Goal: Task Accomplishment & Management: Complete application form

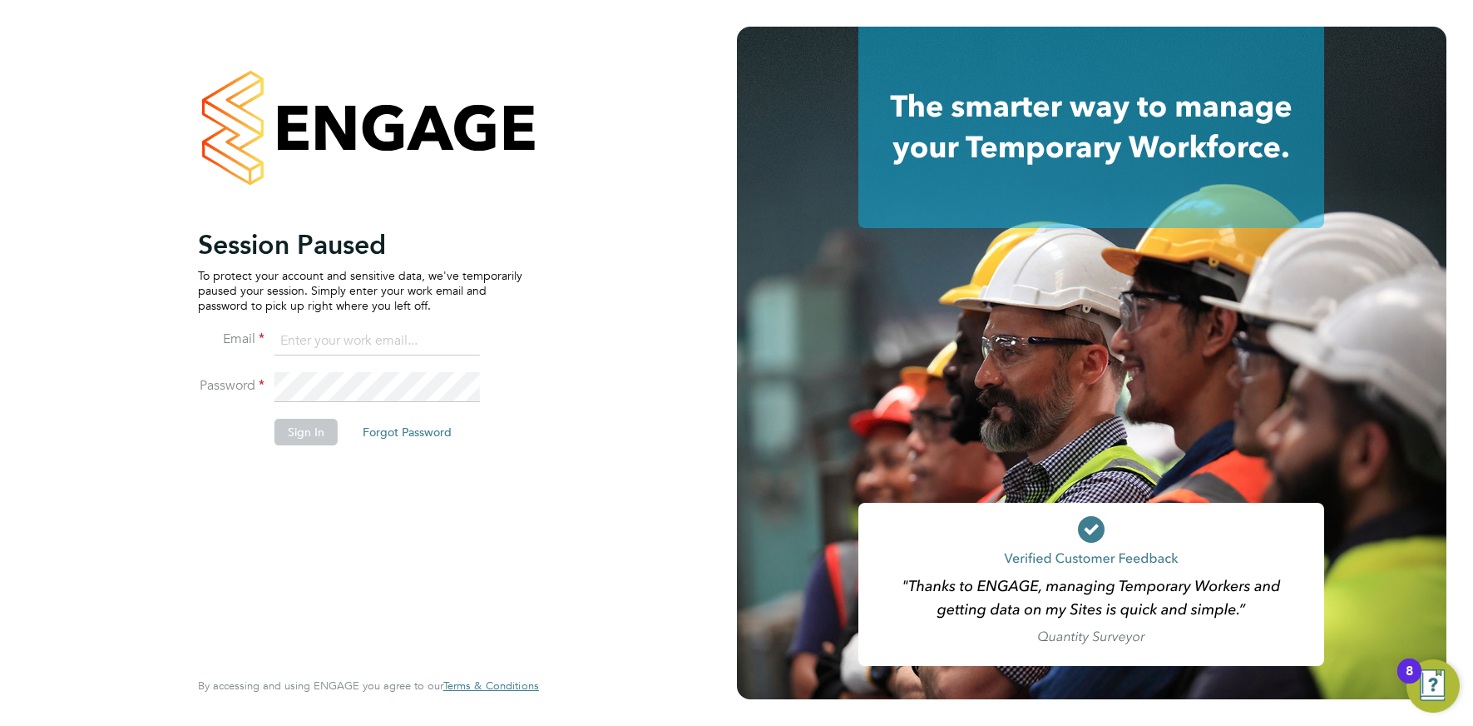
click at [357, 340] on input at bounding box center [378, 341] width 206 height 30
type input "[EMAIL_ADDRESS][DOMAIN_NAME]"
click at [297, 423] on button "Sign In" at bounding box center [306, 431] width 63 height 27
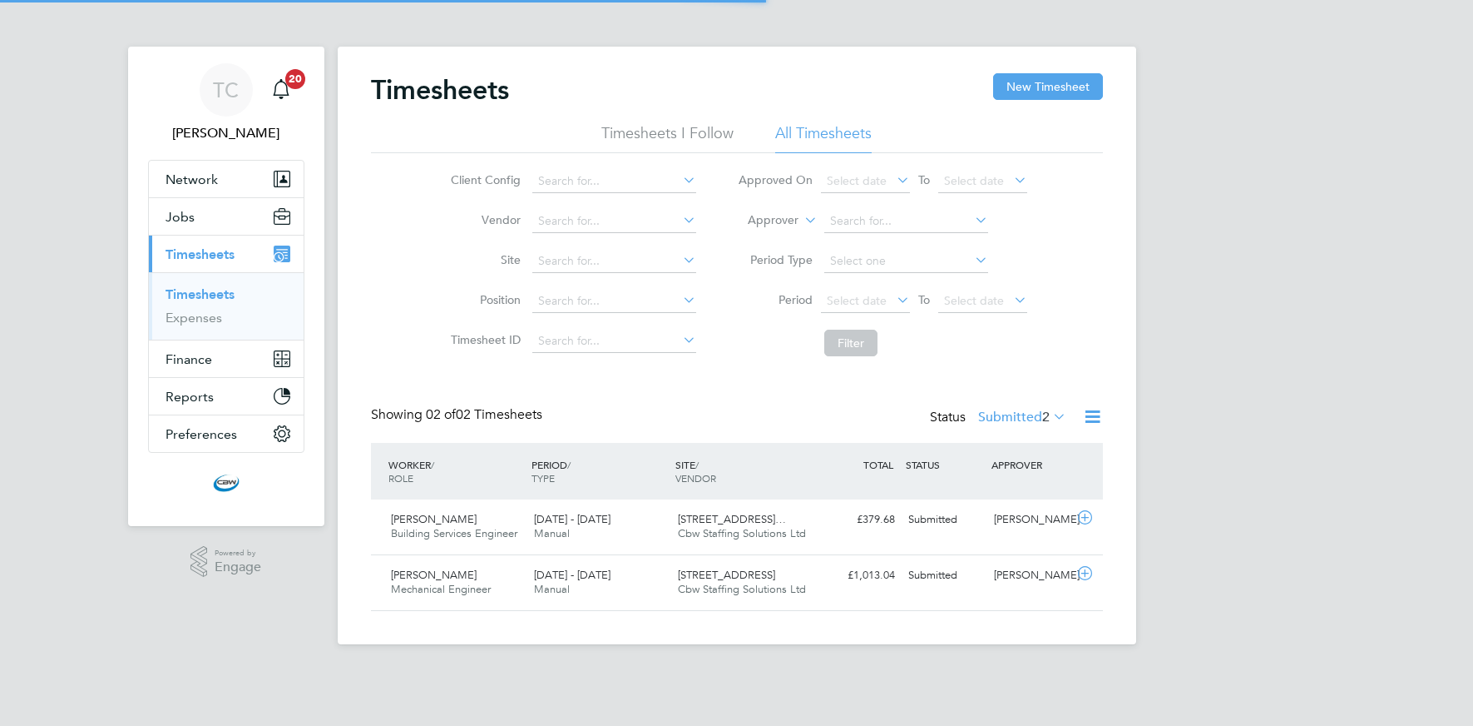
scroll to position [42, 145]
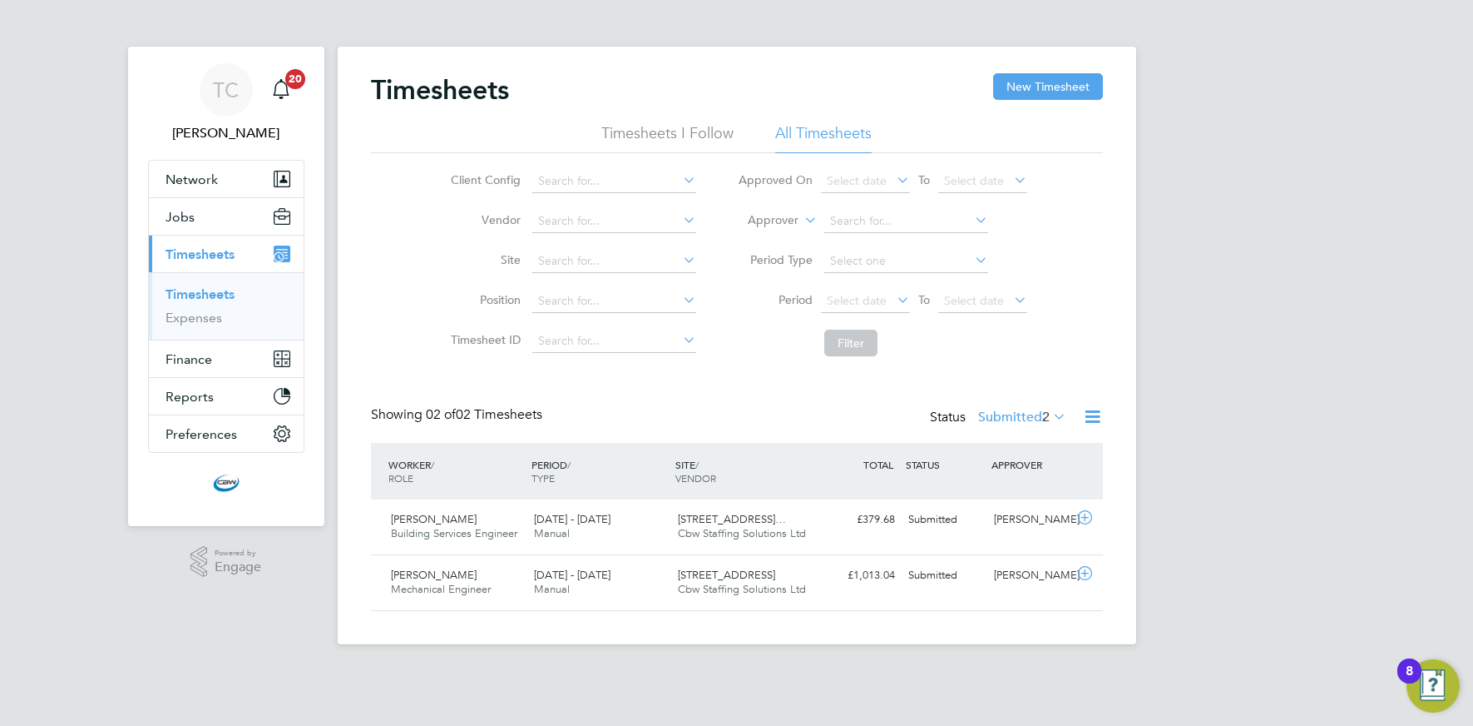
click at [1090, 419] on icon at bounding box center [1092, 416] width 21 height 21
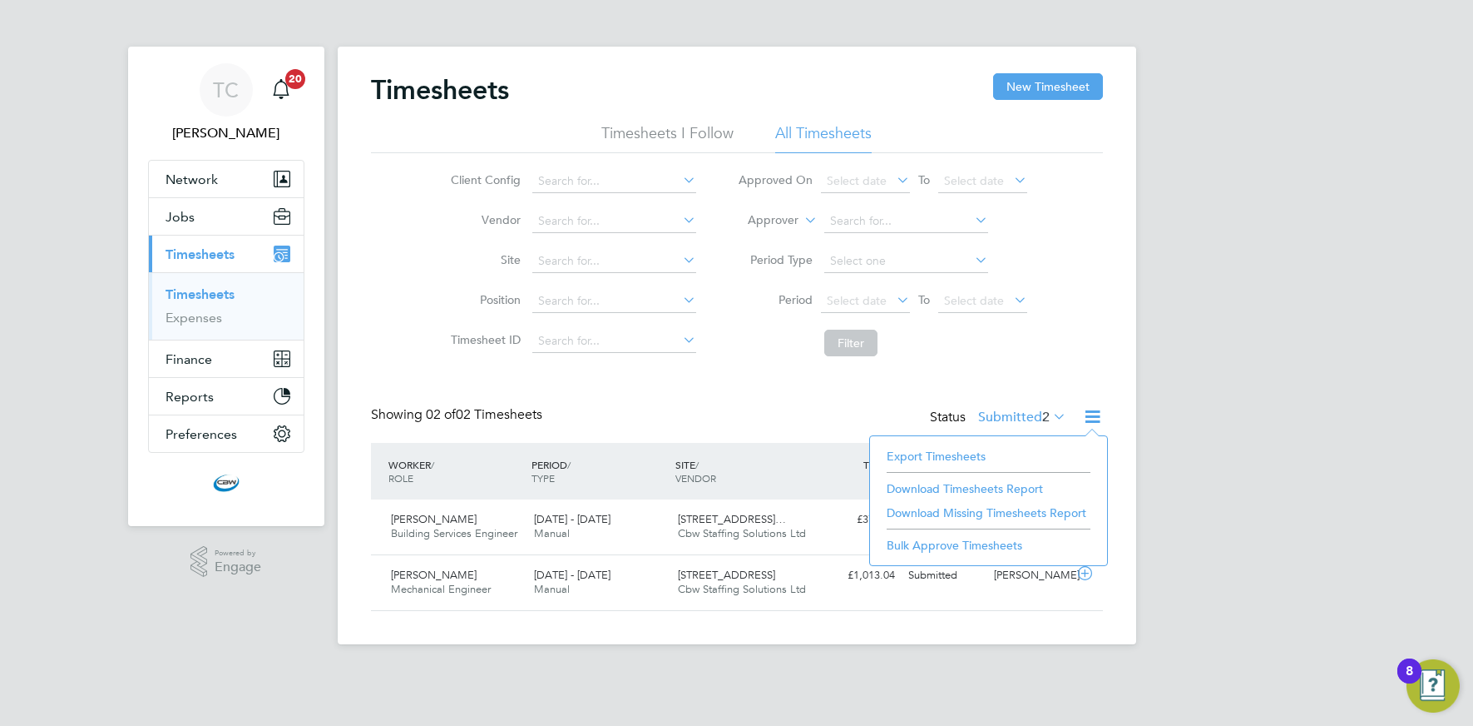
click at [955, 459] on li "Export Timesheets" at bounding box center [989, 455] width 220 height 23
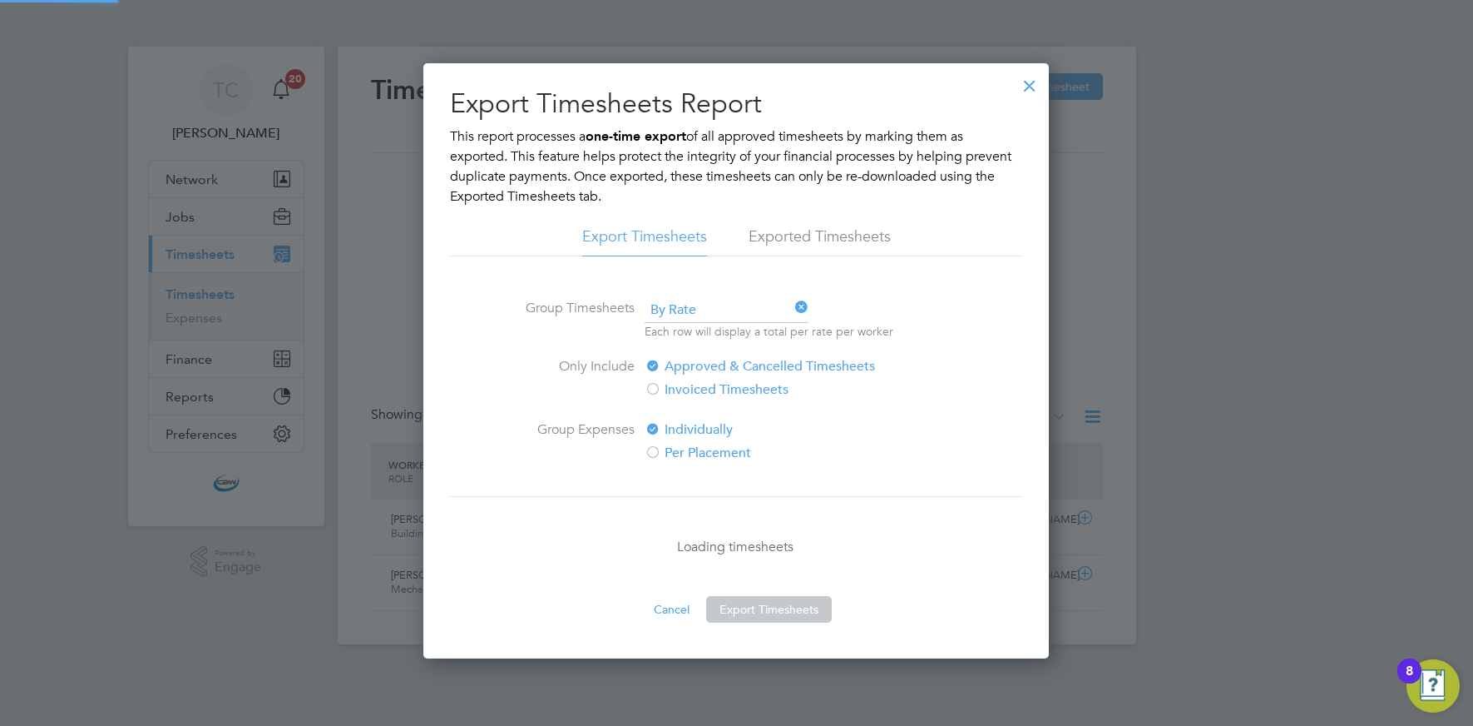
scroll to position [8, 8]
click at [803, 602] on button "Export Timesheets" at bounding box center [769, 609] width 126 height 27
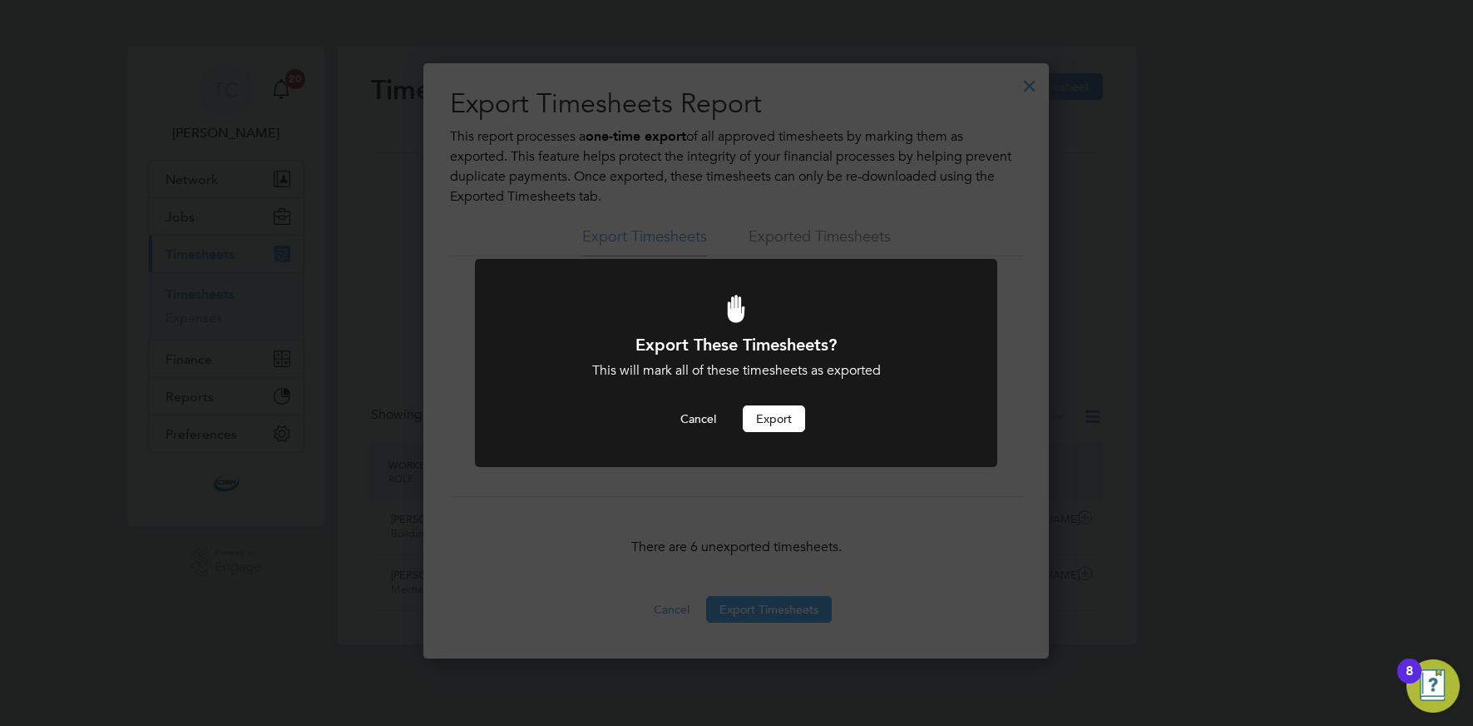
click at [752, 416] on button "Export" at bounding box center [774, 418] width 62 height 27
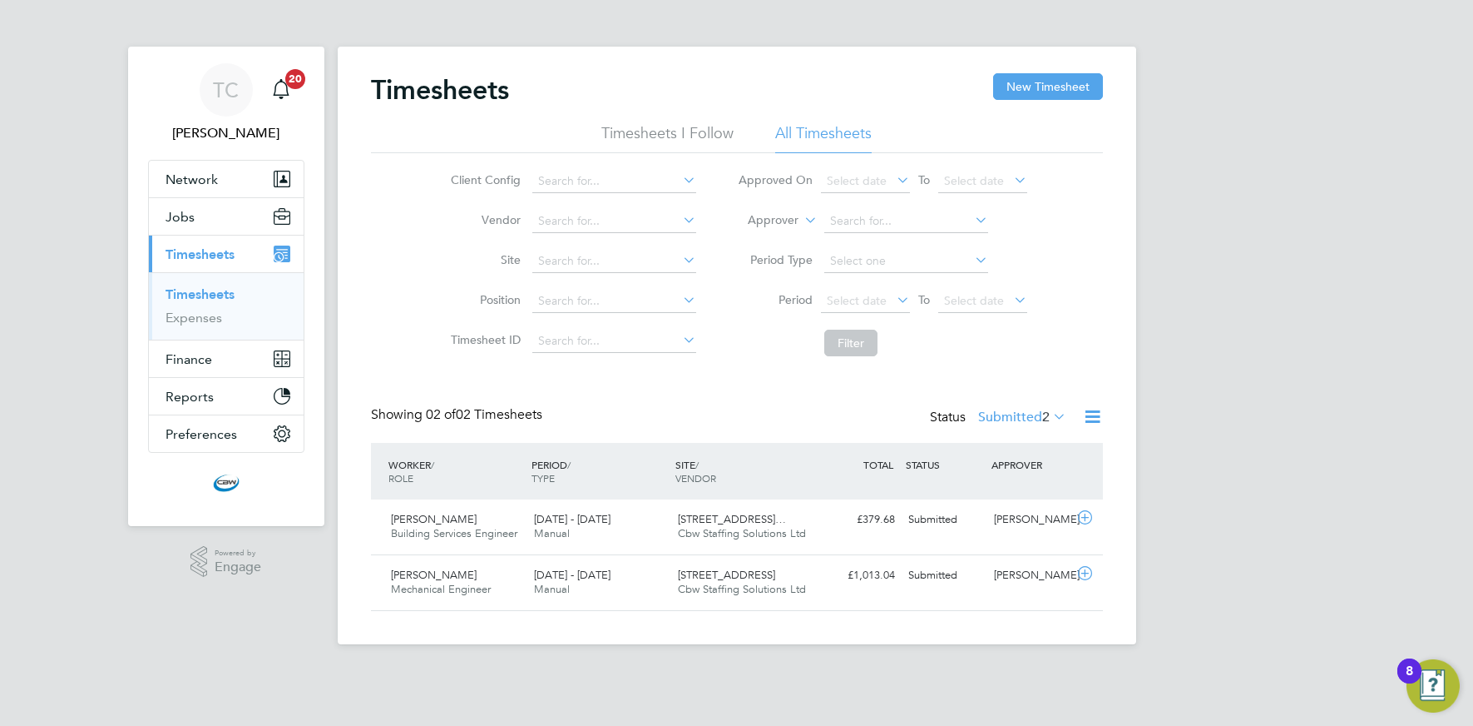
scroll to position [42, 145]
click at [1049, 87] on button "New Timesheet" at bounding box center [1048, 86] width 110 height 27
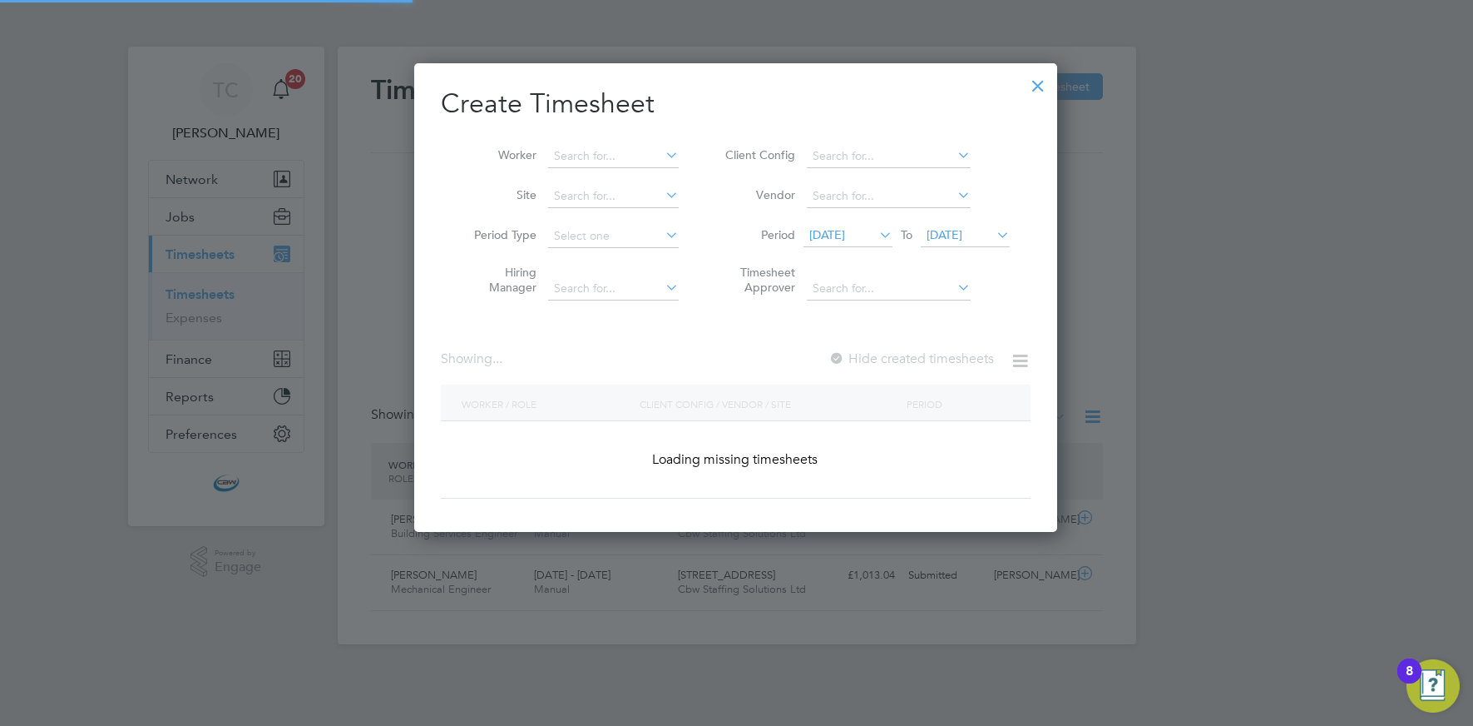
scroll to position [1763, 644]
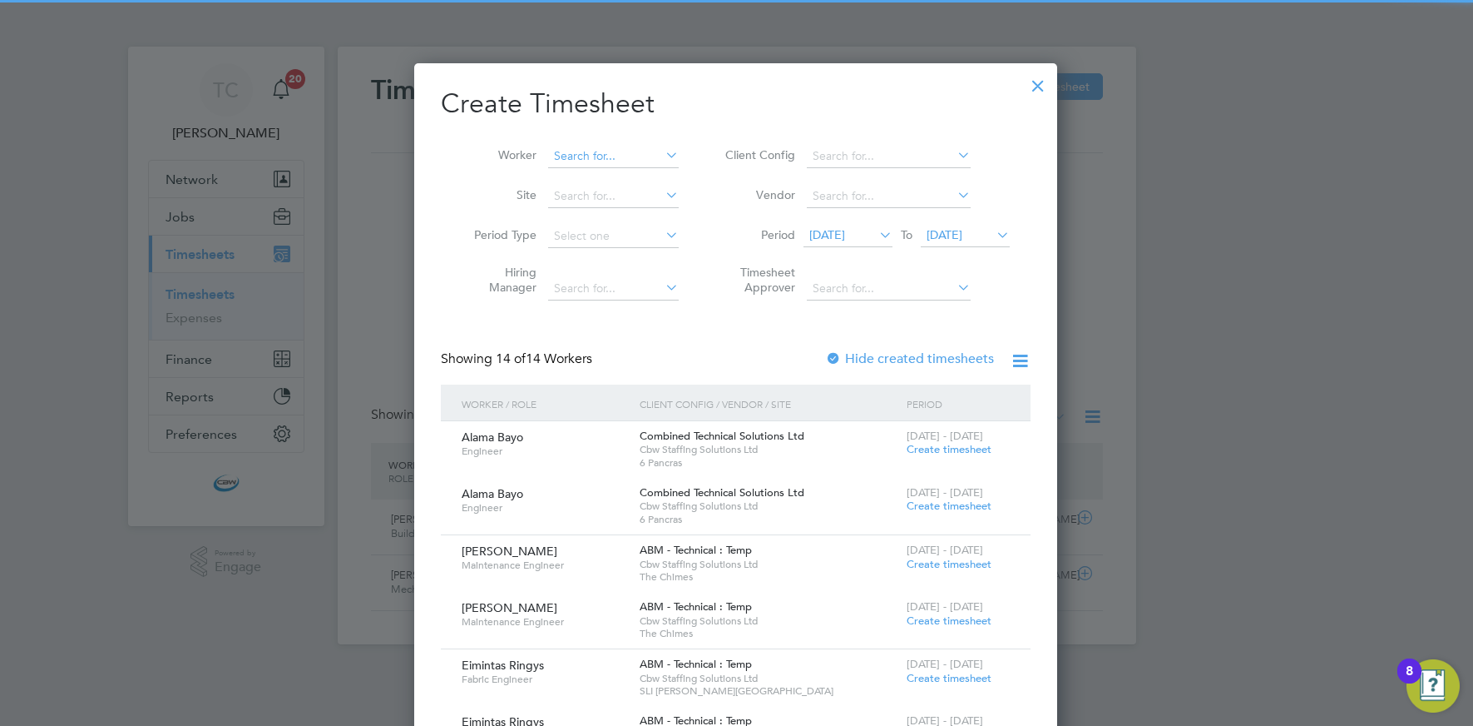
click at [587, 161] on input at bounding box center [613, 156] width 131 height 23
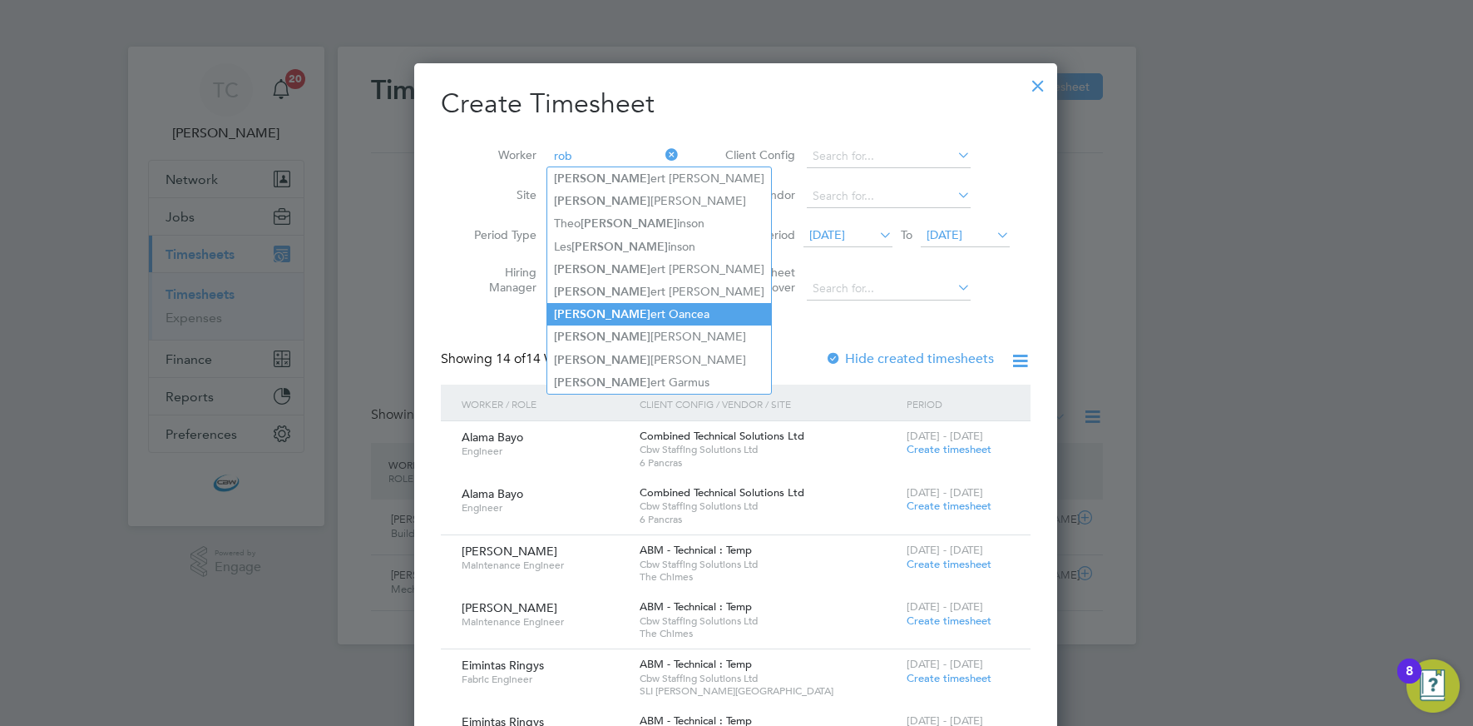
click at [606, 305] on li "Rob ert Oancea" at bounding box center [659, 314] width 224 height 22
type input "Robert Oancea"
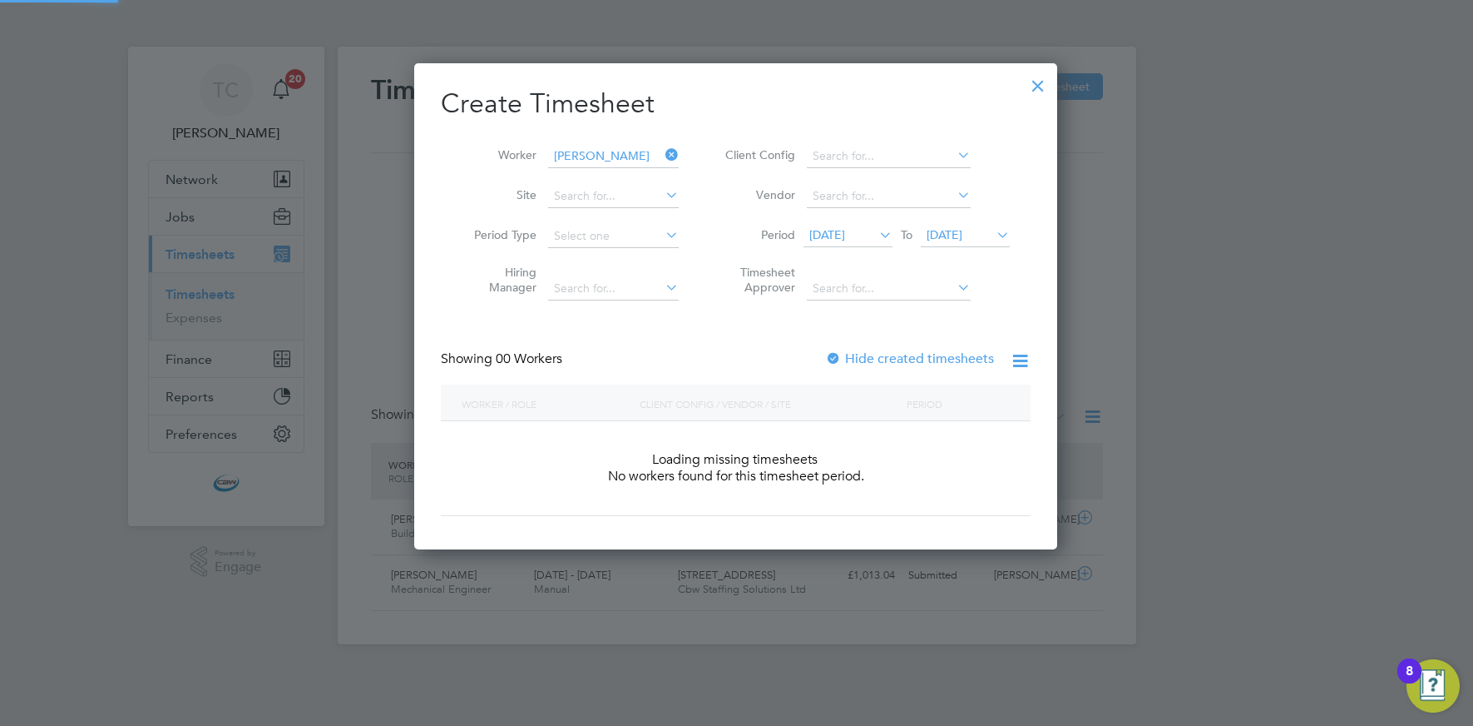
scroll to position [469, 644]
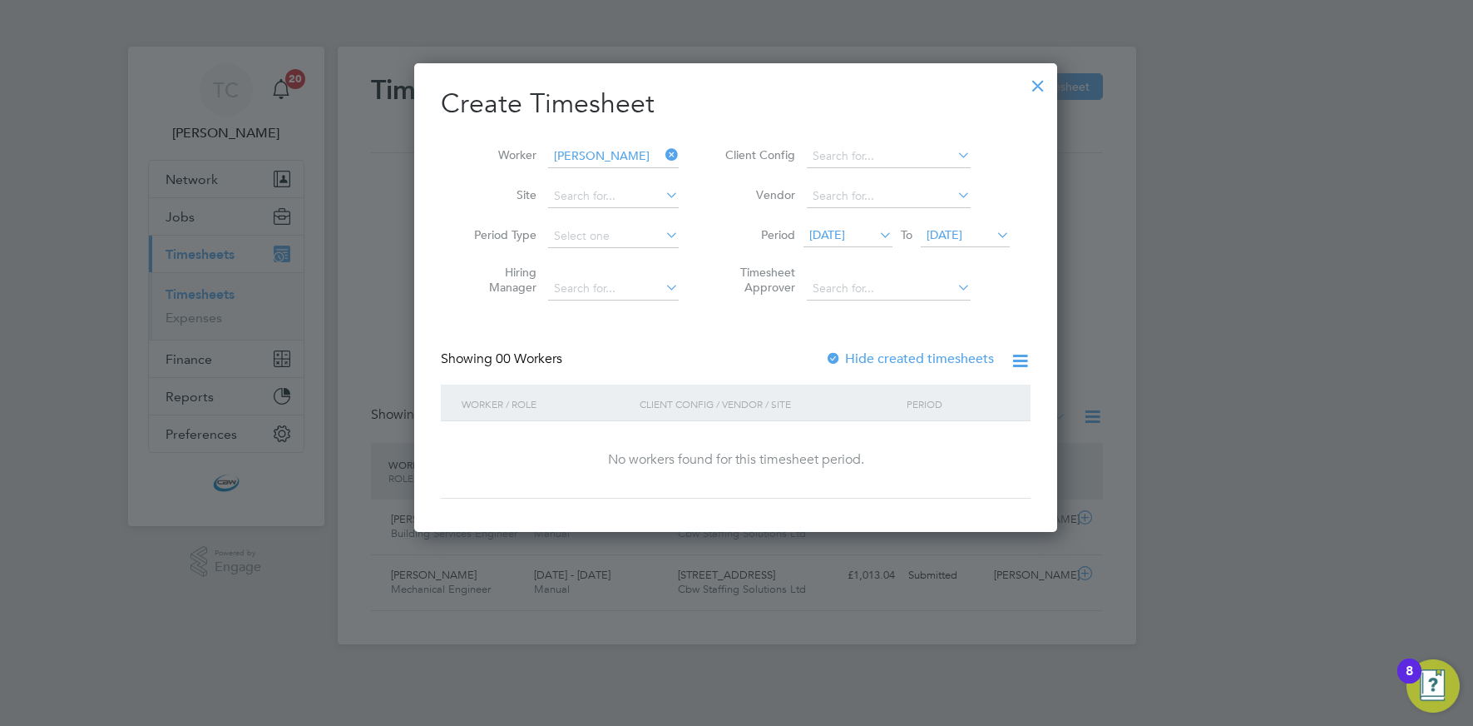
drag, startPoint x: 960, startPoint y: 243, endPoint x: 962, endPoint y: 251, distance: 8.5
click at [960, 243] on span "26 Sep 2025" at bounding box center [965, 236] width 89 height 22
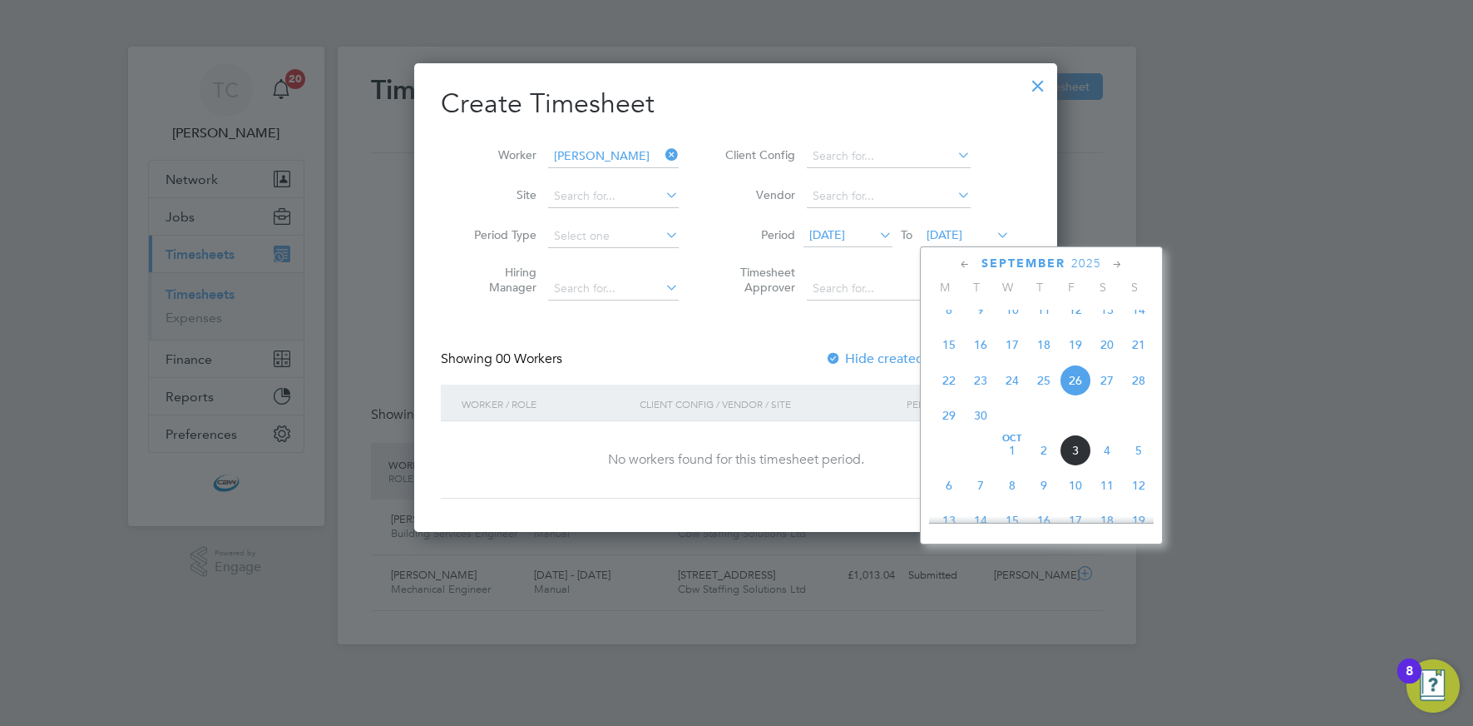
click at [1072, 389] on span "26" at bounding box center [1076, 380] width 32 height 32
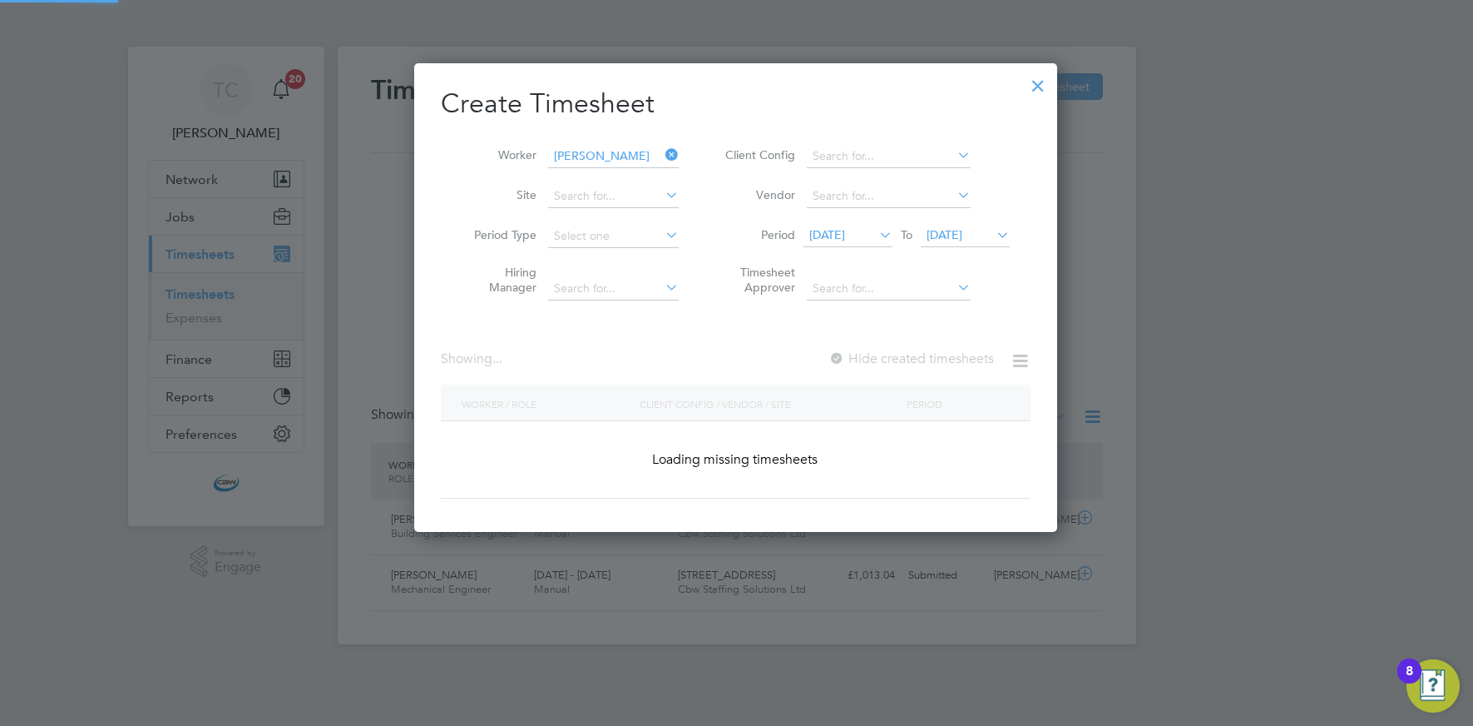
scroll to position [0, 0]
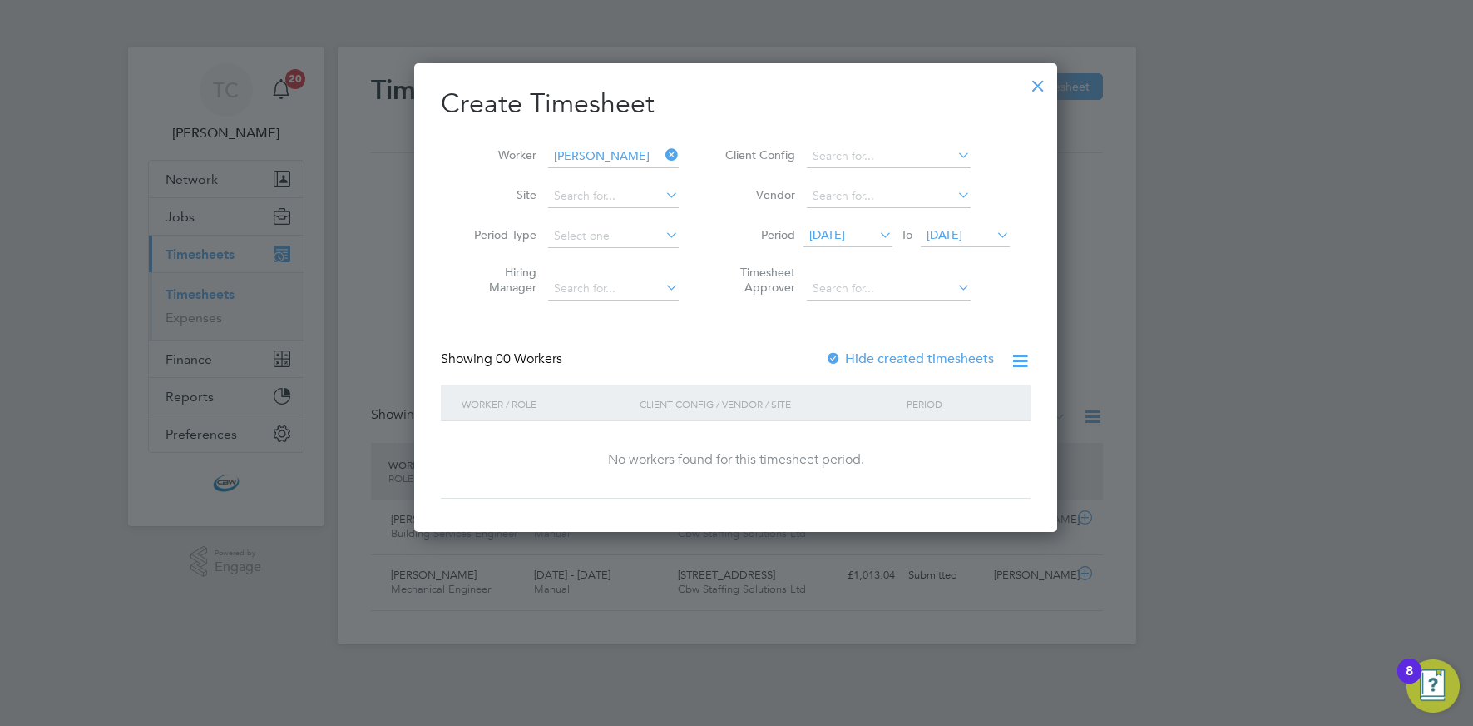
click at [1039, 84] on div at bounding box center [1038, 82] width 30 height 30
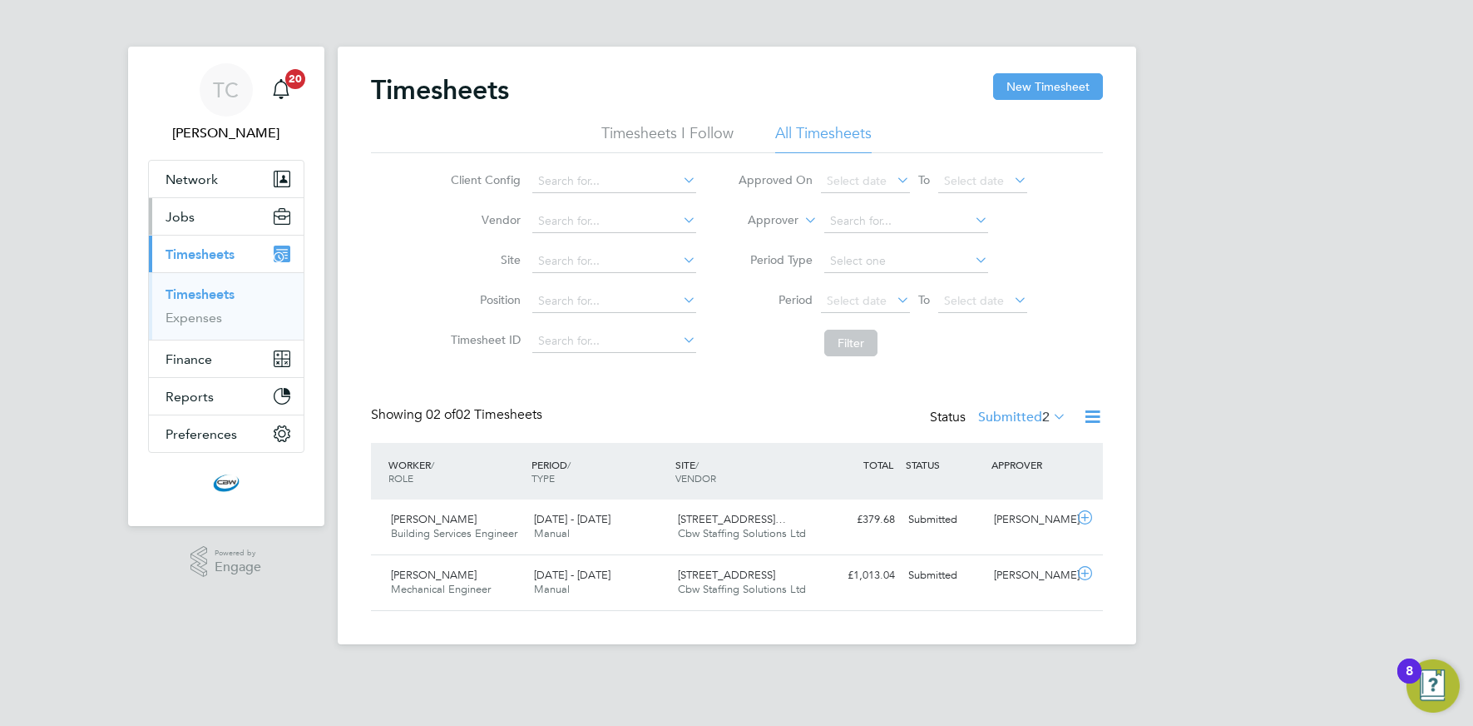
click at [187, 209] on span "Jobs" at bounding box center [180, 217] width 29 height 16
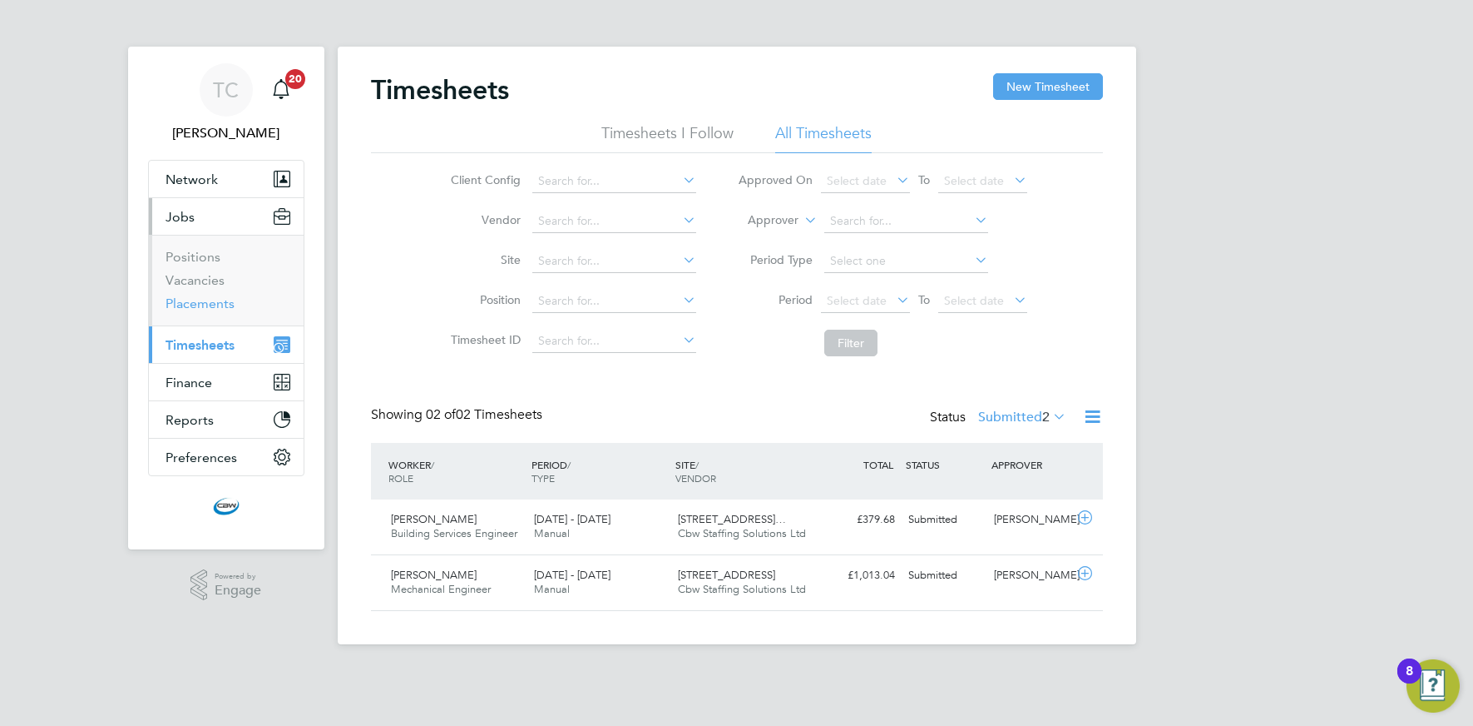
click at [189, 300] on link "Placements" at bounding box center [200, 303] width 69 height 16
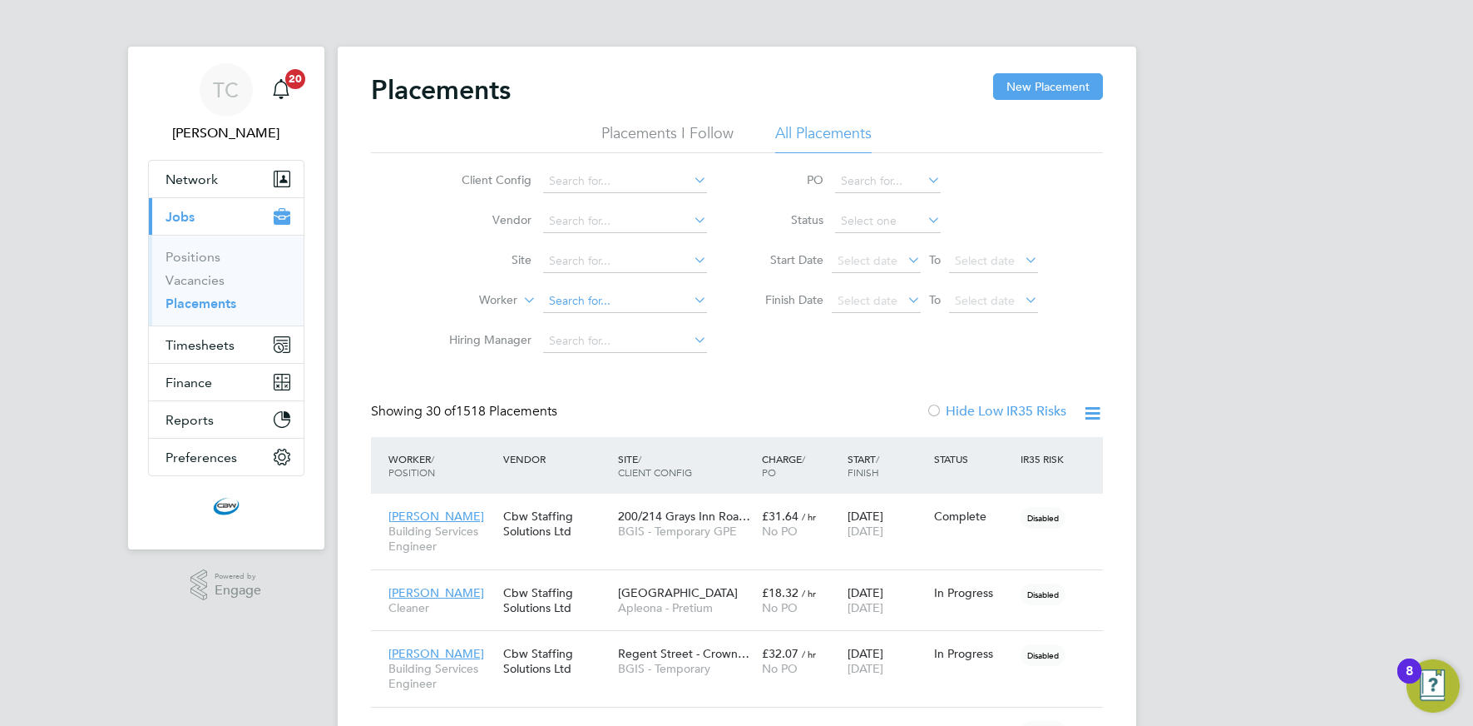
click at [570, 305] on input at bounding box center [625, 301] width 164 height 23
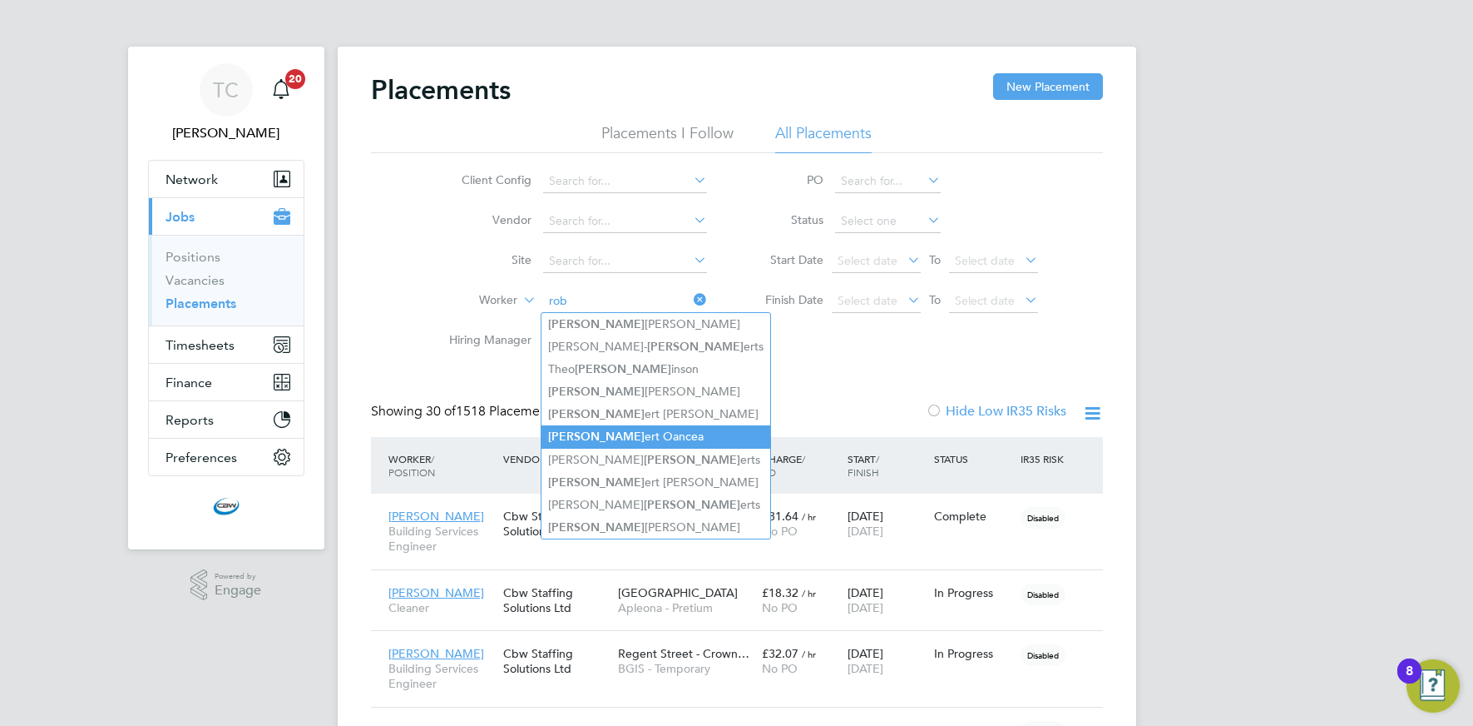
click at [592, 425] on li "Rob ert Oancea" at bounding box center [656, 436] width 229 height 22
type input "Robert Oancea"
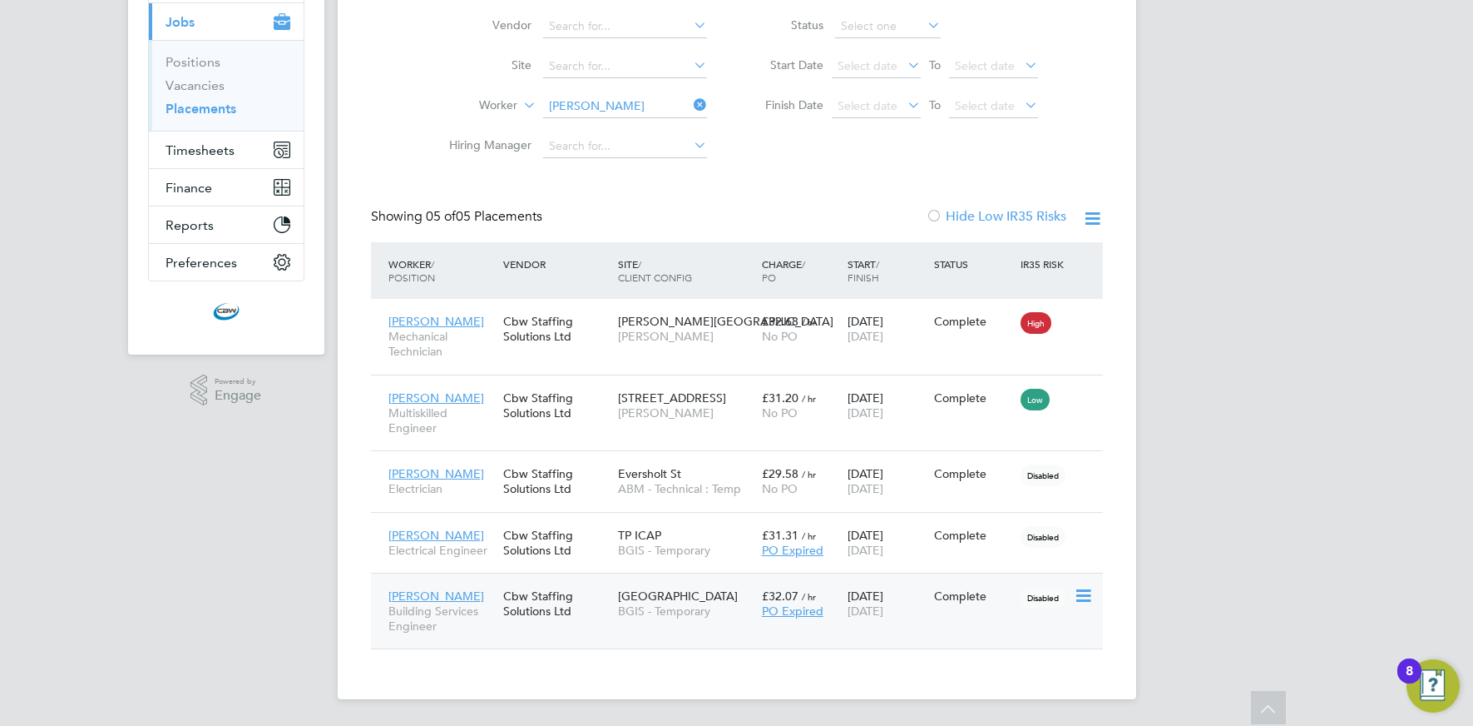
click at [971, 622] on div "Robert Oancea Building Services Engineer Cbw Staffing Solutions Ltd New Street …" at bounding box center [737, 610] width 732 height 77
click at [878, 607] on span "19 Sep 2025" at bounding box center [866, 610] width 36 height 15
click at [196, 88] on link "Vacancies" at bounding box center [195, 85] width 59 height 16
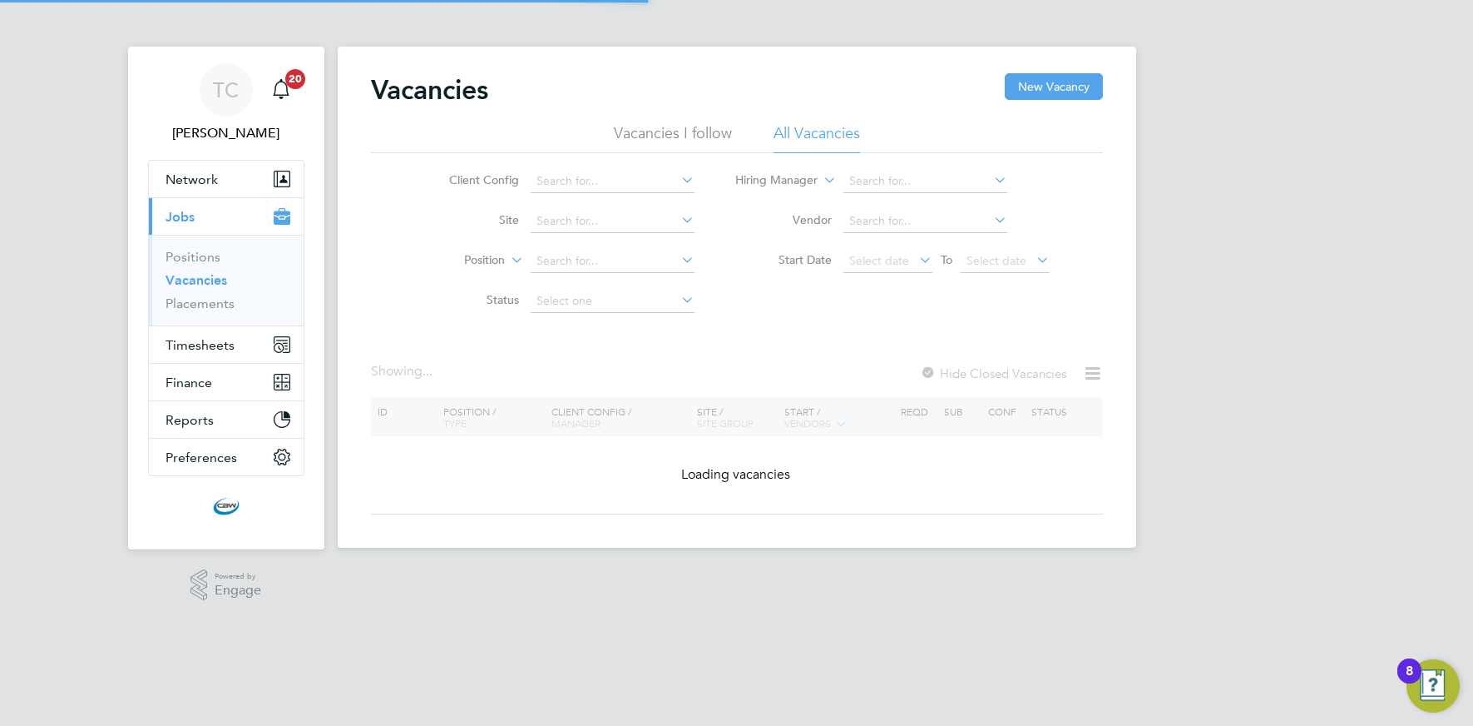
click at [678, 180] on icon at bounding box center [678, 179] width 0 height 23
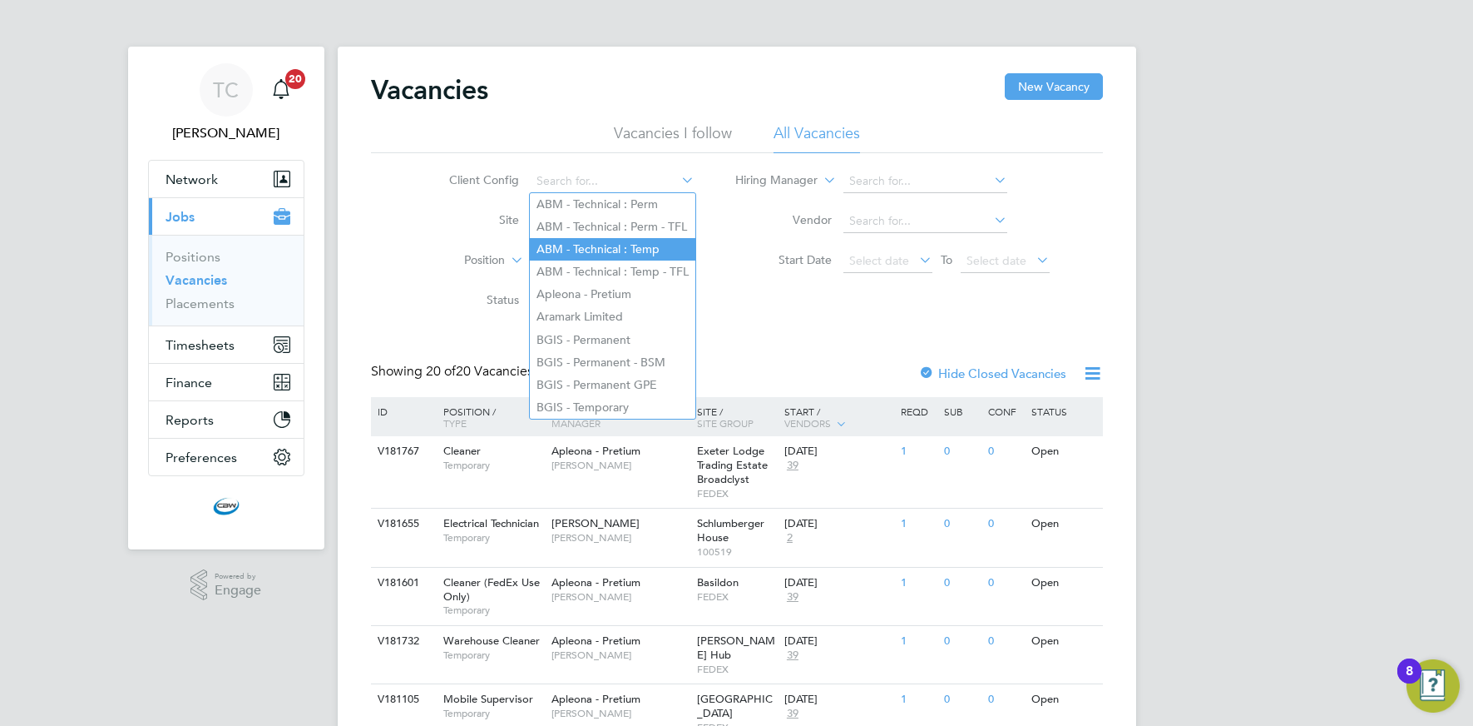
click at [588, 247] on li "ABM - Technical : Temp" at bounding box center [613, 249] width 166 height 22
type input "ABM - Technical : Temp"
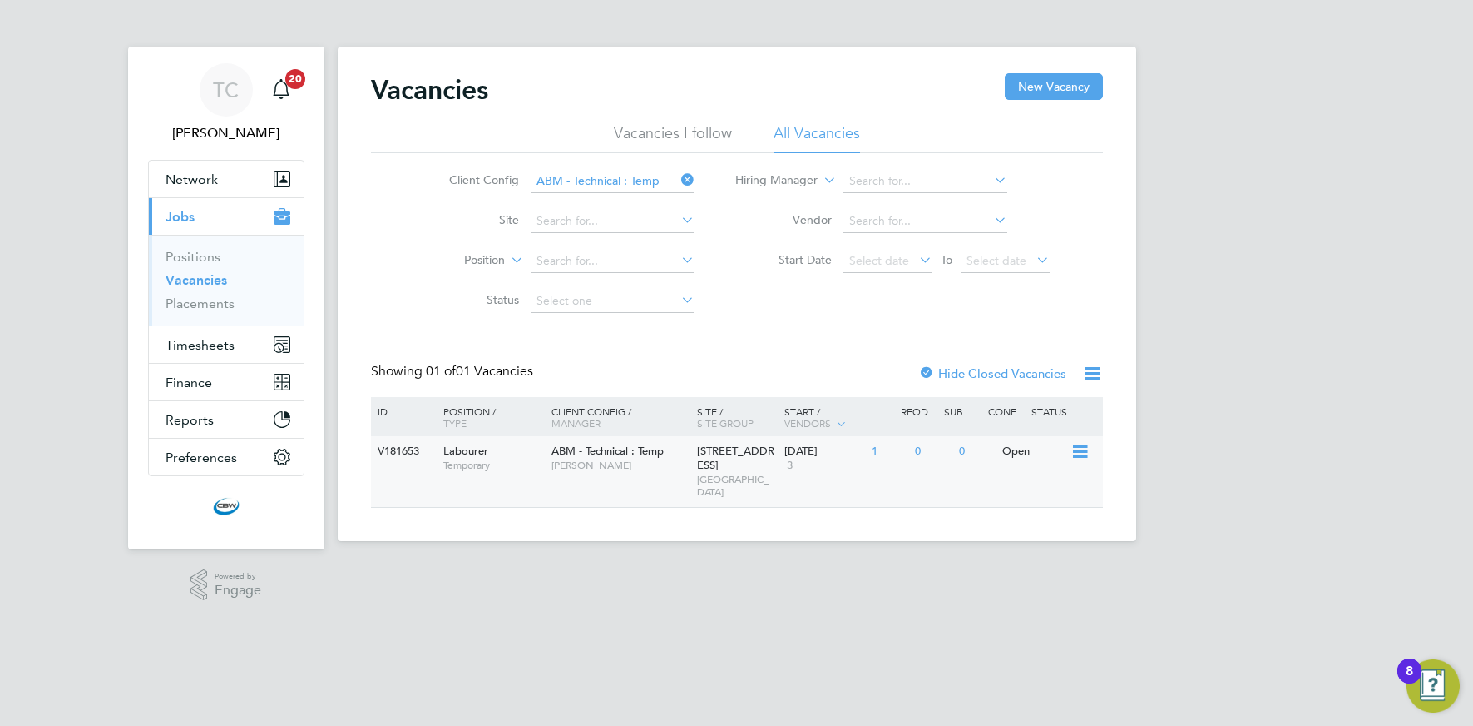
click at [627, 459] on span "[PERSON_NAME]" at bounding box center [620, 464] width 137 height 13
click at [596, 459] on span "[PERSON_NAME]" at bounding box center [620, 464] width 137 height 13
click at [222, 337] on span "Timesheets" at bounding box center [200, 345] width 69 height 16
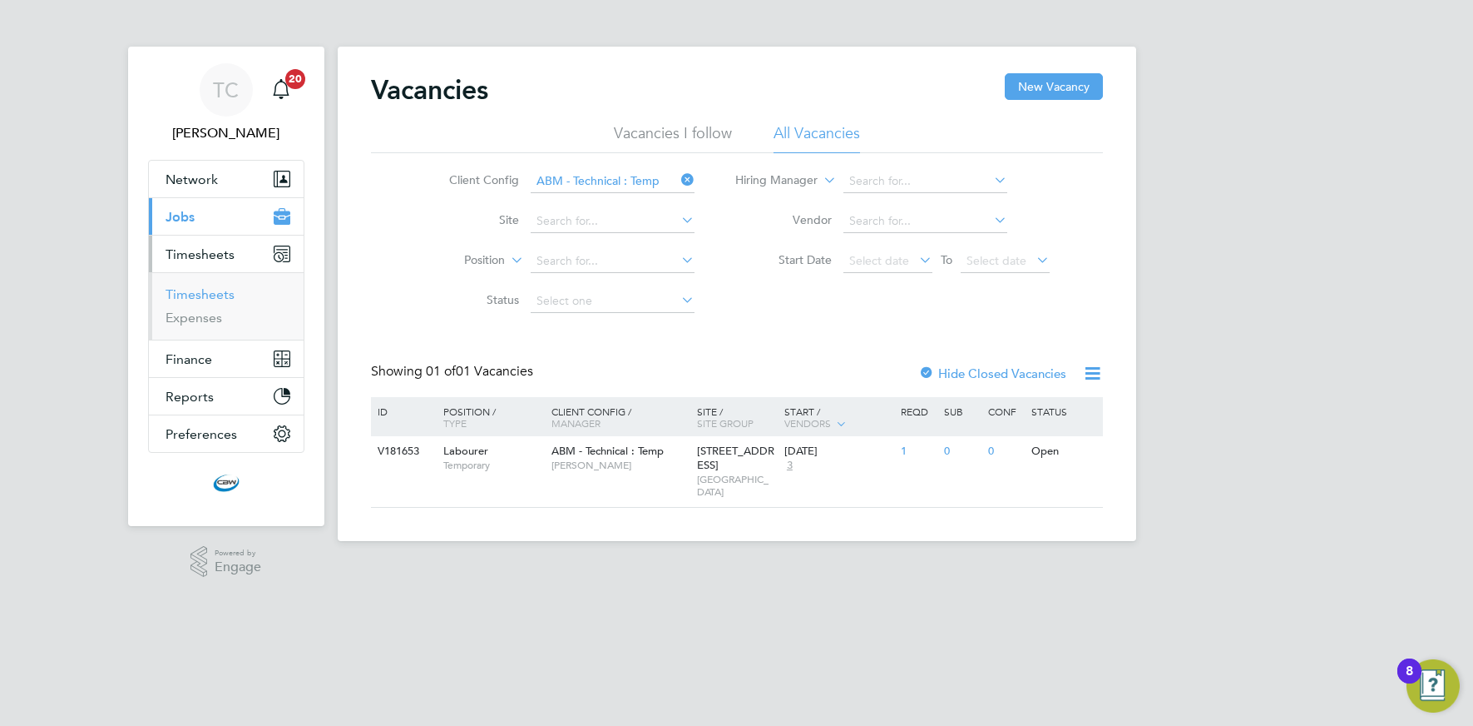
click at [226, 296] on link "Timesheets" at bounding box center [200, 294] width 69 height 16
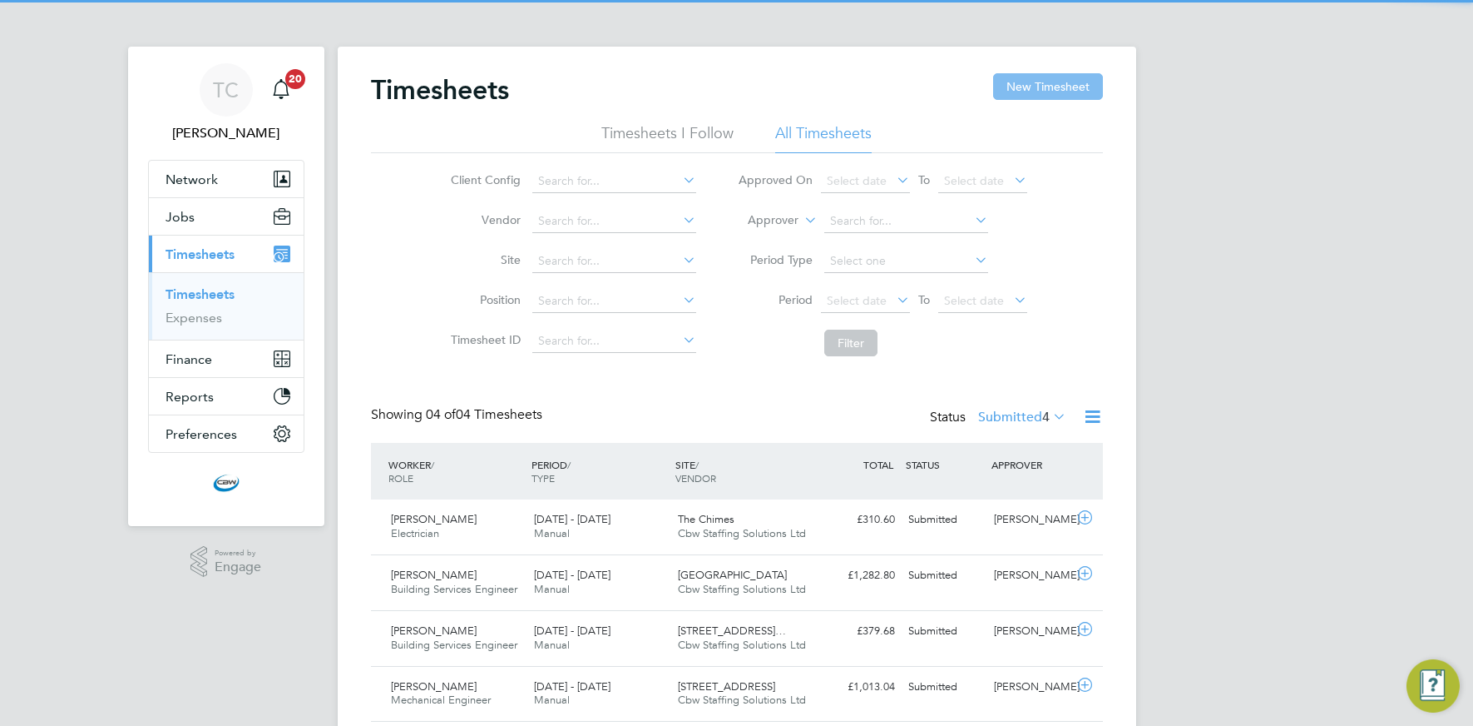
scroll to position [42, 145]
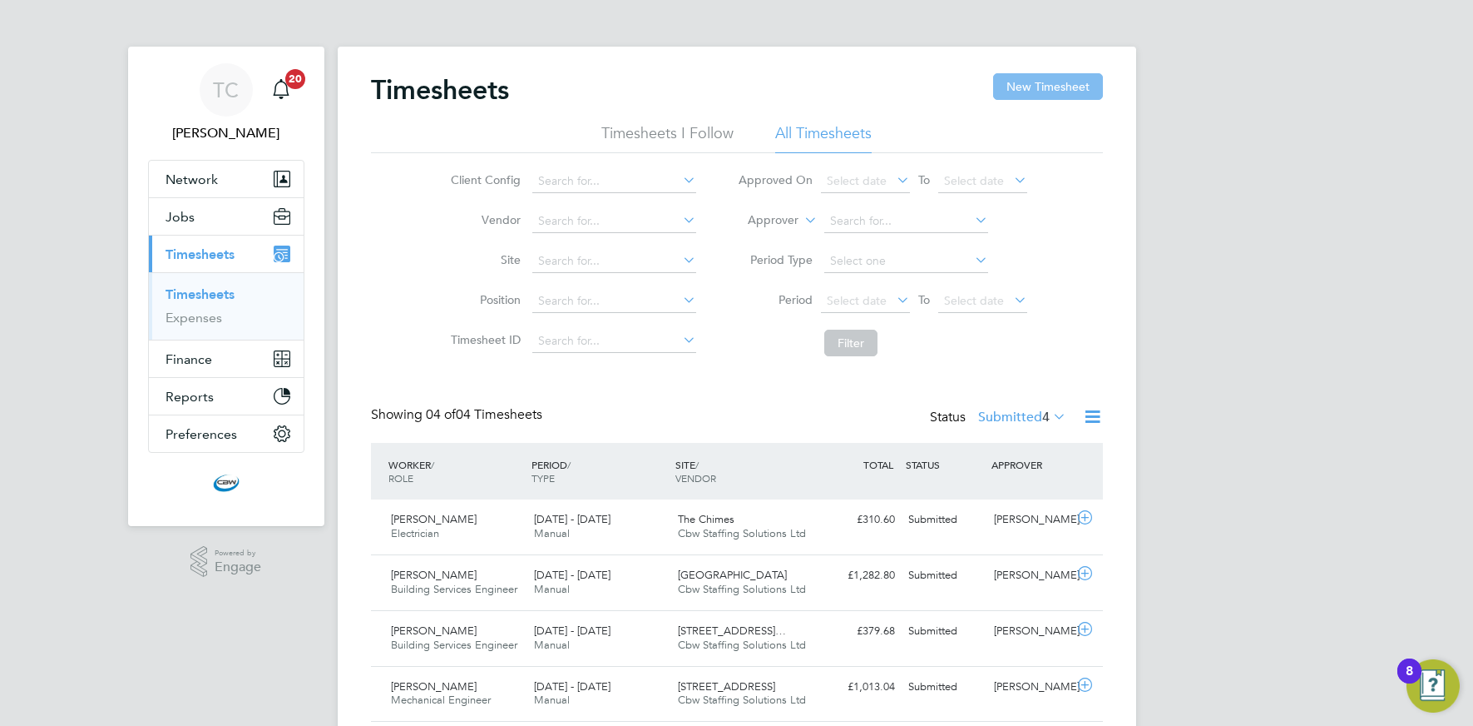
click at [1020, 88] on button "New Timesheet" at bounding box center [1048, 86] width 110 height 27
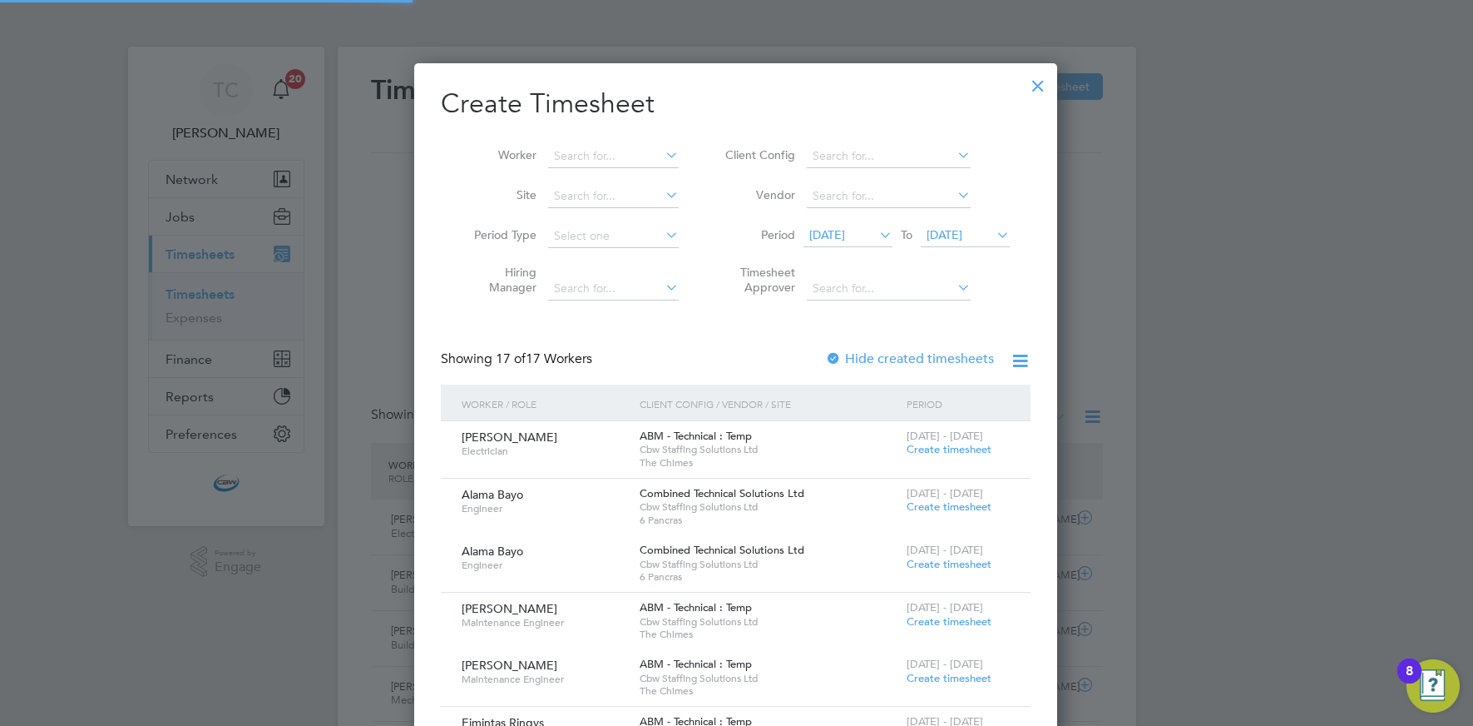
scroll to position [1934, 644]
click at [621, 153] on input at bounding box center [613, 156] width 131 height 23
click at [607, 175] on li "Ricka i Codner" at bounding box center [619, 178] width 145 height 22
type input "[PERSON_NAME]"
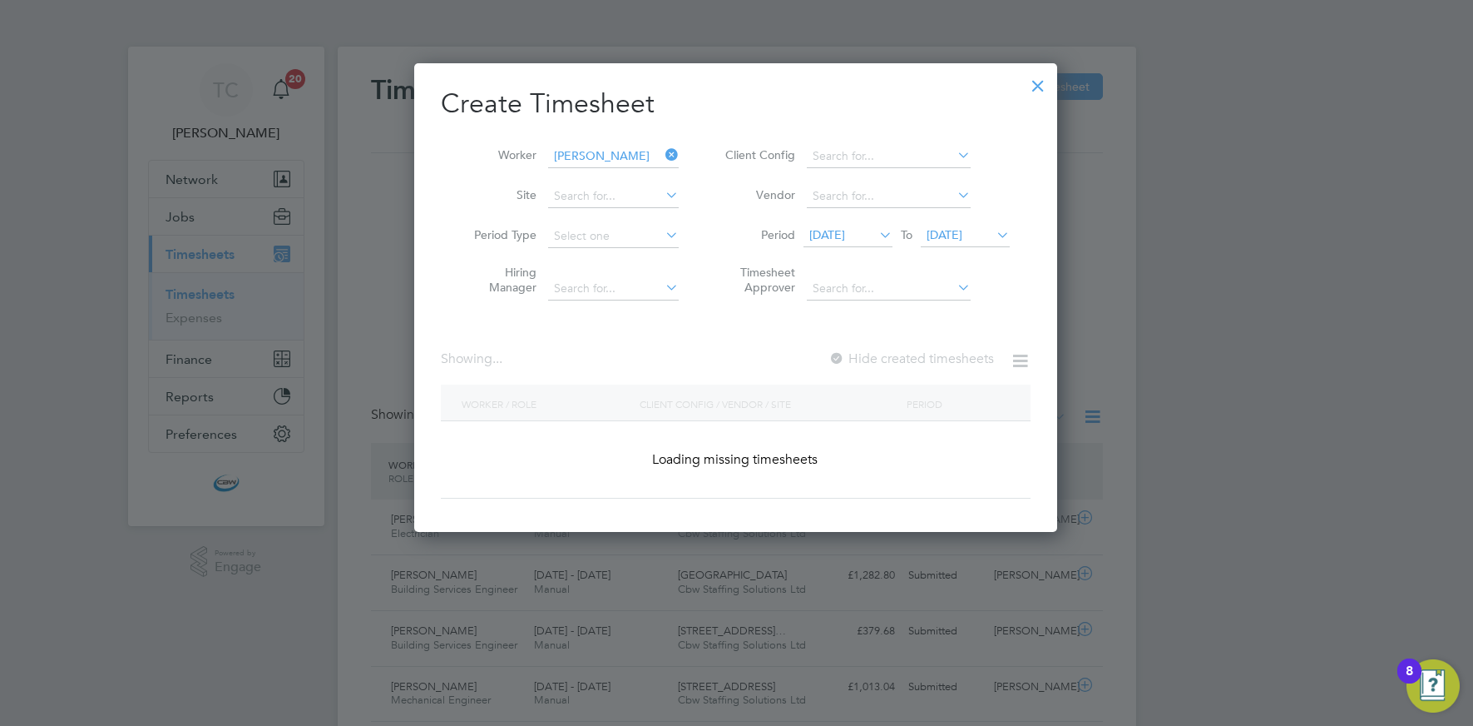
scroll to position [448, 644]
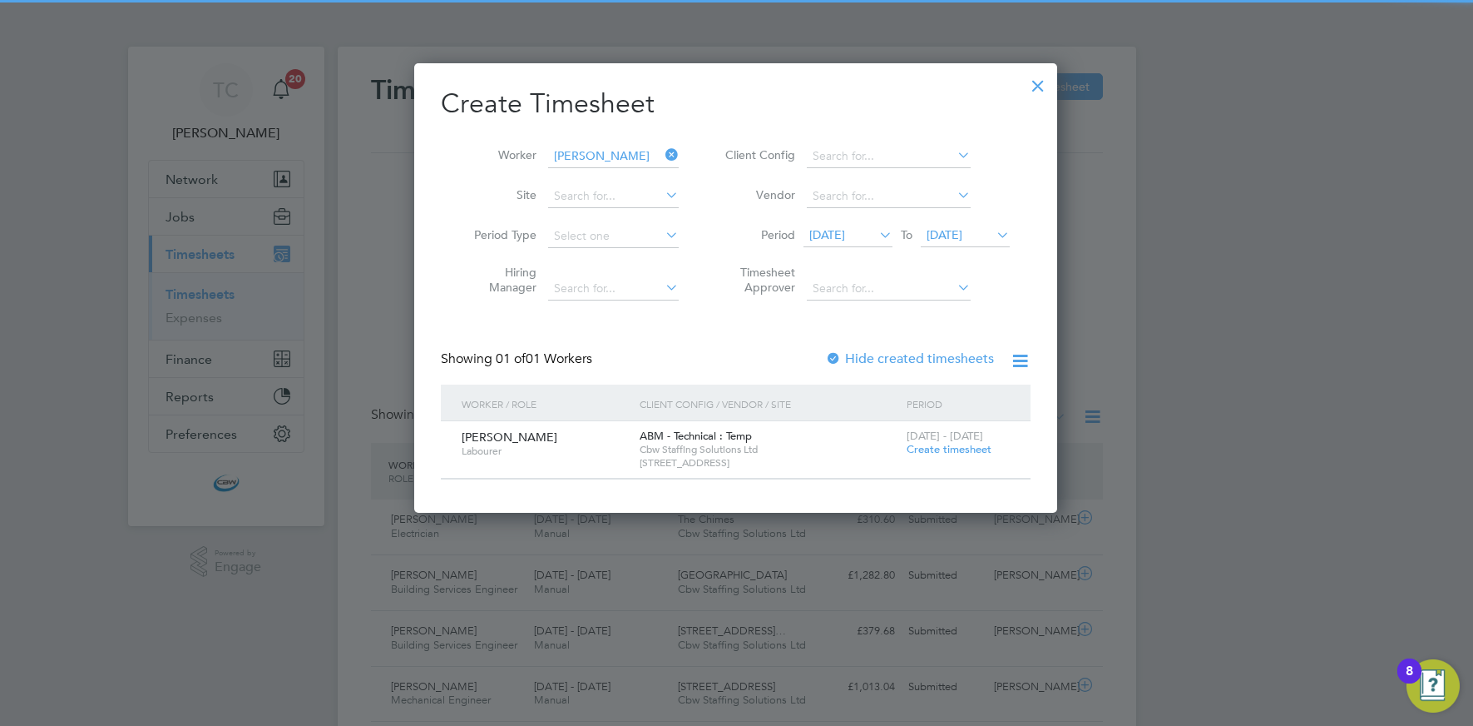
click at [928, 449] on span "Create timesheet" at bounding box center [949, 449] width 85 height 14
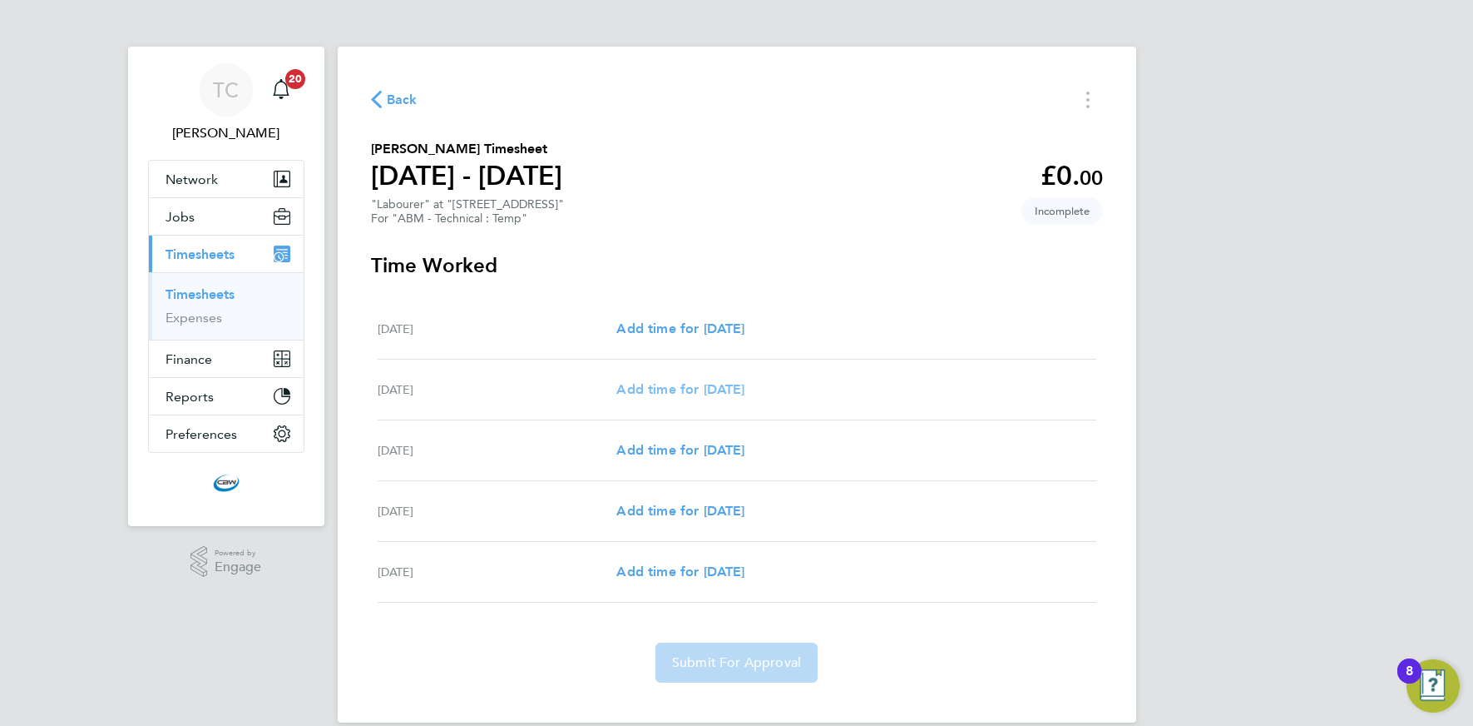
click at [701, 391] on span "Add time for Tue 23 Sep" at bounding box center [681, 389] width 128 height 16
select select "30"
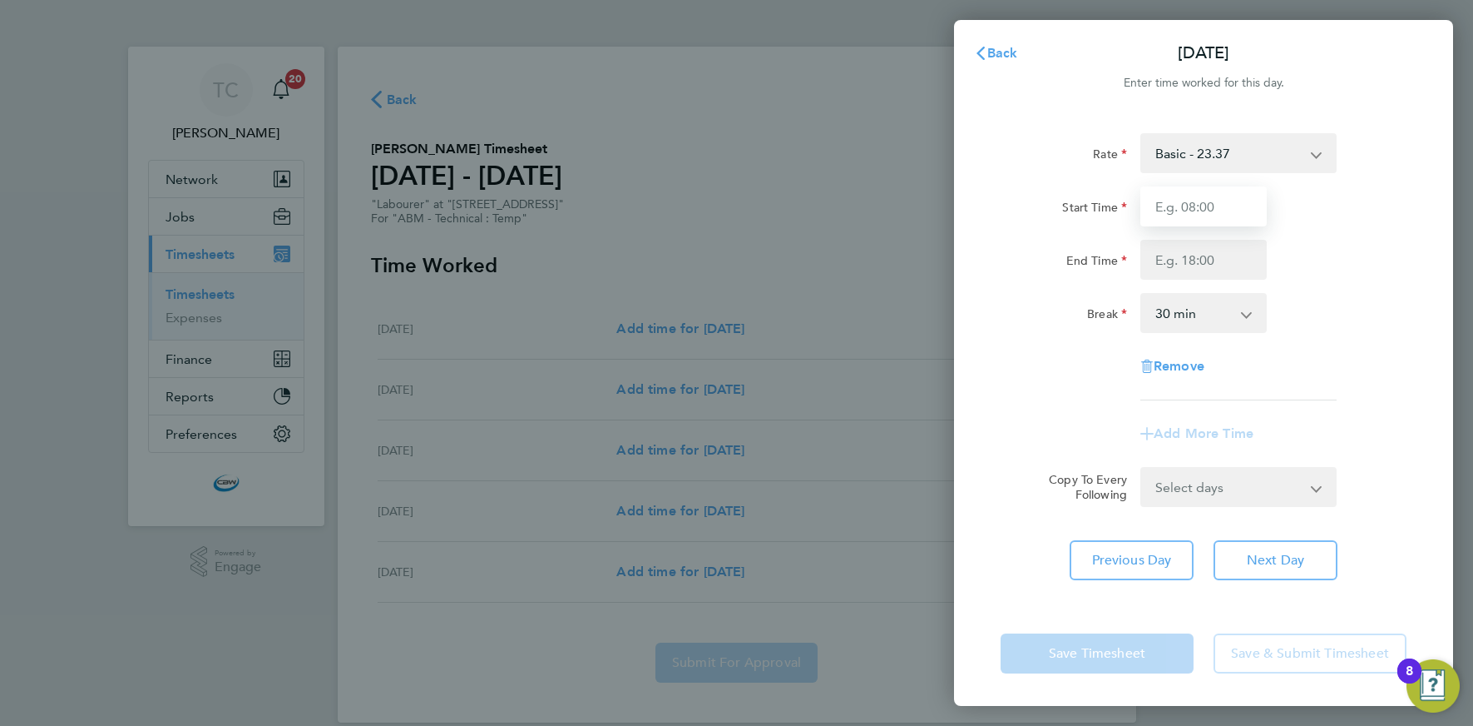
click at [1218, 210] on input "Start Time" at bounding box center [1204, 206] width 126 height 40
type input "08:00"
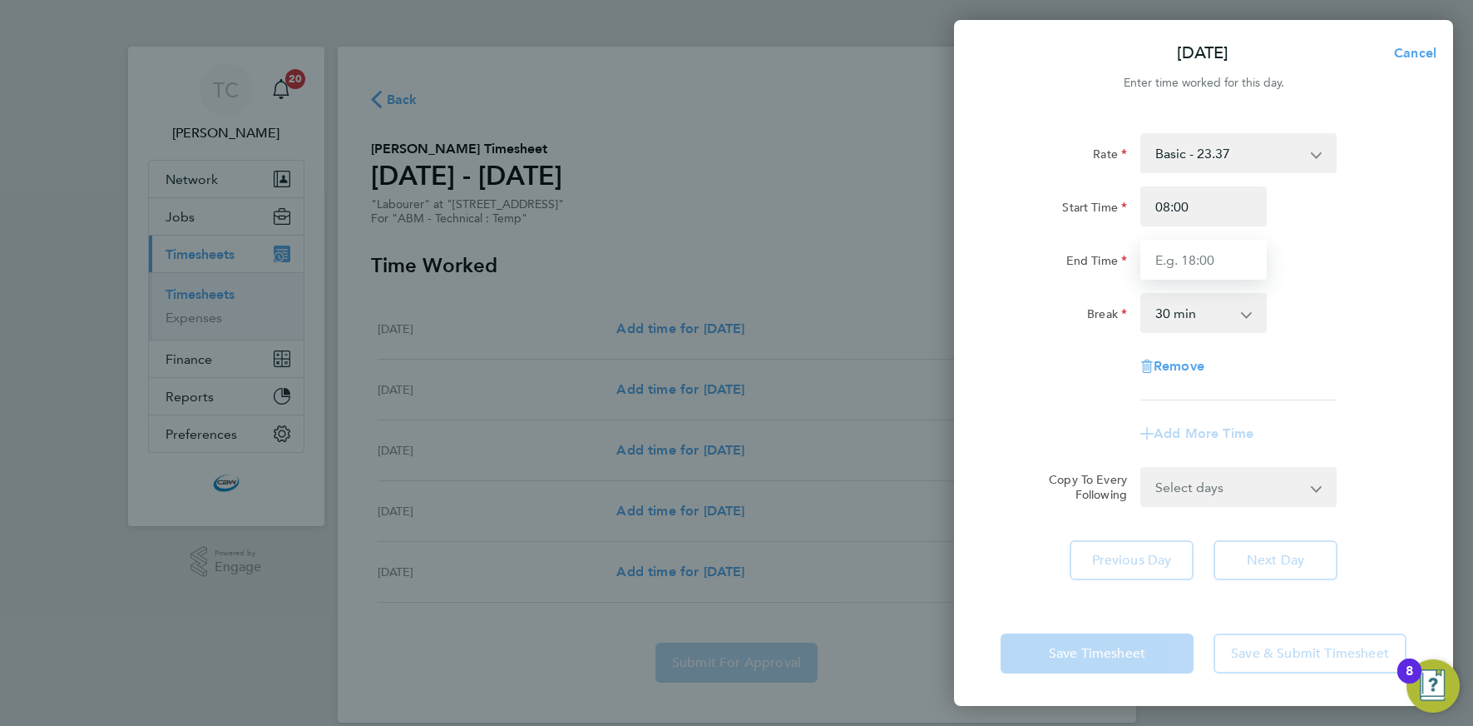
click at [1185, 264] on input "End Time" at bounding box center [1204, 260] width 126 height 40
type input "17:00"
click at [1194, 302] on select "0 min 15 min 30 min 45 min 60 min 75 min 90 min" at bounding box center [1193, 313] width 103 height 37
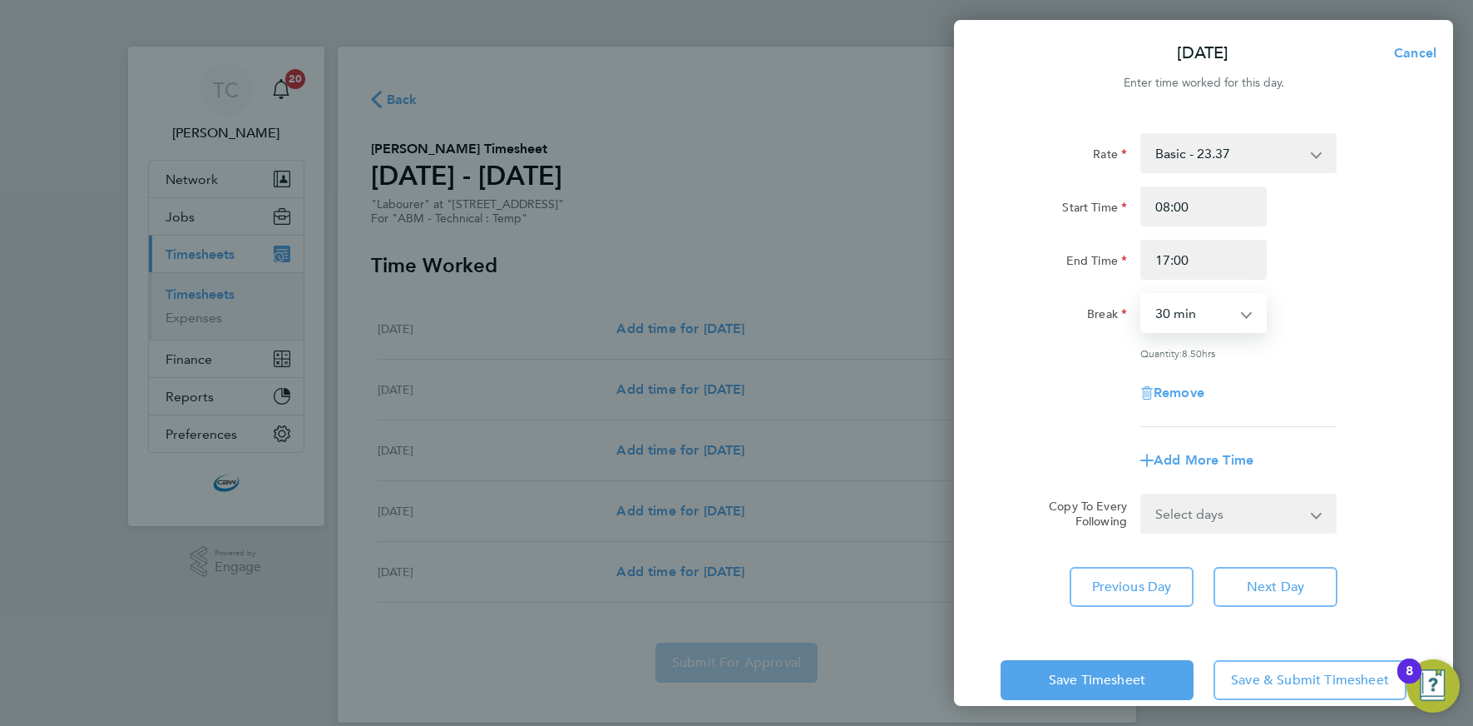
select select "60"
click at [1142, 295] on select "0 min 15 min 30 min 45 min 60 min 75 min 90 min" at bounding box center [1193, 313] width 103 height 37
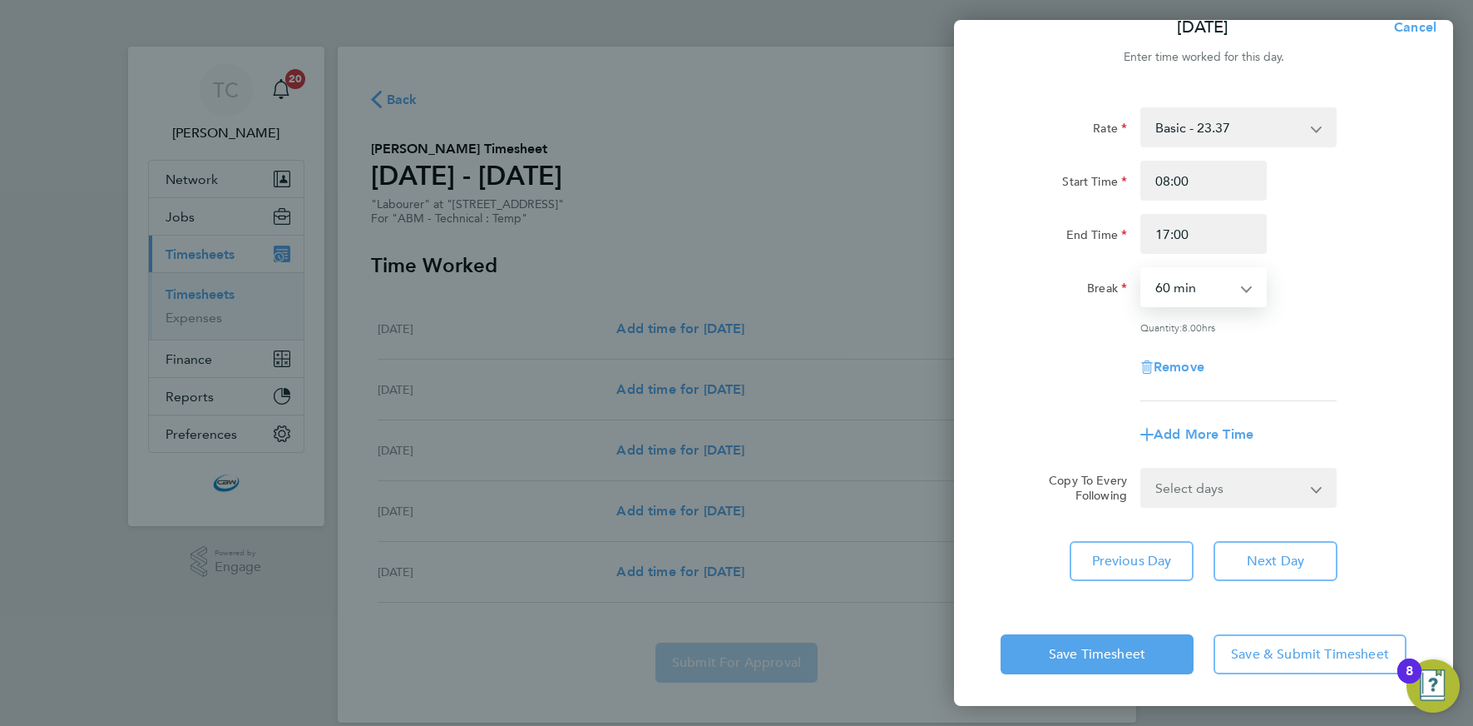
click at [1216, 472] on select "Select days Day Wednesday Thursday Friday" at bounding box center [1229, 487] width 175 height 37
select select "FRI"
click at [1142, 469] on select "Select days Day Wednesday Thursday Friday" at bounding box center [1229, 487] width 175 height 37
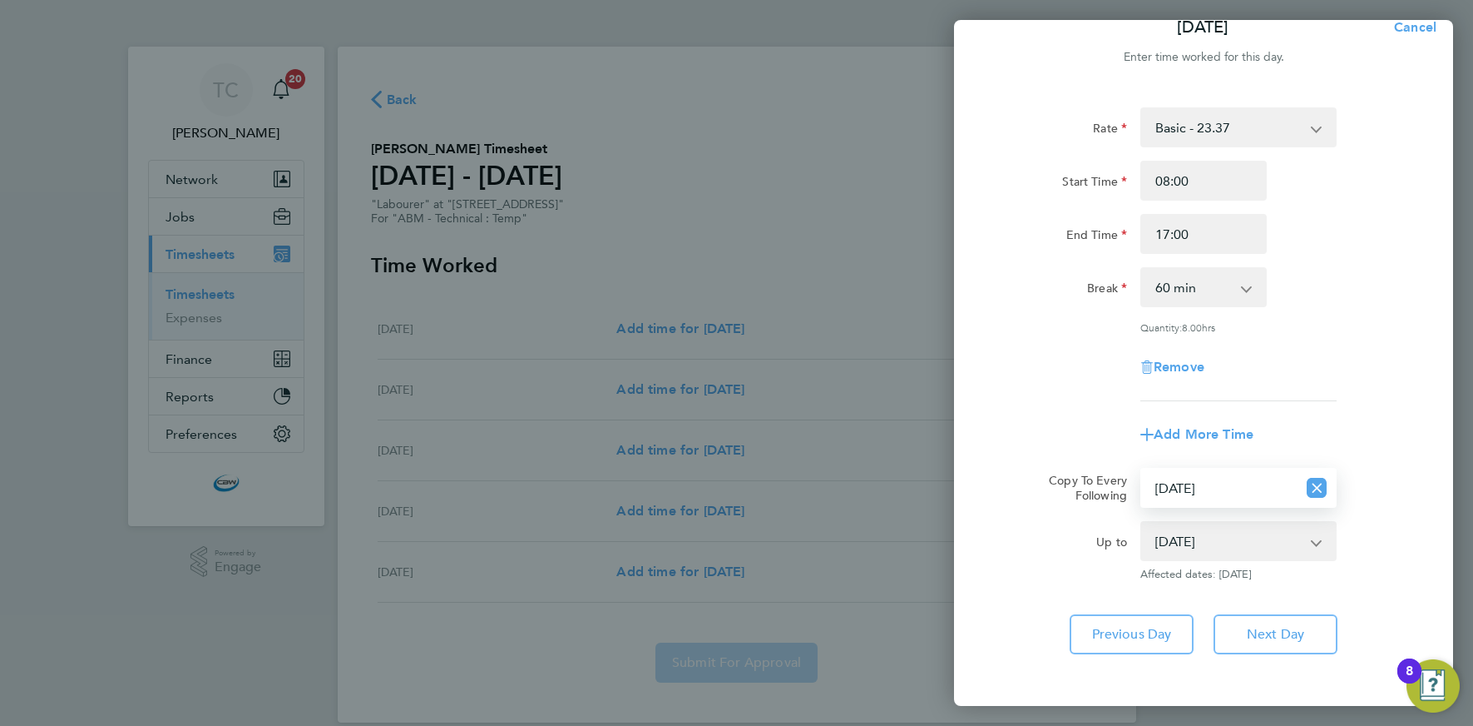
scroll to position [99, 0]
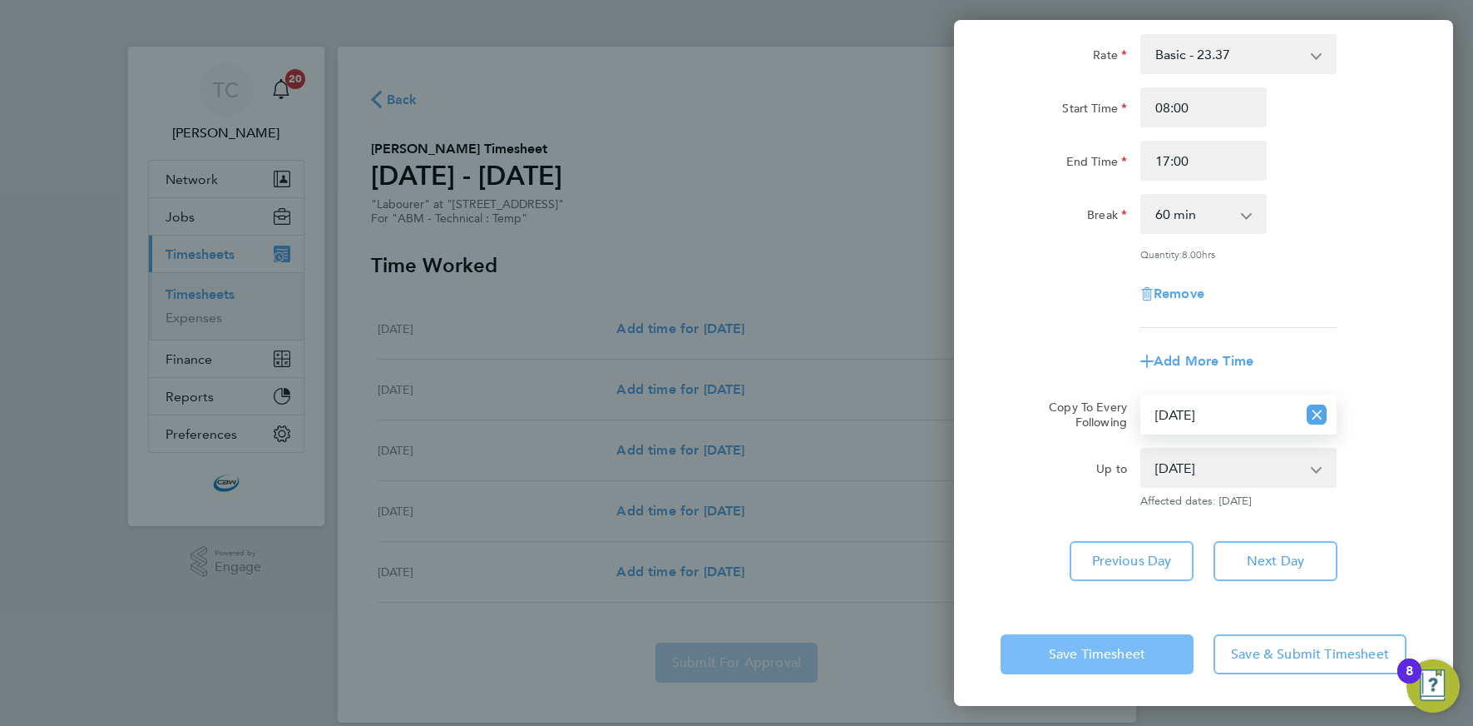
drag, startPoint x: 1138, startPoint y: 652, endPoint x: 1124, endPoint y: 640, distance: 18.9
click at [1137, 652] on span "Save Timesheet" at bounding box center [1097, 654] width 97 height 17
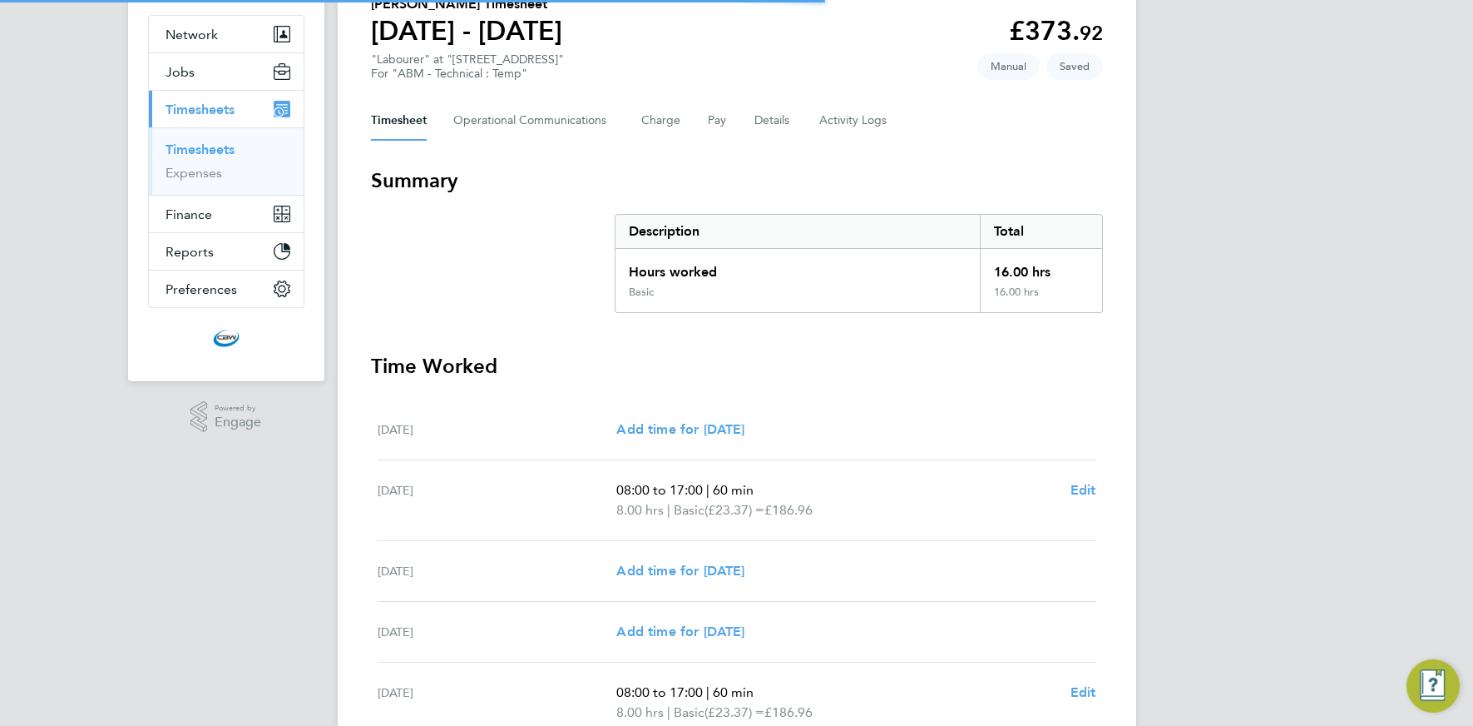
scroll to position [309, 0]
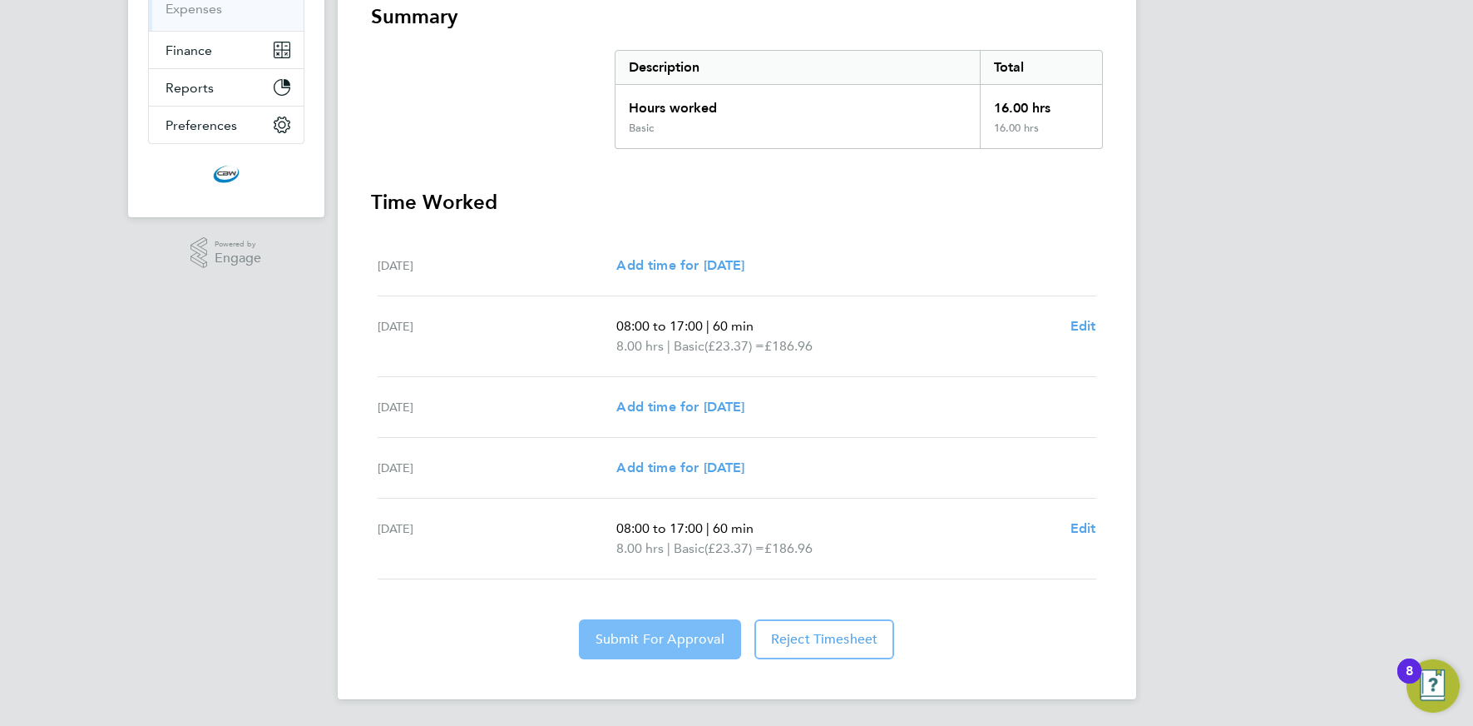
drag, startPoint x: 668, startPoint y: 636, endPoint x: 701, endPoint y: 633, distance: 33.4
click at [668, 636] on span "Submit For Approval" at bounding box center [660, 639] width 129 height 17
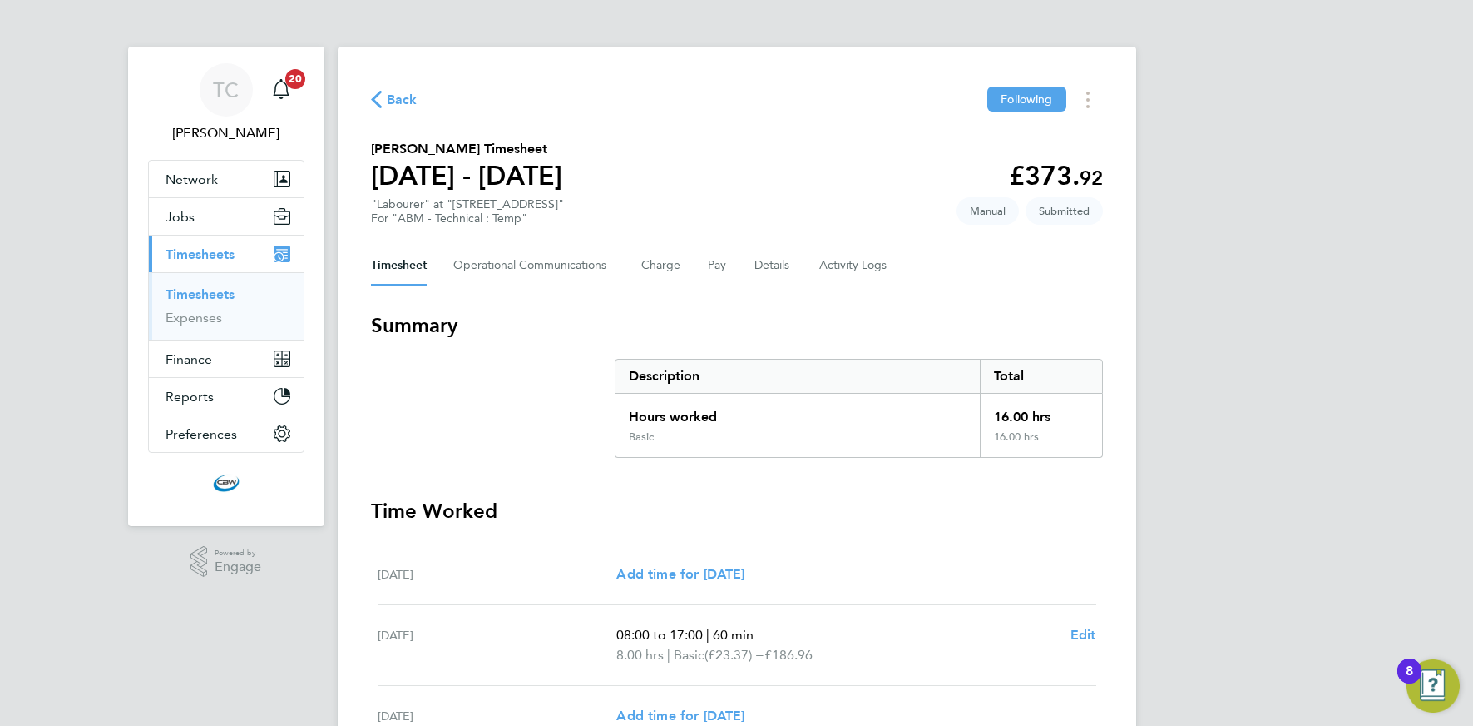
click at [395, 101] on span "Back" at bounding box center [402, 100] width 31 height 20
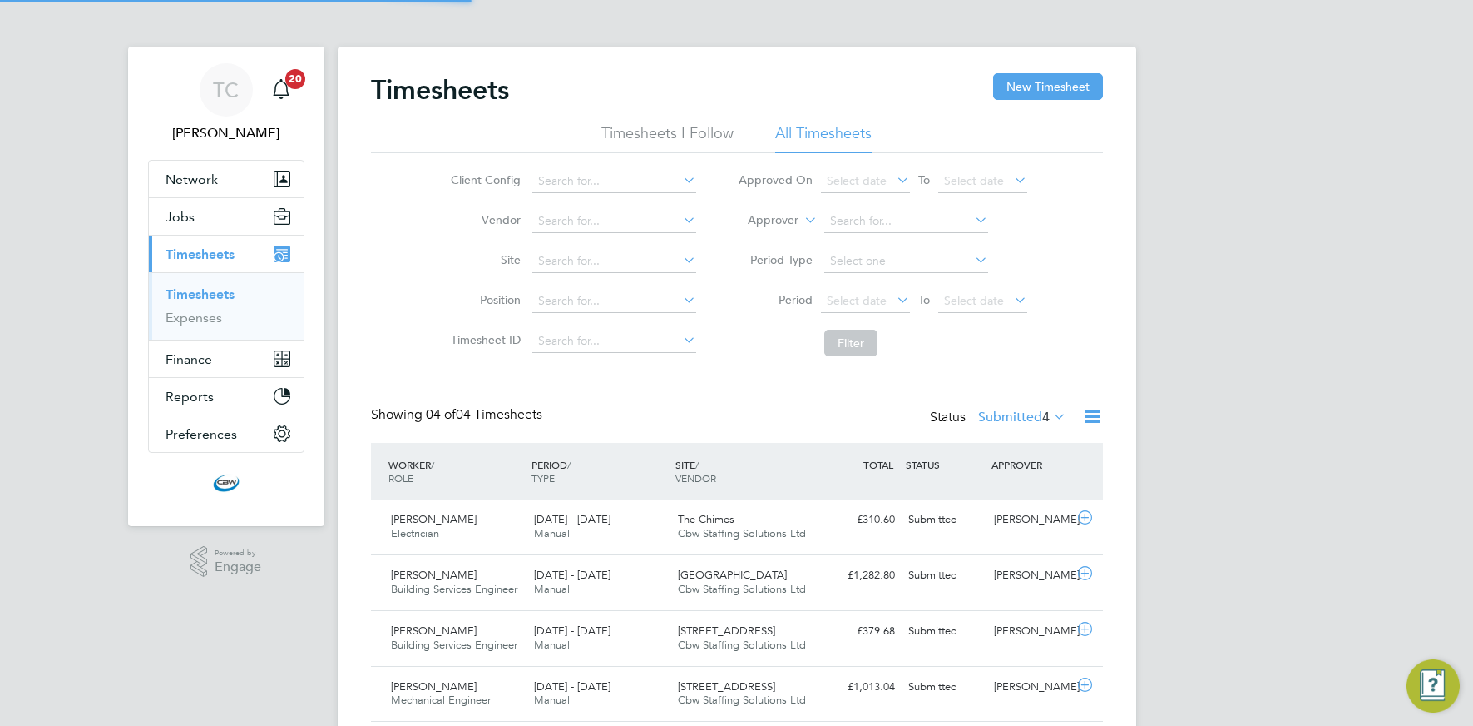
scroll to position [42, 145]
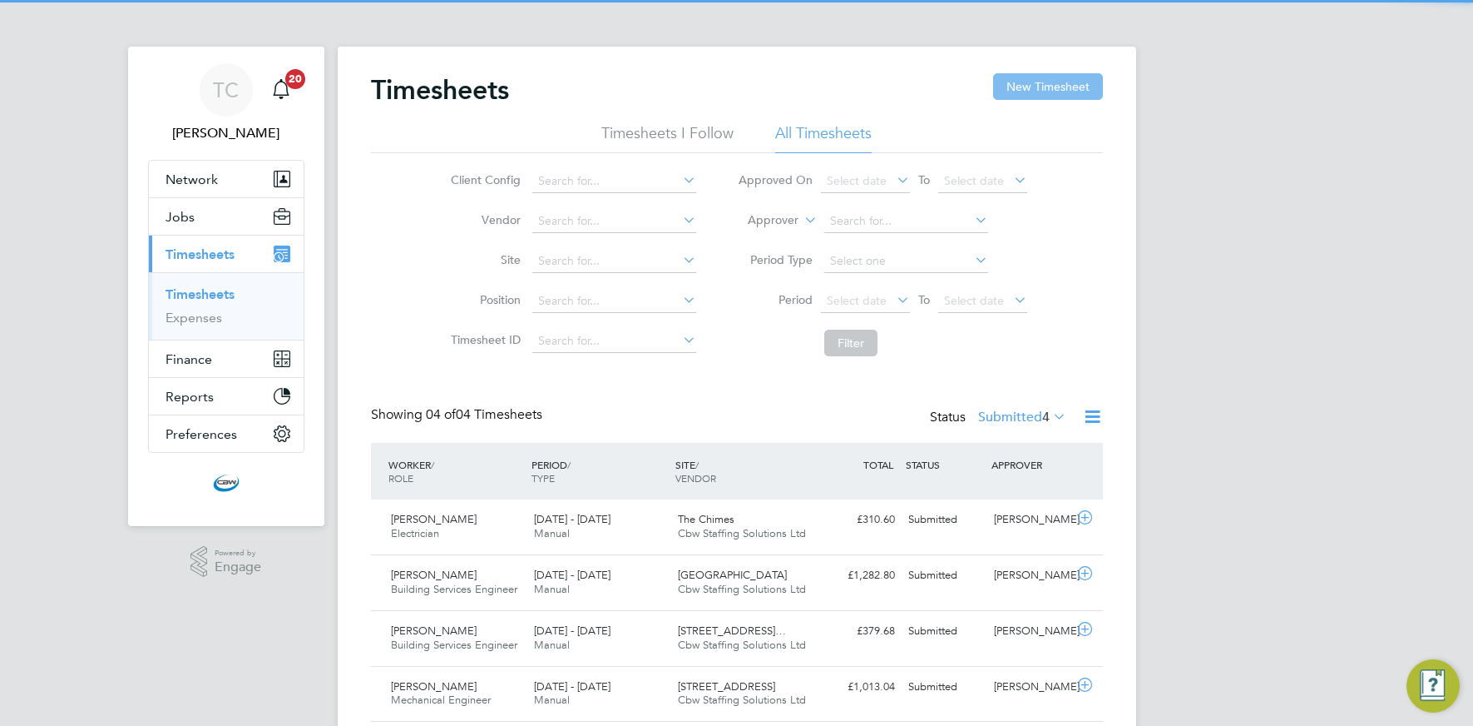
click at [1041, 84] on button "New Timesheet" at bounding box center [1048, 86] width 110 height 27
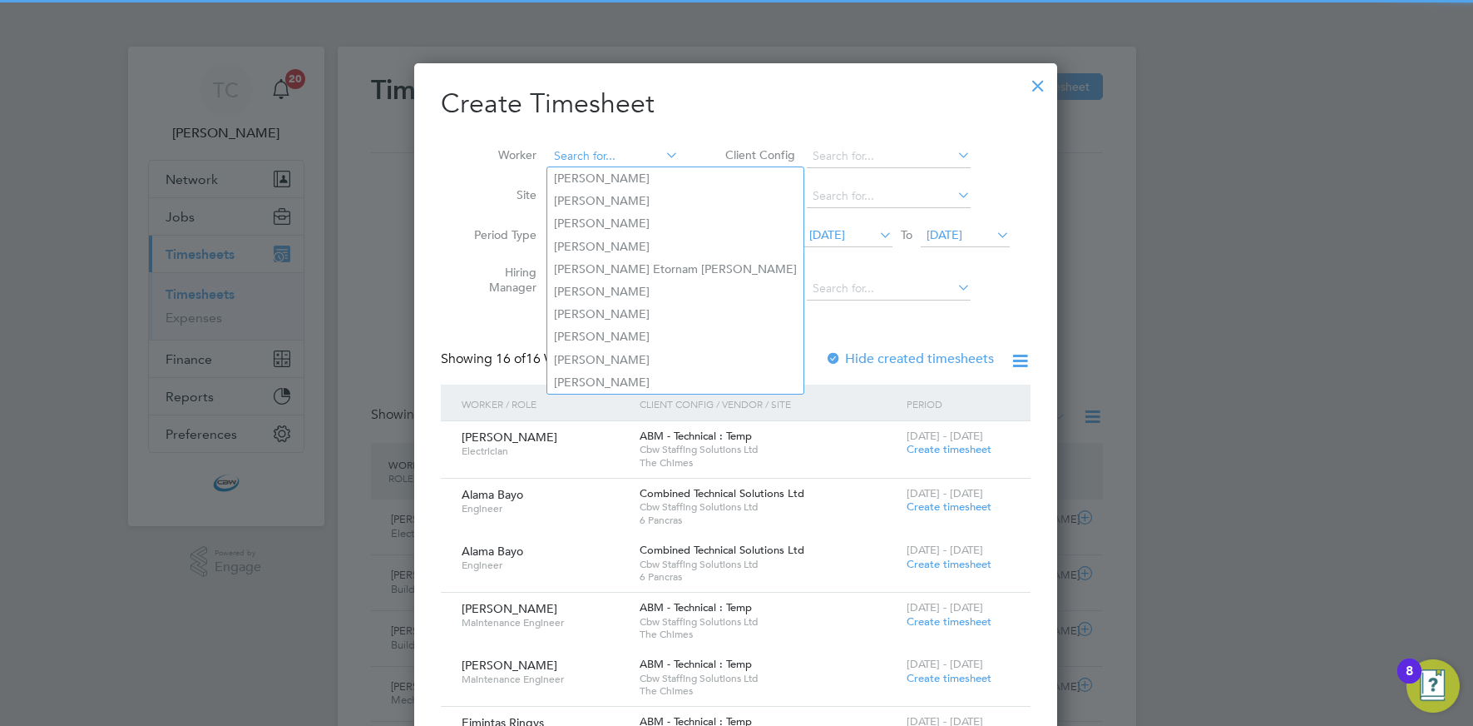
click at [620, 152] on input at bounding box center [613, 156] width 131 height 23
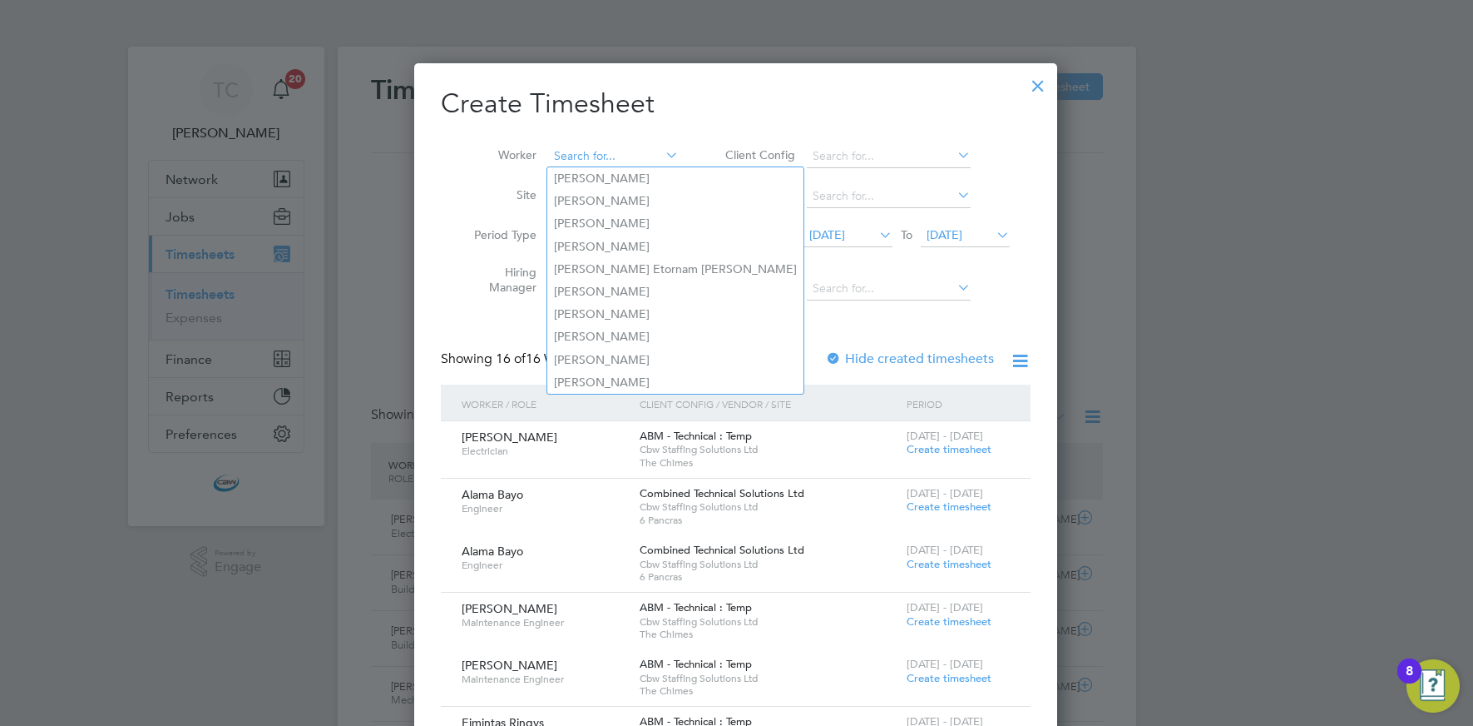
type input "p"
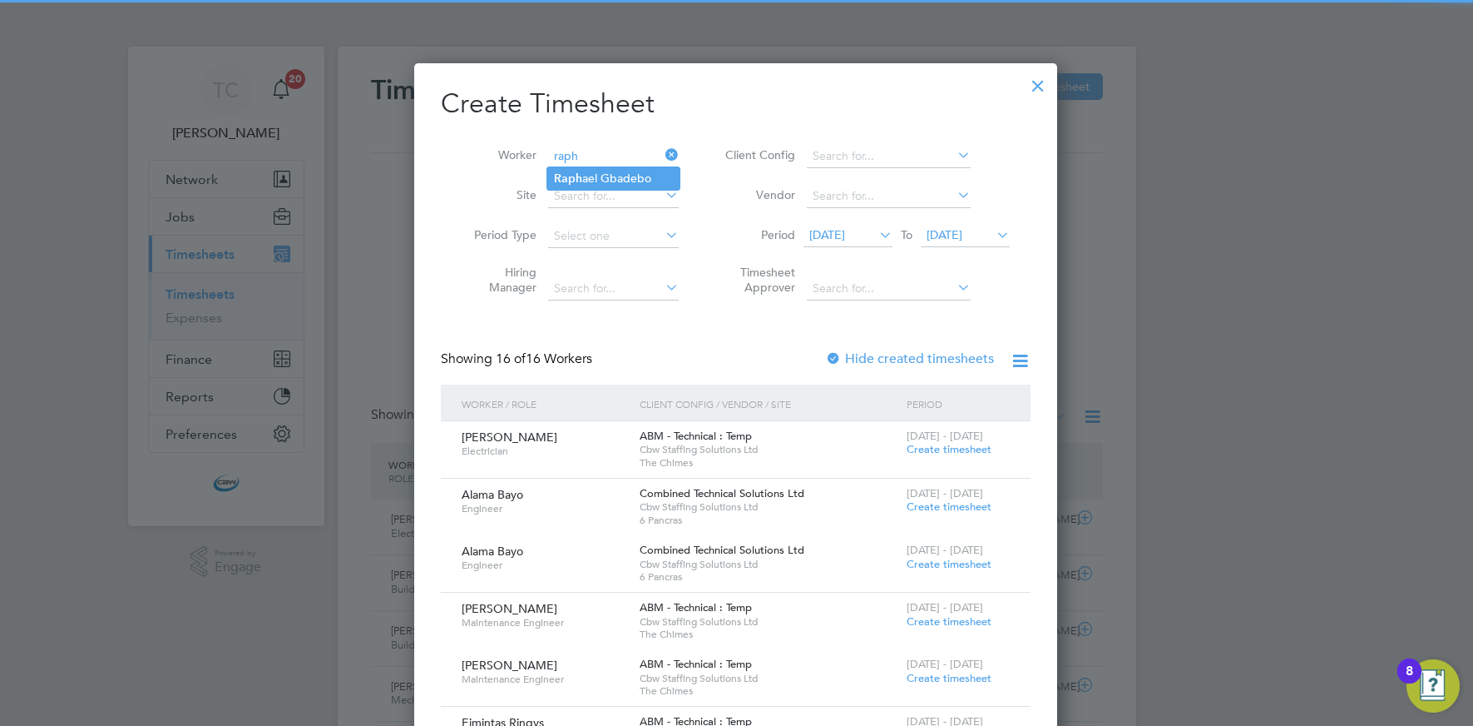
click at [621, 175] on li "Raph ael Gbadebo" at bounding box center [613, 178] width 132 height 22
type input "[PERSON_NAME]"
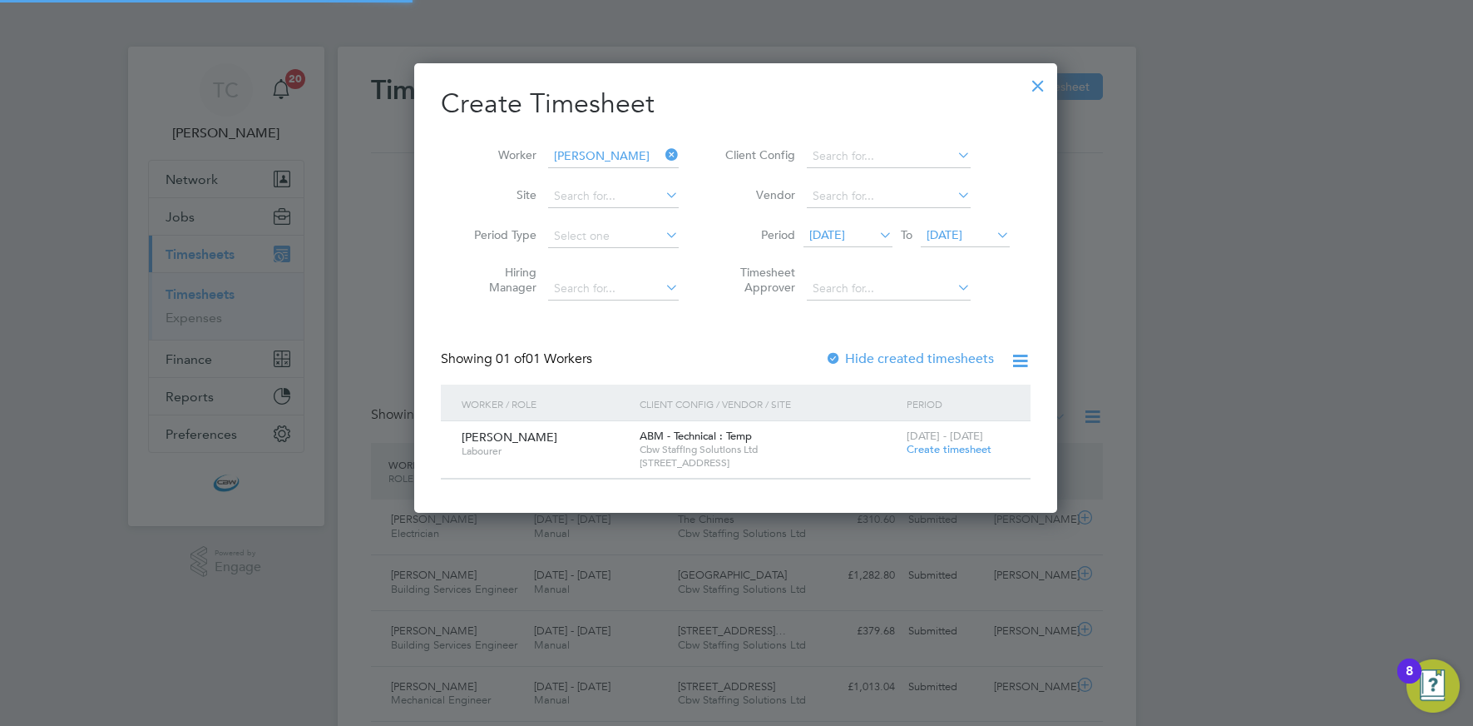
scroll to position [448, 644]
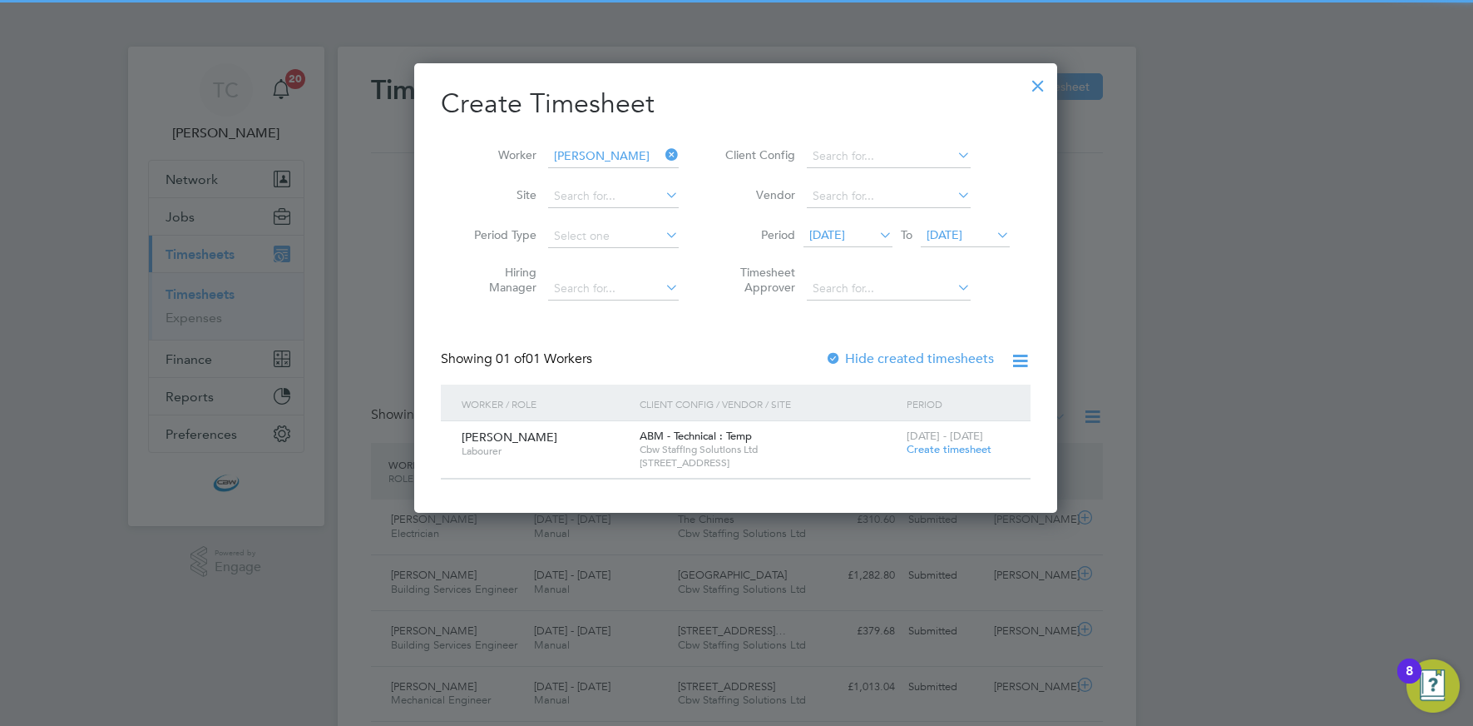
click at [920, 448] on span "Create timesheet" at bounding box center [949, 449] width 85 height 14
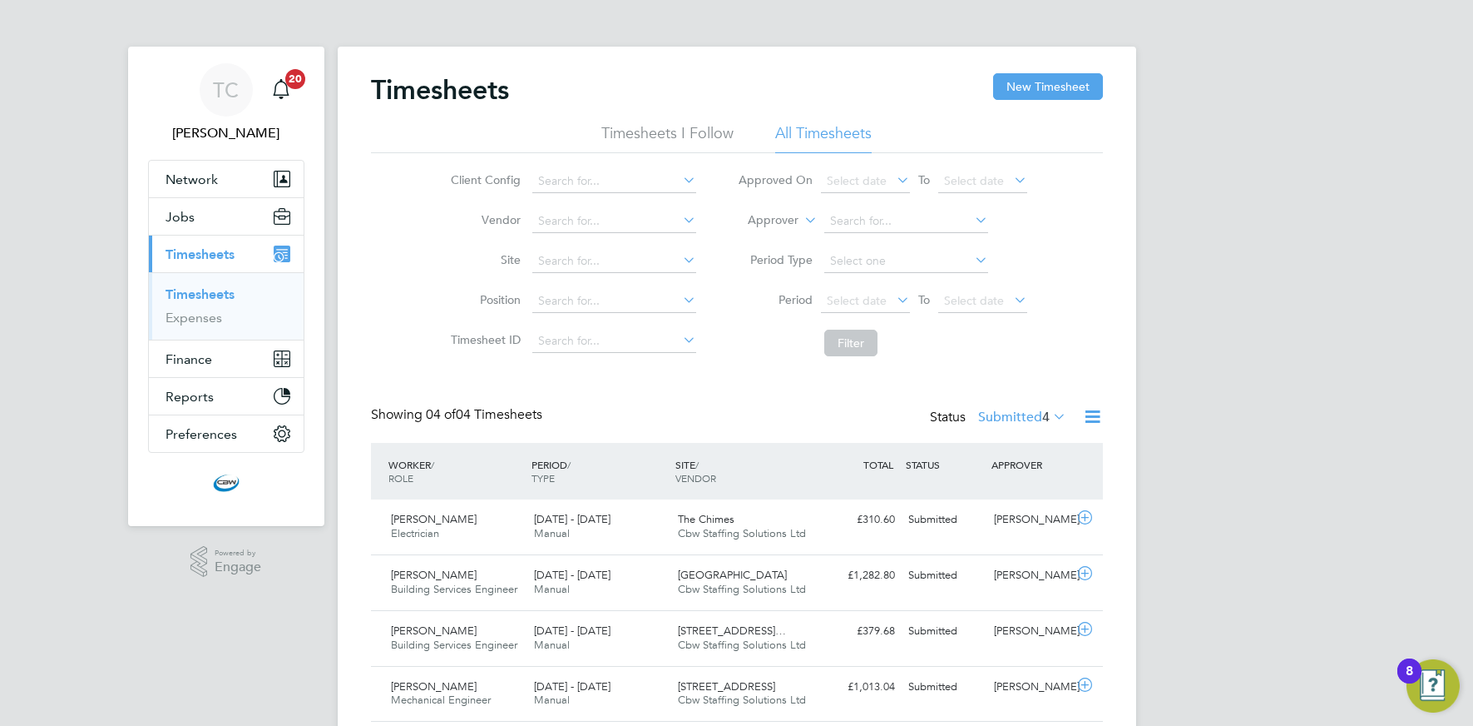
scroll to position [42, 145]
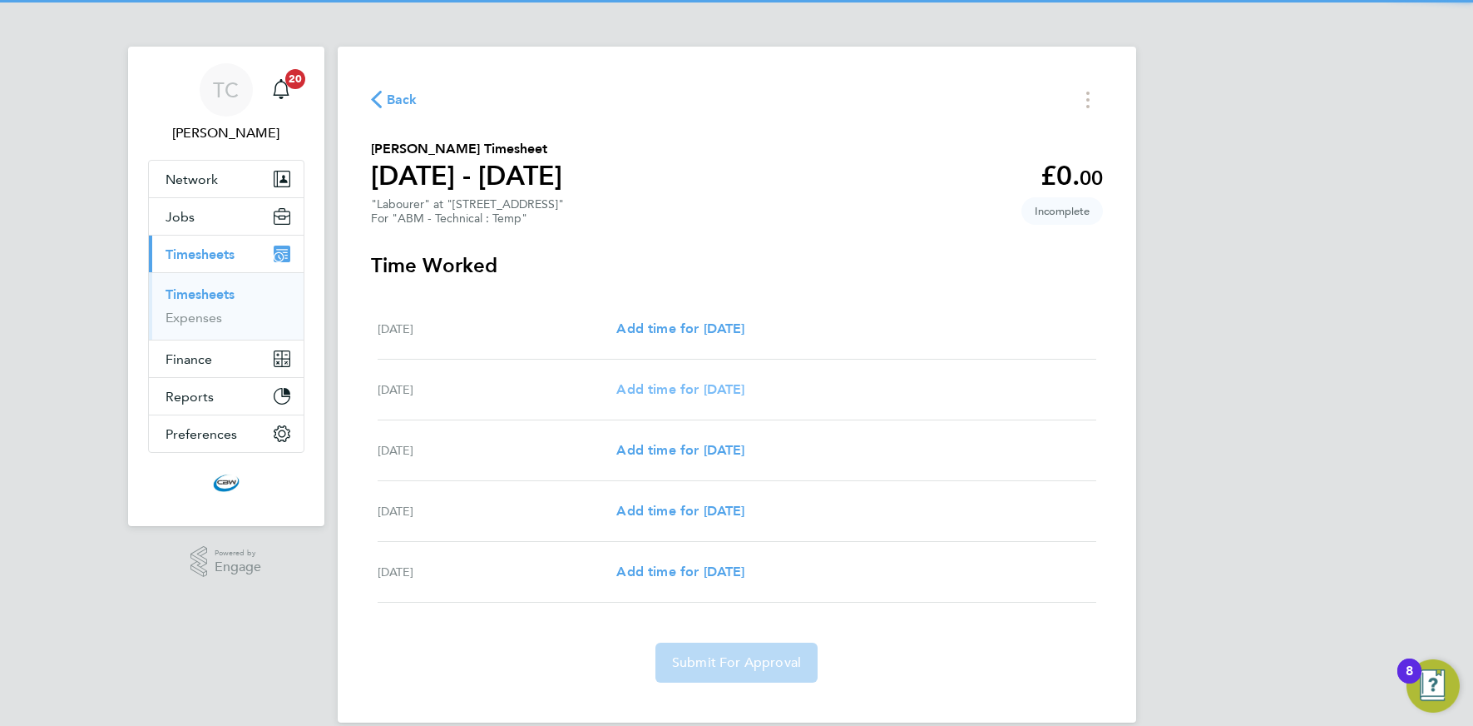
click at [681, 392] on span "Add time for Tue 23 Sep" at bounding box center [681, 389] width 128 height 16
select select "30"
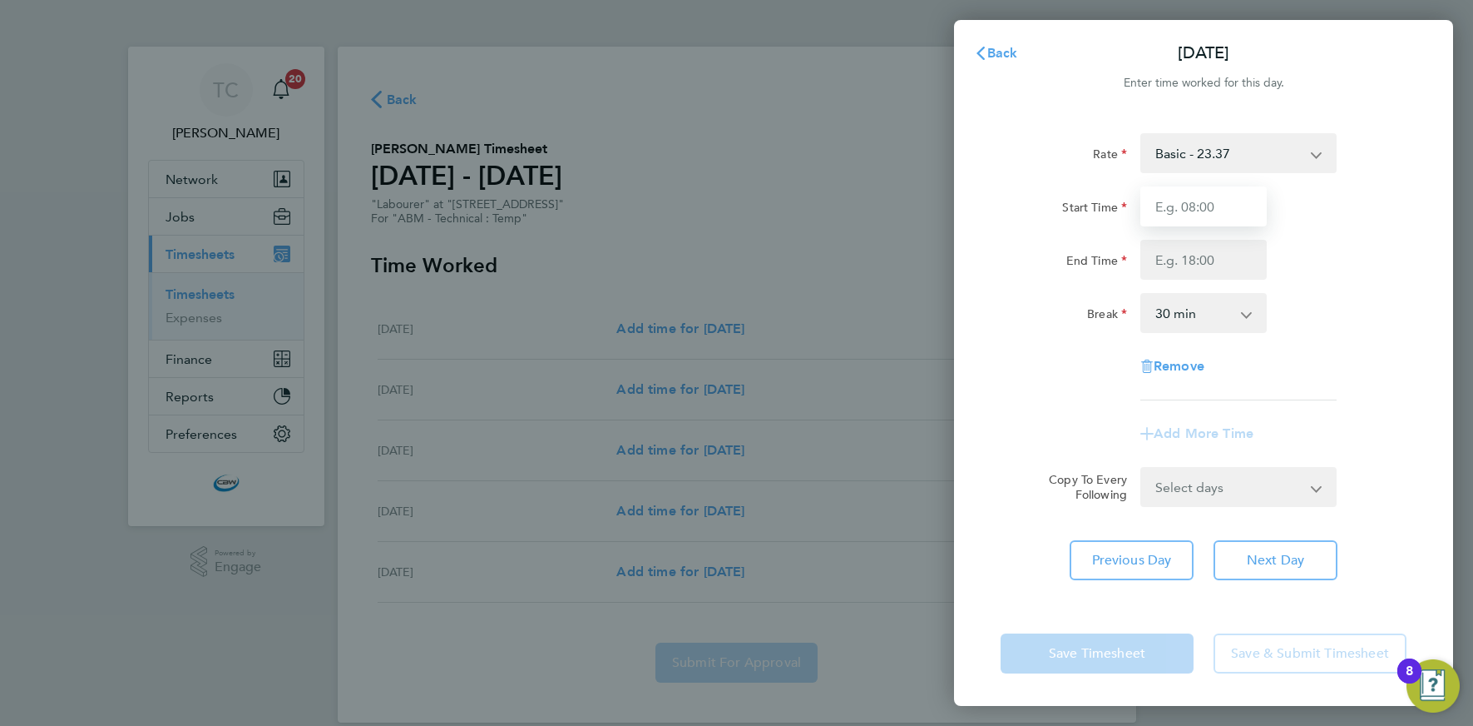
drag, startPoint x: 1166, startPoint y: 194, endPoint x: 1177, endPoint y: 221, distance: 29.8
click at [1166, 195] on input "Start Time" at bounding box center [1204, 206] width 126 height 40
type input "08:00"
click at [1183, 263] on input "End Time" at bounding box center [1204, 260] width 126 height 40
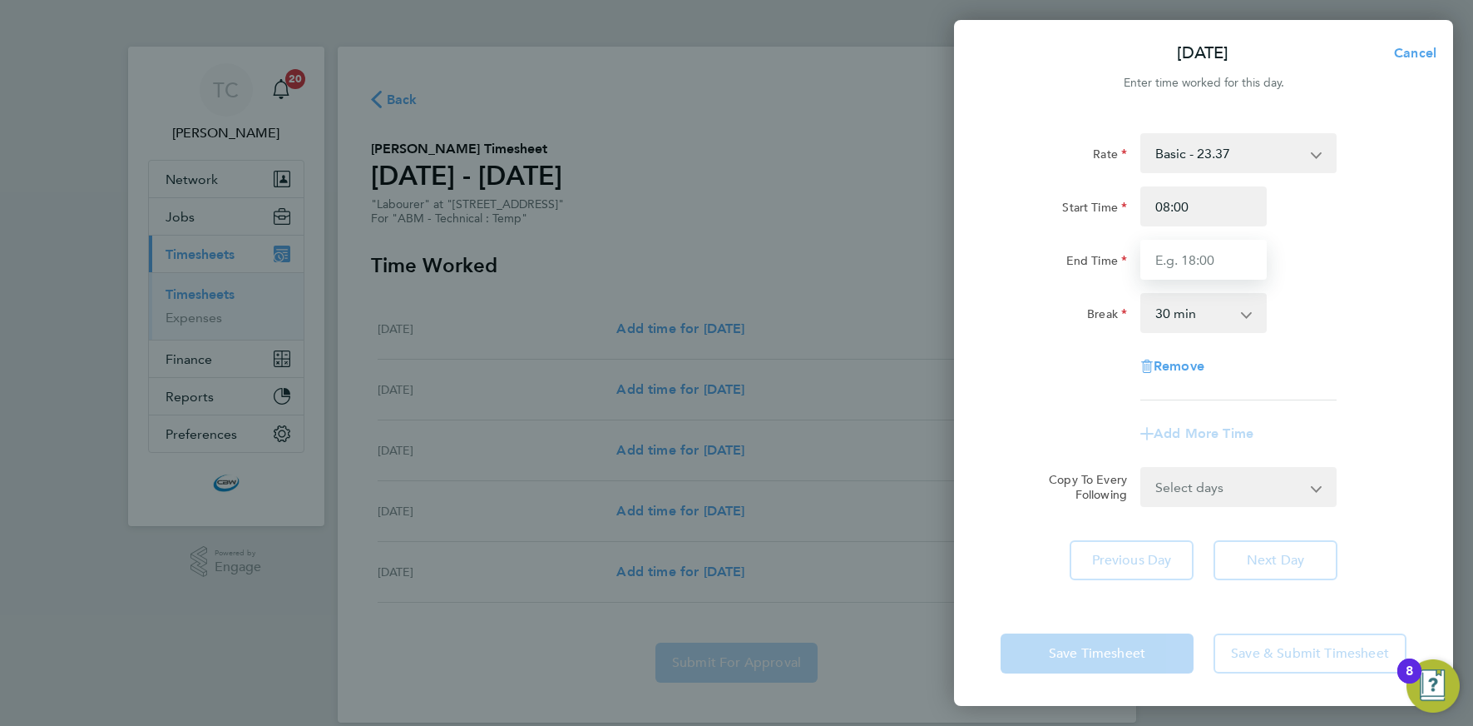
type input "17:00"
click at [1186, 321] on select "0 min 15 min 30 min 45 min 60 min 75 min 90 min" at bounding box center [1193, 313] width 103 height 37
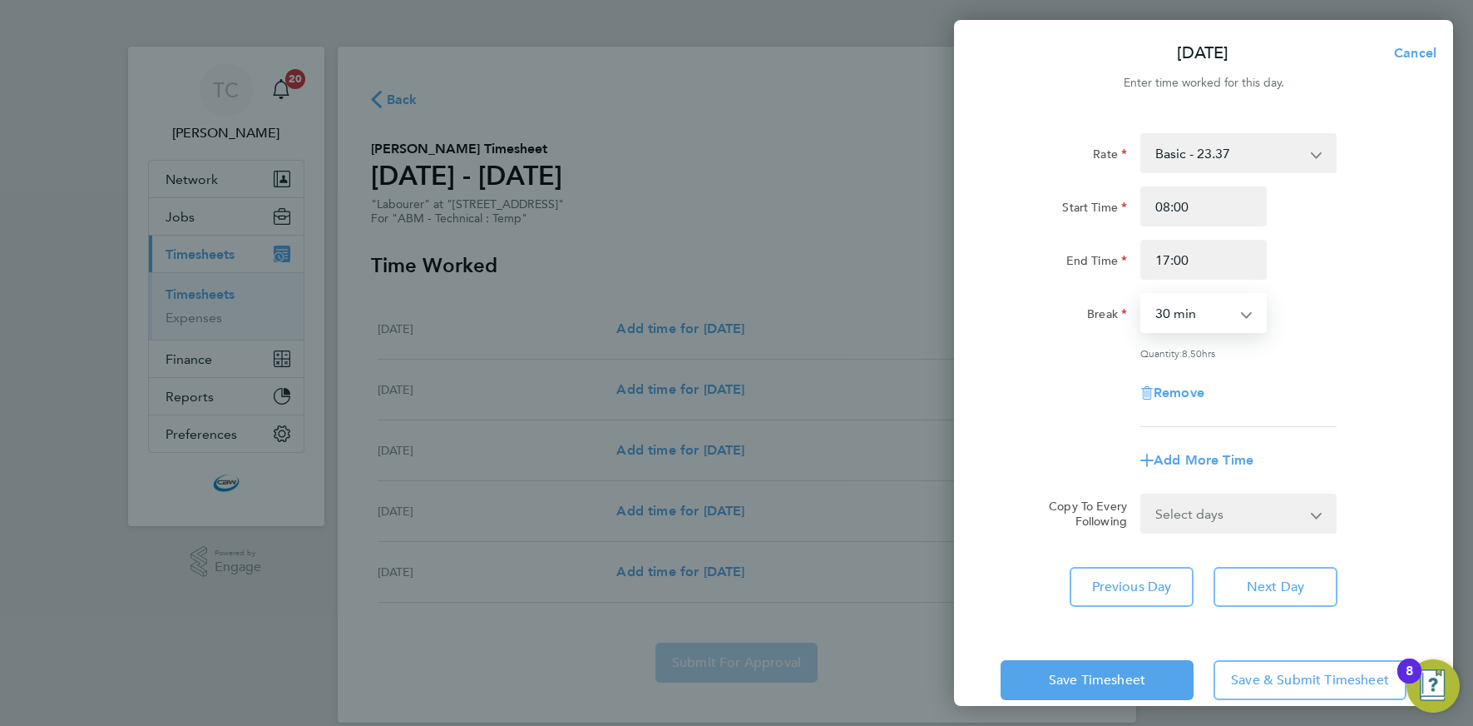
select select "60"
click at [1142, 295] on select "0 min 15 min 30 min 45 min 60 min 75 min 90 min" at bounding box center [1193, 313] width 103 height 37
click at [1193, 513] on select "Select days Day Wednesday Thursday Friday" at bounding box center [1229, 513] width 175 height 37
select select "FRI"
click at [1142, 495] on select "Select days Day Wednesday Thursday Friday" at bounding box center [1229, 513] width 175 height 37
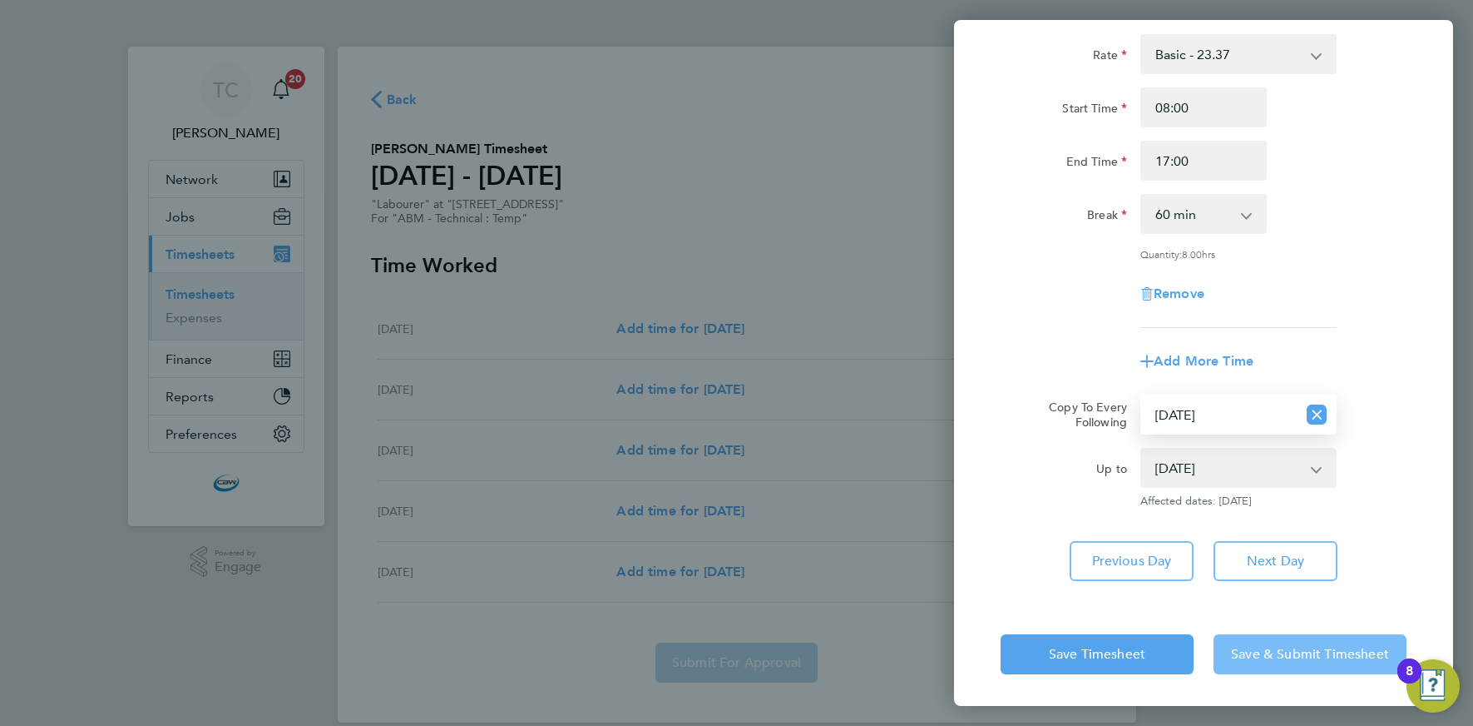
click at [1255, 658] on span "Save & Submit Timesheet" at bounding box center [1310, 654] width 158 height 17
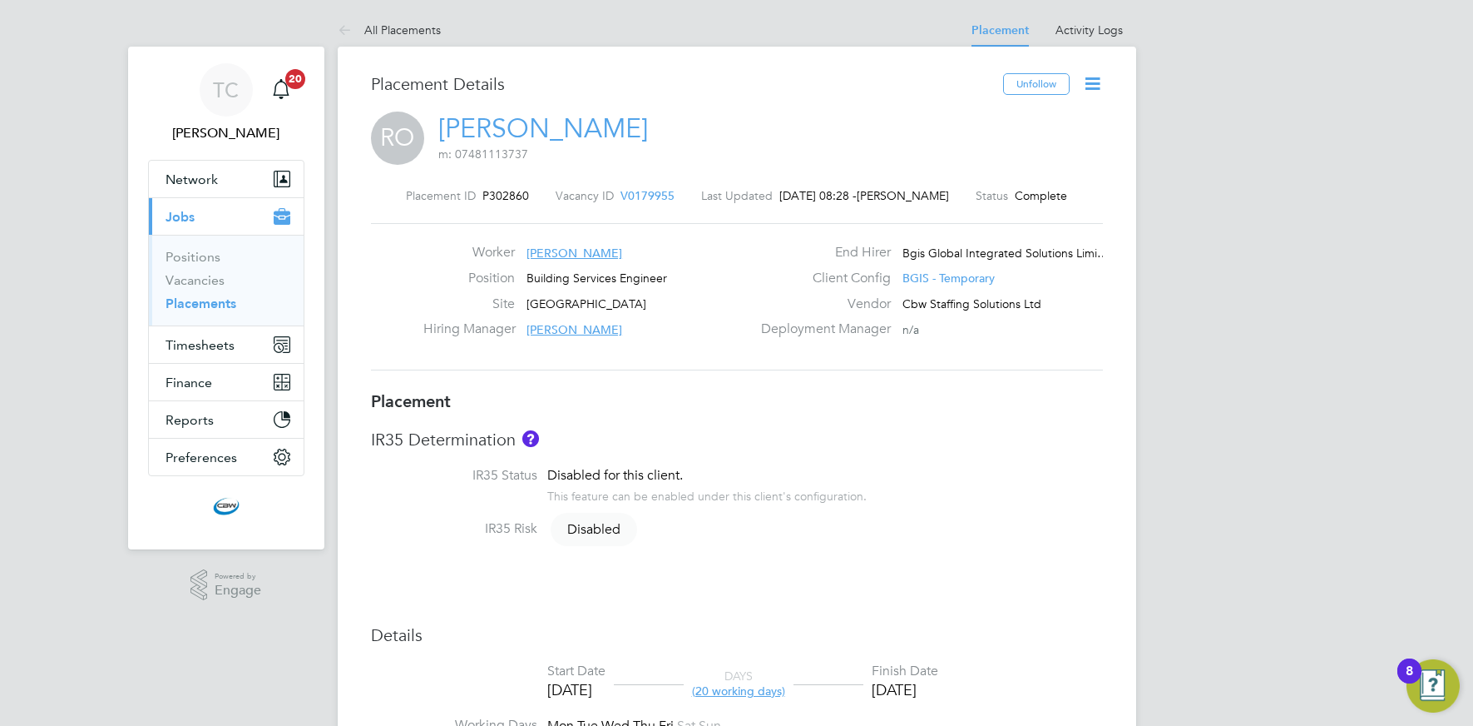
drag, startPoint x: 1098, startPoint y: 78, endPoint x: 1086, endPoint y: 83, distance: 13.4
click at [1098, 78] on icon at bounding box center [1092, 83] width 21 height 21
click at [1018, 117] on li "Edit Placement e" at bounding box center [1039, 122] width 122 height 23
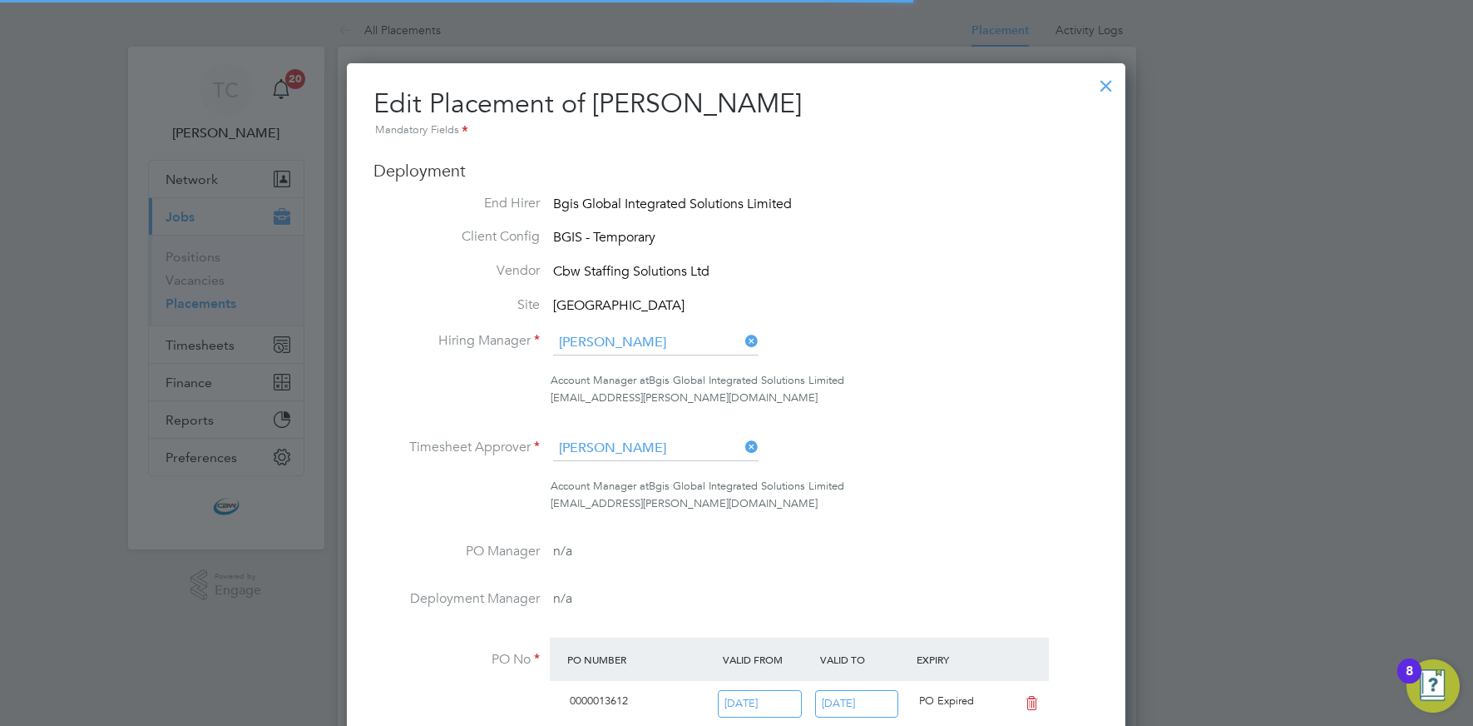
scroll to position [8, 8]
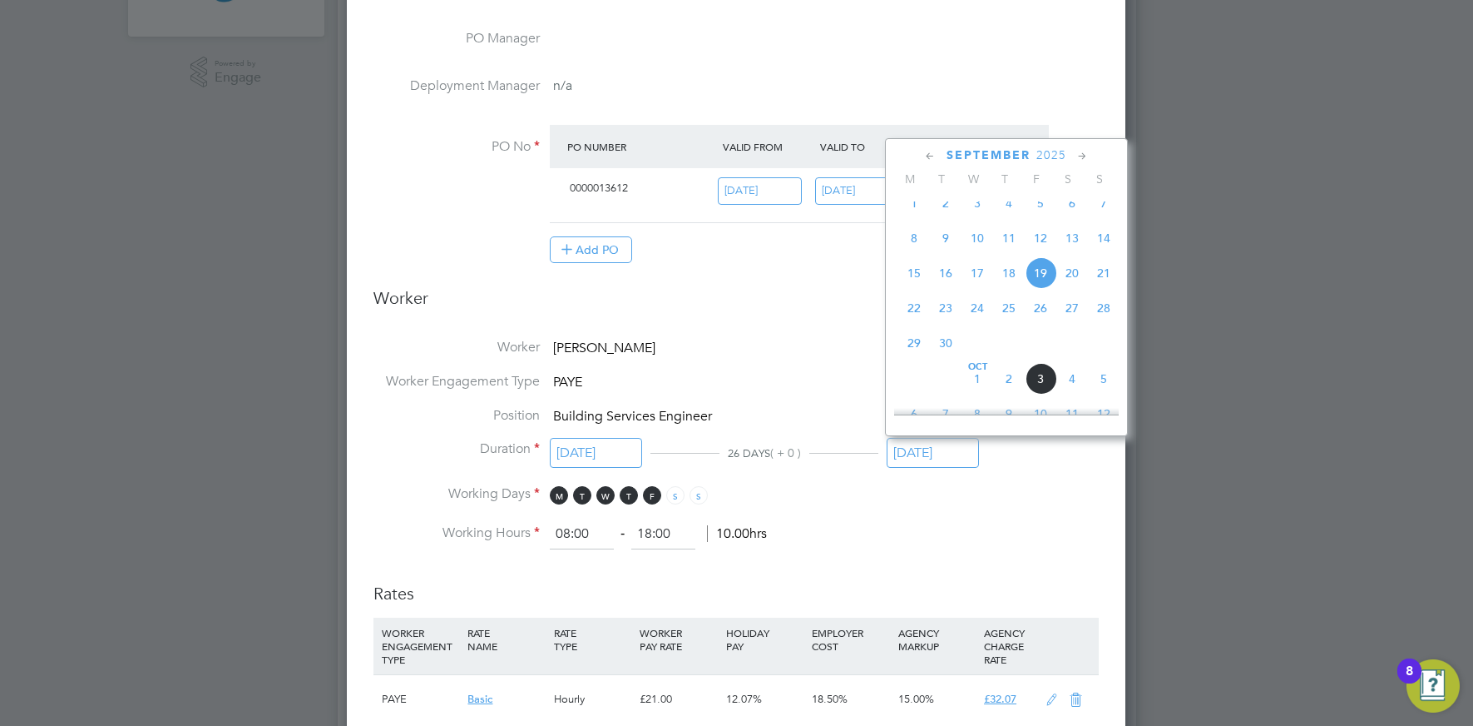
click at [937, 457] on input "19 Sep 2025" at bounding box center [933, 453] width 92 height 31
drag, startPoint x: 1042, startPoint y: 373, endPoint x: 1021, endPoint y: 377, distance: 21.2
click at [1042, 373] on span "3" at bounding box center [1041, 365] width 32 height 32
type input "[DATE]"
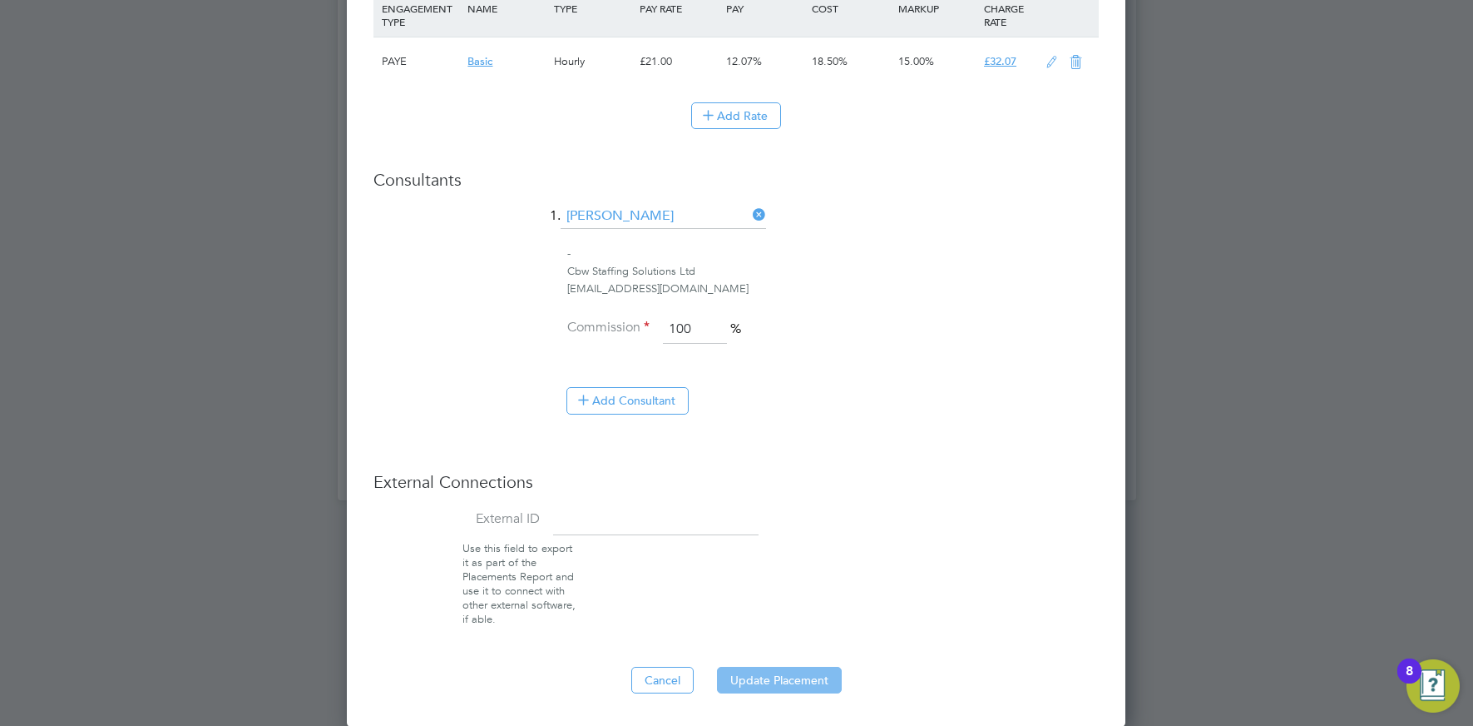
click at [771, 671] on button "Update Placement" at bounding box center [779, 679] width 125 height 27
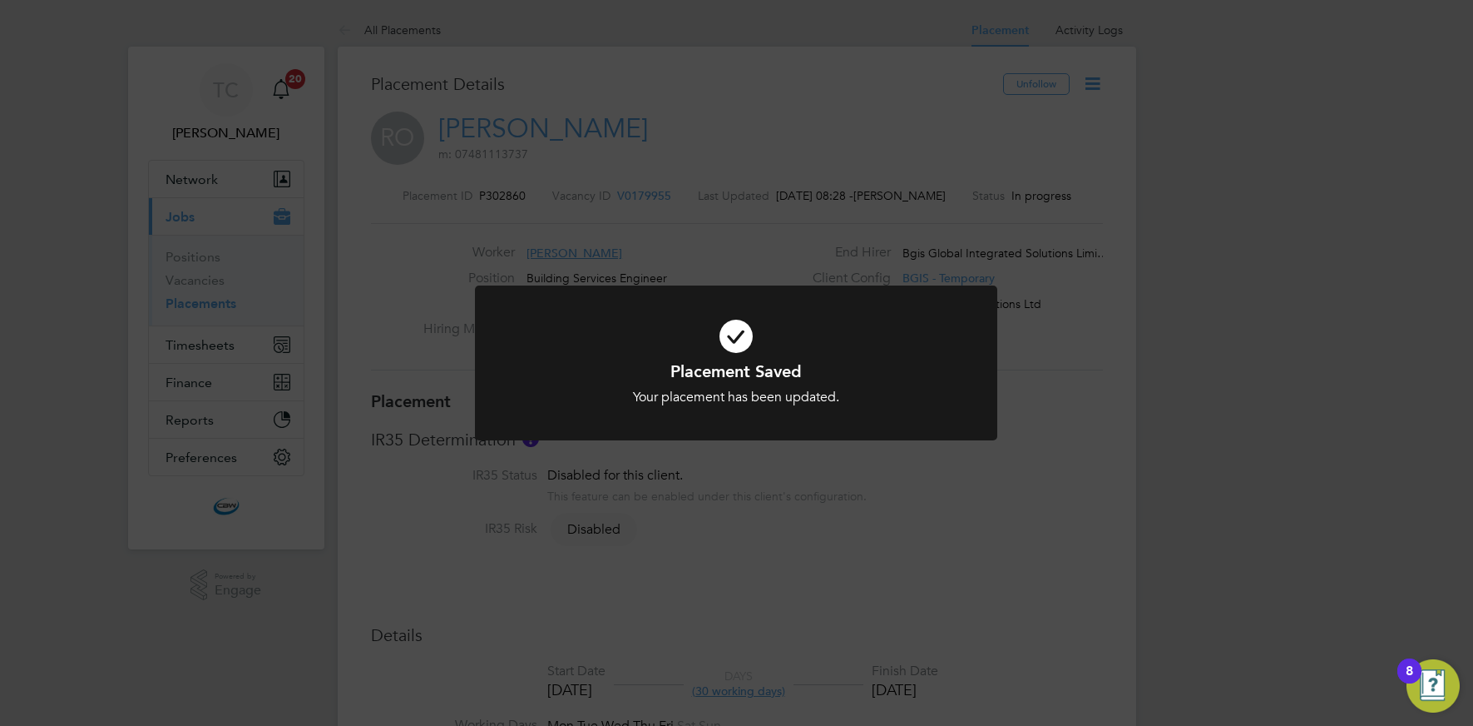
click at [624, 245] on div "Placement Saved Your placement has been updated. Cancel Okay" at bounding box center [736, 363] width 1473 height 726
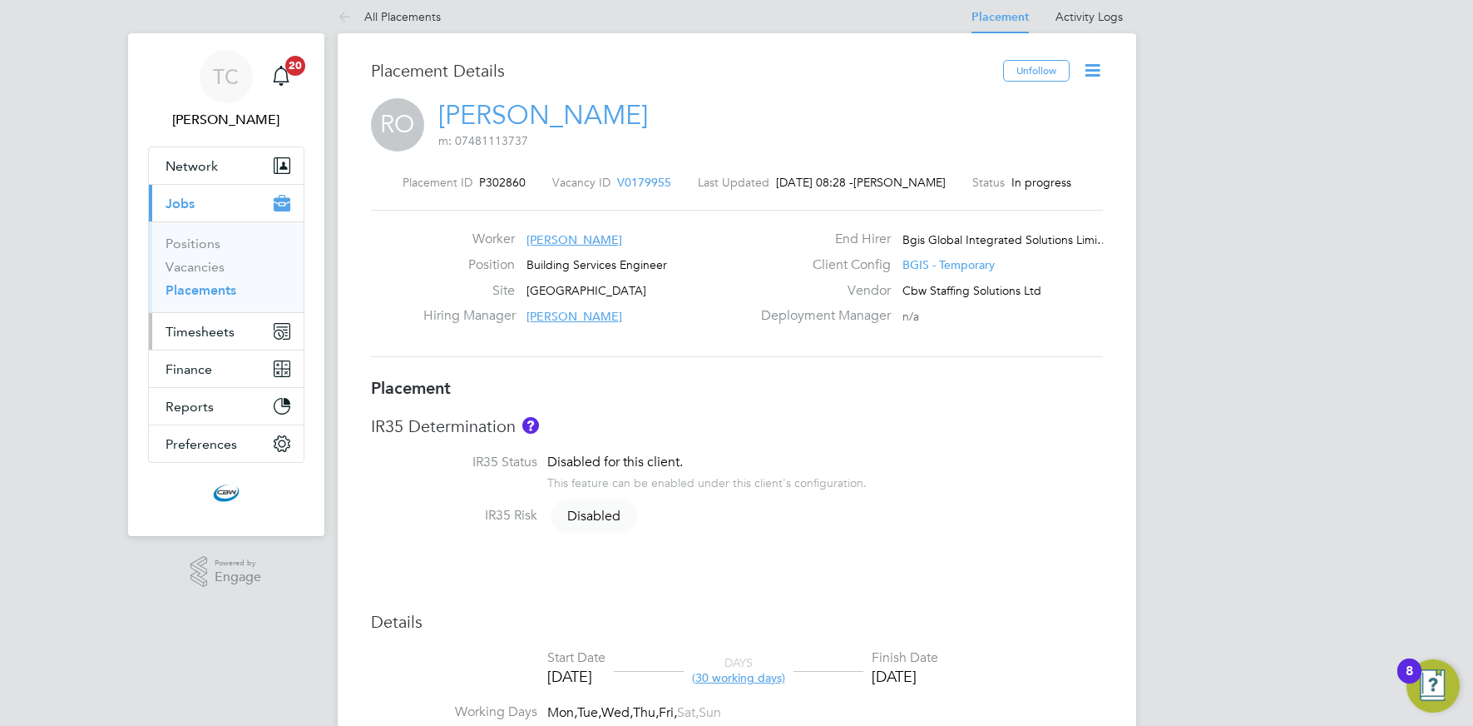
drag, startPoint x: 194, startPoint y: 327, endPoint x: 206, endPoint y: 325, distance: 11.8
click at [194, 327] on span "Timesheets" at bounding box center [200, 332] width 69 height 16
click at [216, 329] on span "Timesheets" at bounding box center [200, 332] width 69 height 16
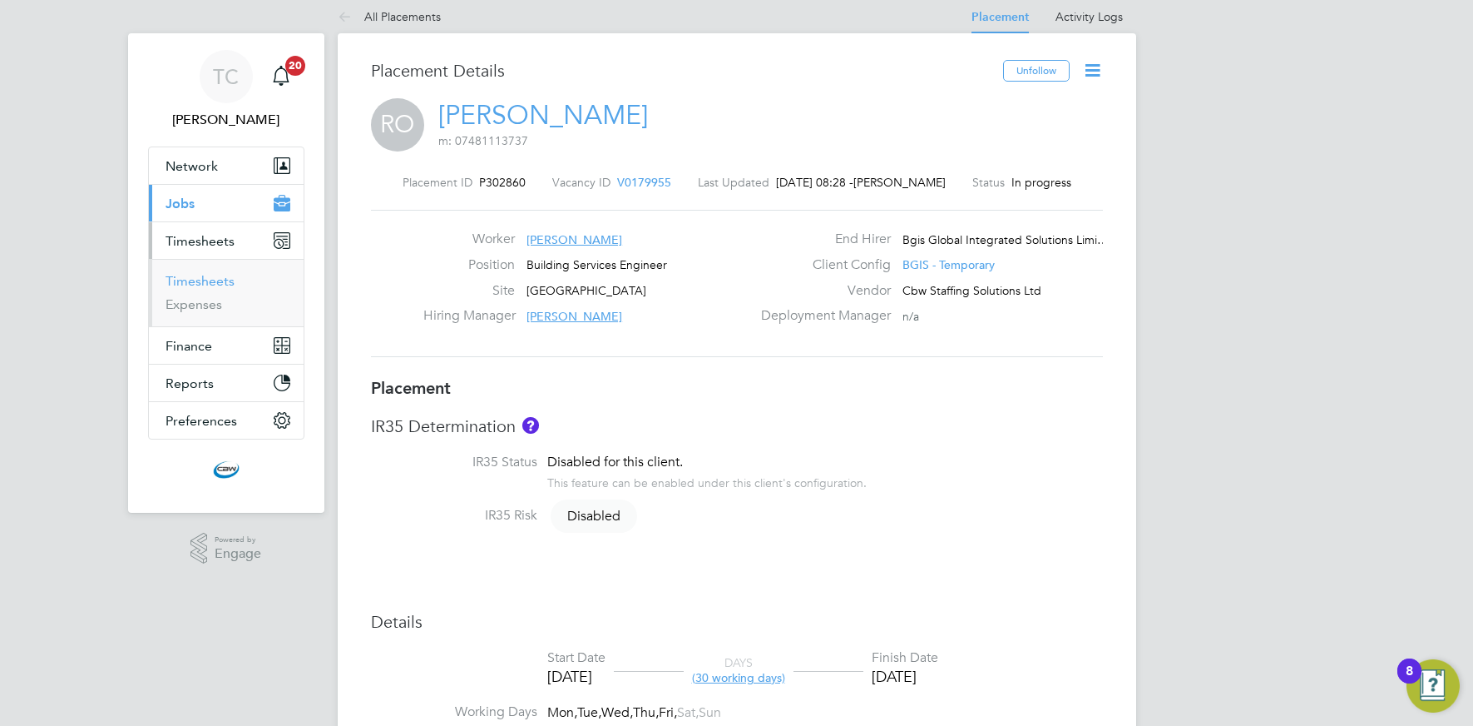
drag, startPoint x: 212, startPoint y: 283, endPoint x: 257, endPoint y: 288, distance: 45.2
click at [212, 283] on link "Timesheets" at bounding box center [200, 281] width 69 height 16
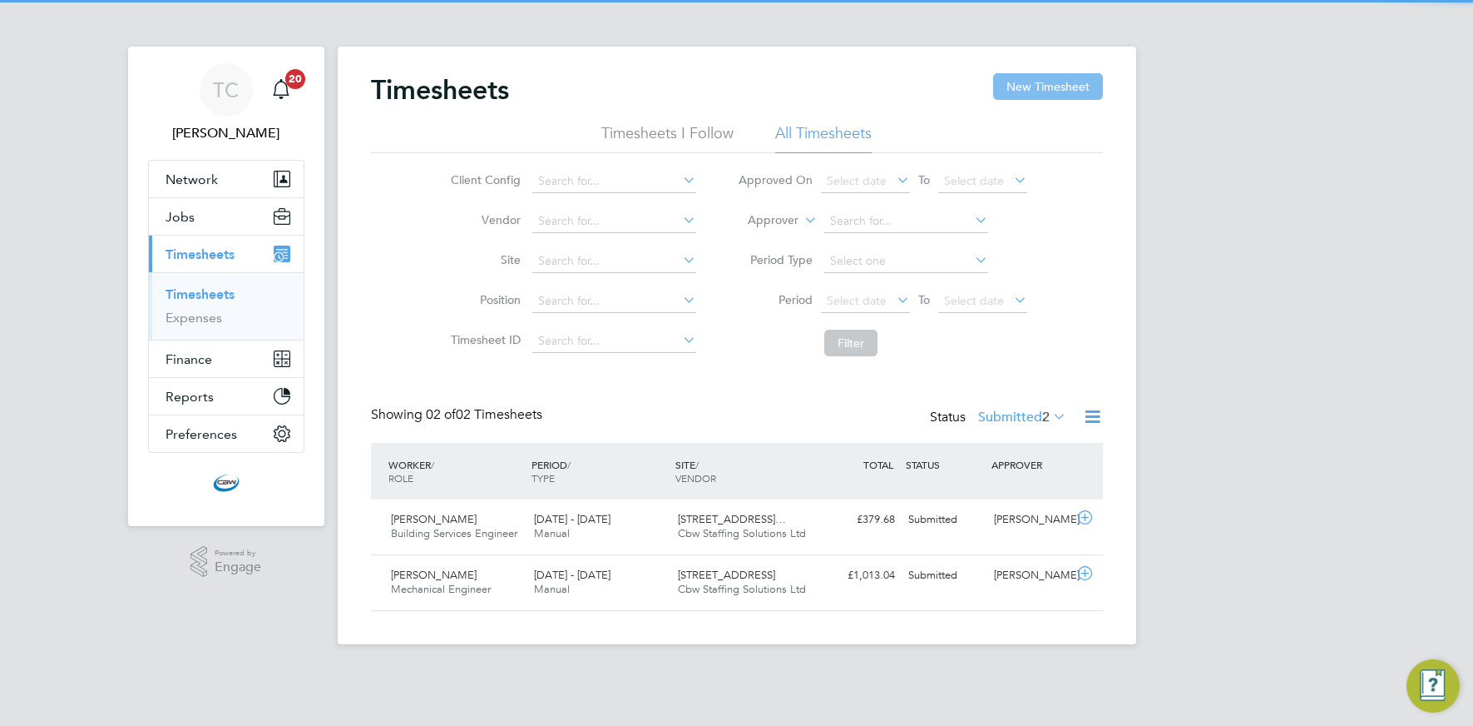
click at [1036, 85] on button "New Timesheet" at bounding box center [1048, 86] width 110 height 27
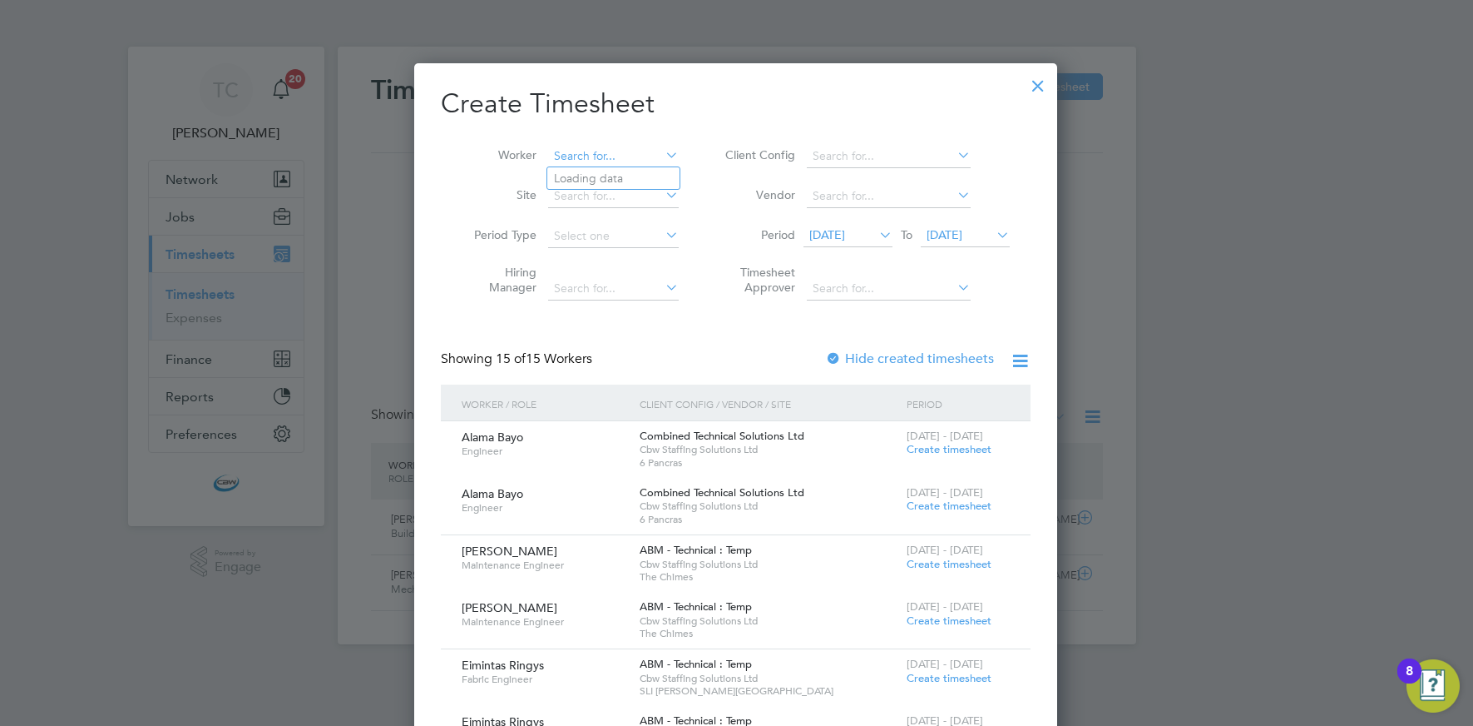
click at [607, 151] on input at bounding box center [613, 156] width 131 height 23
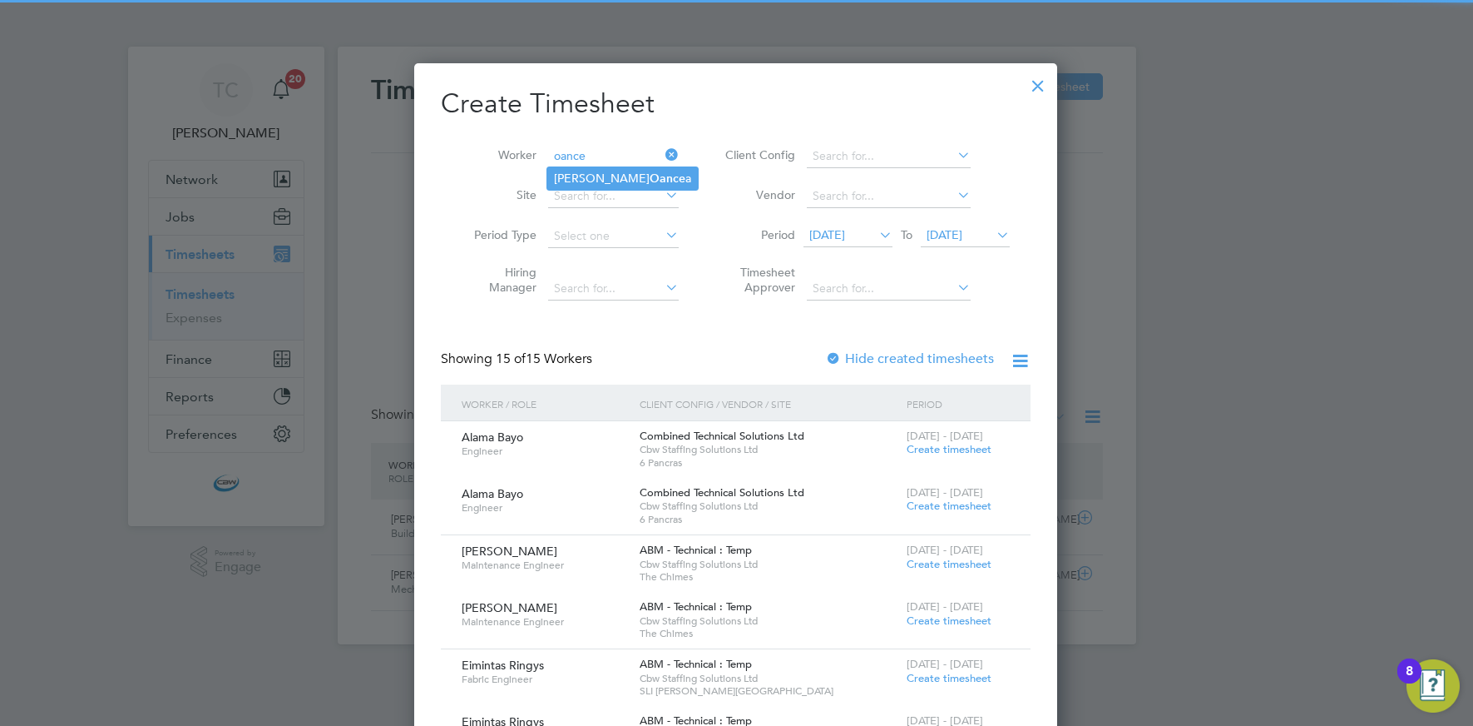
click at [650, 172] on b "Oance" at bounding box center [668, 178] width 36 height 14
type input "Robert Oancea"
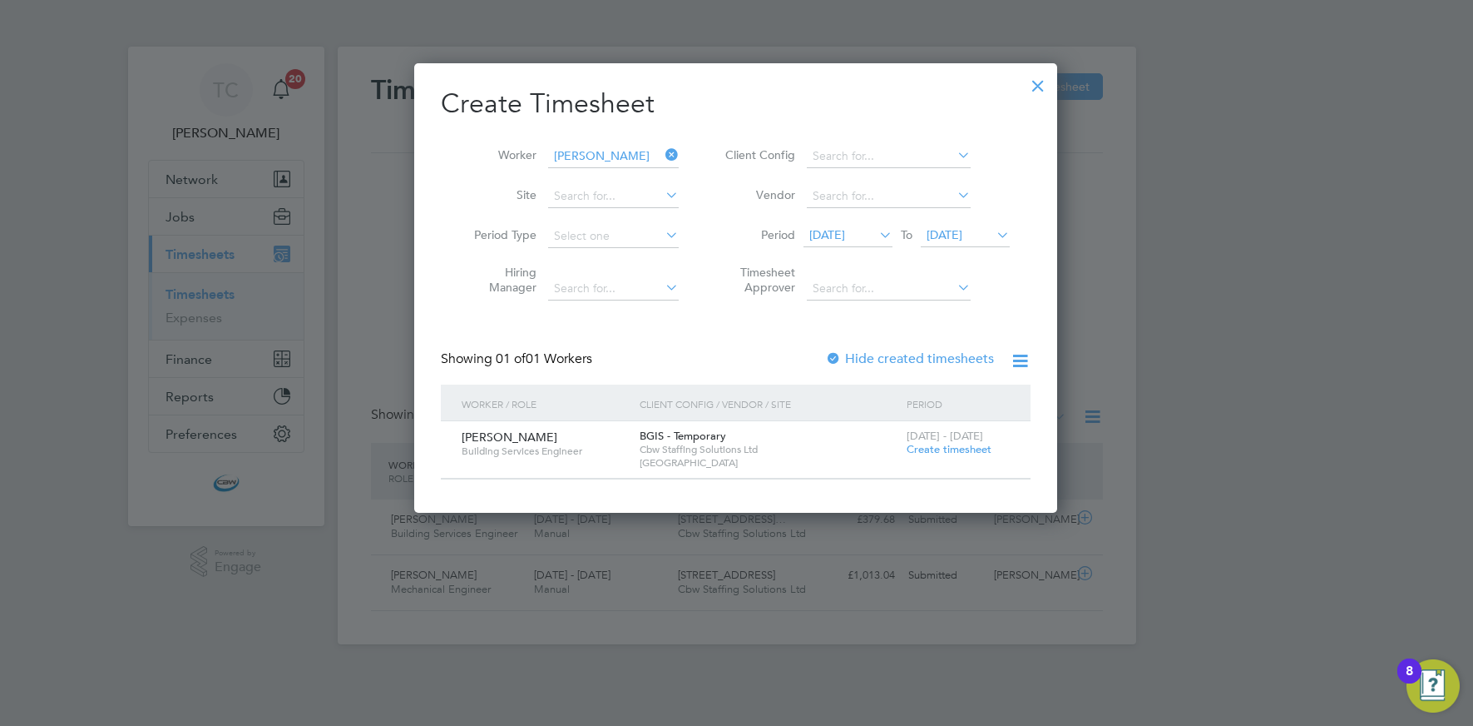
click at [927, 445] on span "Create timesheet" at bounding box center [949, 449] width 85 height 14
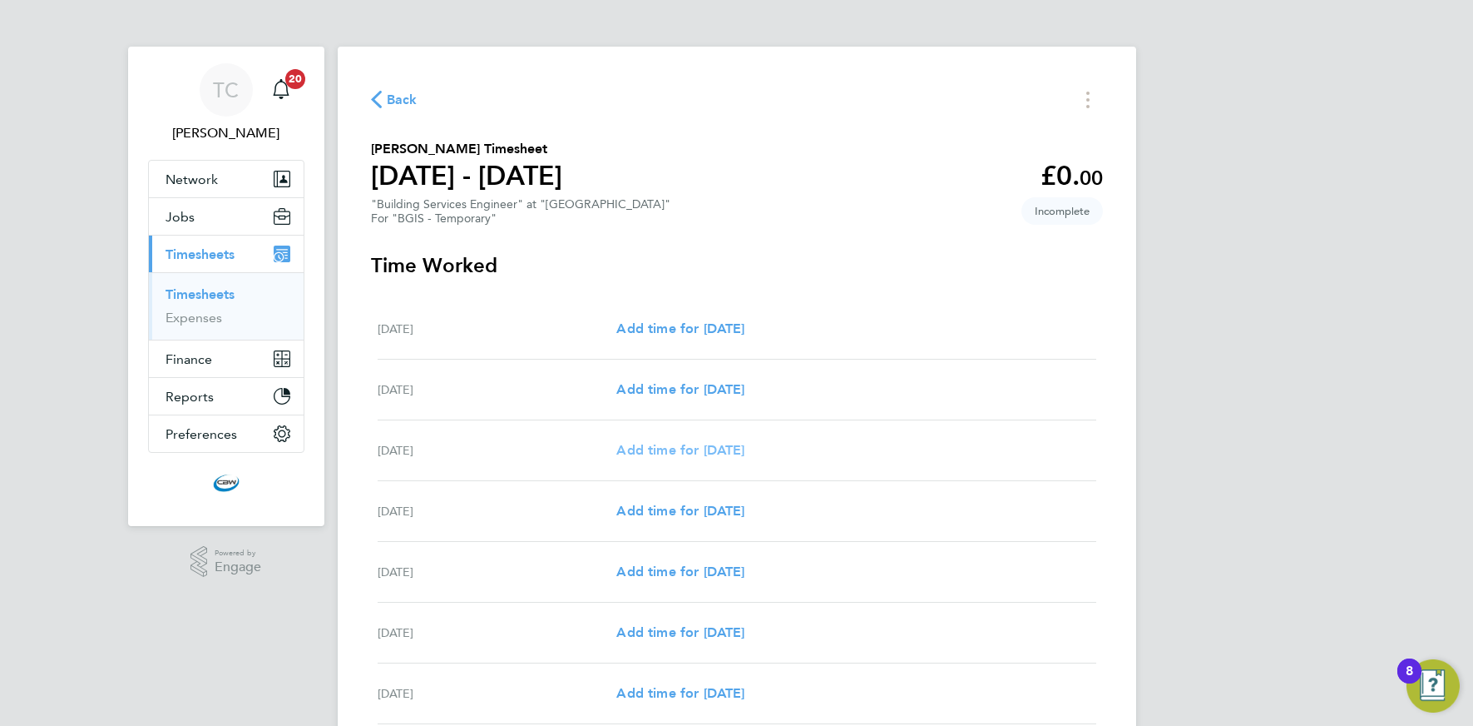
drag, startPoint x: 658, startPoint y: 459, endPoint x: 674, endPoint y: 458, distance: 15.9
click at [657, 459] on link "Add time for Mon 22 Sep" at bounding box center [681, 450] width 128 height 20
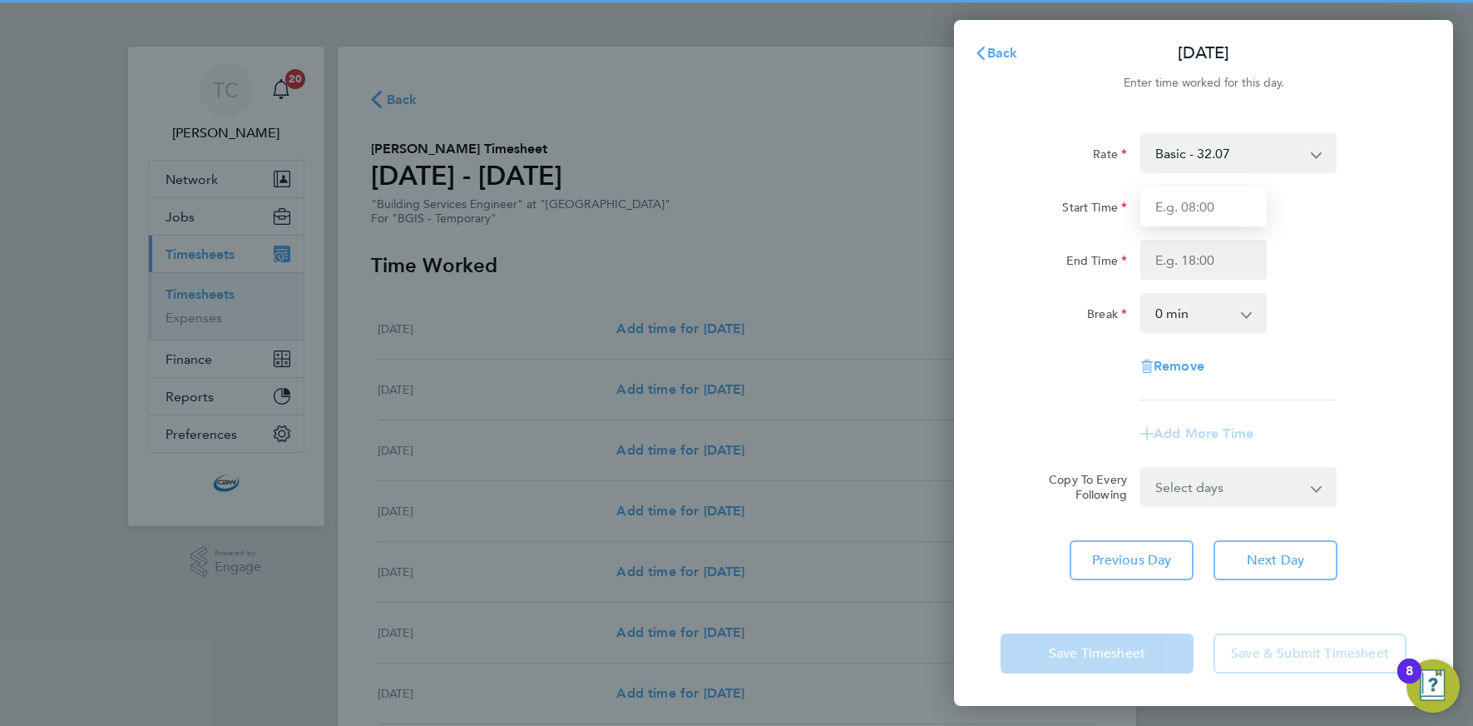
click at [1200, 210] on input "Start Time" at bounding box center [1204, 206] width 126 height 40
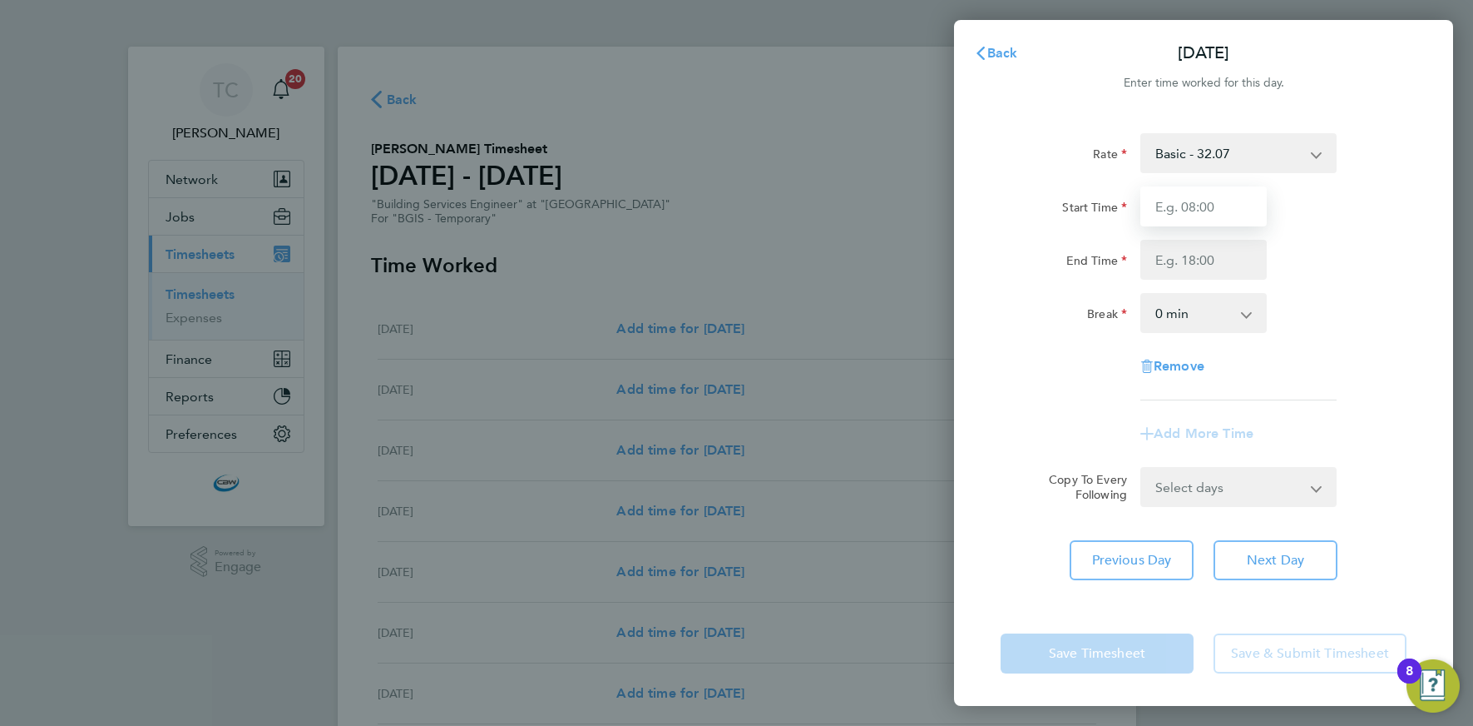
type input "08:00"
click at [1175, 260] on input "End Time" at bounding box center [1204, 260] width 126 height 40
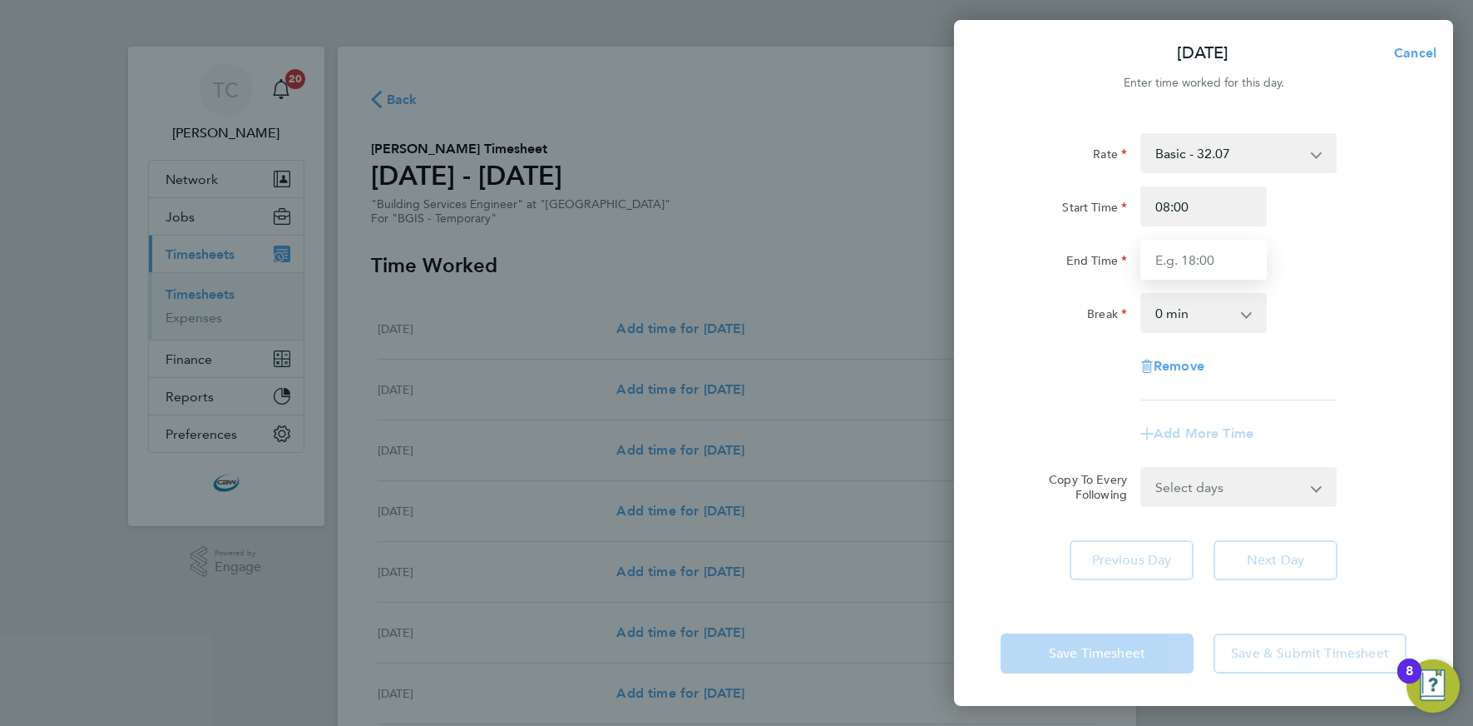
type input "17:00"
click at [1206, 313] on select "0 min 15 min 30 min 45 min 60 min 75 min 90 min" at bounding box center [1193, 313] width 103 height 37
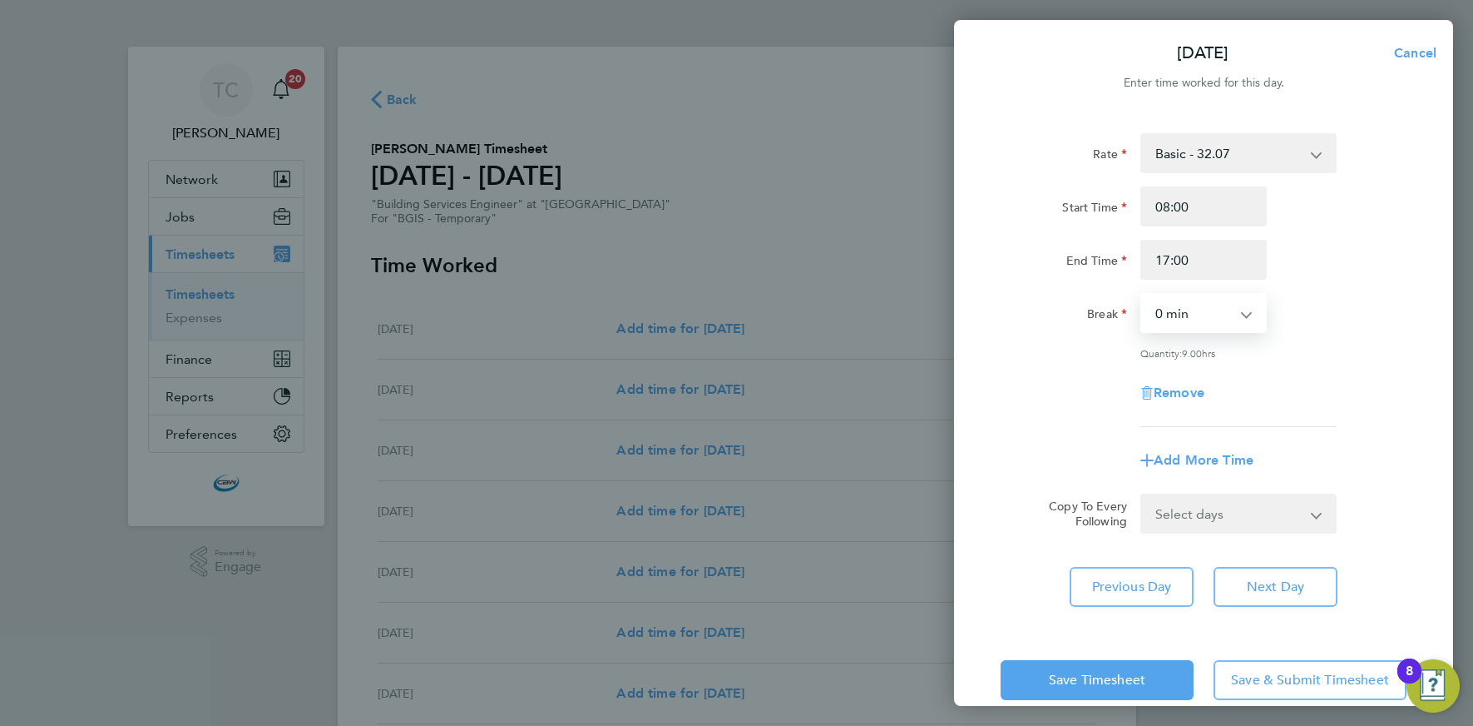
select select "60"
click at [1142, 295] on select "0 min 15 min 30 min 45 min 60 min 75 min 90 min" at bounding box center [1193, 313] width 103 height 37
click at [1226, 514] on select "Select days Day Tuesday Wednesday Thursday Friday" at bounding box center [1229, 513] width 175 height 37
select select "DAY"
click at [1142, 495] on select "Select days Day Tuesday Wednesday Thursday Friday" at bounding box center [1229, 513] width 175 height 37
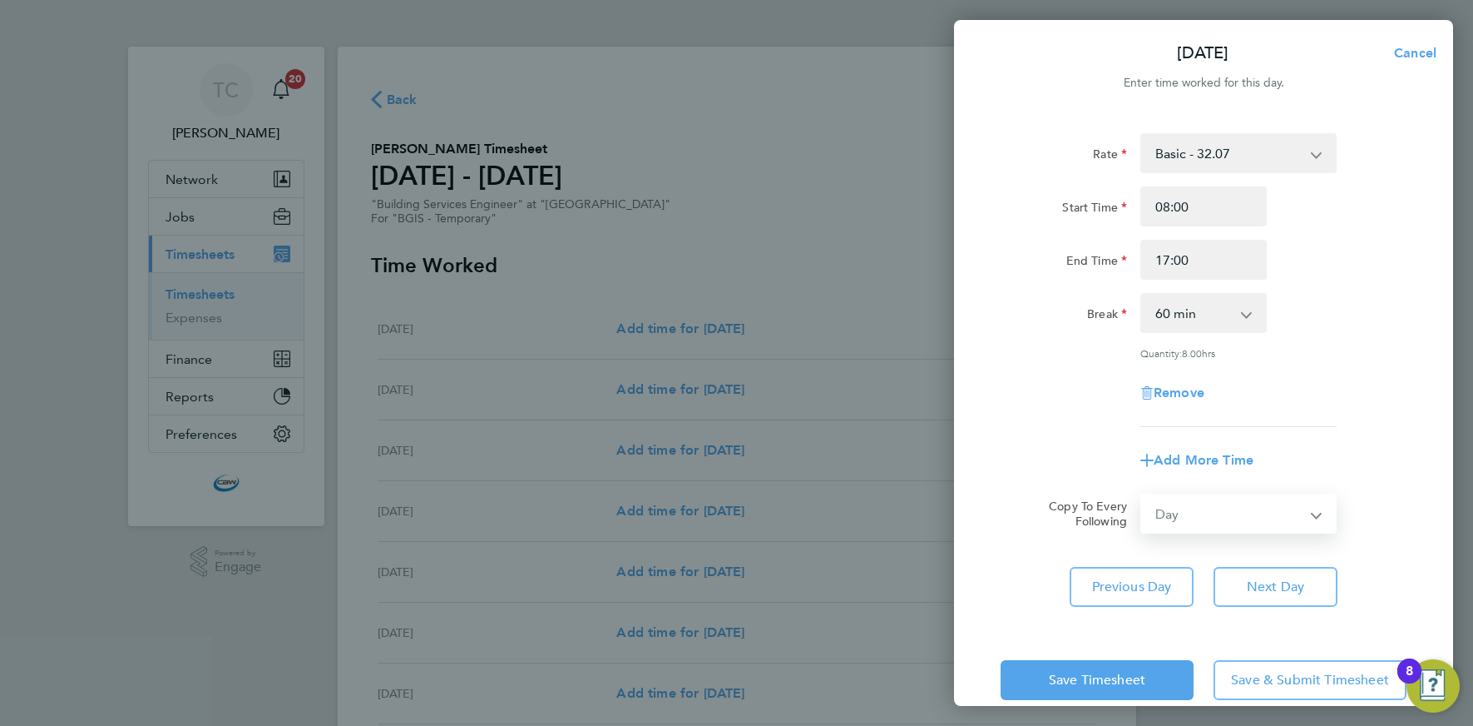
select select "2025-09-26"
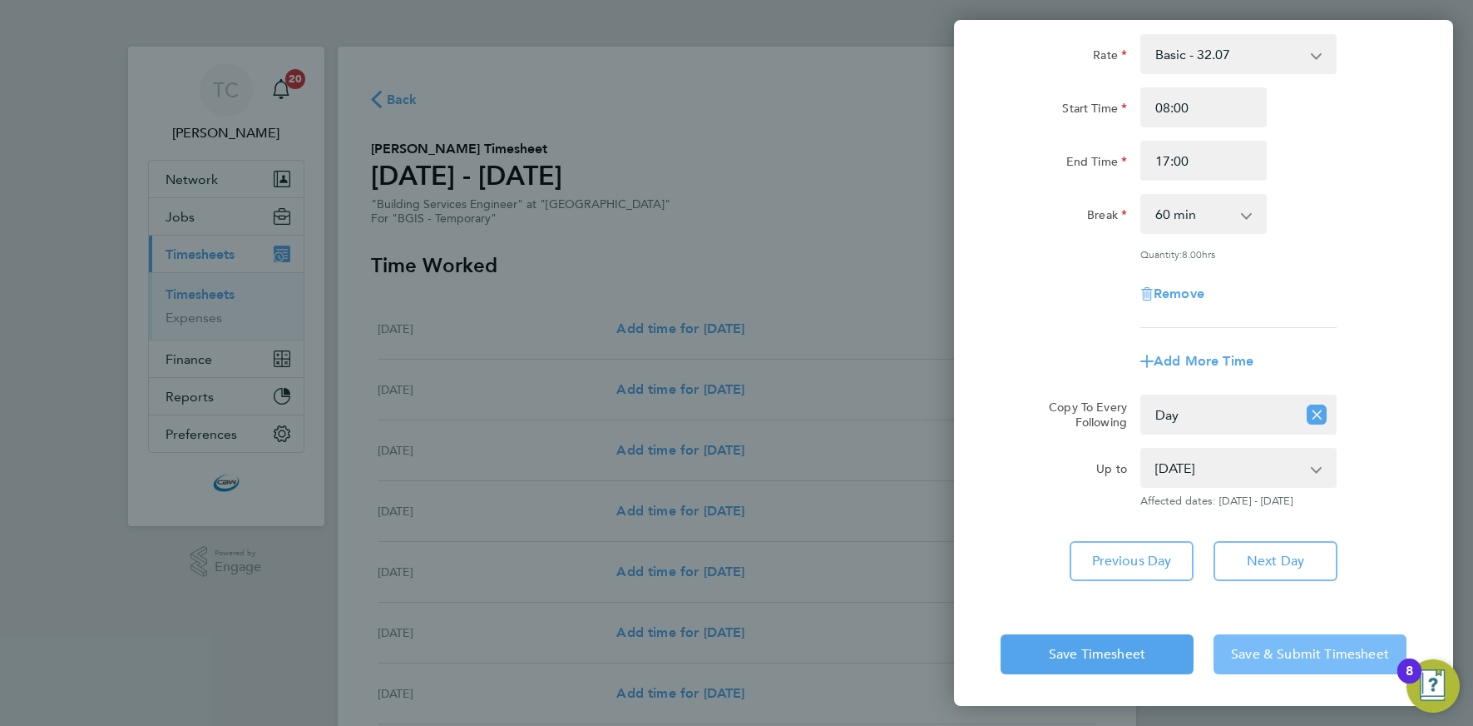
click at [1280, 651] on span "Save & Submit Timesheet" at bounding box center [1310, 654] width 158 height 17
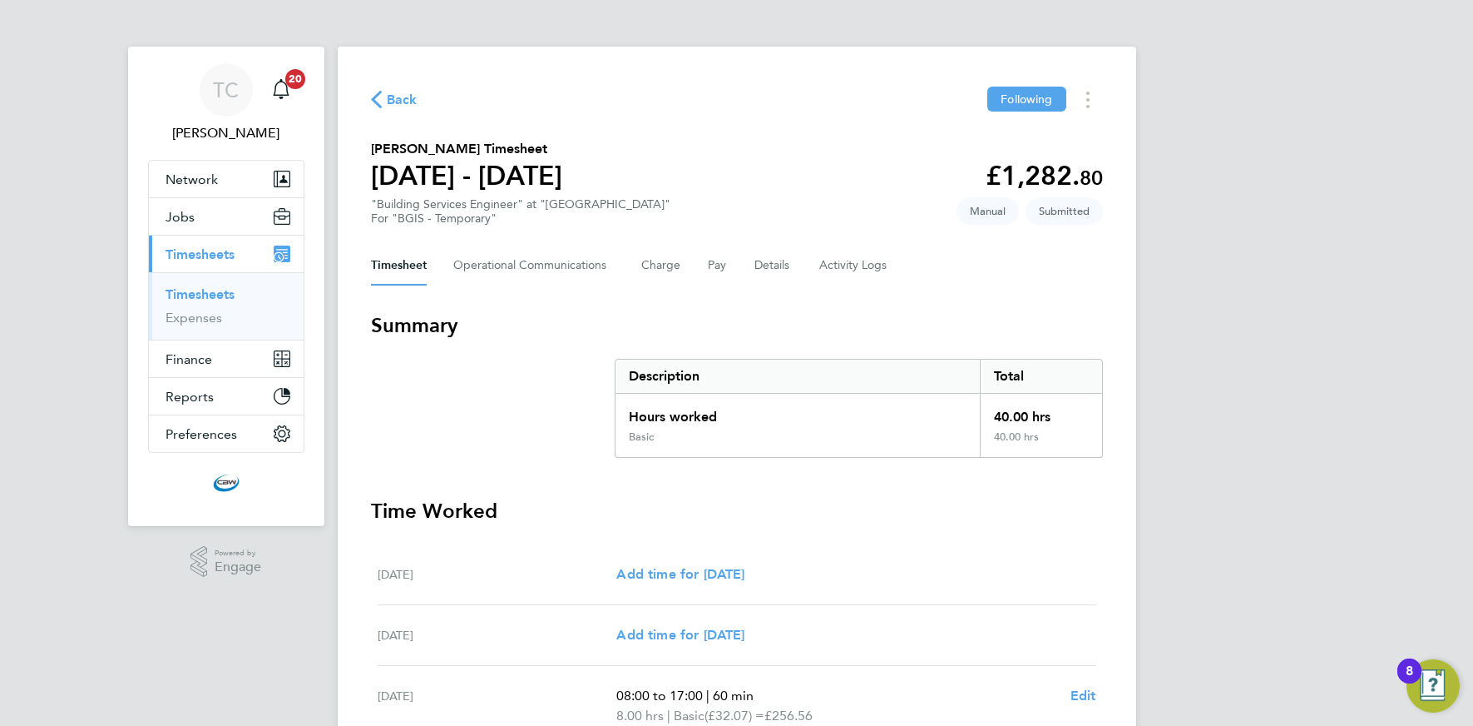
click at [214, 294] on link "Timesheets" at bounding box center [200, 294] width 69 height 16
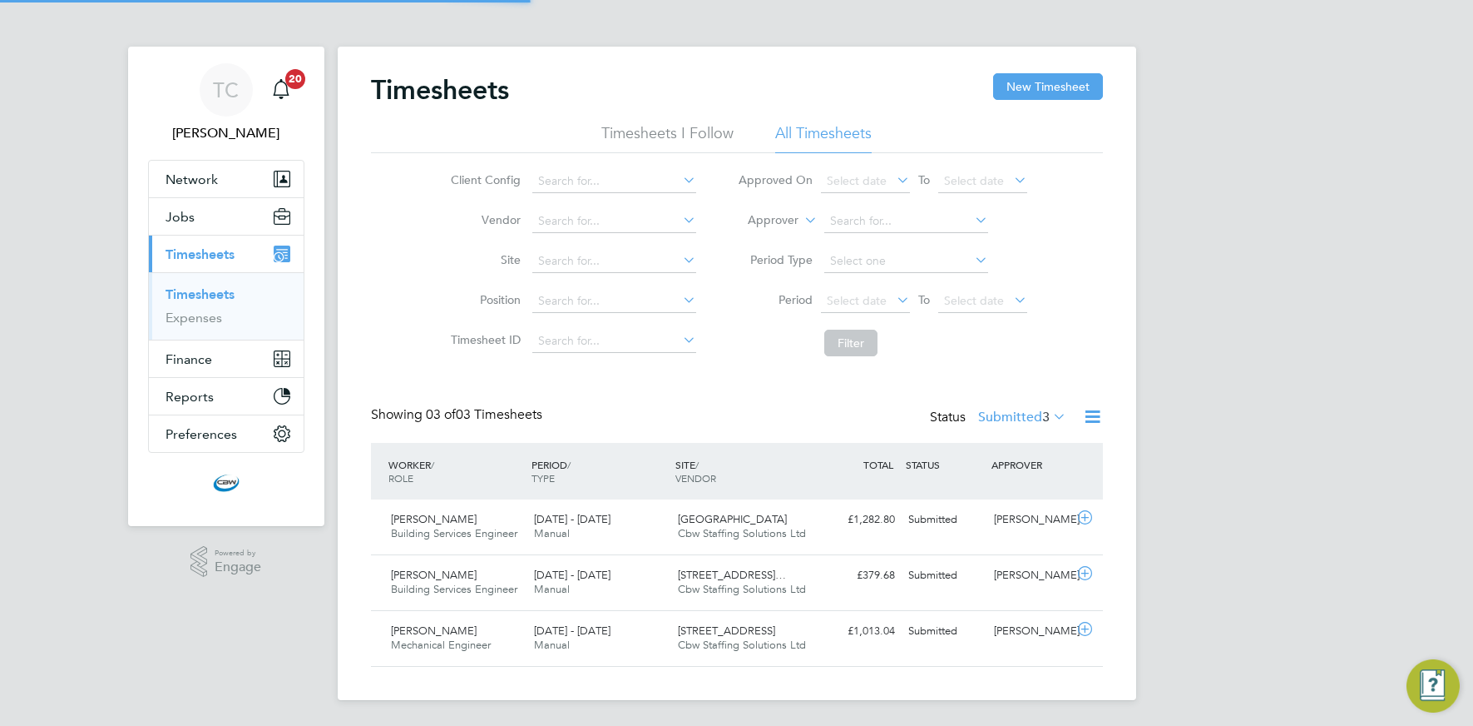
scroll to position [42, 145]
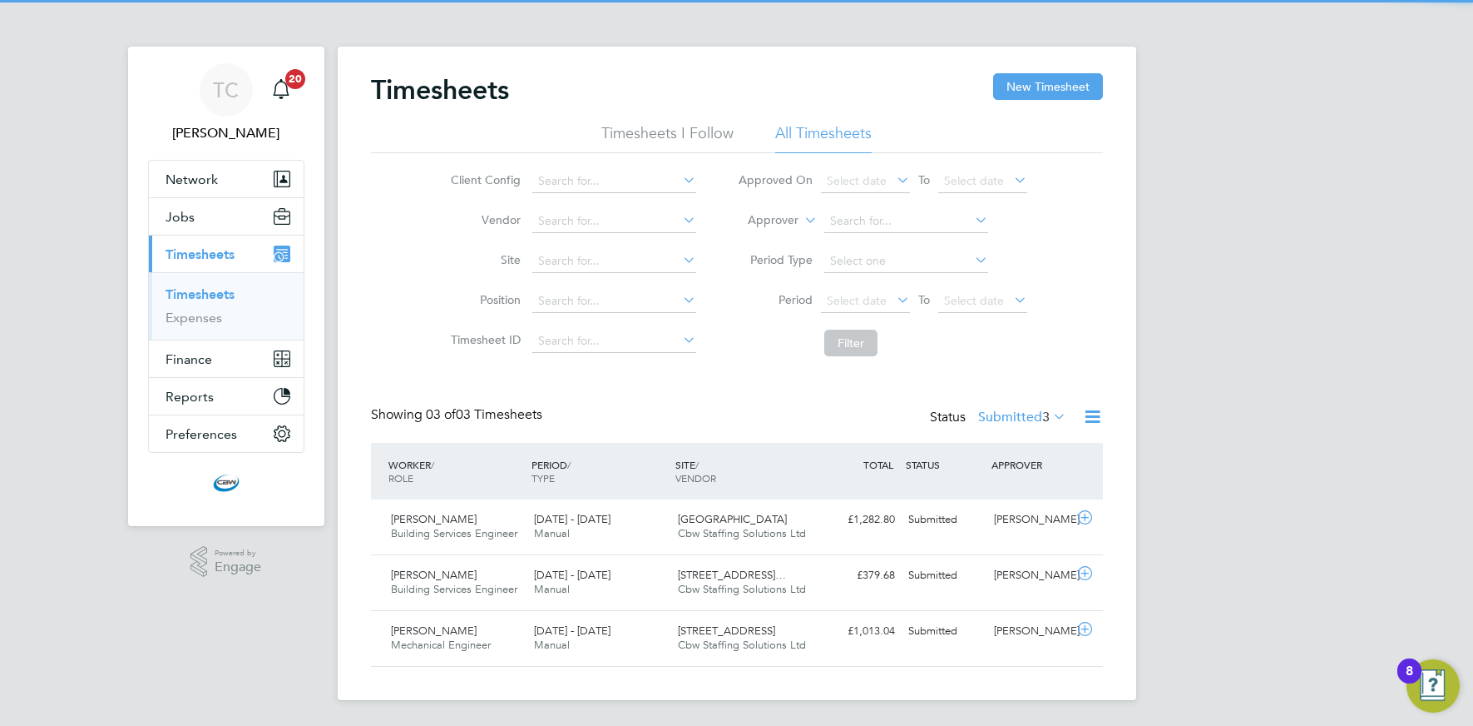
click at [1088, 418] on icon at bounding box center [1092, 416] width 21 height 21
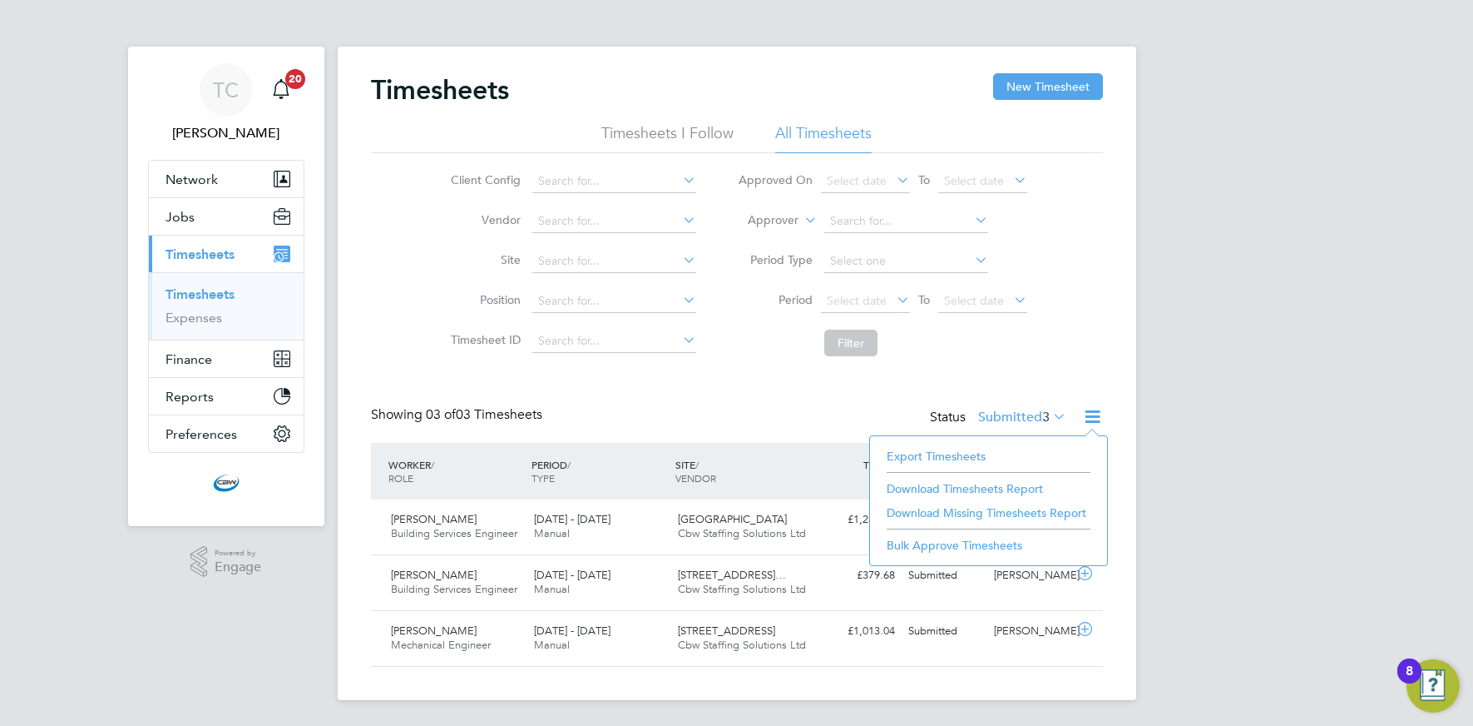
click at [952, 446] on li "Export Timesheets" at bounding box center [989, 455] width 220 height 23
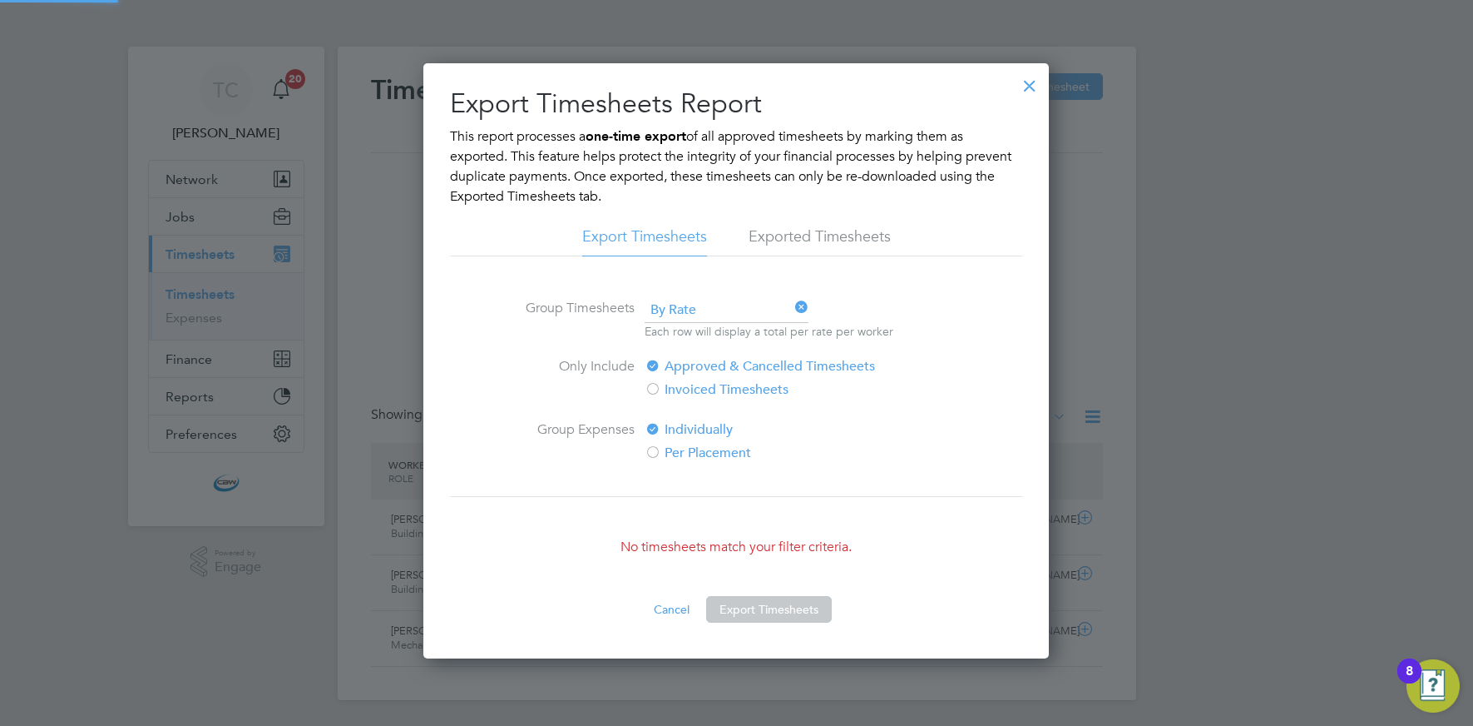
scroll to position [595, 626]
click at [801, 235] on li "Exported Timesheets" at bounding box center [820, 241] width 142 height 30
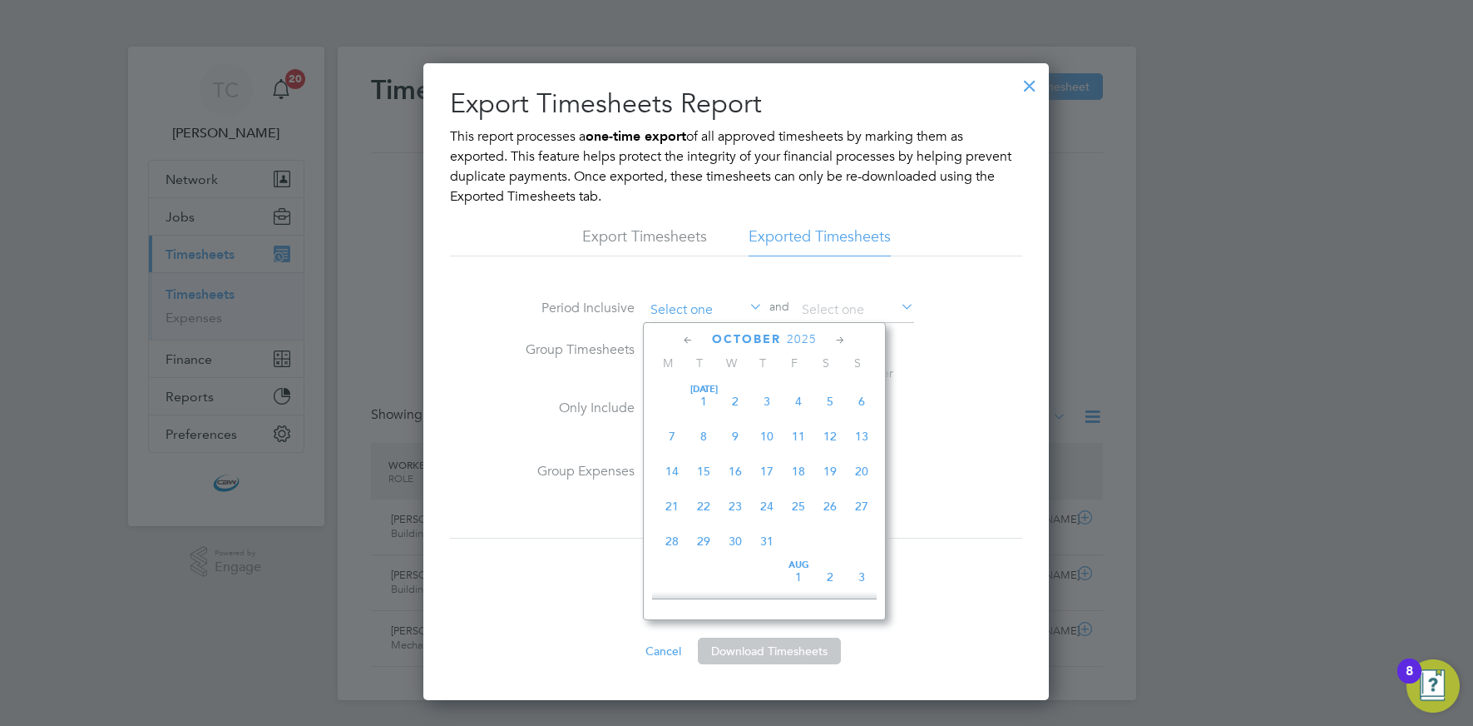
click at [673, 310] on input at bounding box center [704, 310] width 118 height 25
click at [670, 503] on span "6" at bounding box center [672, 494] width 32 height 32
type input "06 Oct 2025"
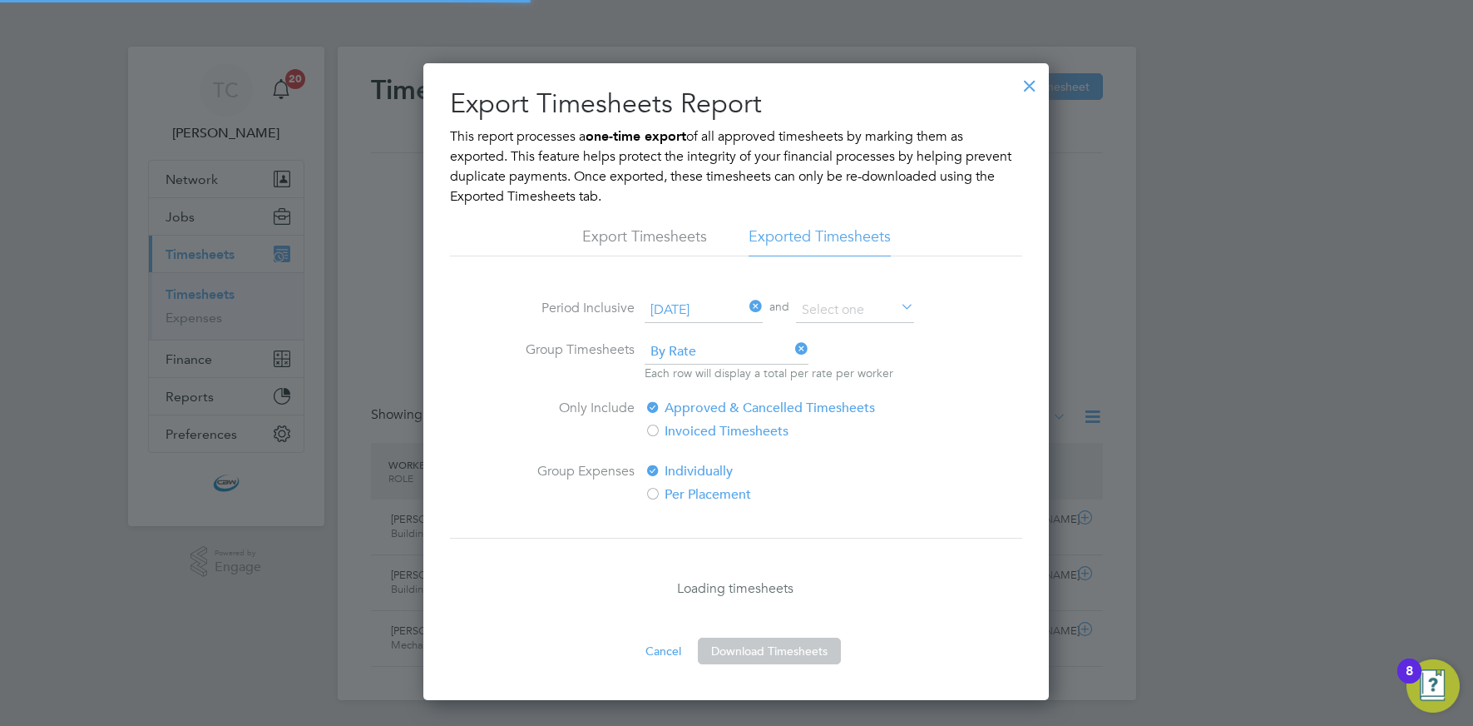
scroll to position [8, 8]
click at [832, 316] on input at bounding box center [855, 310] width 118 height 25
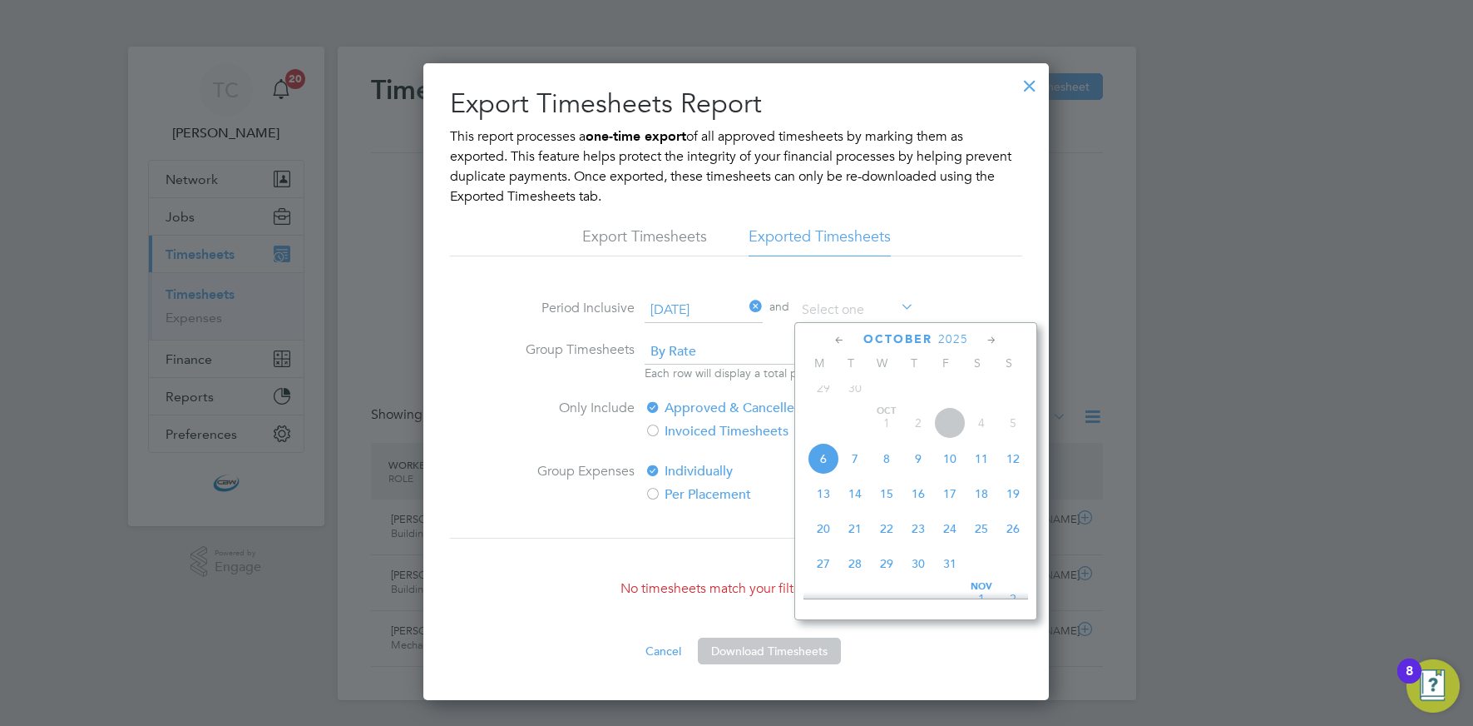
click at [746, 305] on icon at bounding box center [746, 307] width 0 height 23
click at [730, 308] on input at bounding box center [704, 310] width 118 height 25
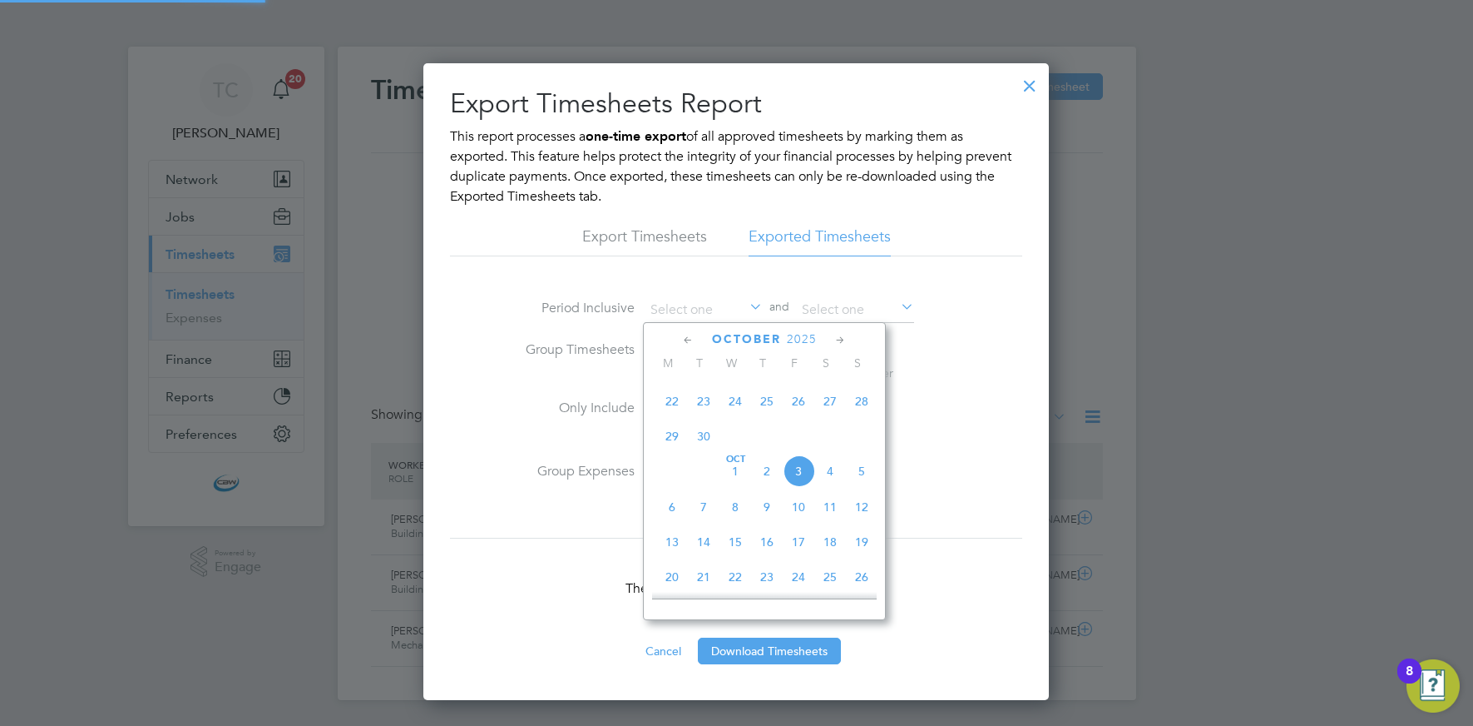
scroll to position [455, 0]
click at [671, 450] on span "29" at bounding box center [672, 437] width 32 height 32
type input "29 Sep 2025"
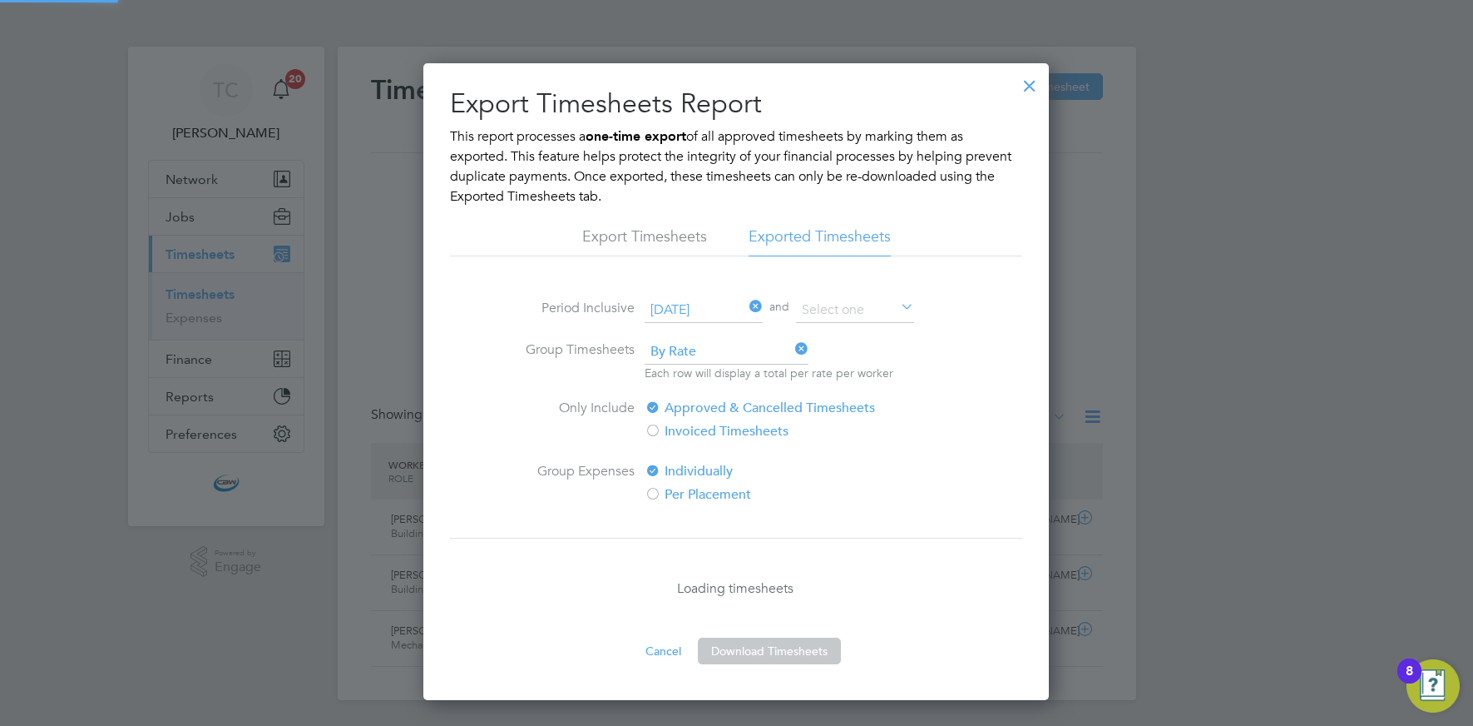
scroll to position [8, 8]
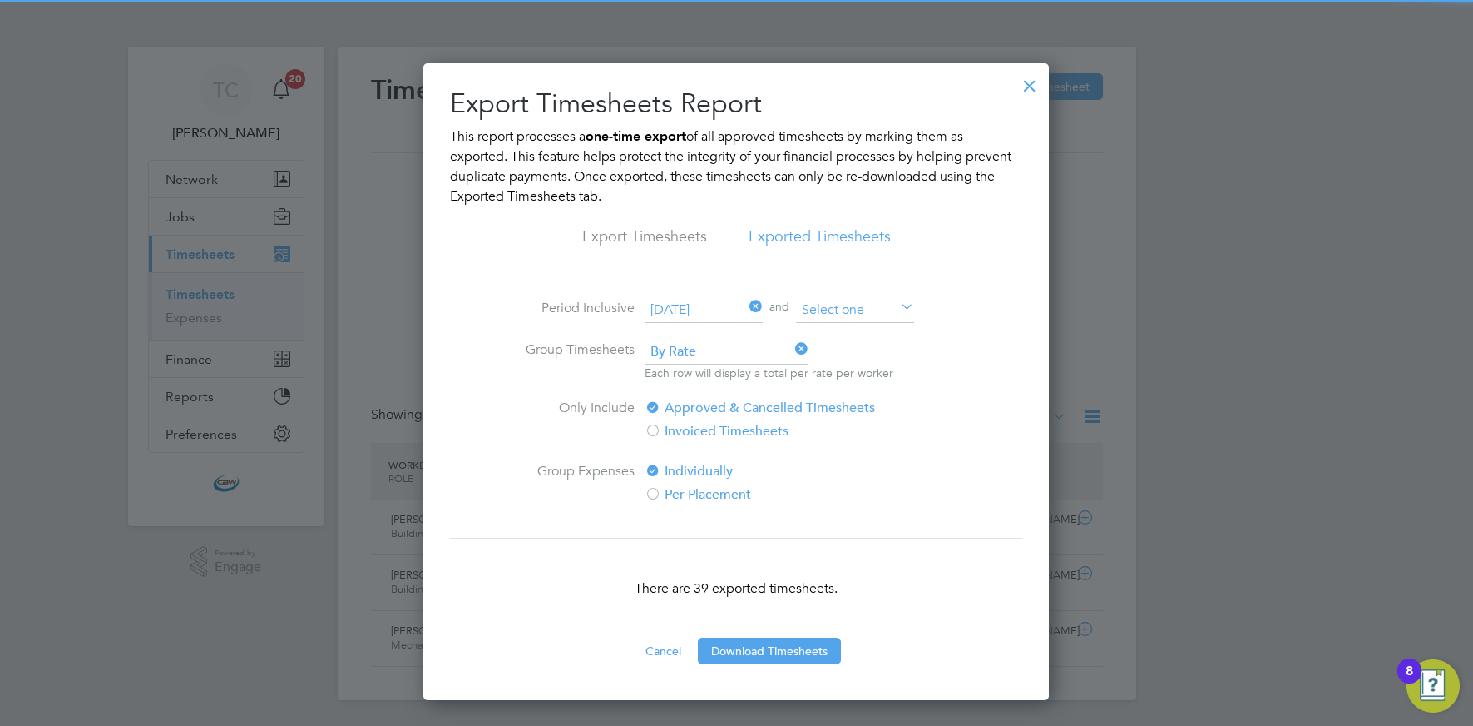
click at [854, 309] on input at bounding box center [855, 310] width 118 height 25
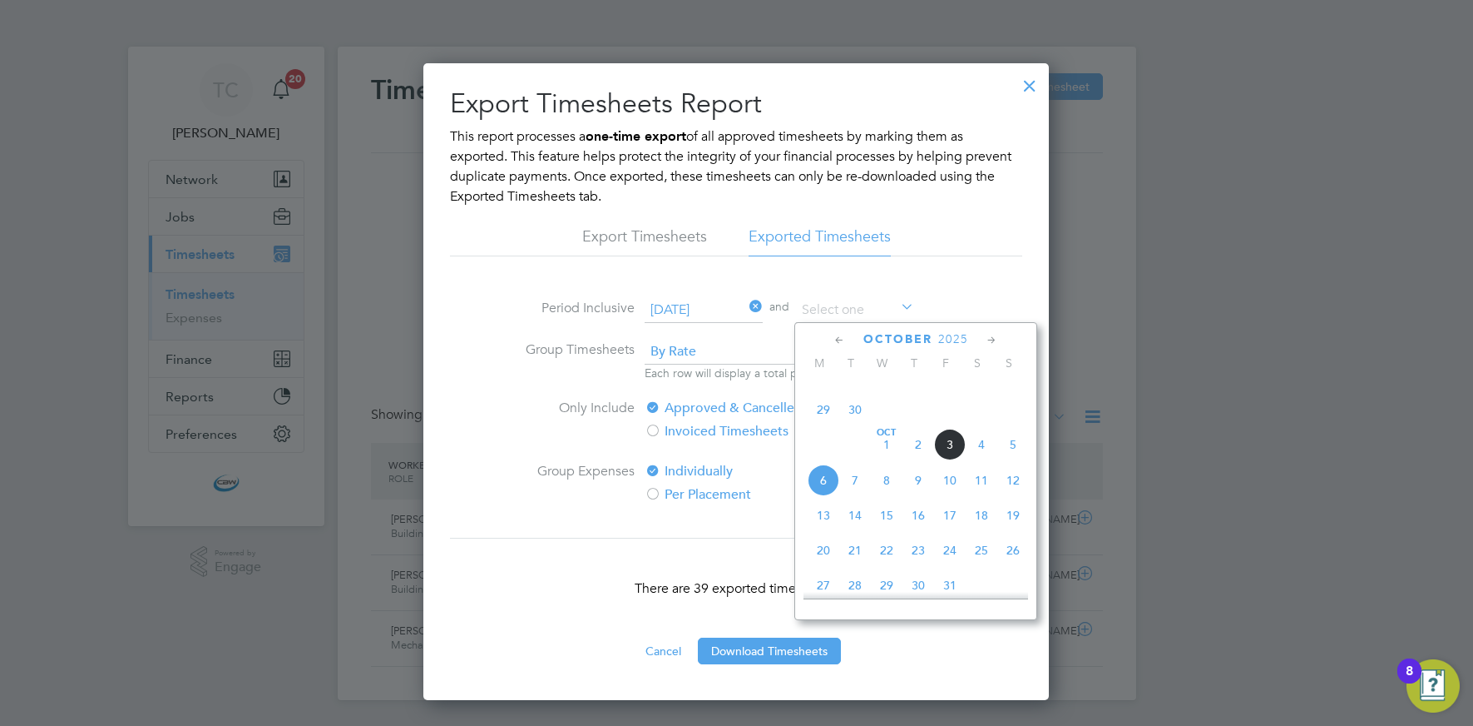
scroll to position [475, 0]
click at [859, 426] on span "30" at bounding box center [855, 417] width 32 height 32
type input "30 Sep 2025"
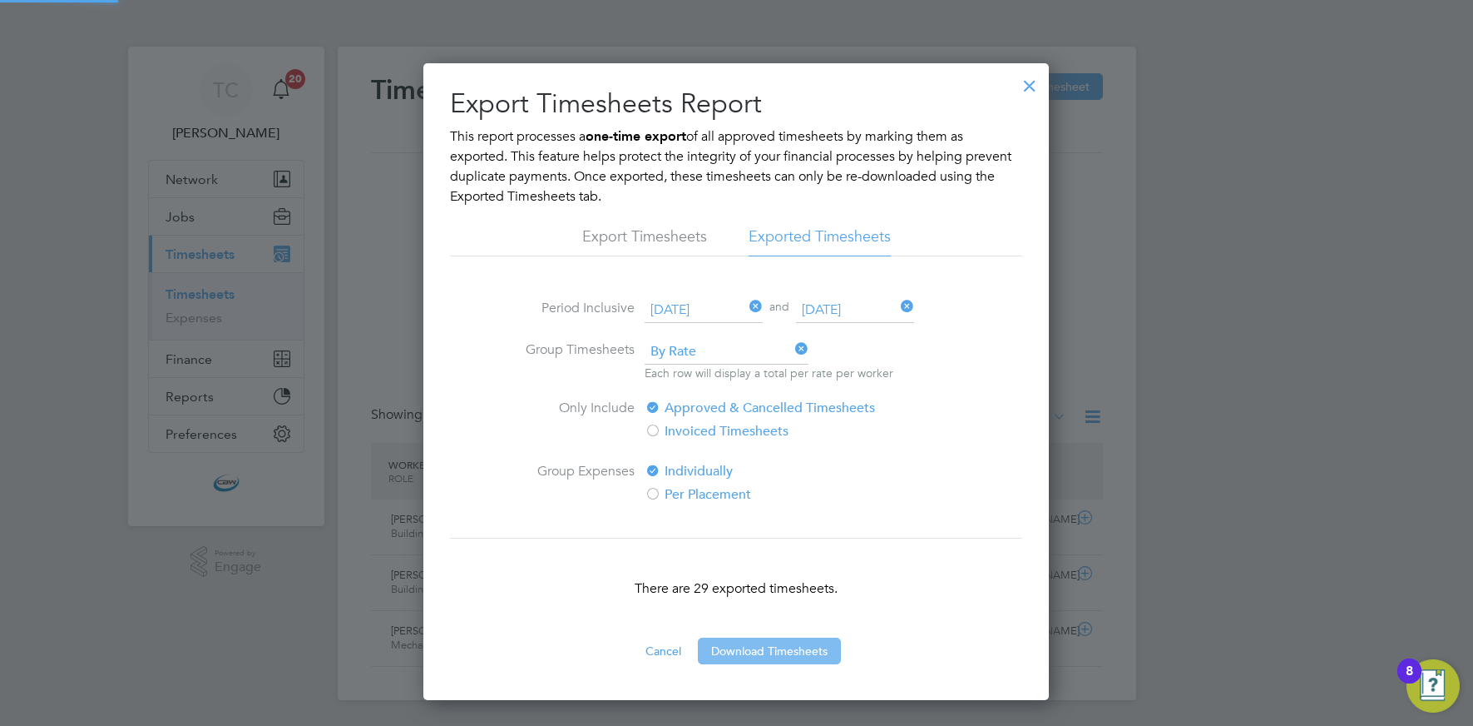
scroll to position [8, 8]
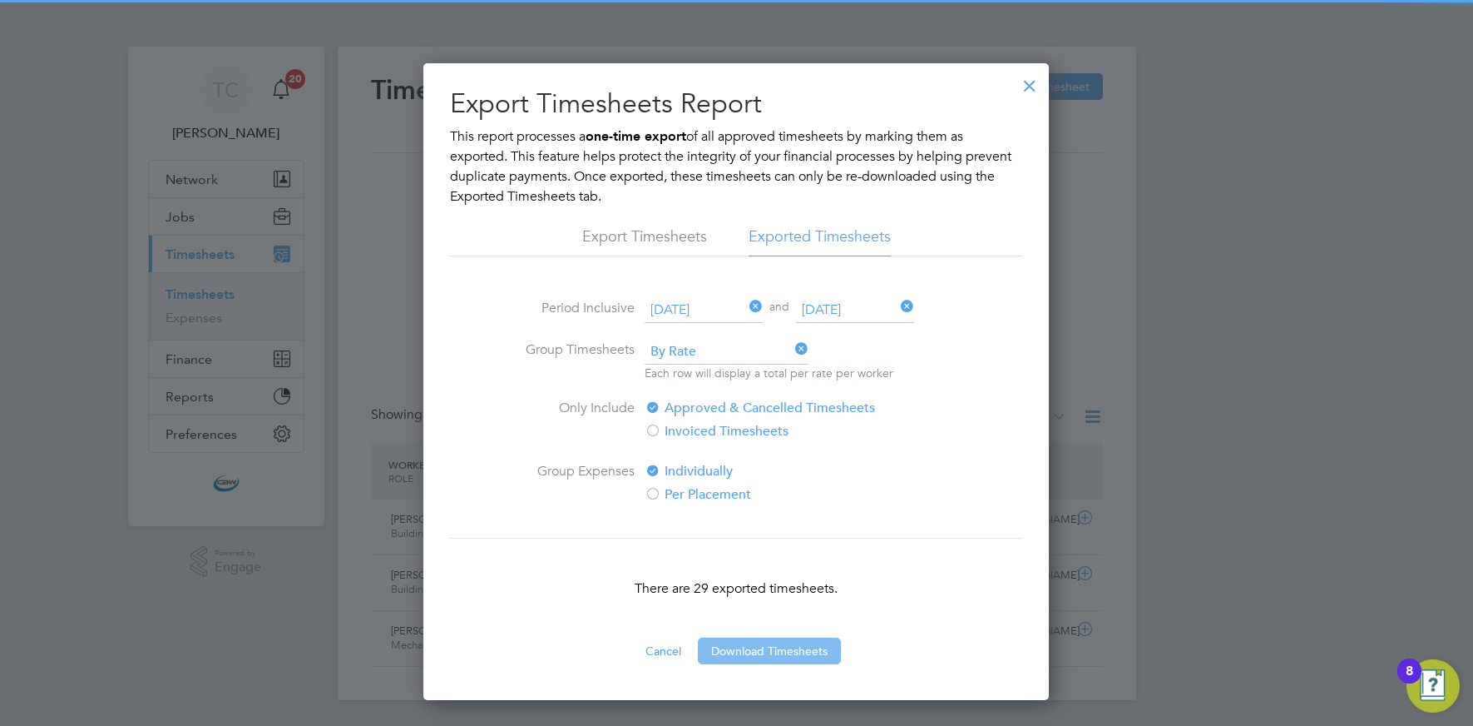
click at [753, 647] on button "Download Timesheets" at bounding box center [769, 650] width 143 height 27
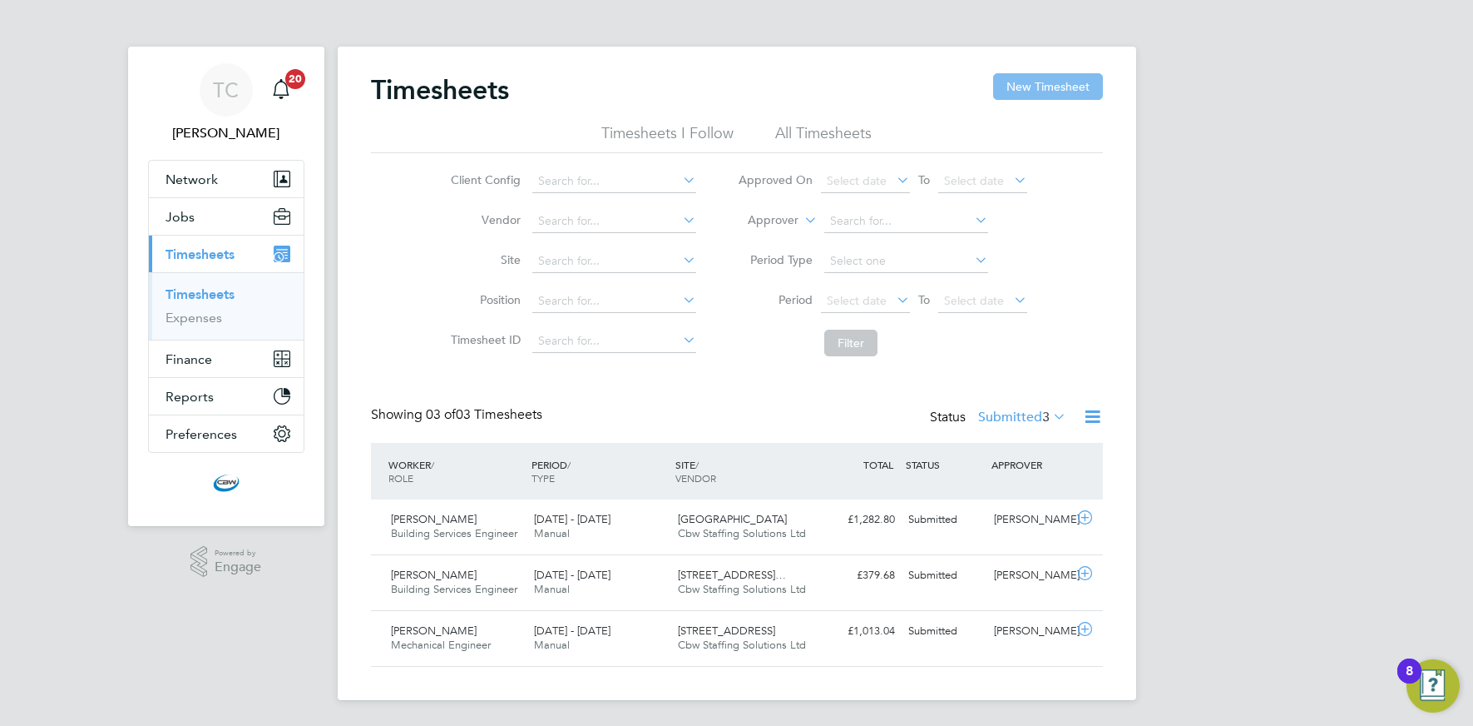
drag, startPoint x: 1059, startPoint y: 82, endPoint x: 1048, endPoint y: 85, distance: 11.1
click at [1059, 82] on button "New Timesheet" at bounding box center [1048, 86] width 110 height 27
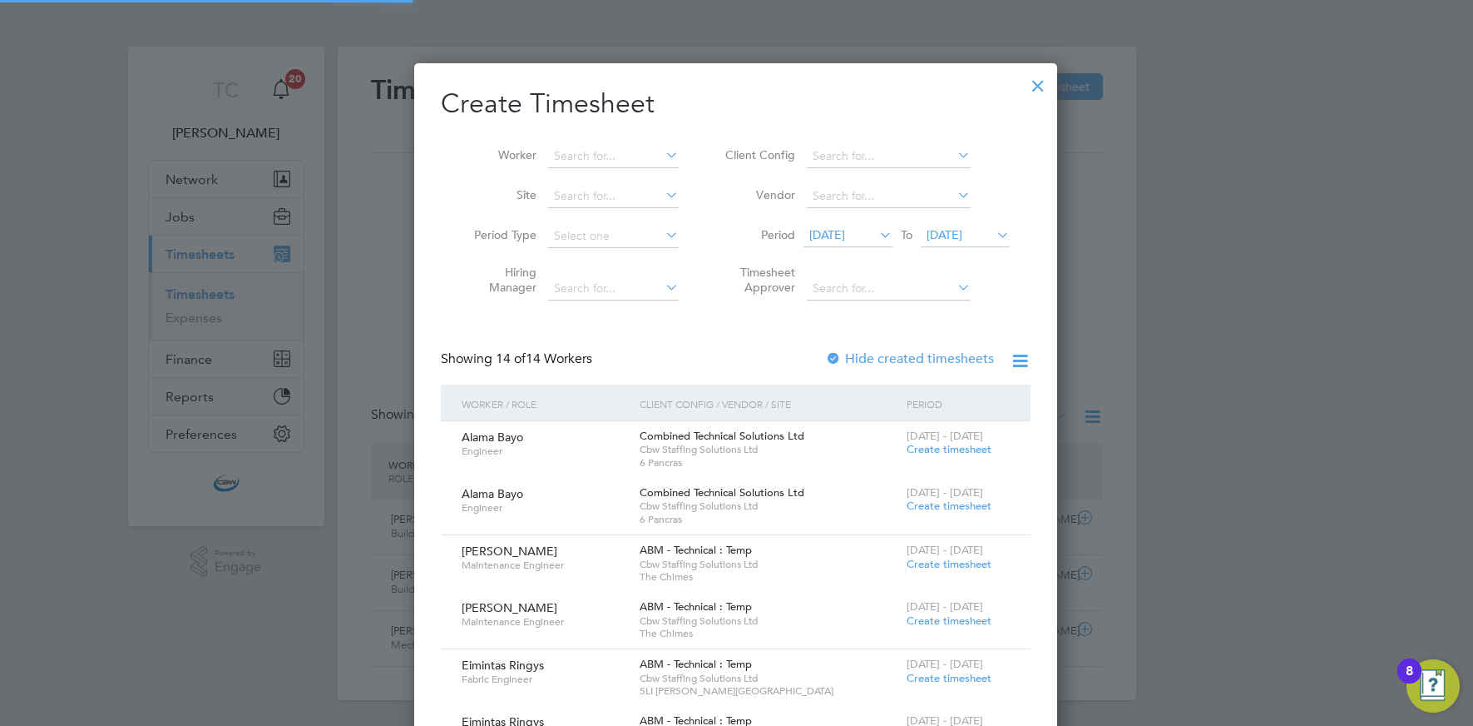
scroll to position [1763, 644]
drag, startPoint x: 1032, startPoint y: 87, endPoint x: 957, endPoint y: 101, distance: 76.1
click at [1032, 87] on div at bounding box center [1038, 82] width 30 height 30
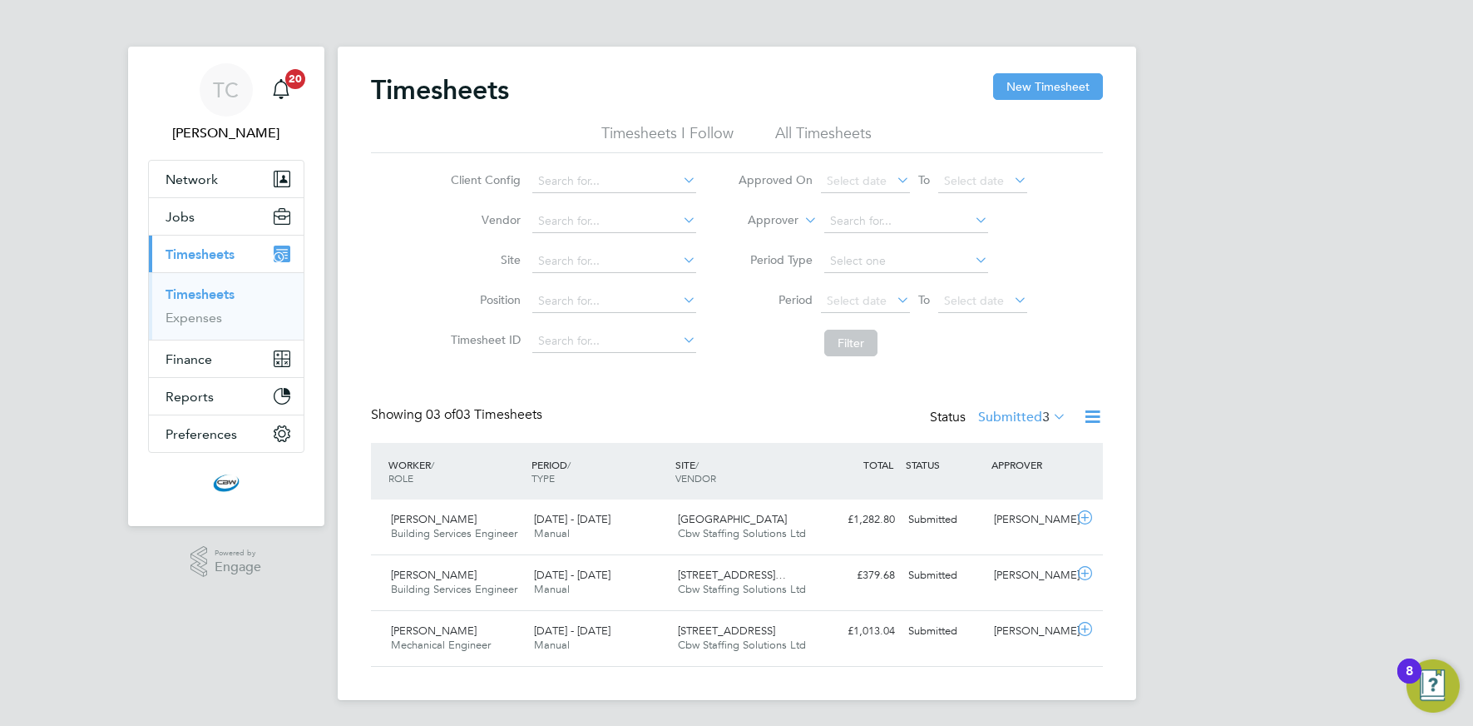
scroll to position [42, 145]
drag, startPoint x: 238, startPoint y: 212, endPoint x: 225, endPoint y: 224, distance: 17.1
click at [238, 212] on button "Jobs" at bounding box center [226, 216] width 155 height 37
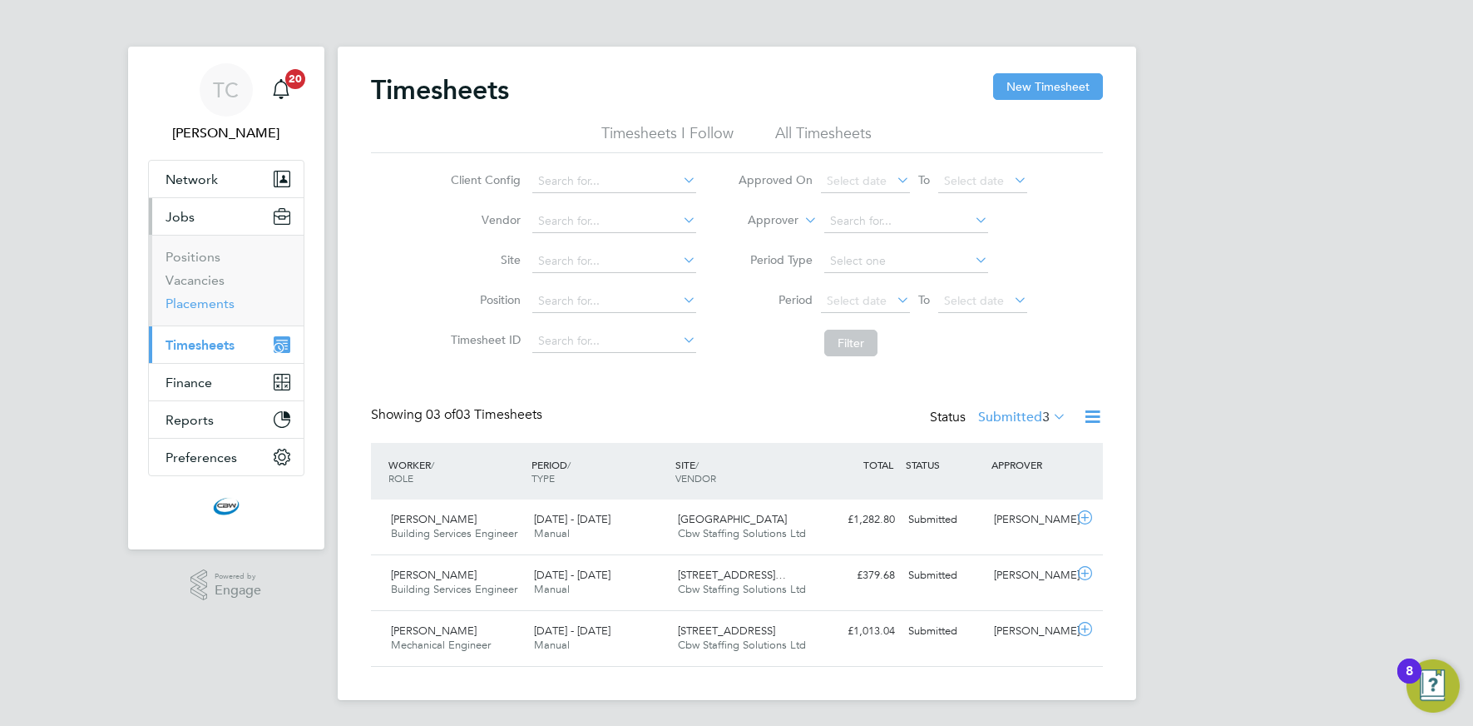
click at [190, 300] on link "Placements" at bounding box center [200, 303] width 69 height 16
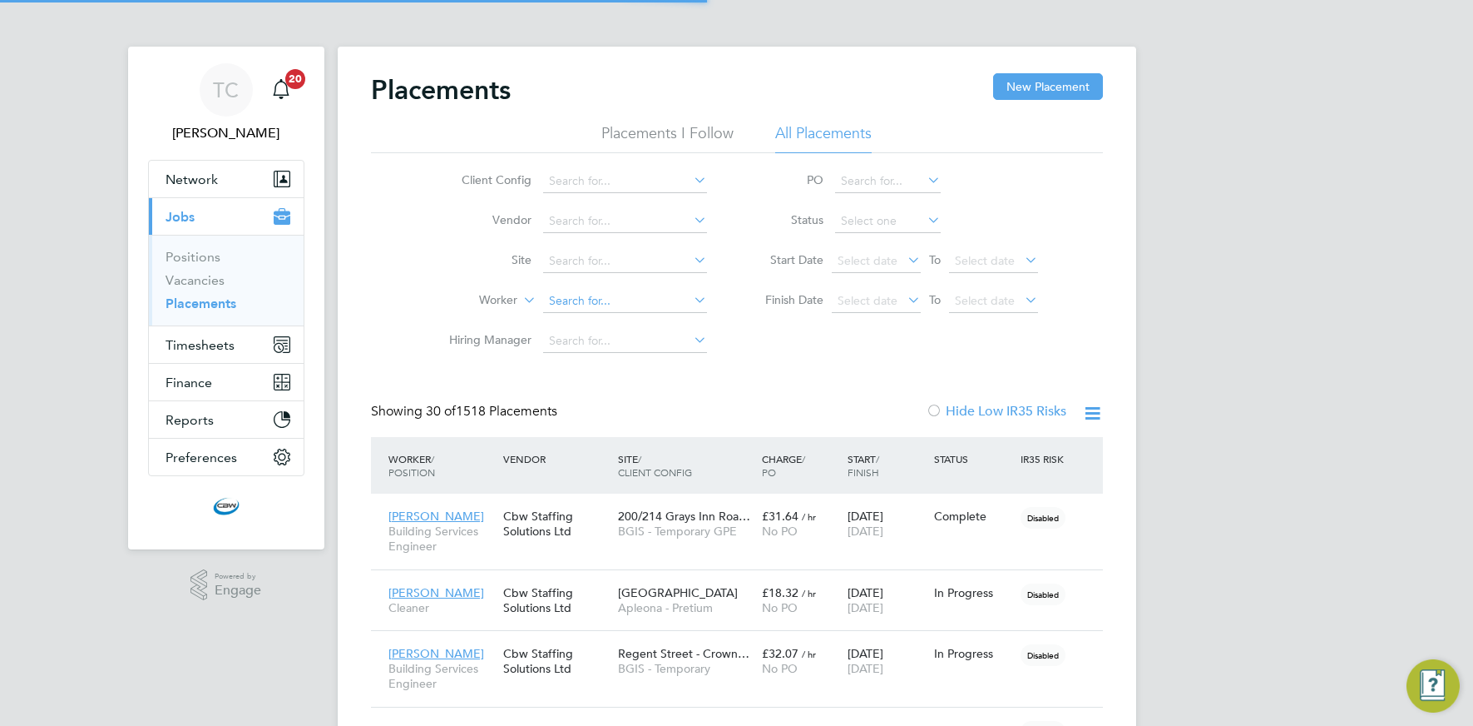
click at [594, 294] on input at bounding box center [625, 301] width 164 height 23
click at [586, 317] on b "Stewart" at bounding box center [596, 324] width 97 height 14
type input "Stewart Neil"
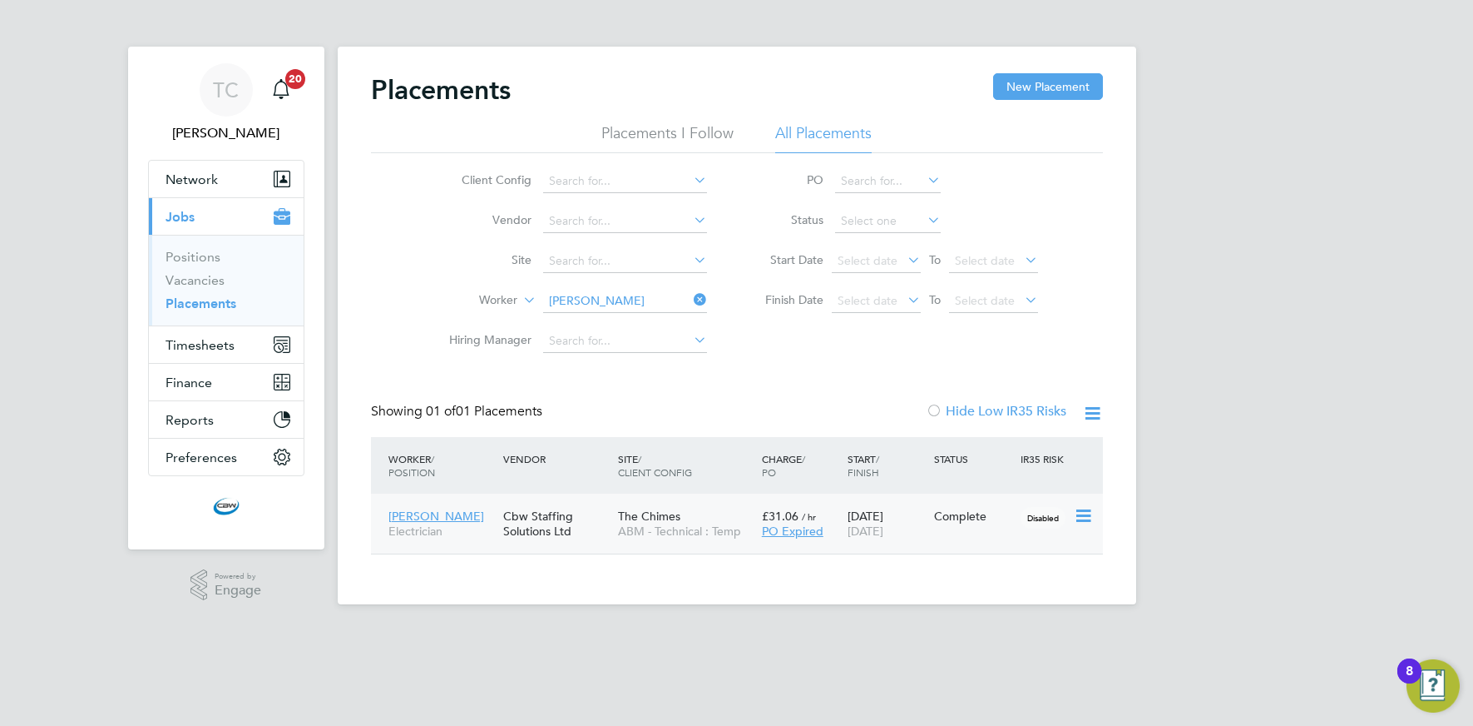
click at [1079, 513] on icon at bounding box center [1082, 516] width 17 height 20
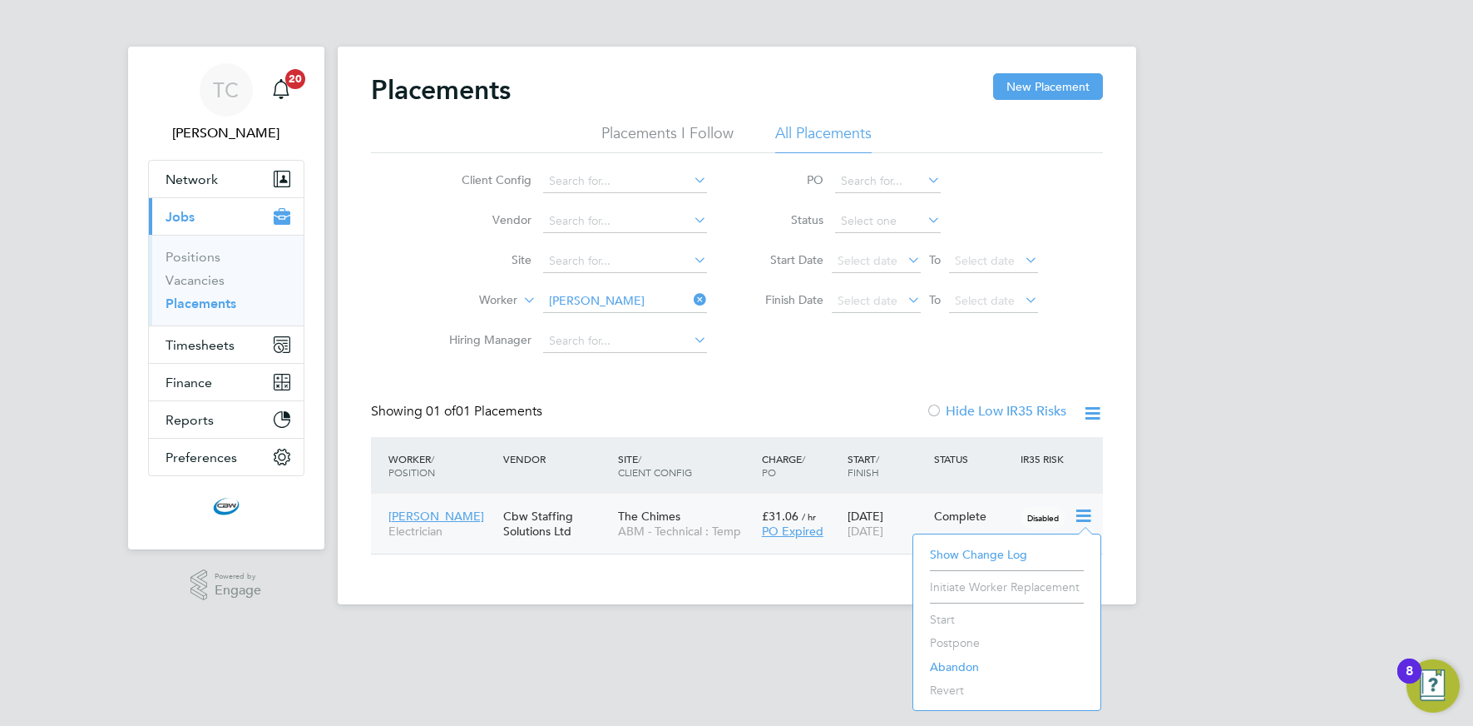
click at [830, 532] on div "PO Expired" at bounding box center [801, 530] width 78 height 15
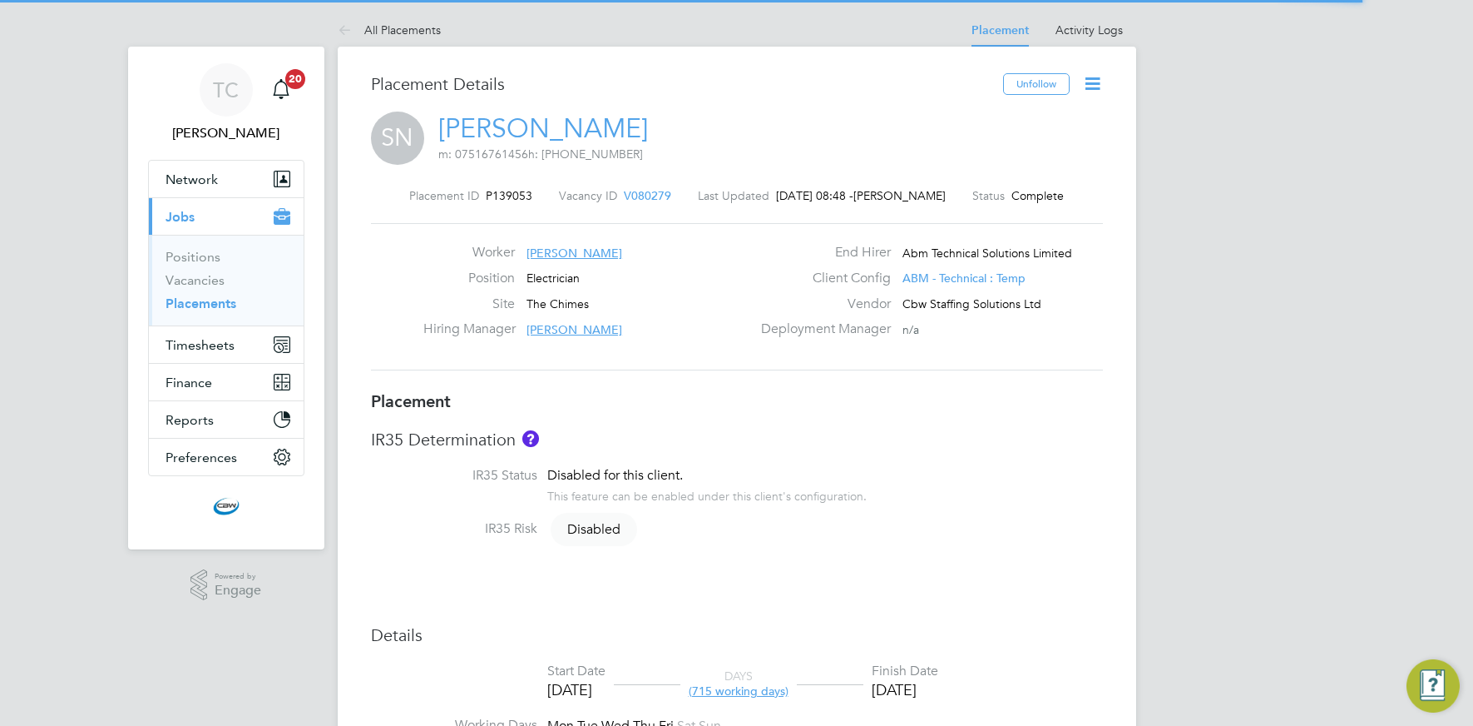
drag, startPoint x: 1087, startPoint y: 85, endPoint x: 1079, endPoint y: 96, distance: 13.6
click at [1087, 85] on icon at bounding box center [1092, 83] width 21 height 21
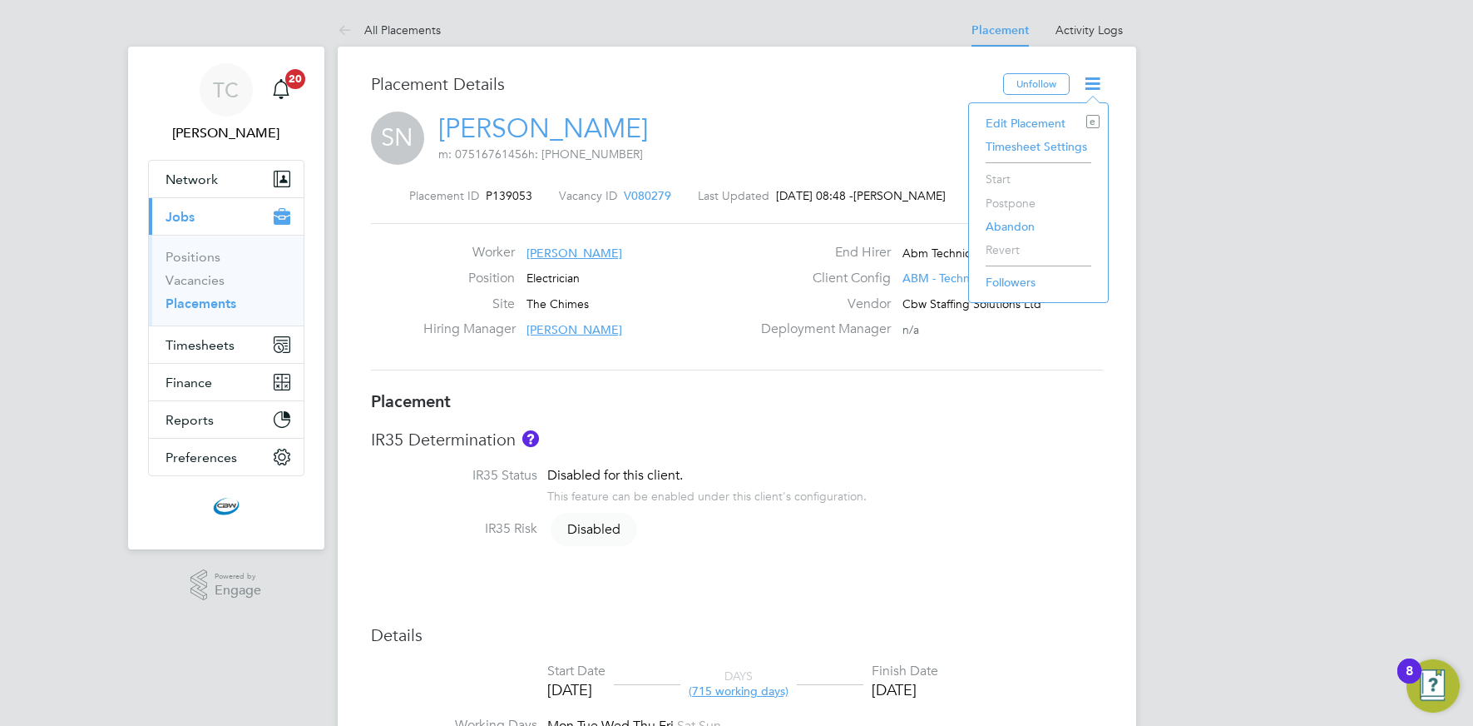
drag, startPoint x: 999, startPoint y: 126, endPoint x: 974, endPoint y: 140, distance: 28.3
click at [999, 126] on li "Edit Placement e" at bounding box center [1039, 122] width 122 height 23
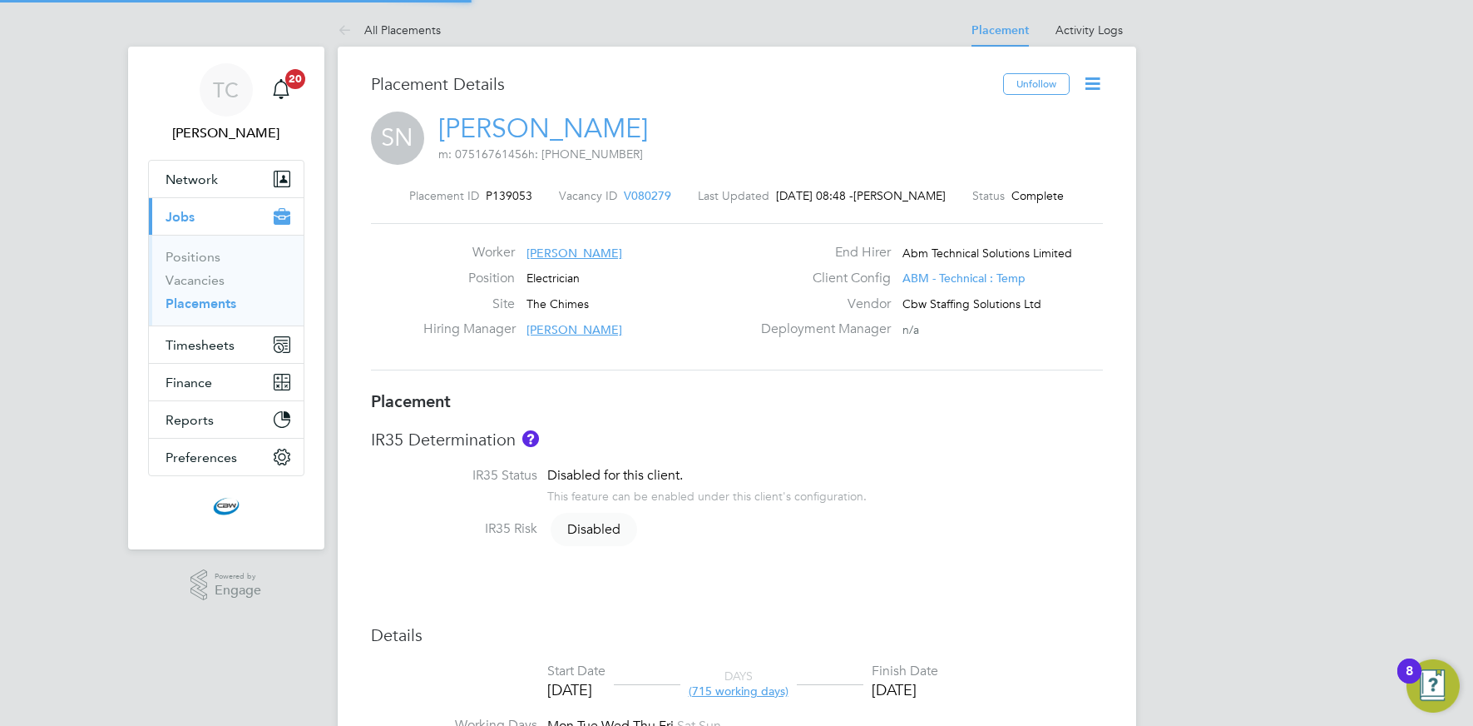
type input "Daniel Reed"
type input "Karen Mcgovern"
type input "14 Nov 2022"
type input "08 Aug 2025"
type input "08:00"
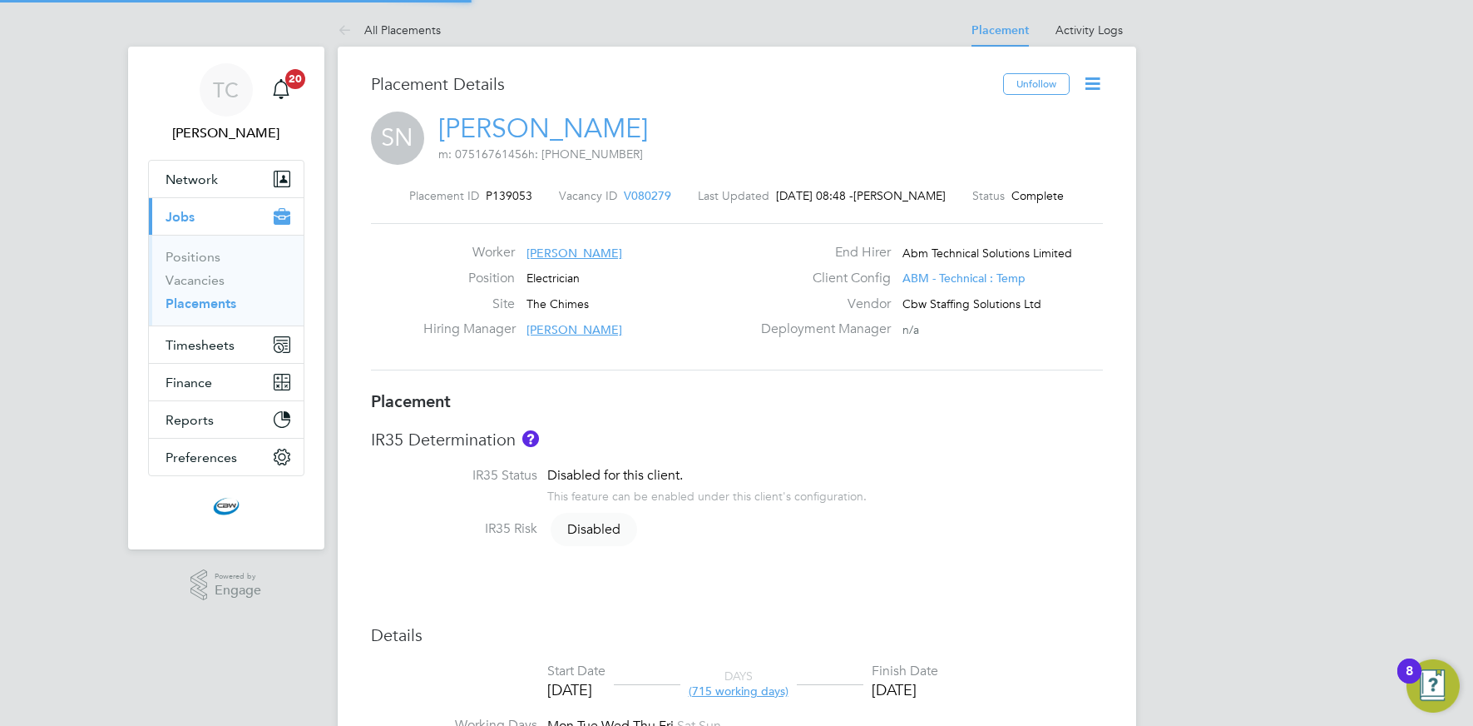
type input "17:00"
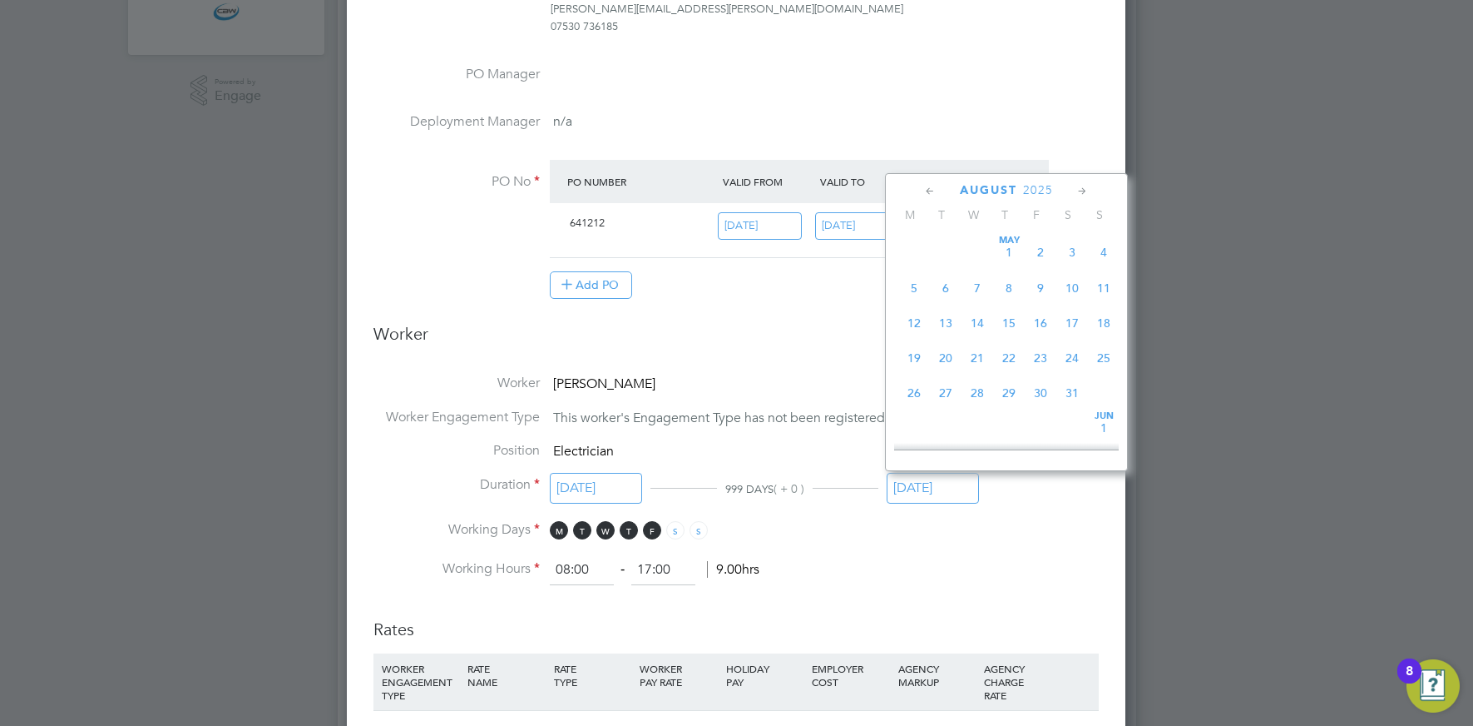
click at [929, 485] on input "08 Aug 2025" at bounding box center [933, 488] width 92 height 31
click at [1043, 295] on span "26" at bounding box center [1041, 280] width 32 height 32
type input "26 Sep 2025"
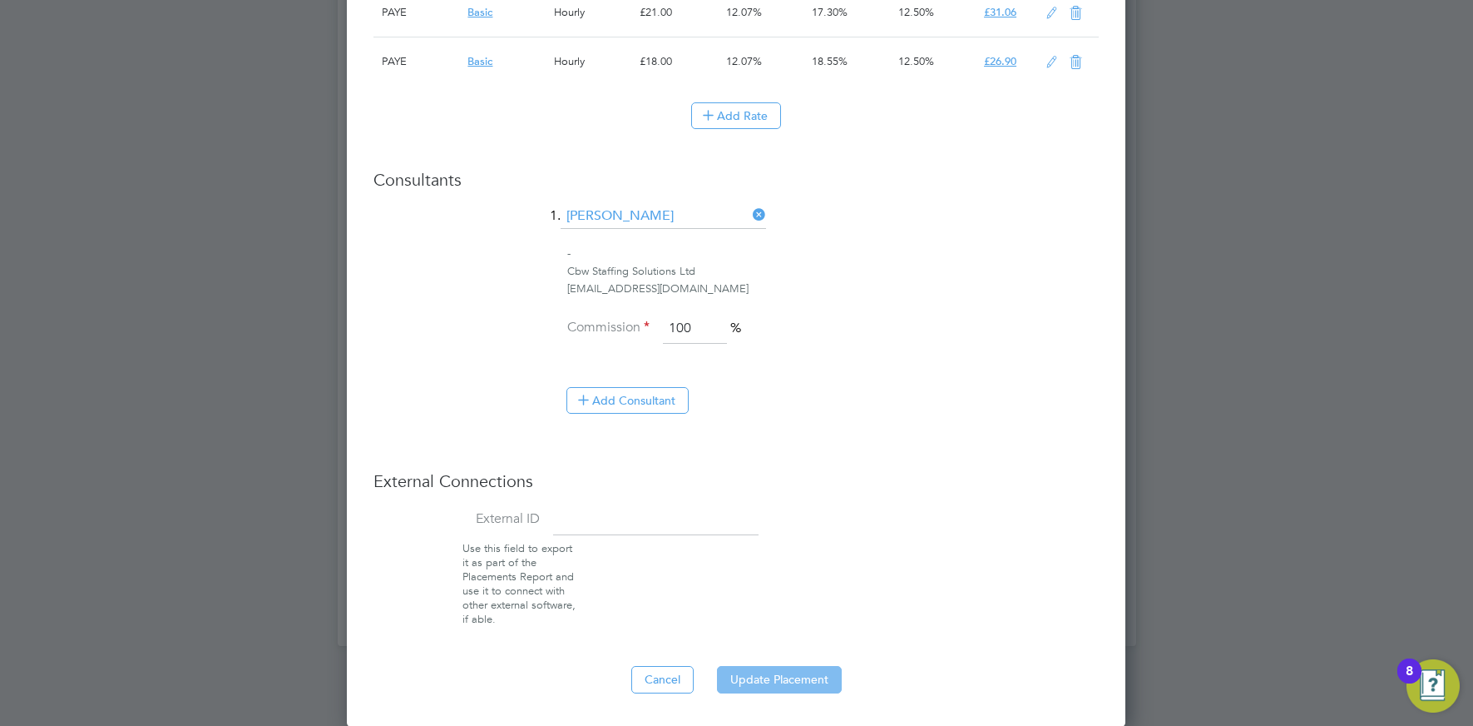
click at [770, 672] on button "Update Placement" at bounding box center [779, 679] width 125 height 27
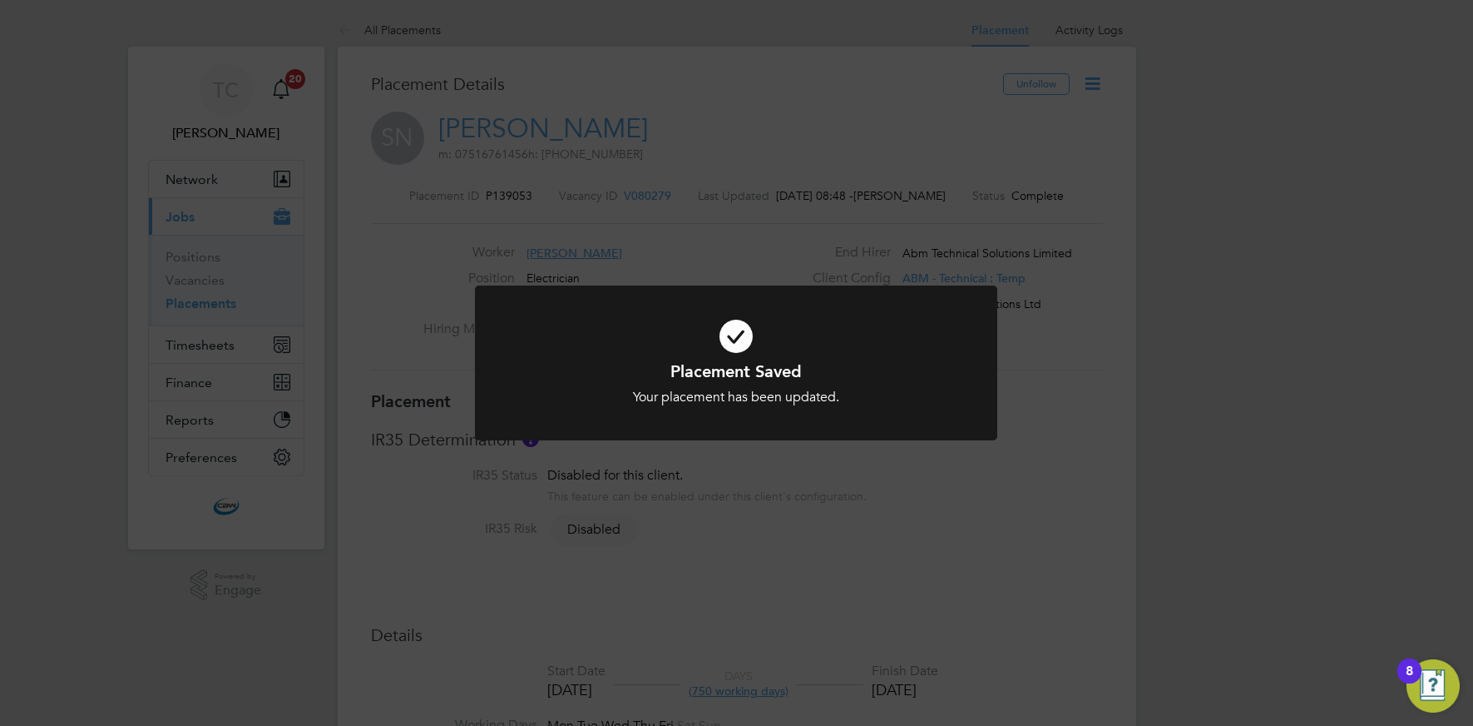
click at [1210, 305] on div "Placement Saved Your placement has been updated. Cancel Okay" at bounding box center [736, 363] width 1473 height 726
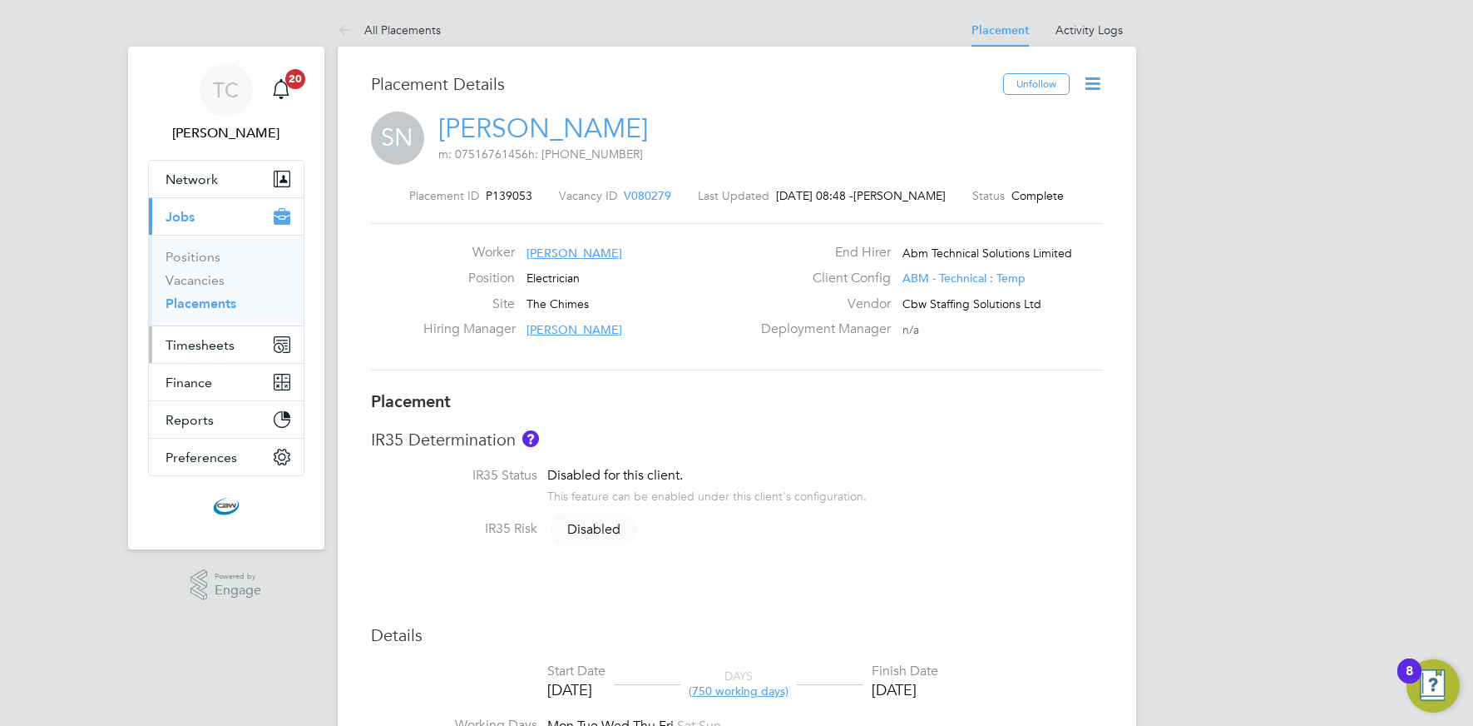
click at [210, 343] on span "Timesheets" at bounding box center [200, 345] width 69 height 16
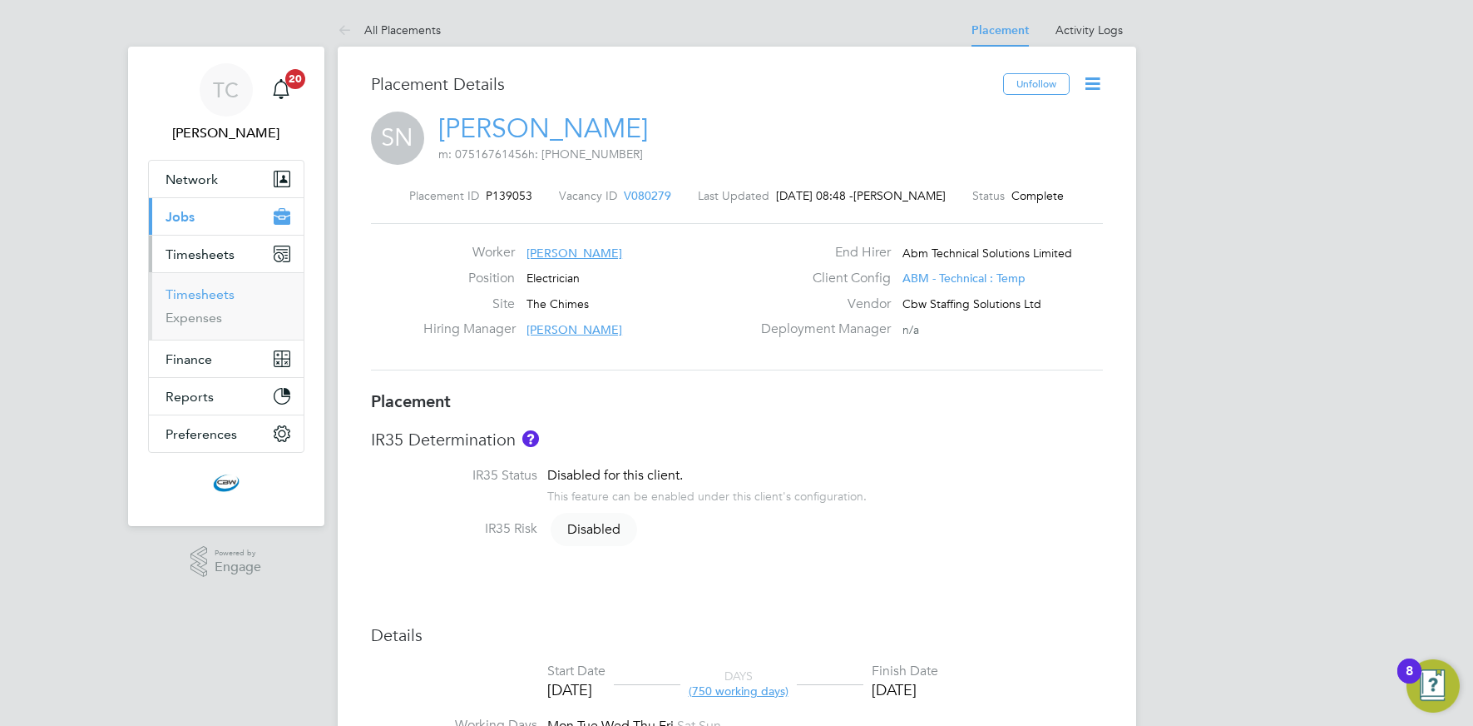
drag, startPoint x: 215, startPoint y: 295, endPoint x: 291, endPoint y: 293, distance: 75.8
click at [215, 295] on link "Timesheets" at bounding box center [200, 294] width 69 height 16
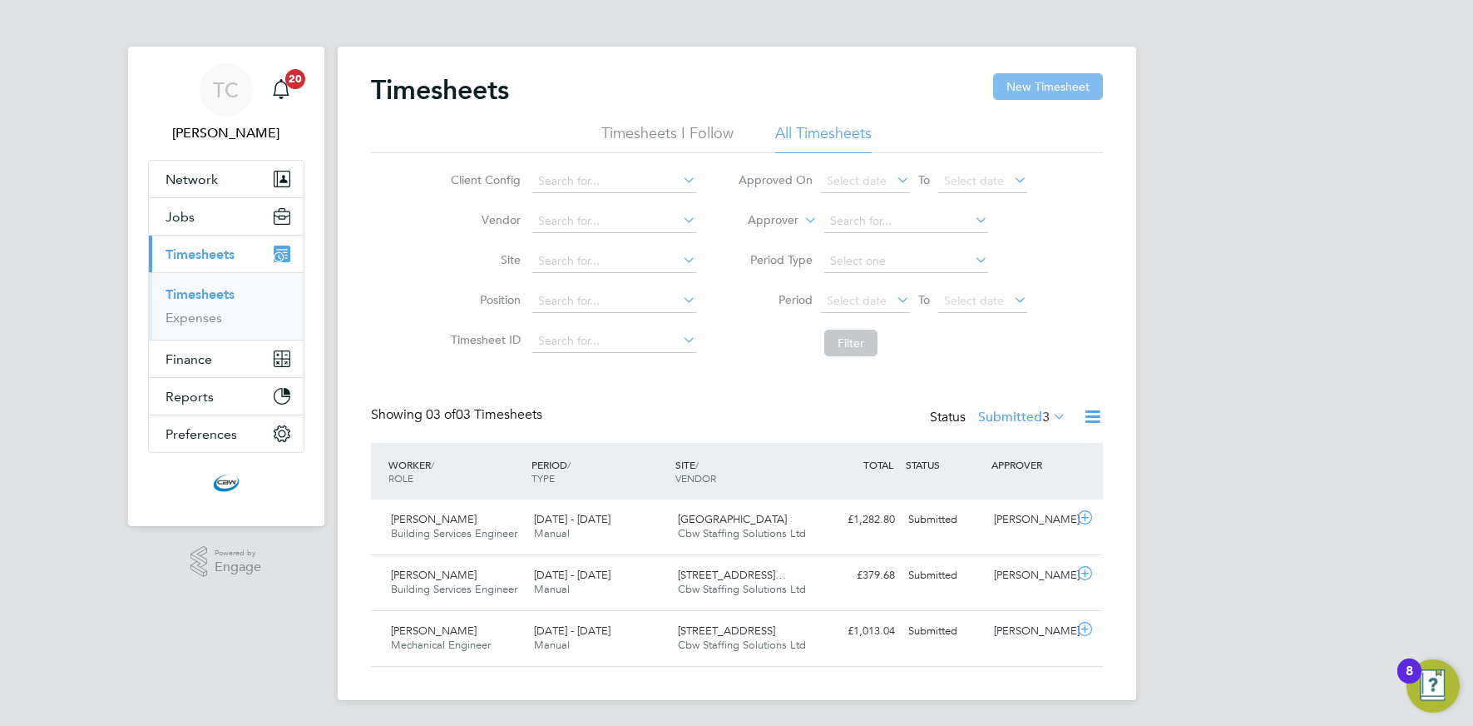
click at [1041, 84] on button "New Timesheet" at bounding box center [1048, 86] width 110 height 27
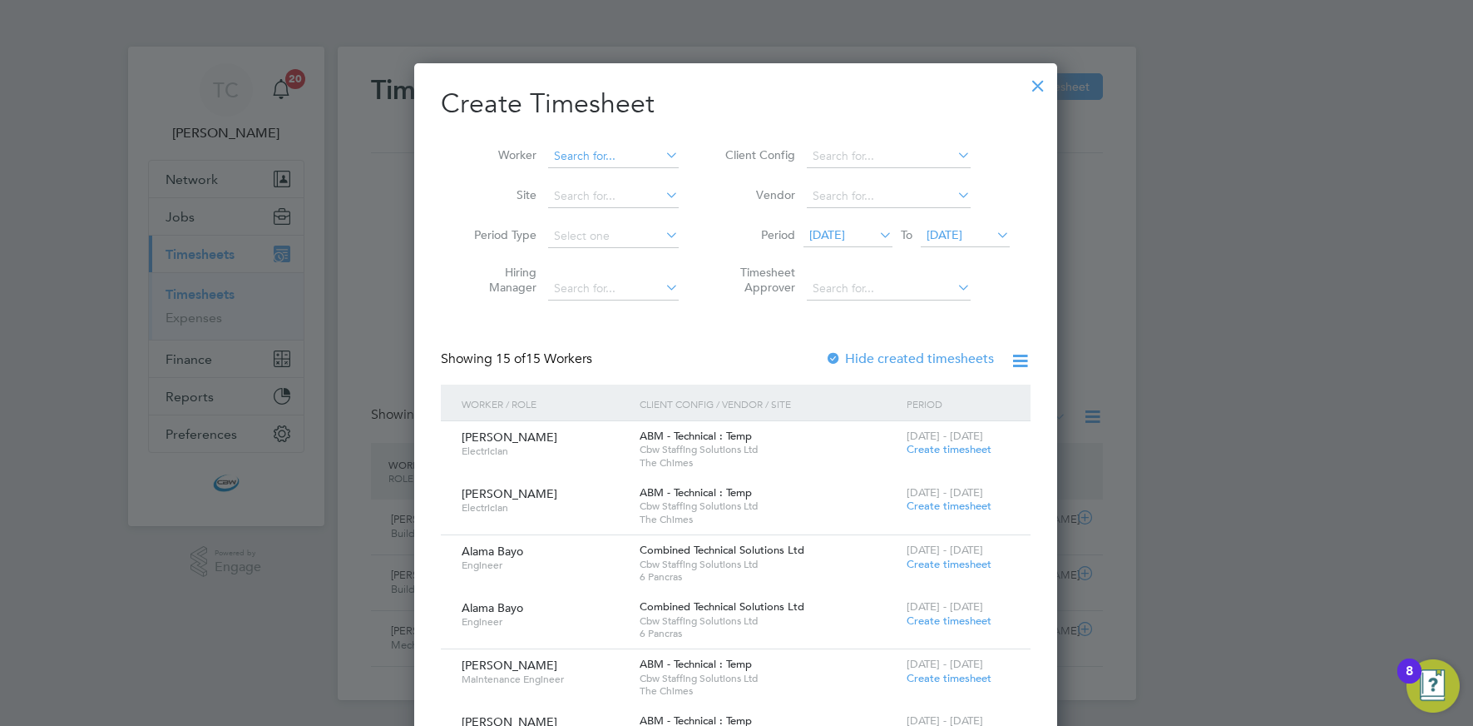
click at [644, 156] on input at bounding box center [613, 156] width 131 height 23
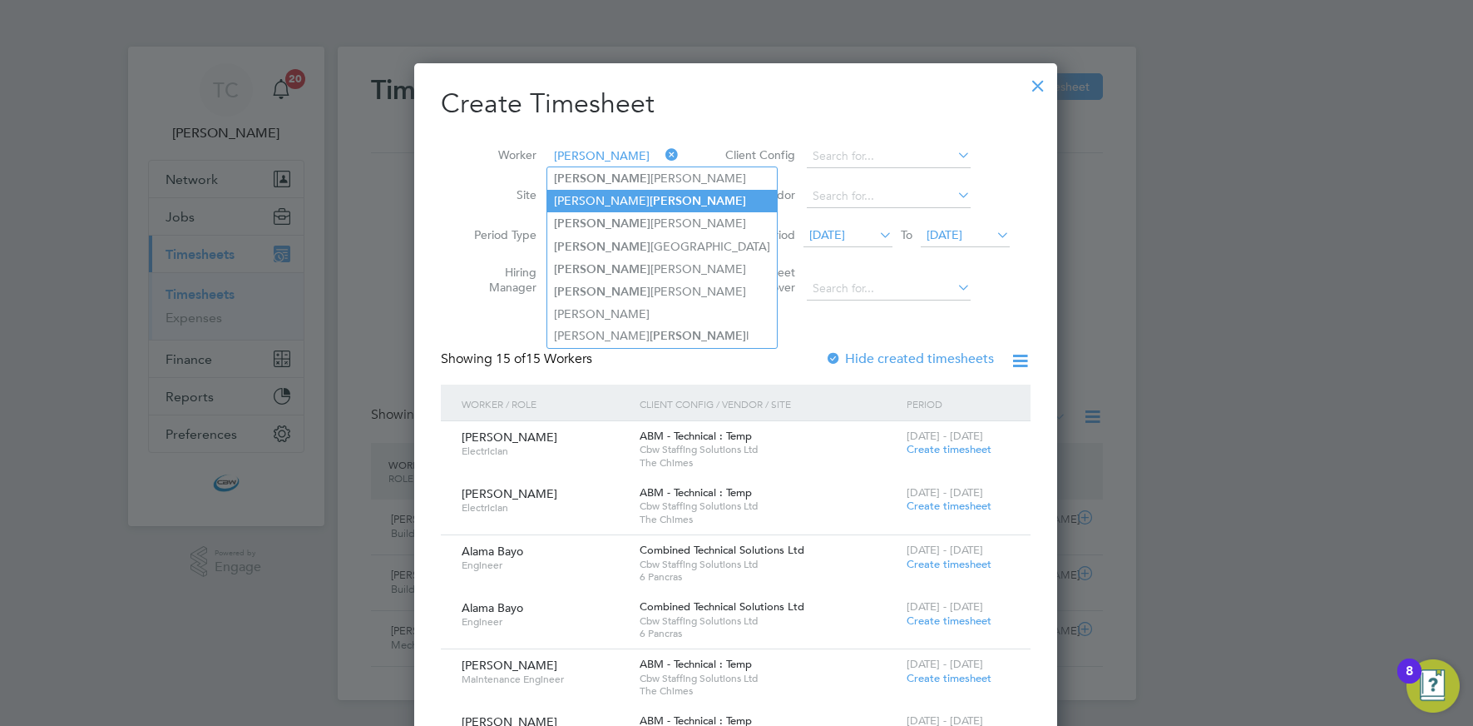
click at [650, 201] on b "Neil" at bounding box center [698, 201] width 97 height 14
type input "Stewart Neil"
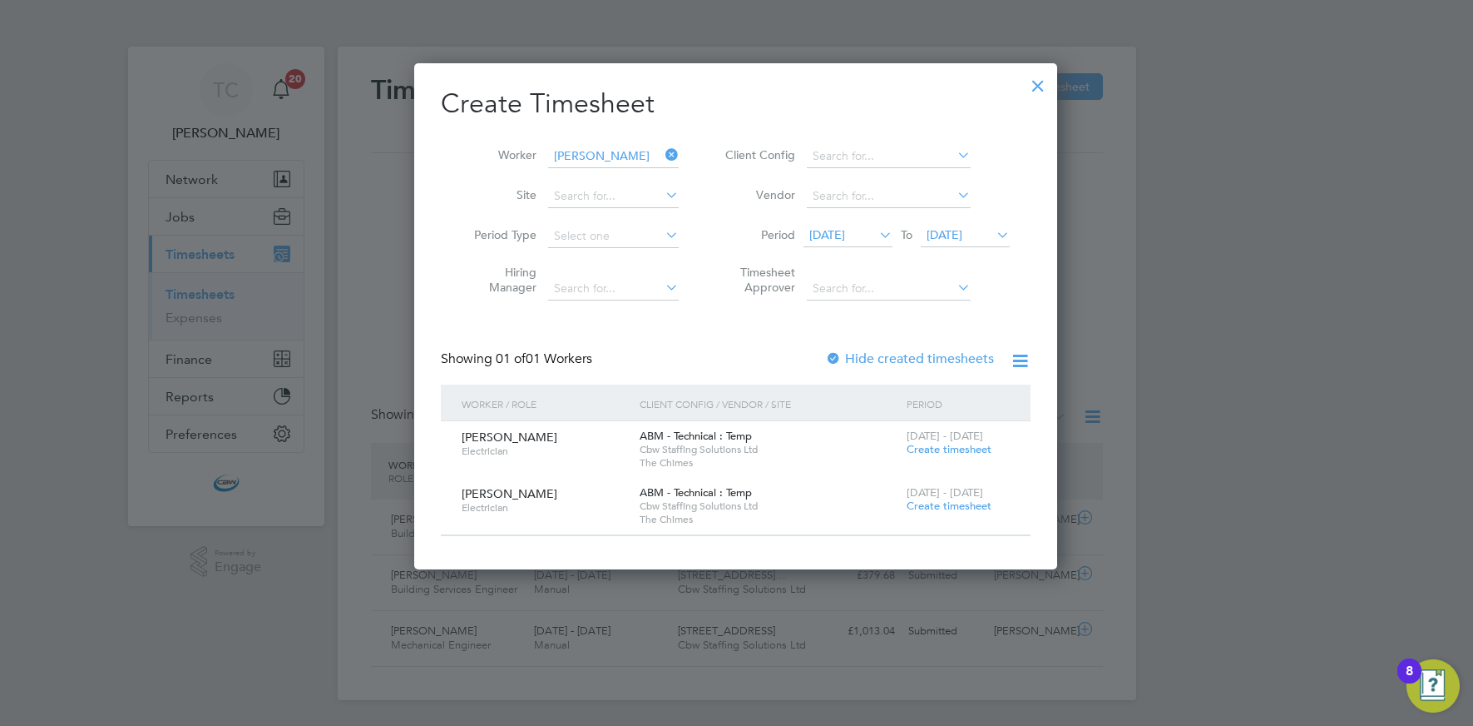
click at [941, 508] on span "Create timesheet" at bounding box center [949, 505] width 85 height 14
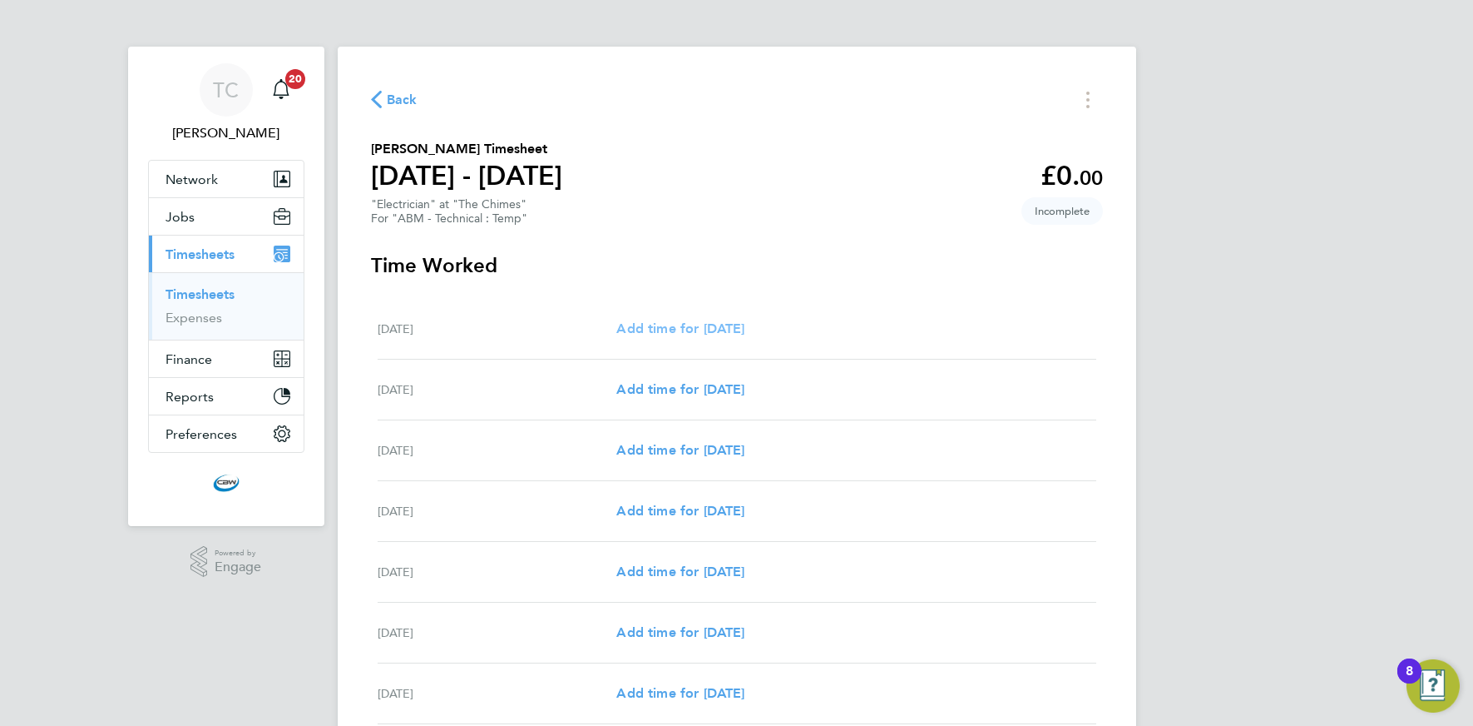
click at [658, 338] on link "Add time for Sat 20 Sep" at bounding box center [681, 329] width 128 height 20
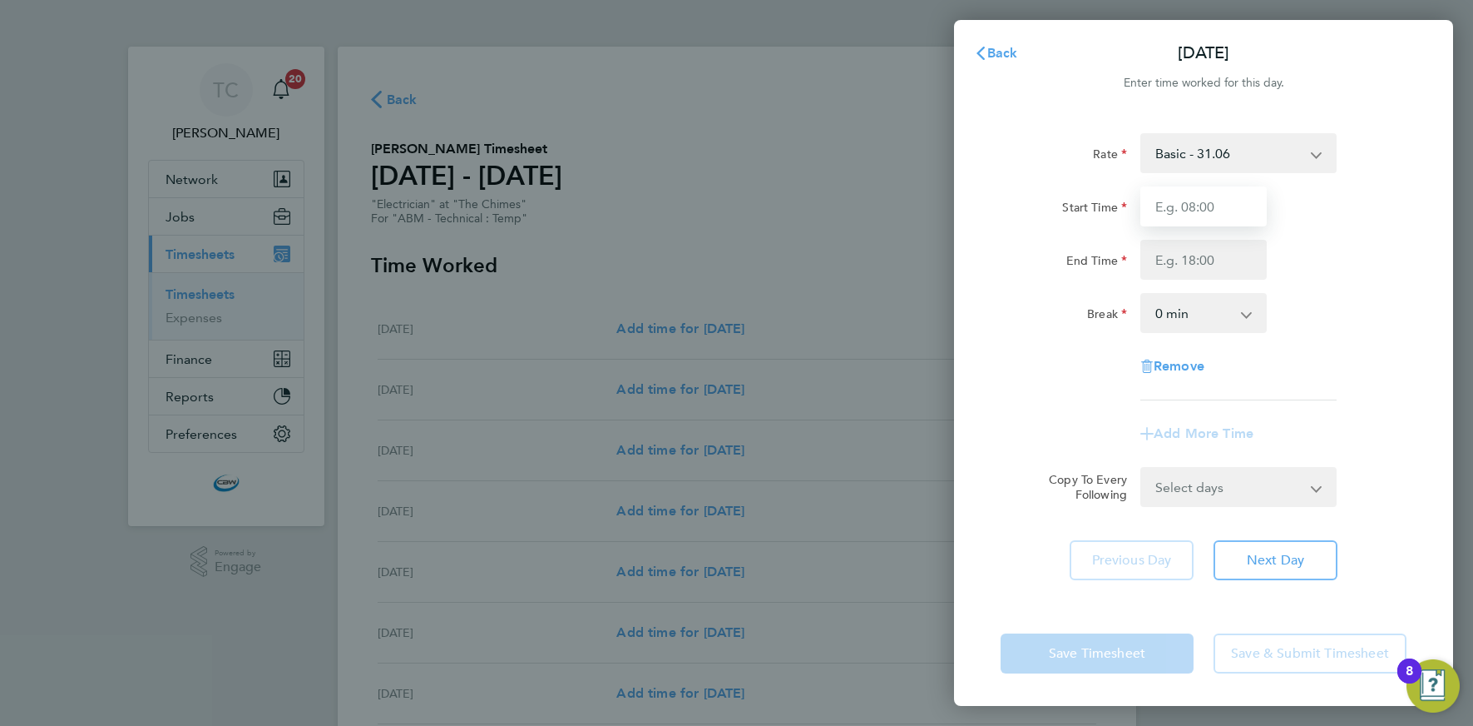
drag, startPoint x: 1161, startPoint y: 198, endPoint x: 1167, endPoint y: 205, distance: 8.8
click at [1161, 198] on input "Start Time" at bounding box center [1204, 206] width 126 height 40
type input "07:00"
click at [1199, 273] on input "End Time" at bounding box center [1204, 260] width 126 height 40
drag, startPoint x: 1170, startPoint y: 261, endPoint x: 1191, endPoint y: 268, distance: 22.6
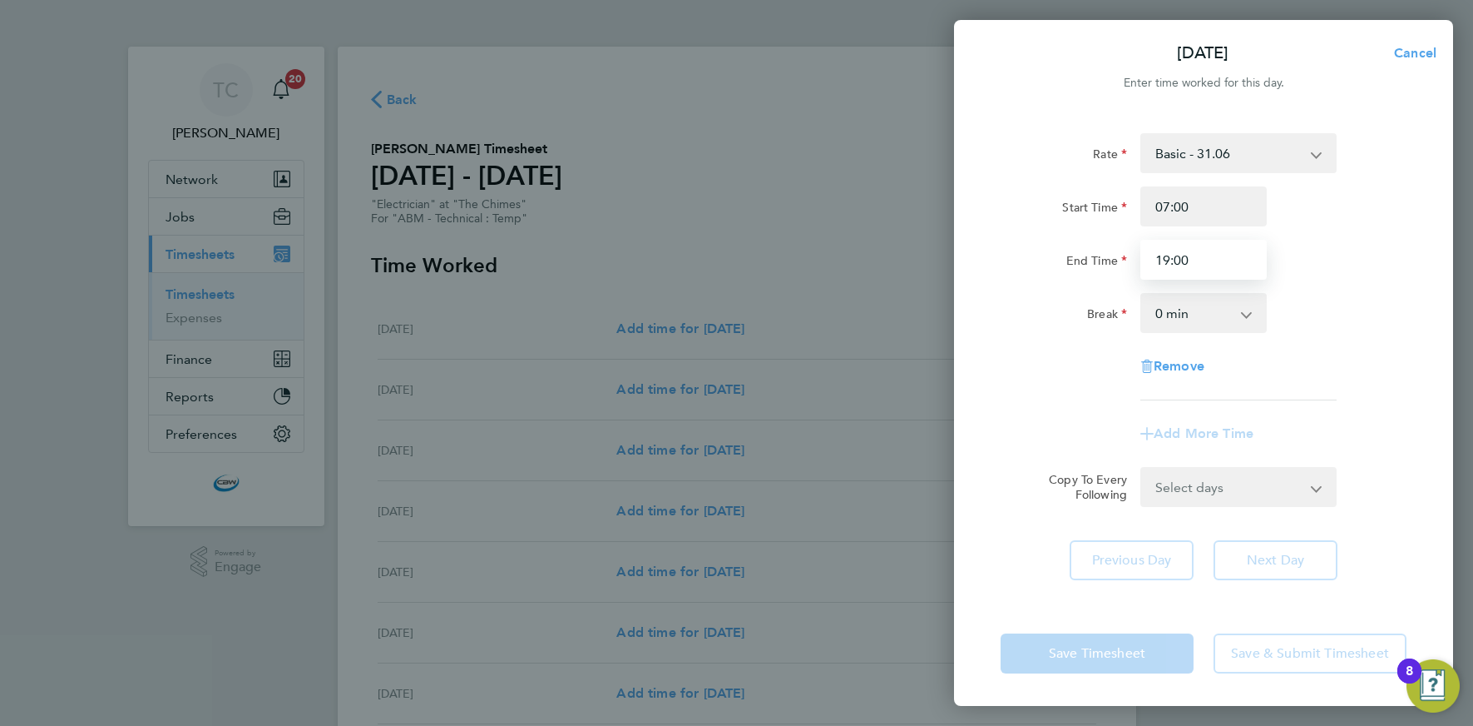
click at [1170, 261] on input "19:00" at bounding box center [1204, 260] width 126 height 40
type input "17:00"
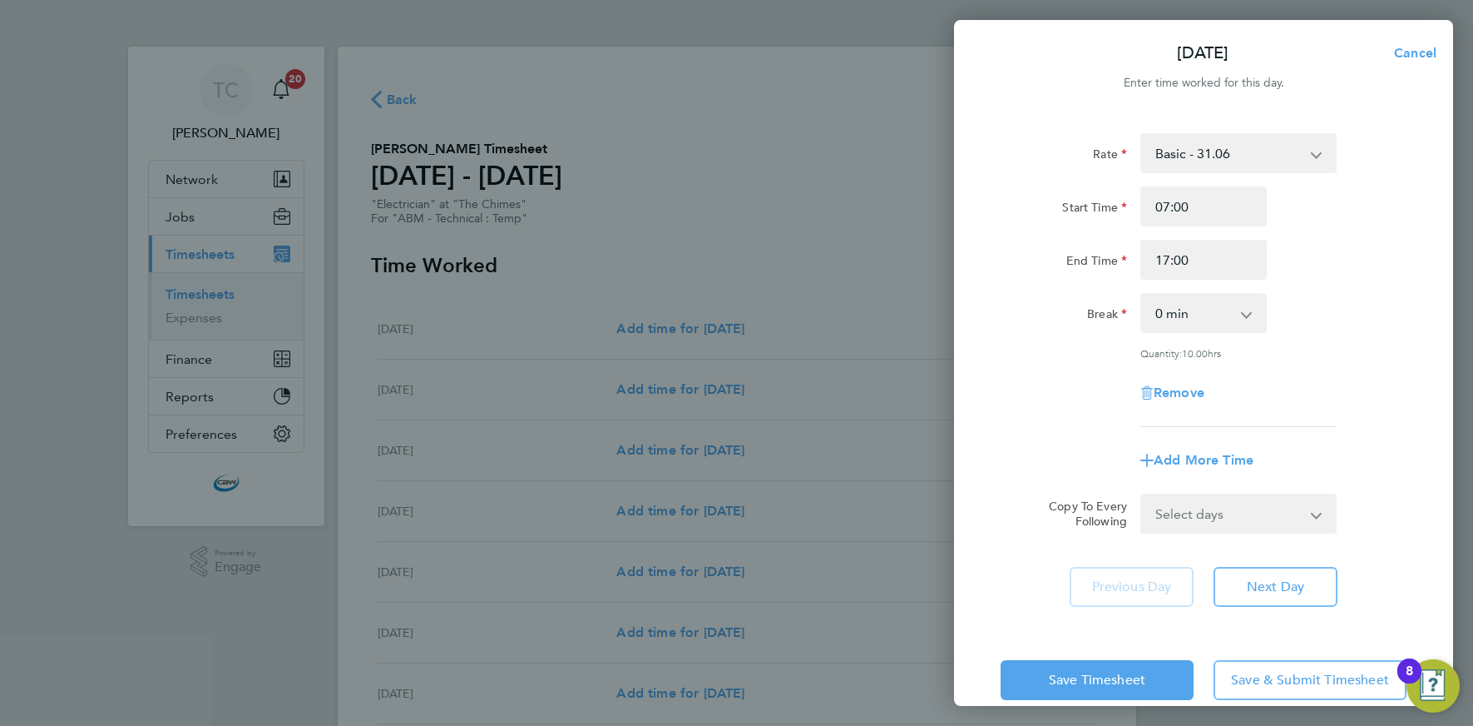
click at [1314, 270] on div "End Time 17:00" at bounding box center [1203, 260] width 419 height 40
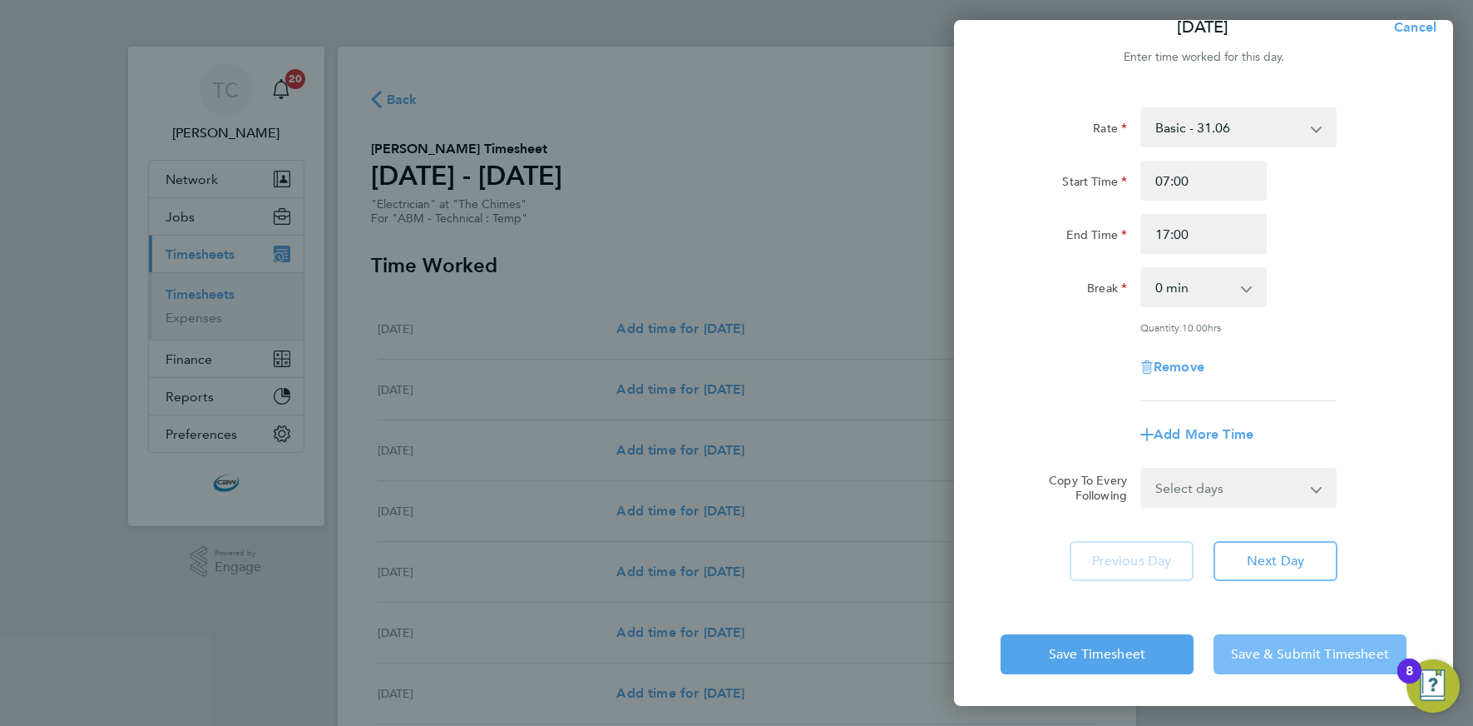
drag, startPoint x: 1274, startPoint y: 663, endPoint x: 1255, endPoint y: 659, distance: 19.6
click at [1274, 663] on button "Save & Submit Timesheet" at bounding box center [1310, 654] width 193 height 40
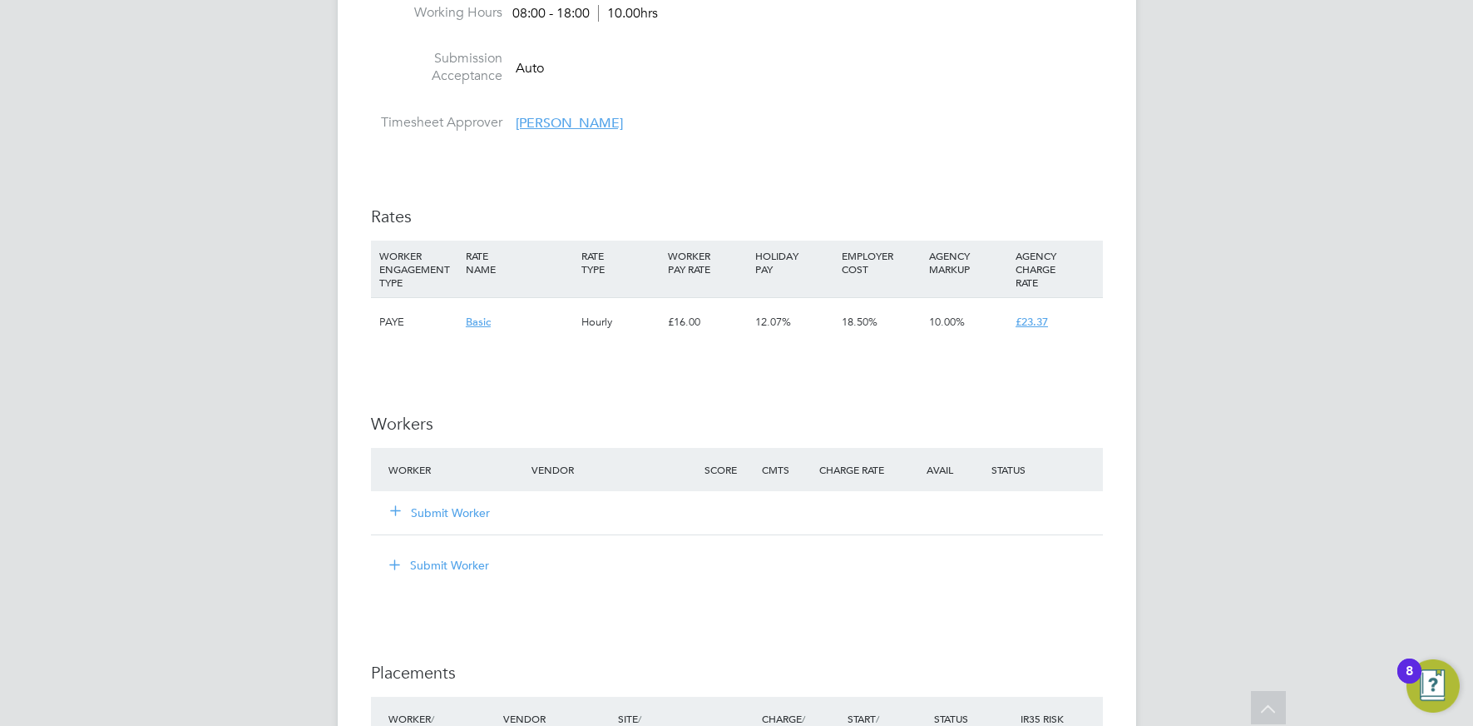
scroll to position [958, 0]
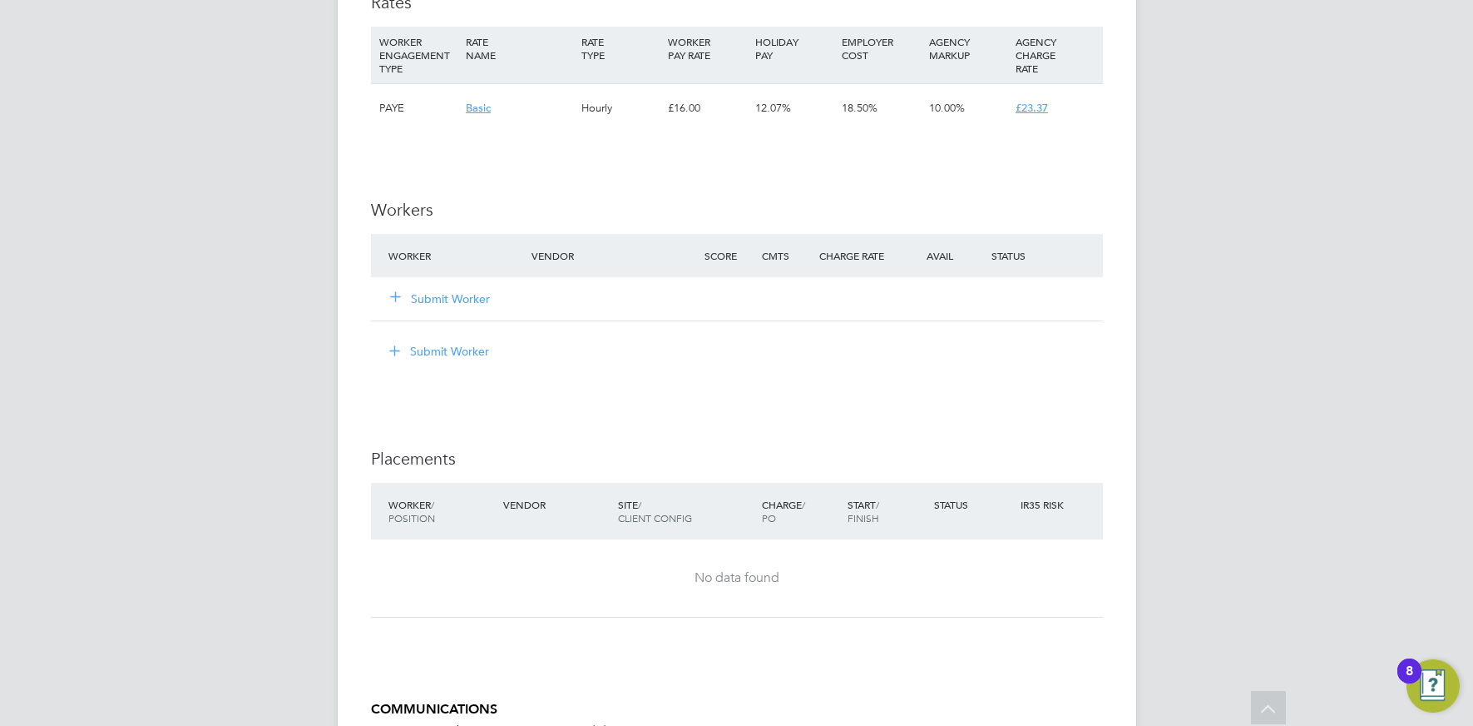
scroll to position [1171, 0]
click at [444, 294] on button "Submit Worker" at bounding box center [441, 298] width 100 height 17
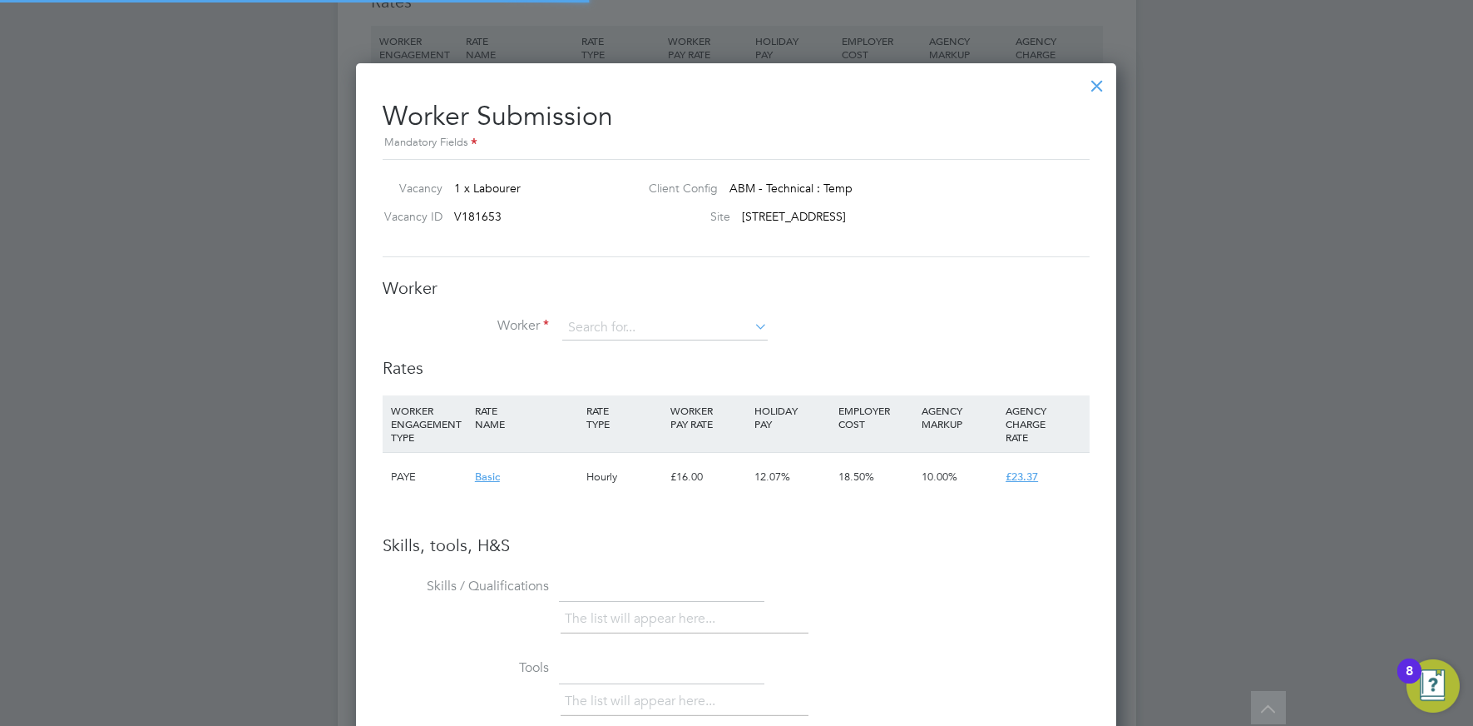
scroll to position [1052, 761]
click at [616, 328] on input at bounding box center [665, 327] width 206 height 25
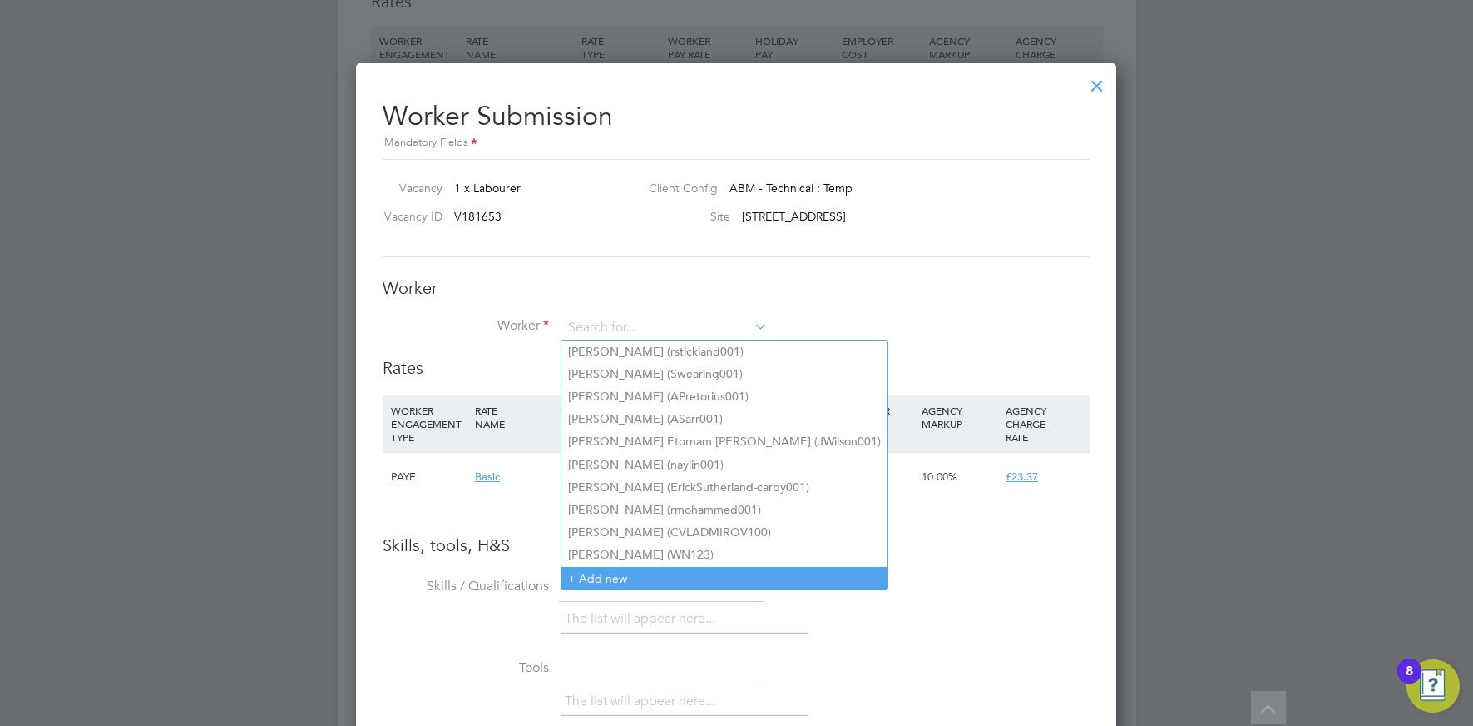
click at [599, 572] on li "+ Add new" at bounding box center [725, 578] width 326 height 22
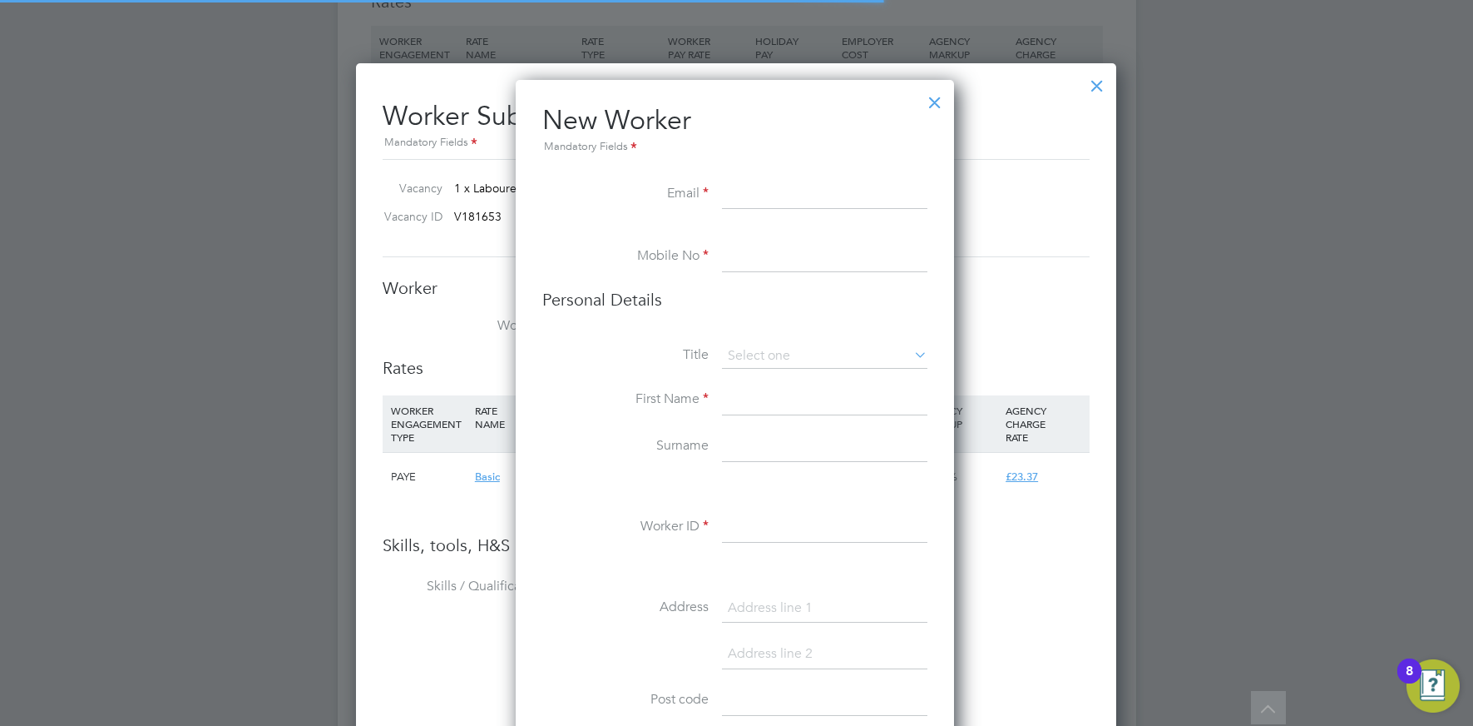
scroll to position [1408, 441]
paste input "[EMAIL_ADDRESS][DOMAIN_NAME]"
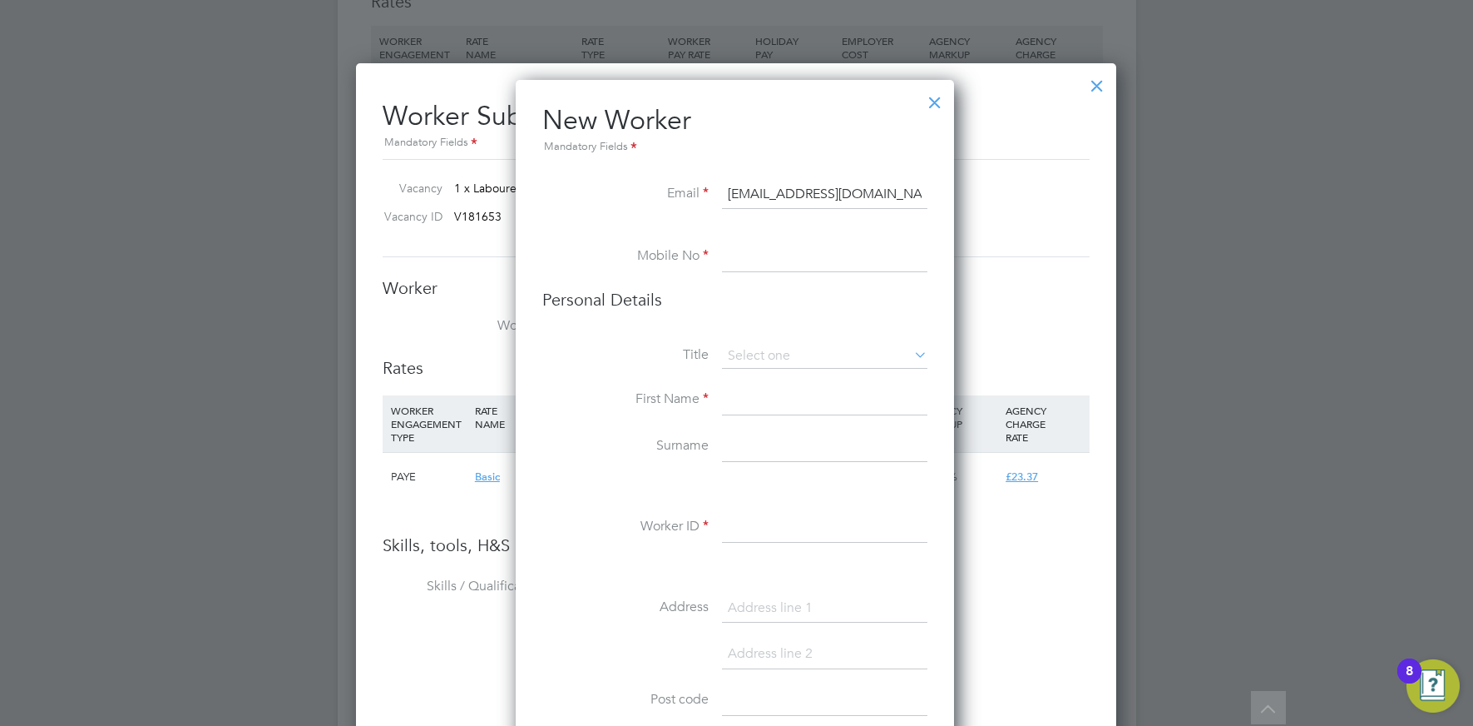
type input "[EMAIL_ADDRESS][DOMAIN_NAME]"
click at [760, 258] on input at bounding box center [825, 257] width 206 height 30
paste input "07355570727"
type input "07355570727"
click at [756, 354] on input at bounding box center [825, 356] width 206 height 25
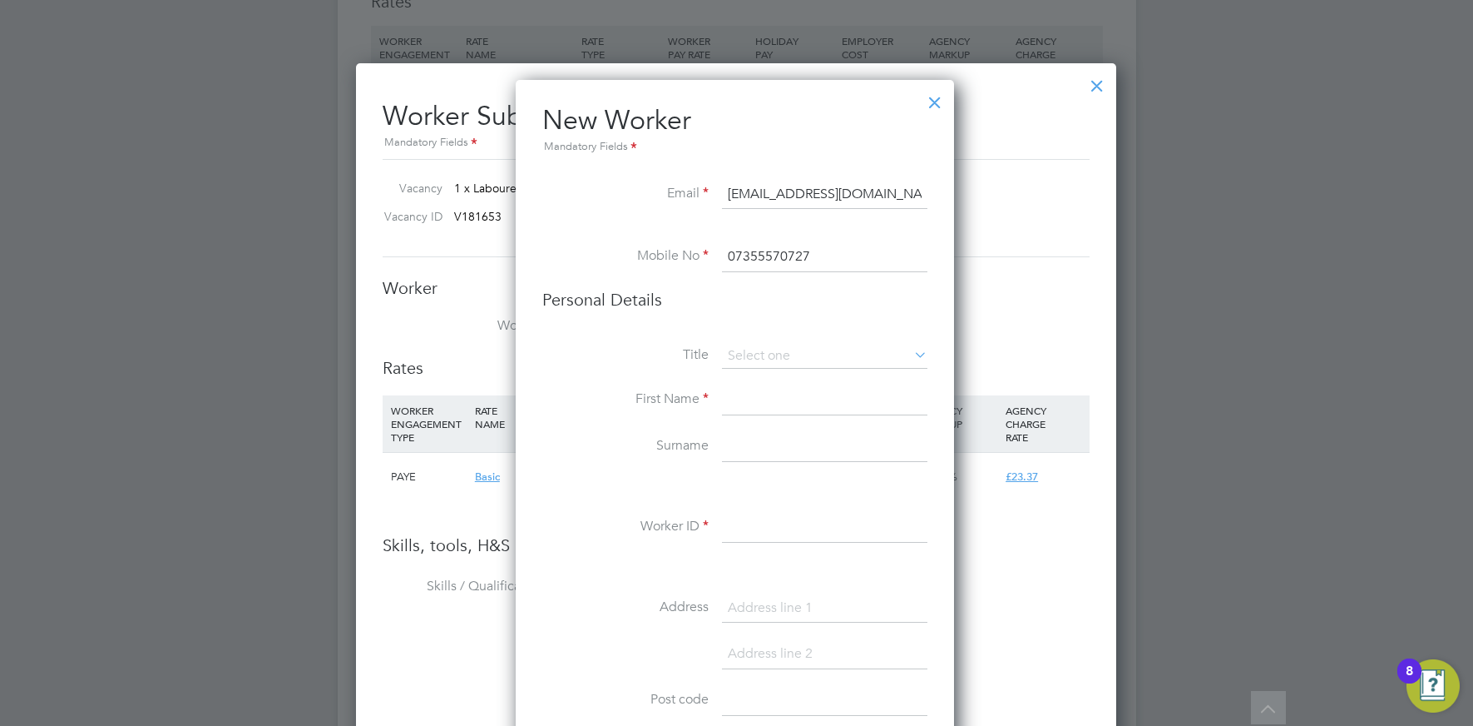
drag, startPoint x: 753, startPoint y: 378, endPoint x: 729, endPoint y: 374, distance: 24.4
click at [753, 379] on li "Mr" at bounding box center [824, 380] width 207 height 22
type input "Mr"
click at [765, 406] on input at bounding box center [825, 400] width 206 height 30
type input "Rickai"
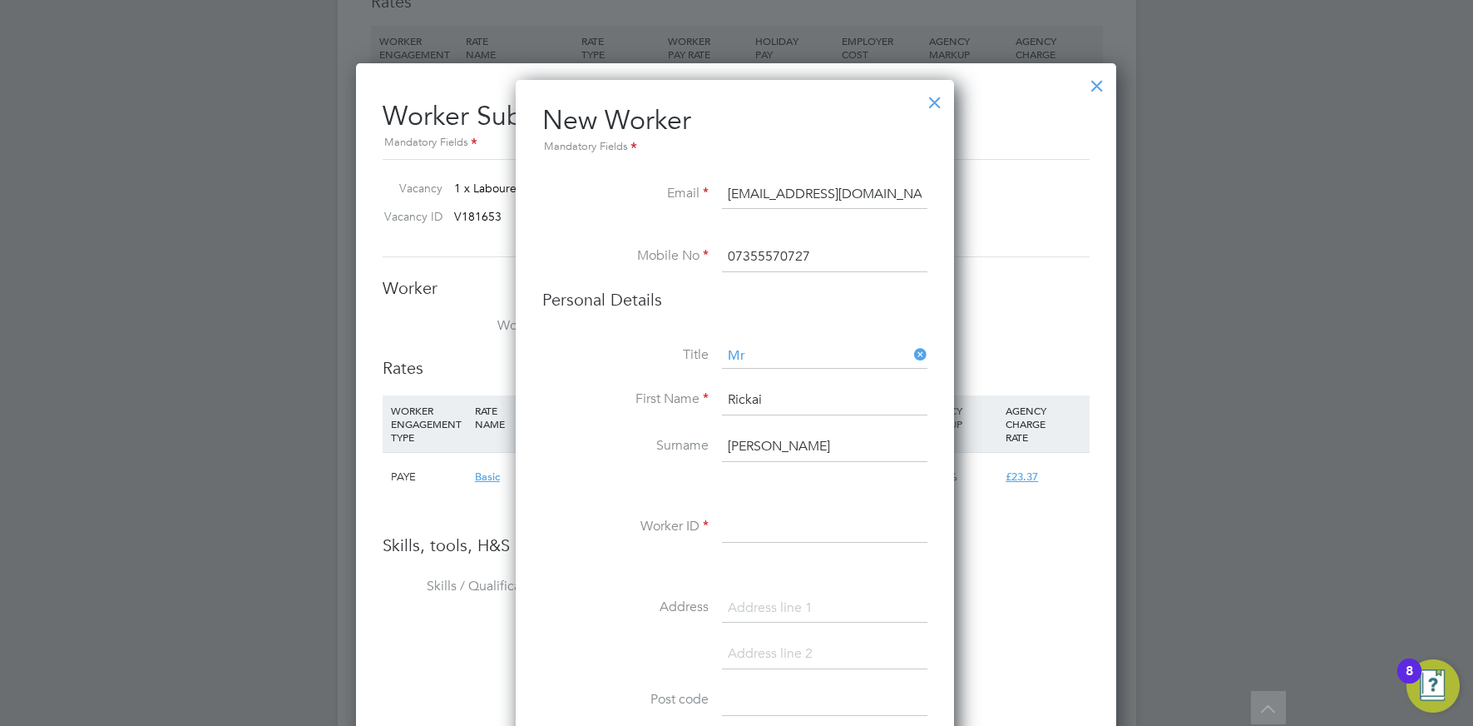
type input "[PERSON_NAME]"
click at [754, 531] on input at bounding box center [825, 528] width 206 height 30
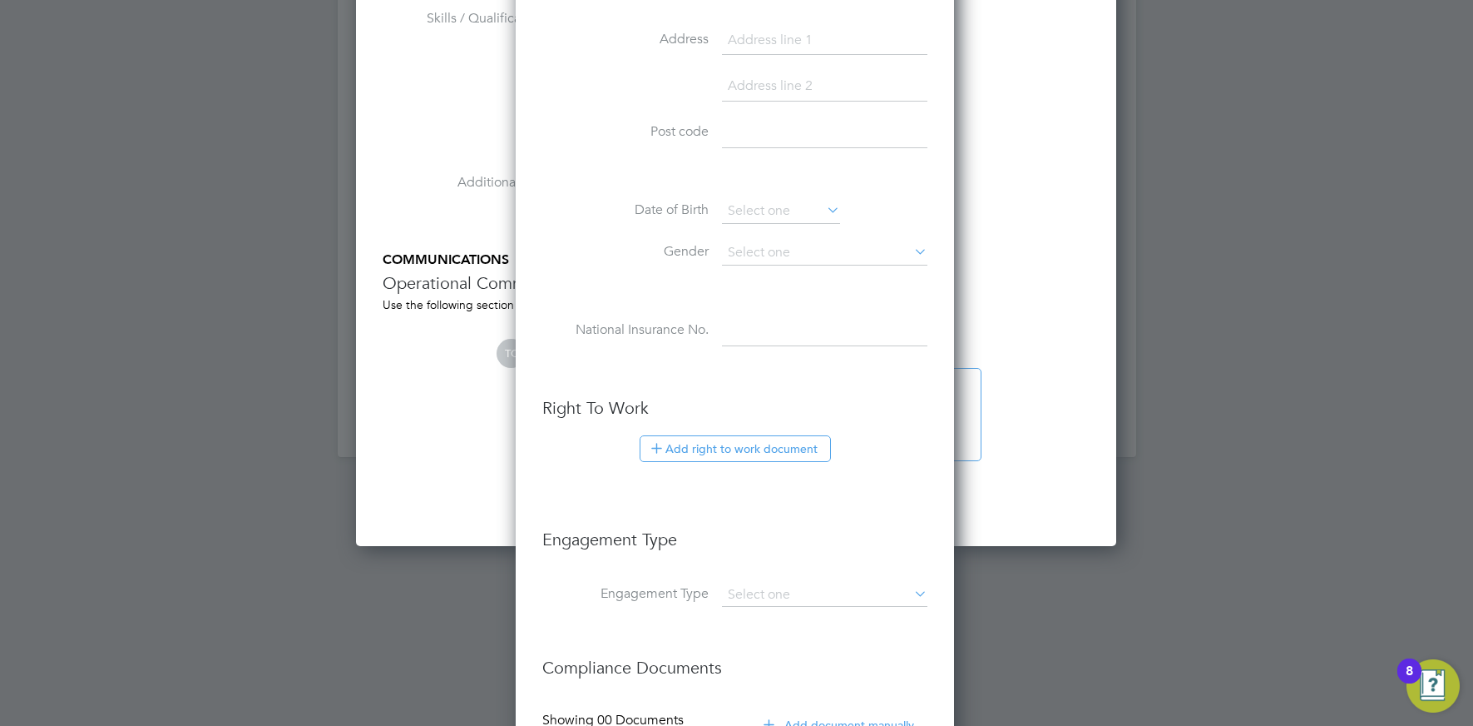
scroll to position [1741, 0]
type input "RCodner001"
click at [722, 444] on button "Add right to work document" at bounding box center [735, 445] width 191 height 27
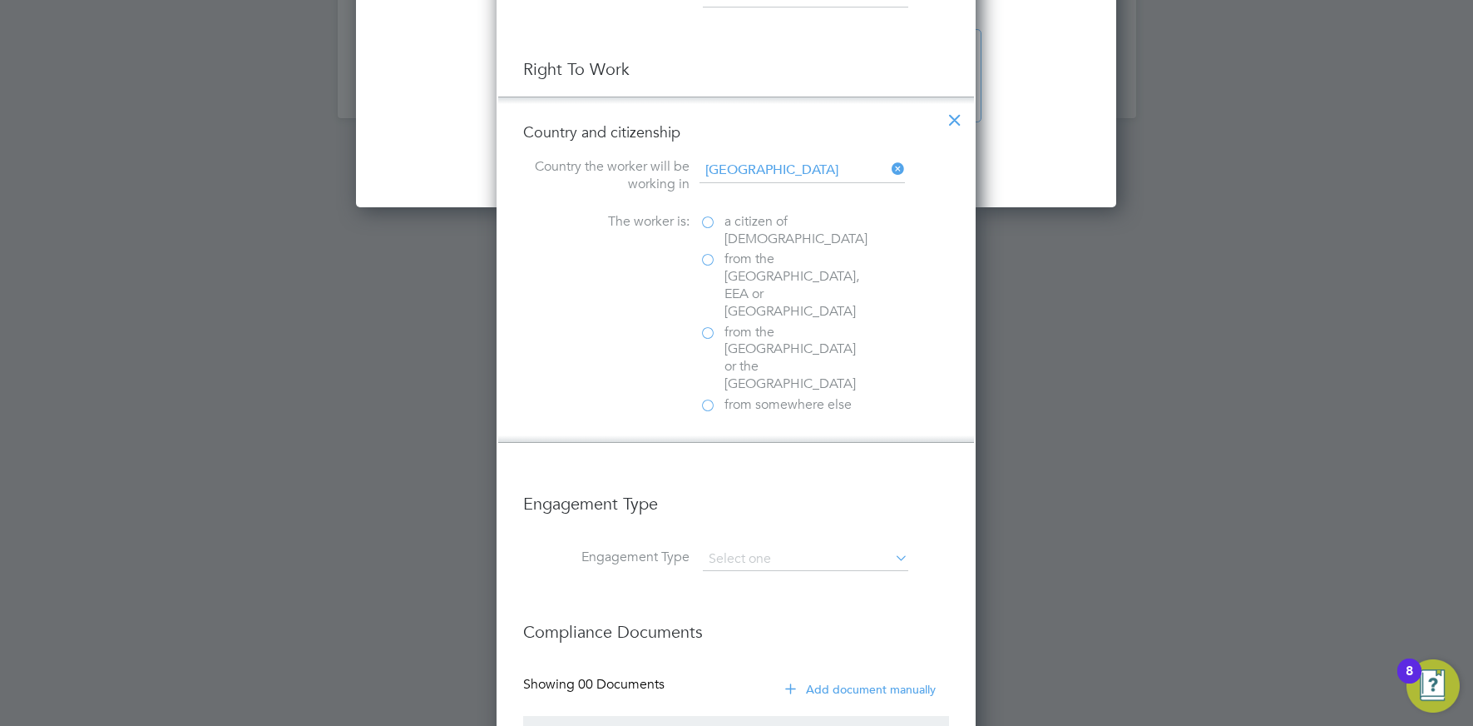
scroll to position [2081, 0]
click at [709, 220] on label "a citizen of [DEMOGRAPHIC_DATA]" at bounding box center [783, 226] width 166 height 35
click at [0, 0] on input "a citizen of [DEMOGRAPHIC_DATA]" at bounding box center [0, 0] width 0 height 0
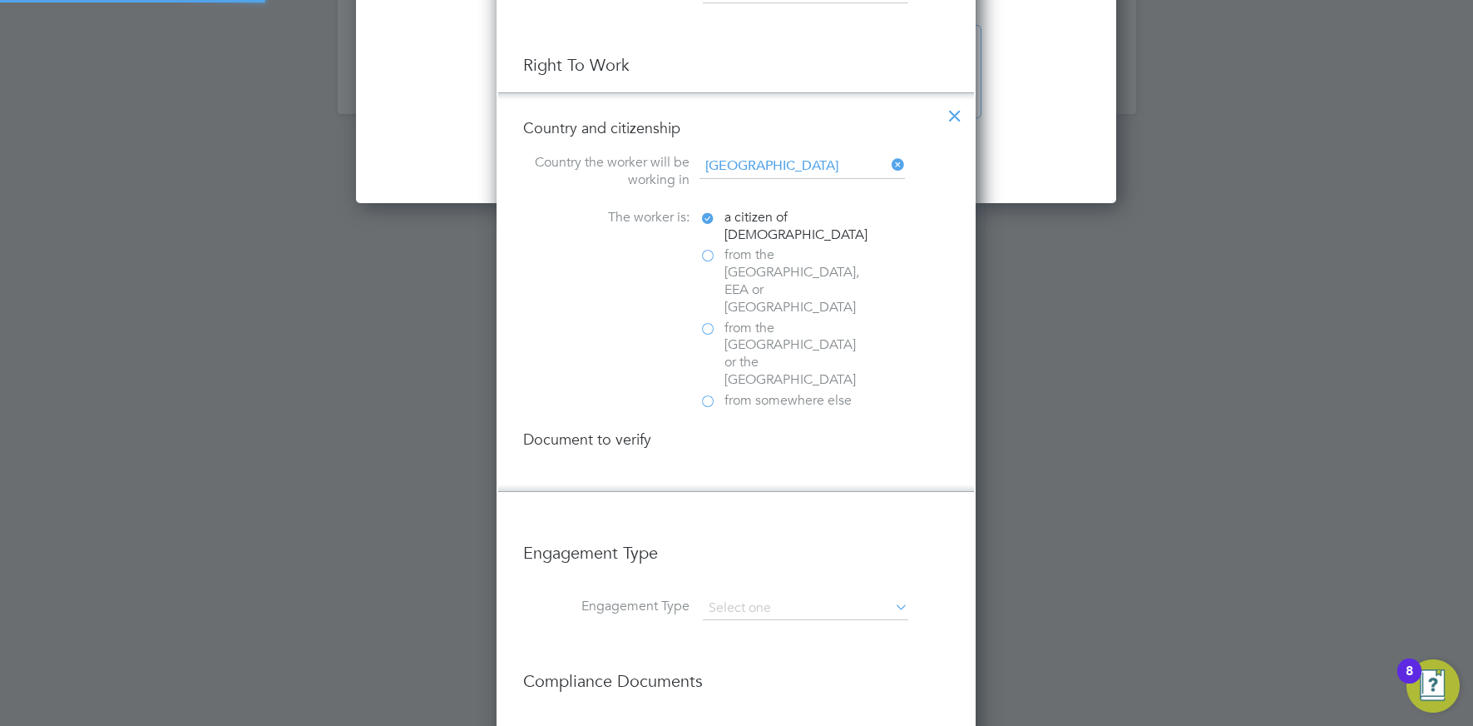
scroll to position [1748, 480]
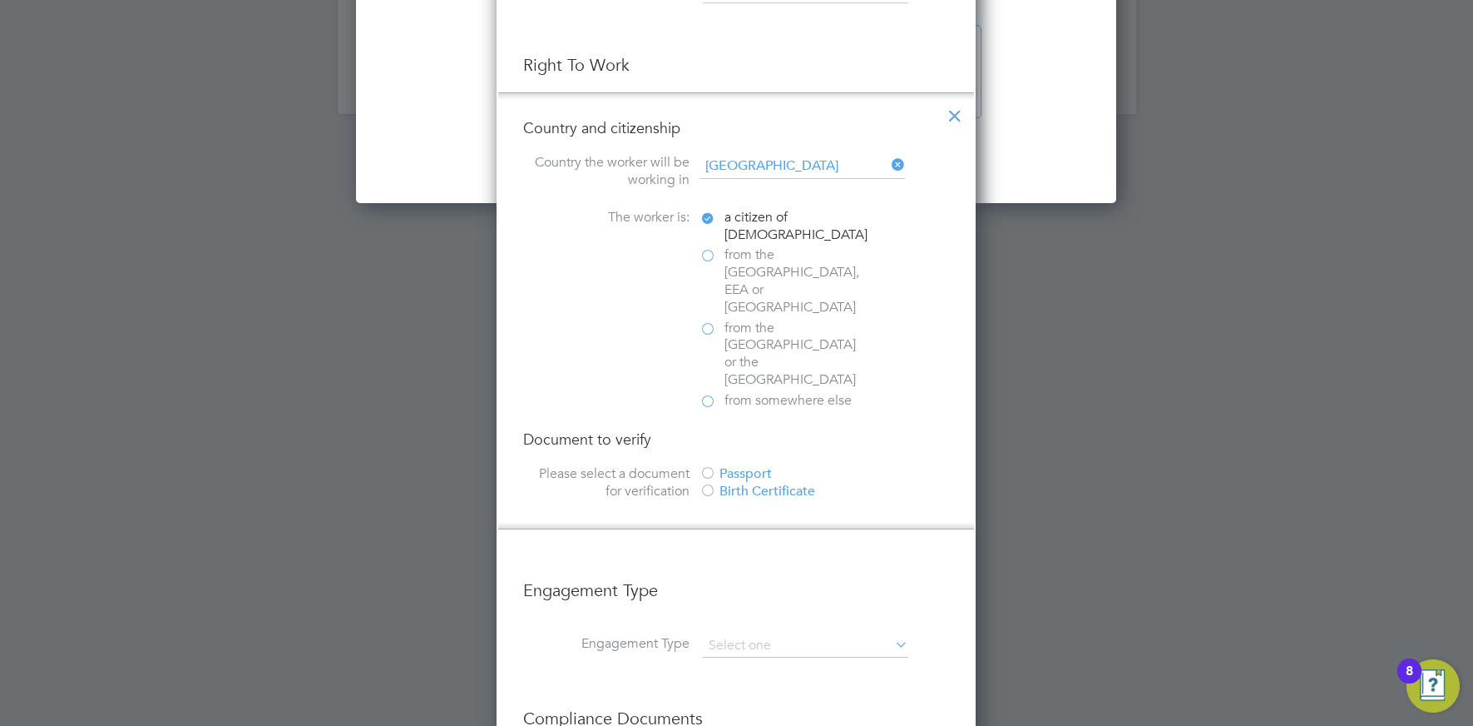
click at [713, 466] on div at bounding box center [708, 474] width 17 height 17
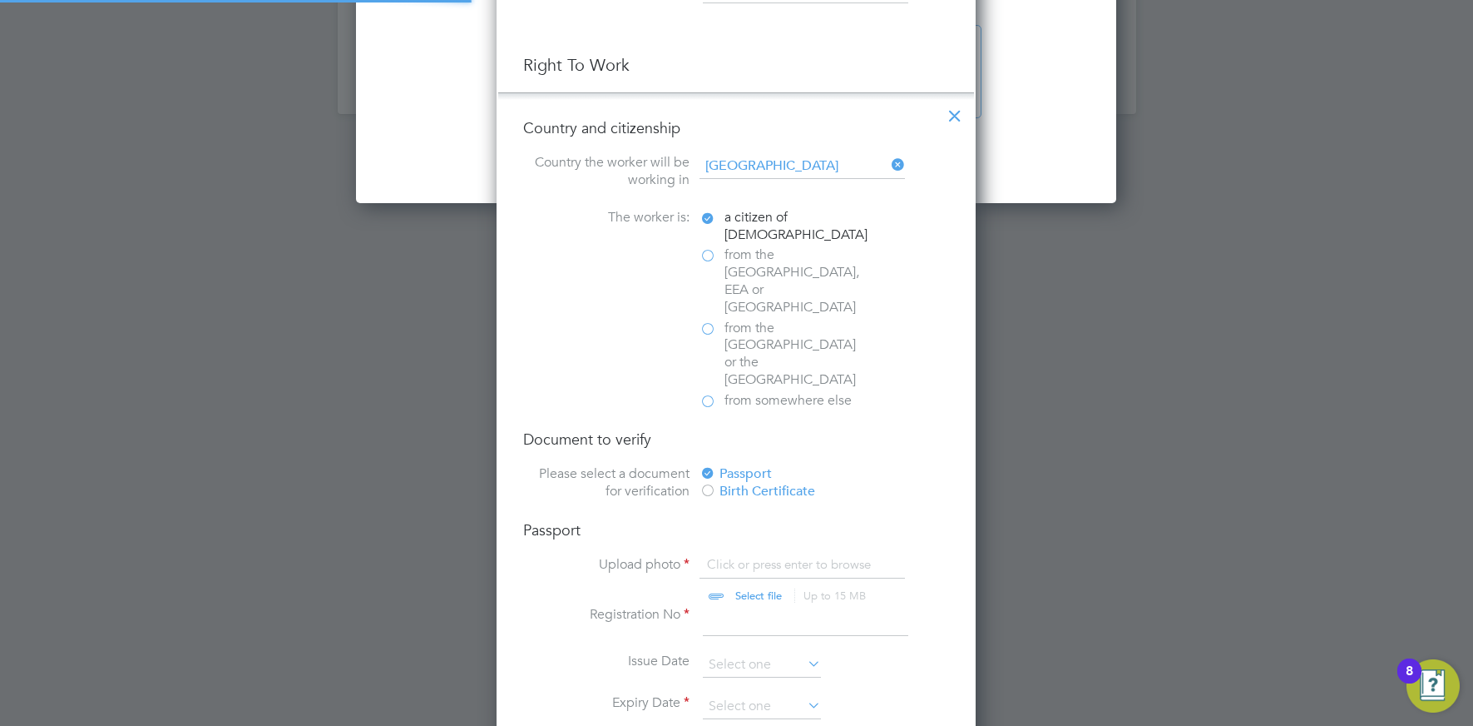
scroll to position [2066, 480]
click at [765, 606] on input at bounding box center [806, 621] width 206 height 30
type input "557262984"
click at [763, 556] on input "file" at bounding box center [774, 581] width 261 height 50
type input "C:\fakepath\IMG_0268 - [PERSON_NAME].jpeg"
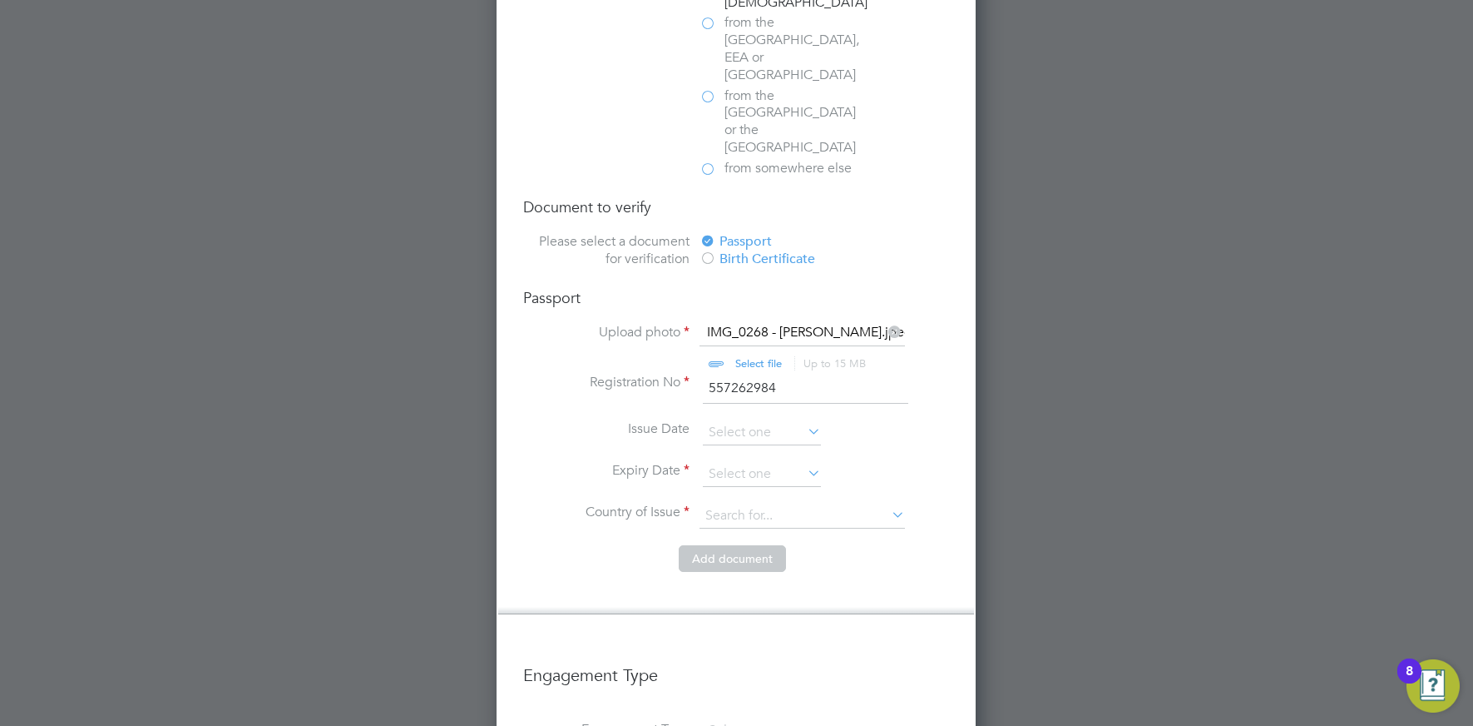
scroll to position [2392, 0]
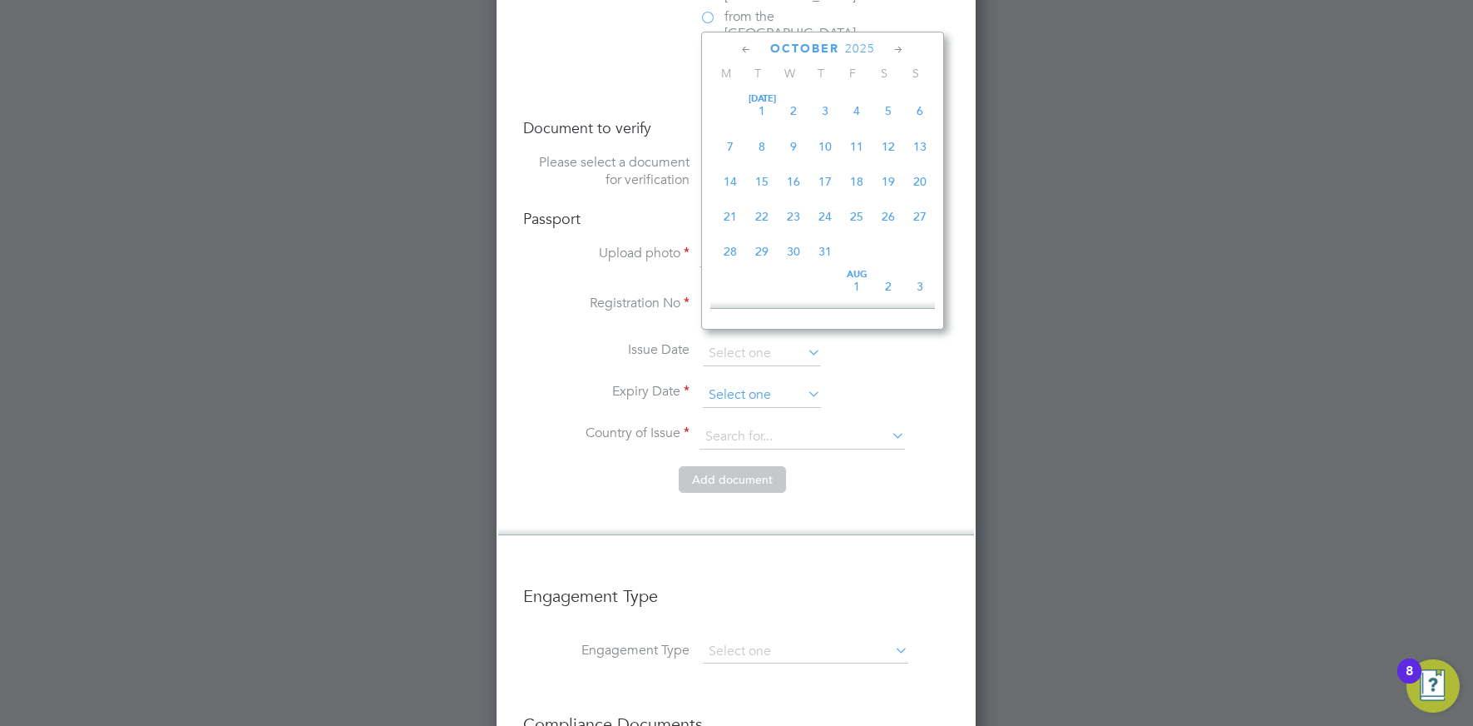
click at [731, 383] on input at bounding box center [762, 395] width 118 height 25
click at [861, 42] on span "2025" at bounding box center [860, 49] width 30 height 14
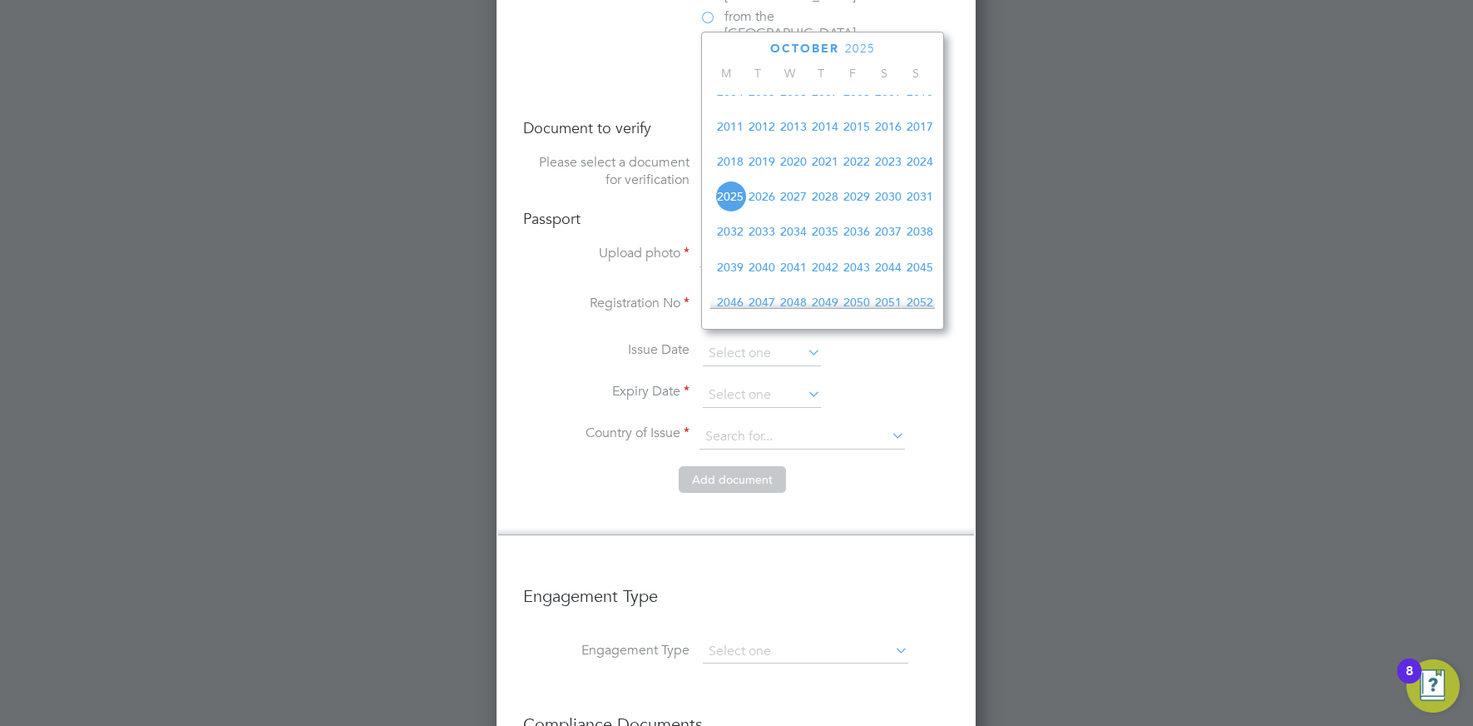
click at [826, 211] on span "2028" at bounding box center [826, 197] width 32 height 32
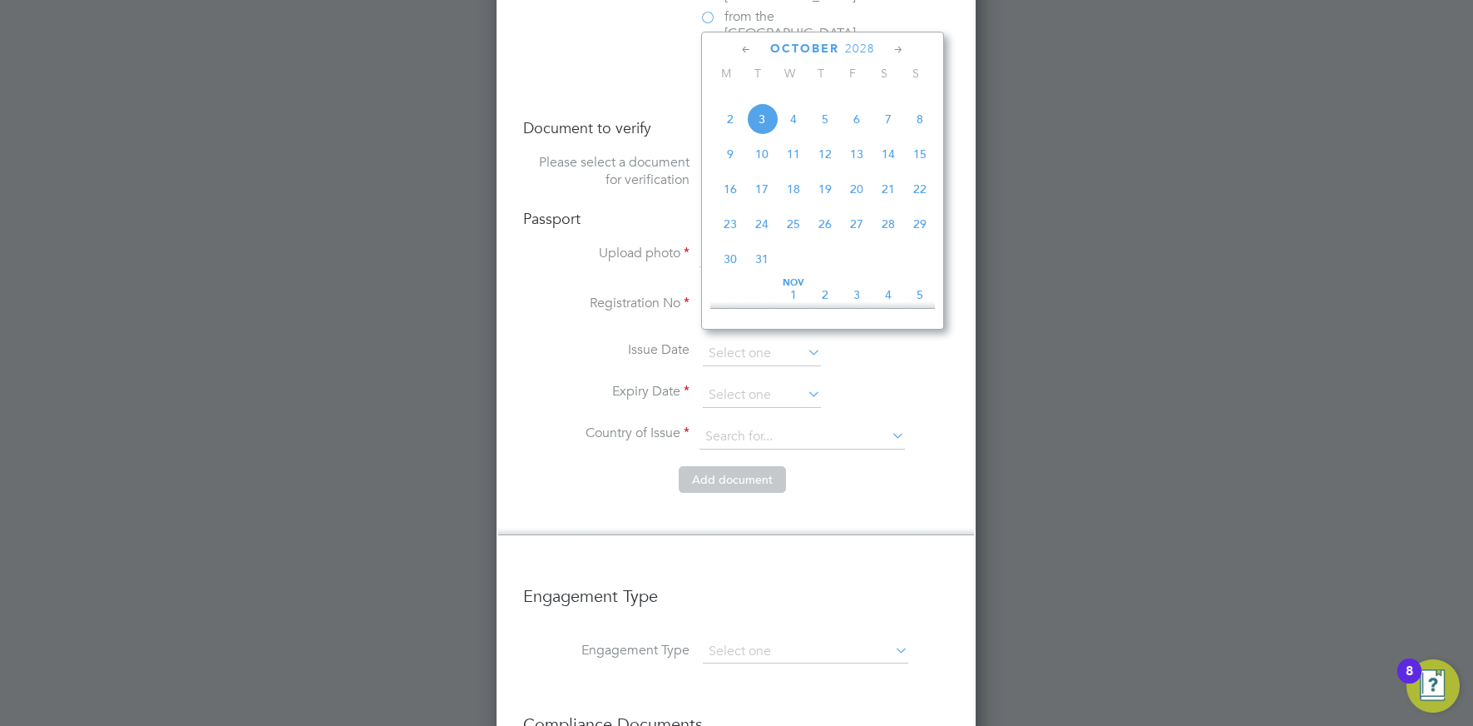
scroll to position [590, 0]
click at [916, 239] on span "29" at bounding box center [920, 223] width 32 height 32
type input "29 Oct 2028"
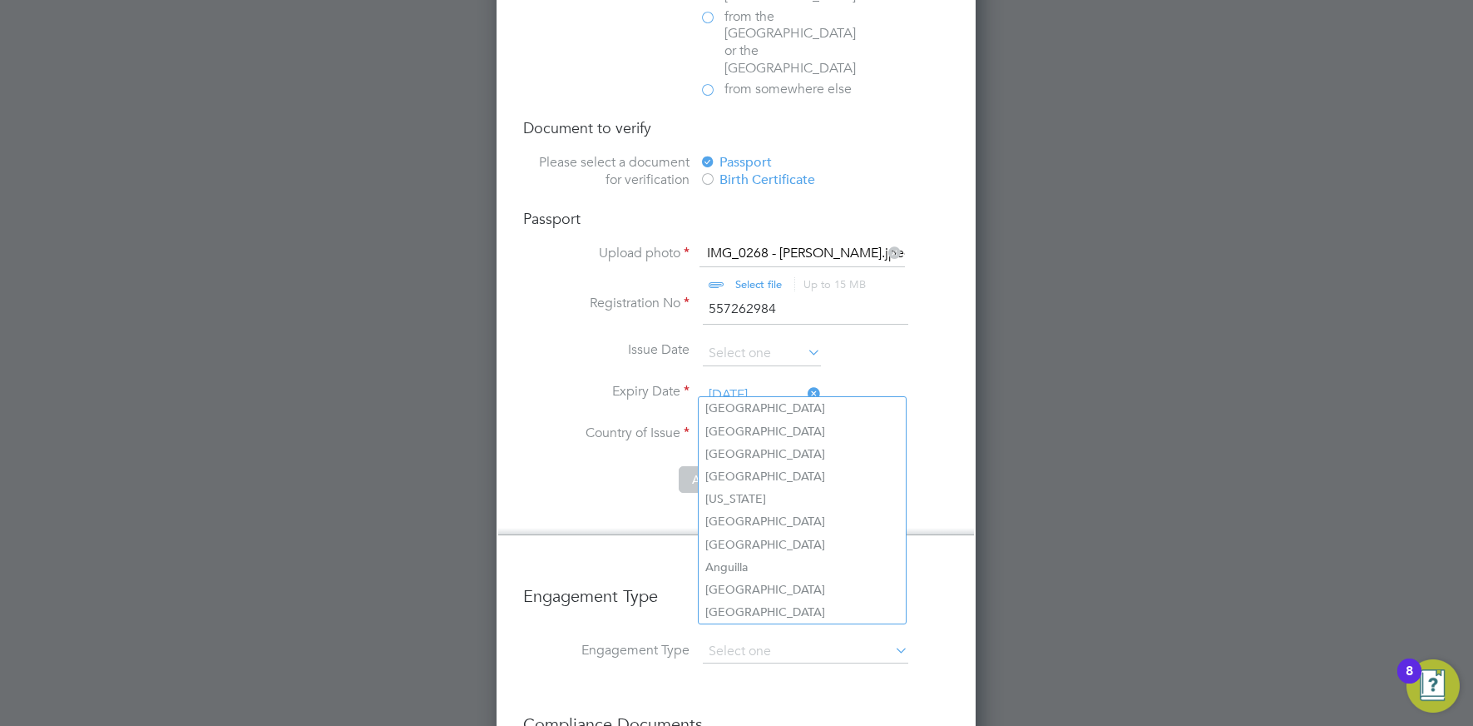
click at [755, 424] on input at bounding box center [803, 436] width 206 height 25
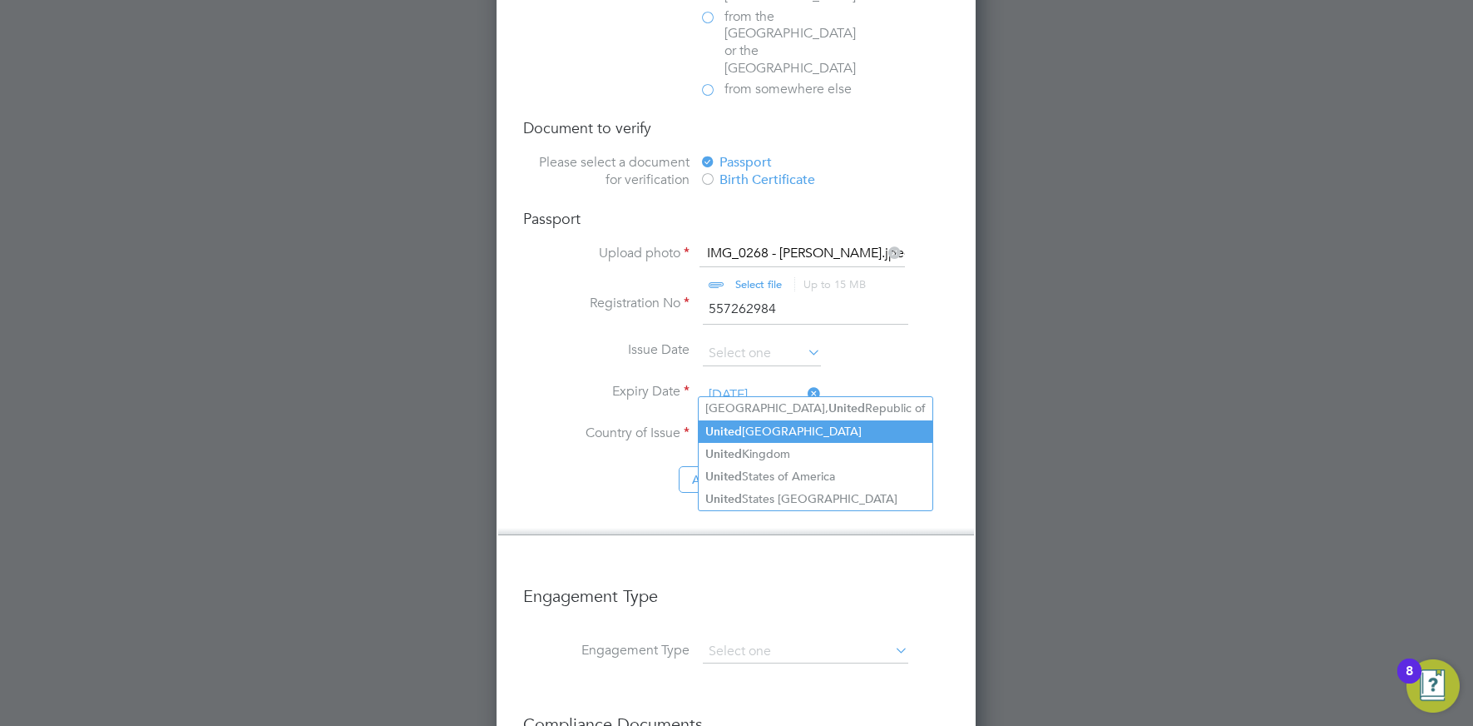
drag, startPoint x: 742, startPoint y: 444, endPoint x: 727, endPoint y: 433, distance: 19.0
click at [742, 444] on li "United Kingdom" at bounding box center [816, 454] width 234 height 22
type input "United Kingdom"
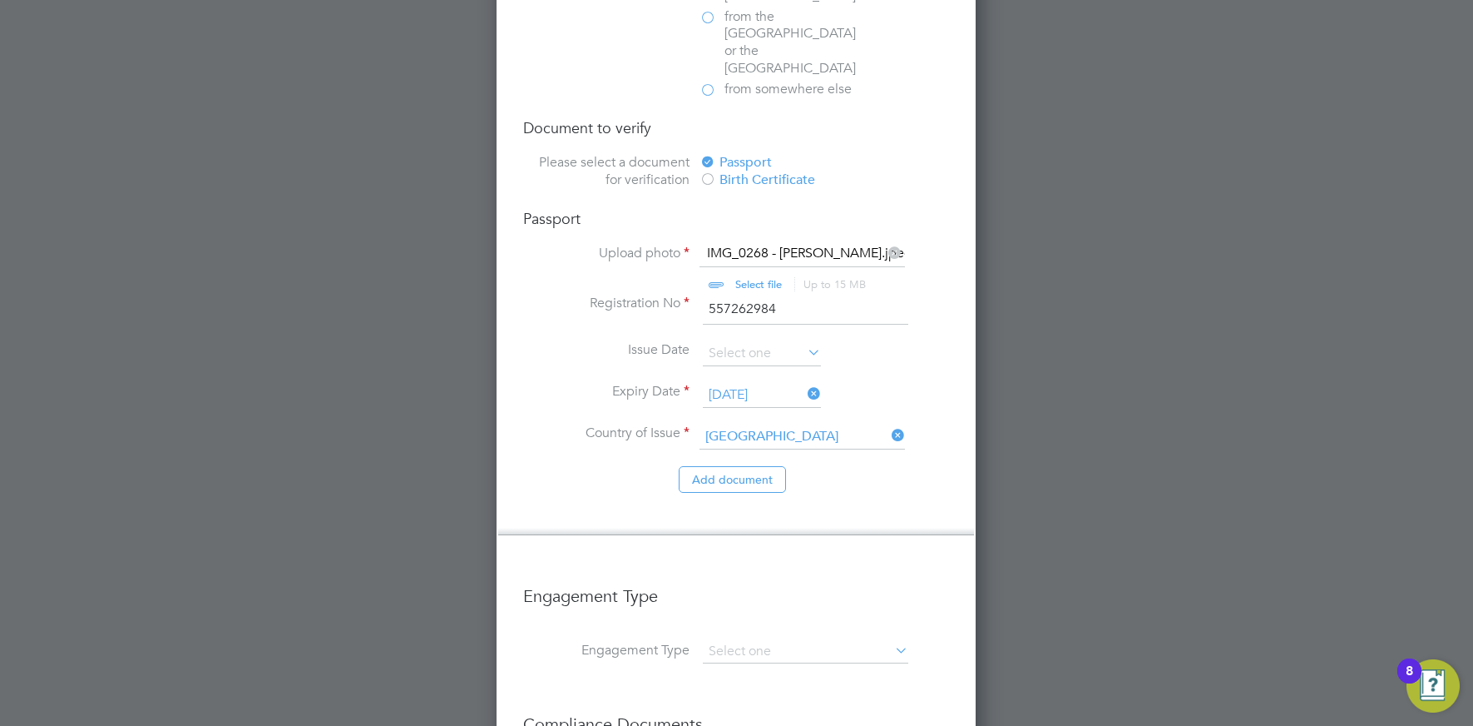
click at [721, 466] on button "Add document" at bounding box center [732, 479] width 107 height 27
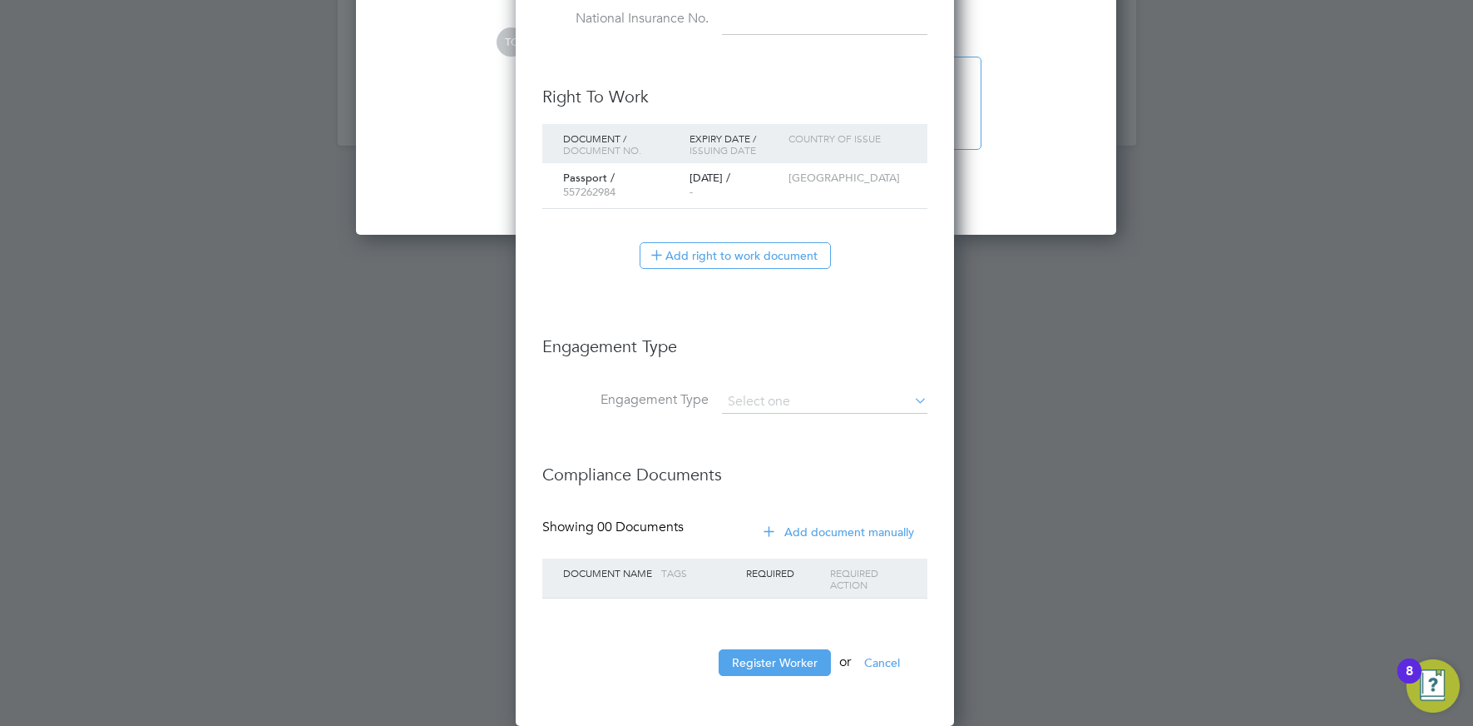
scroll to position [1525, 441]
click at [779, 669] on button "Register Worker" at bounding box center [775, 662] width 112 height 27
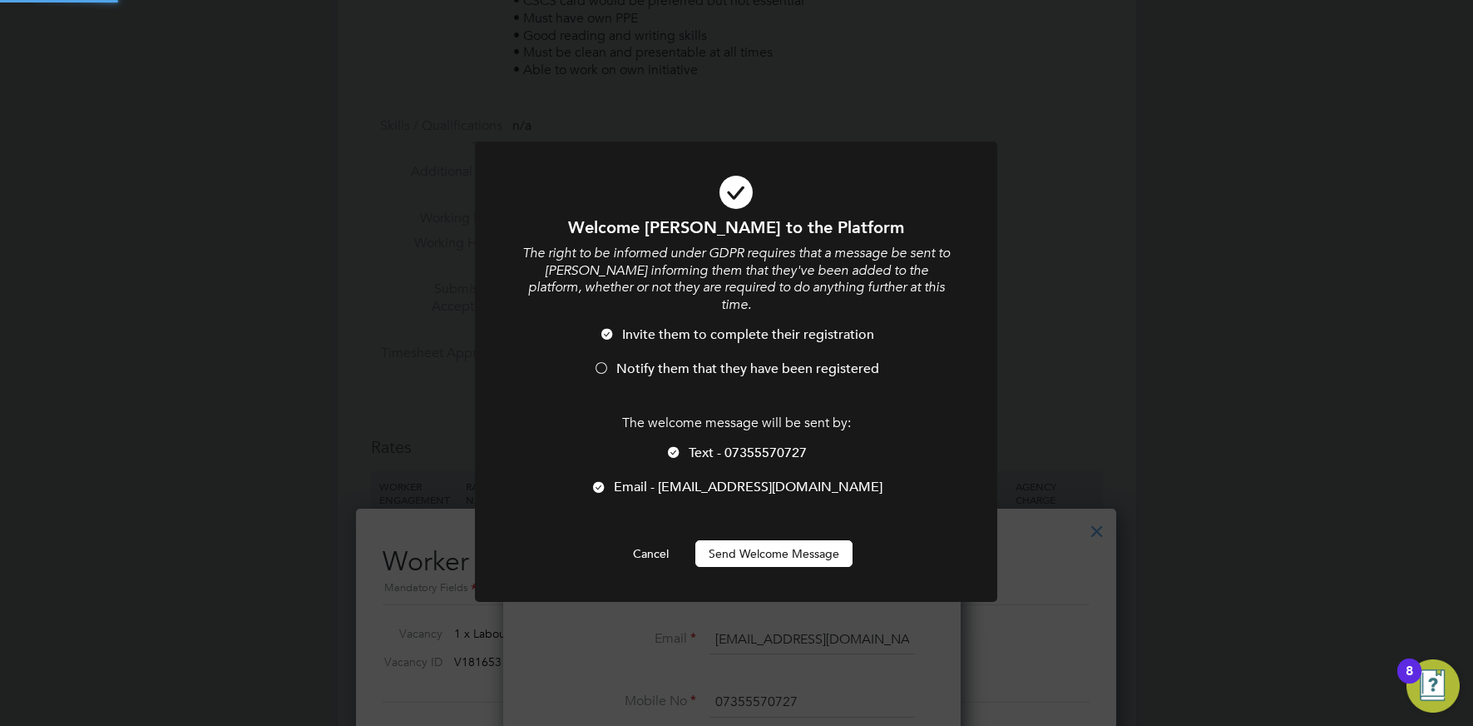
scroll to position [0, 0]
click at [775, 543] on button "Send Welcome Message" at bounding box center [774, 553] width 157 height 27
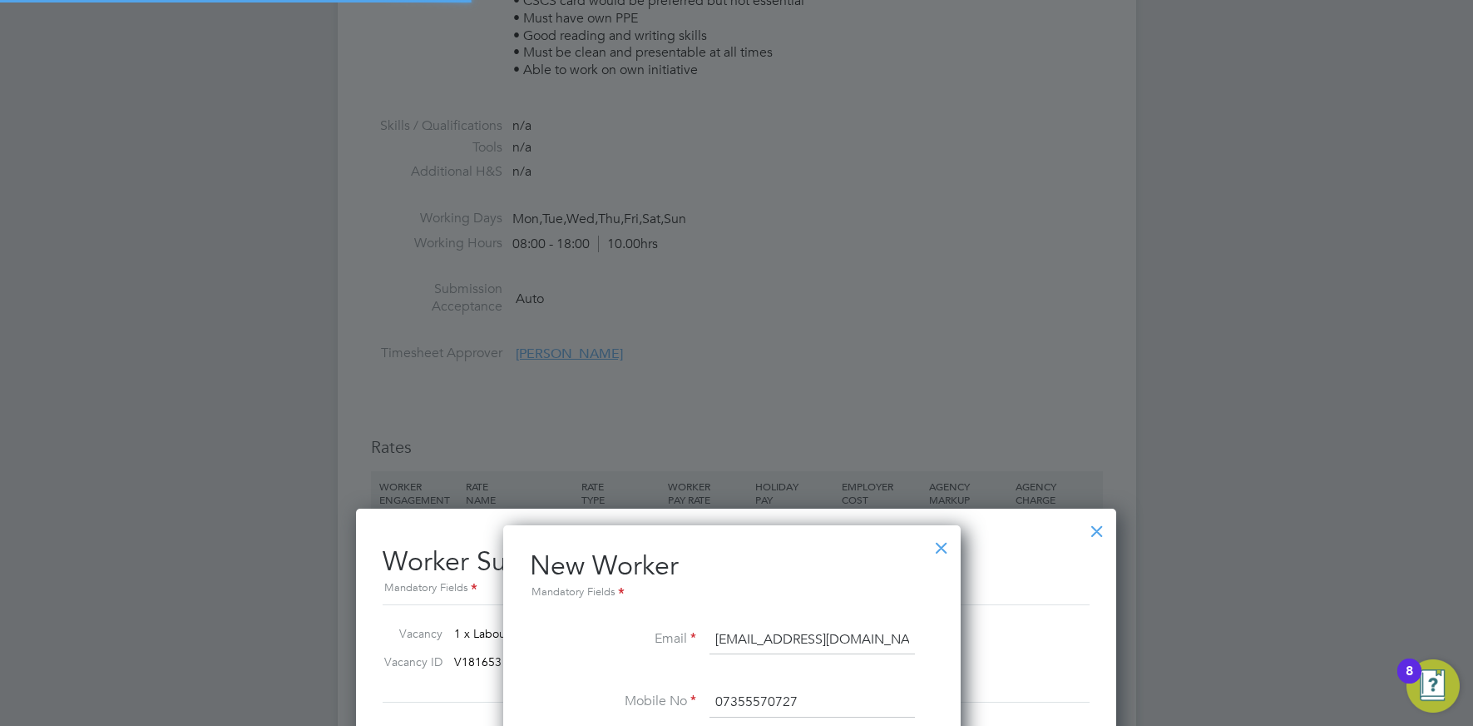
type input "Rickai Codner (RCodner001)"
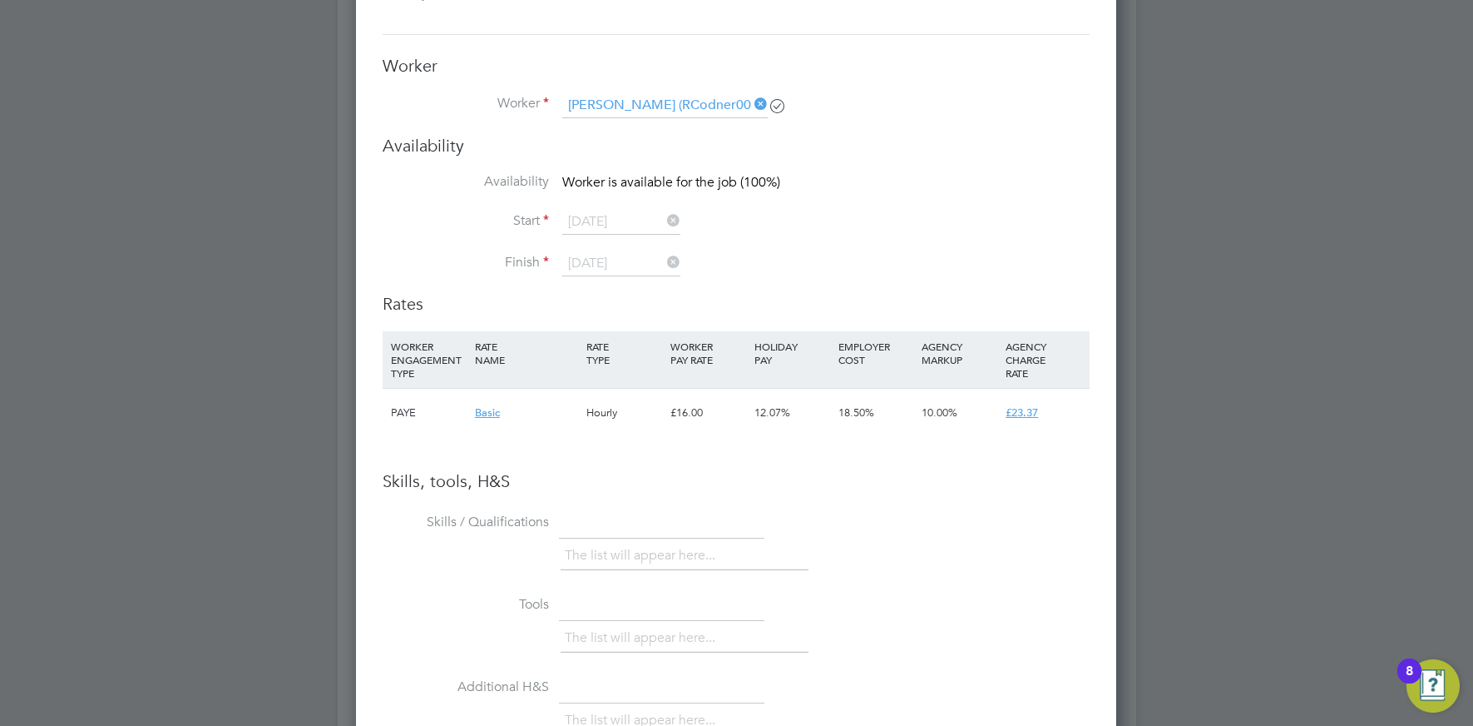
scroll to position [1376, 0]
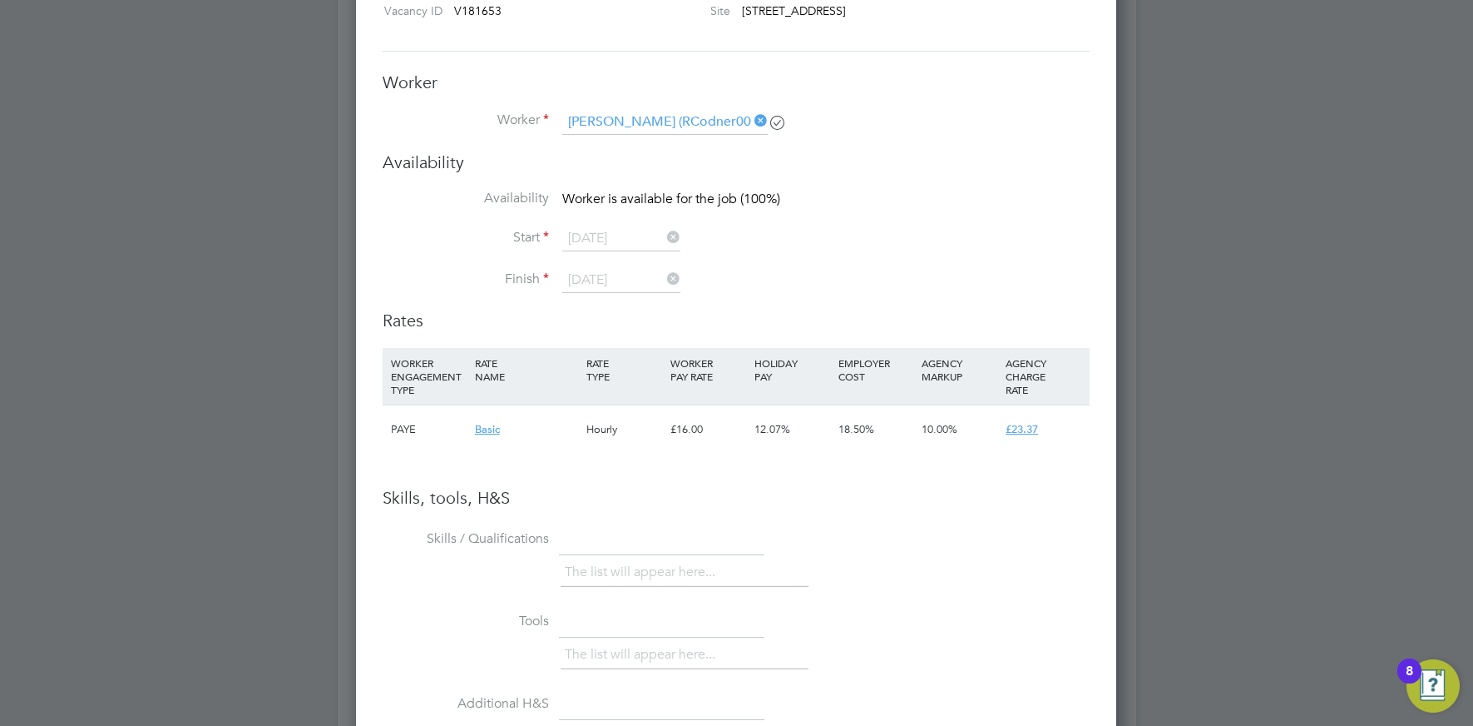
click at [751, 120] on icon at bounding box center [751, 120] width 0 height 23
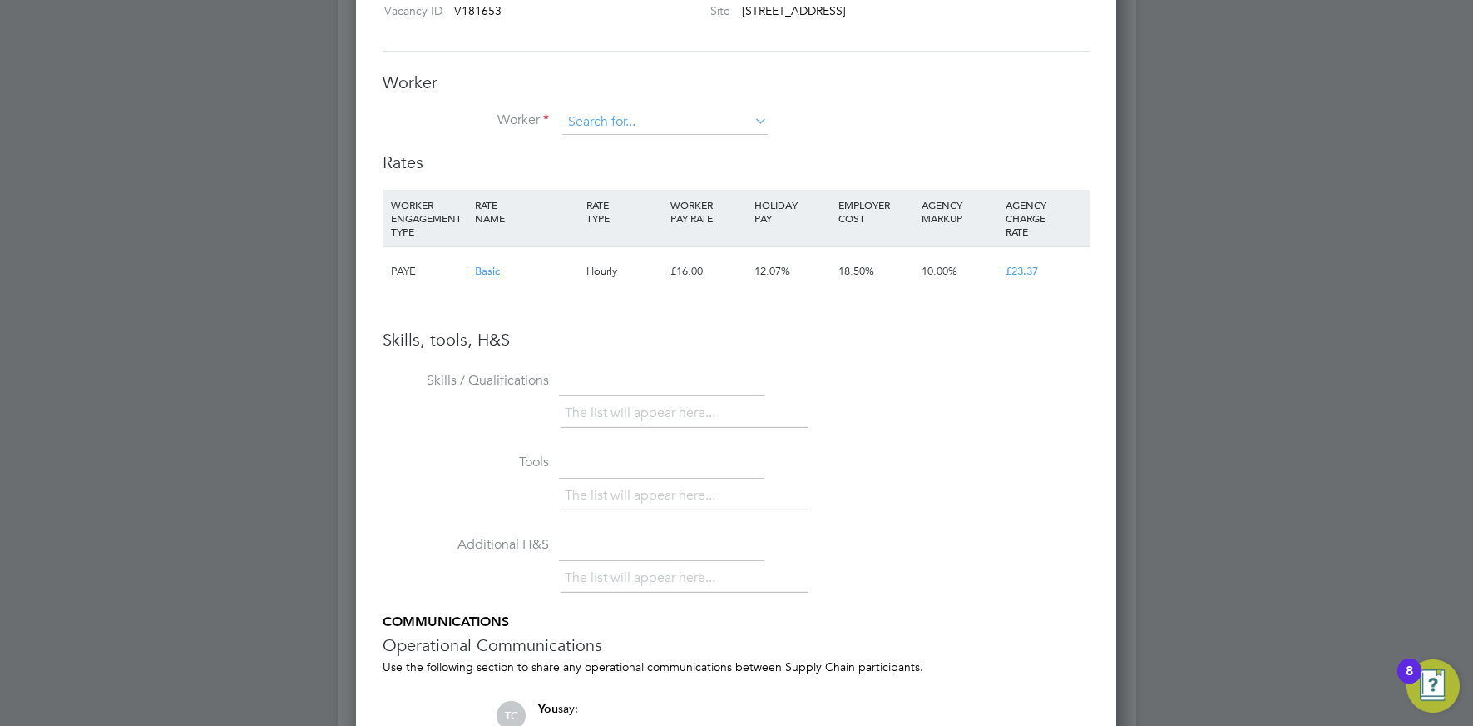
scroll to position [0, 0]
click at [701, 120] on input at bounding box center [665, 122] width 206 height 25
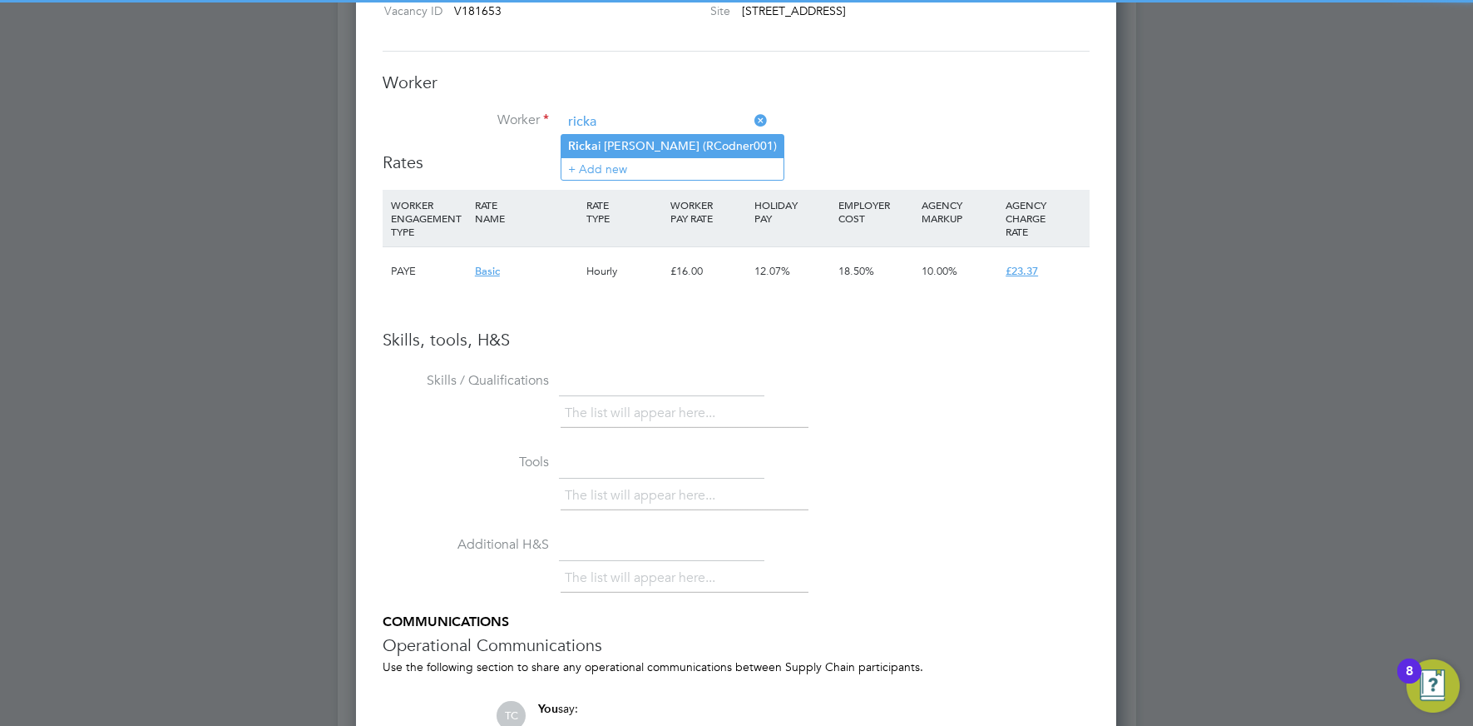
click at [699, 135] on li "Ricka i Codner (RCodner001)" at bounding box center [673, 146] width 222 height 22
type input "Rickai Codner (RCodner001)"
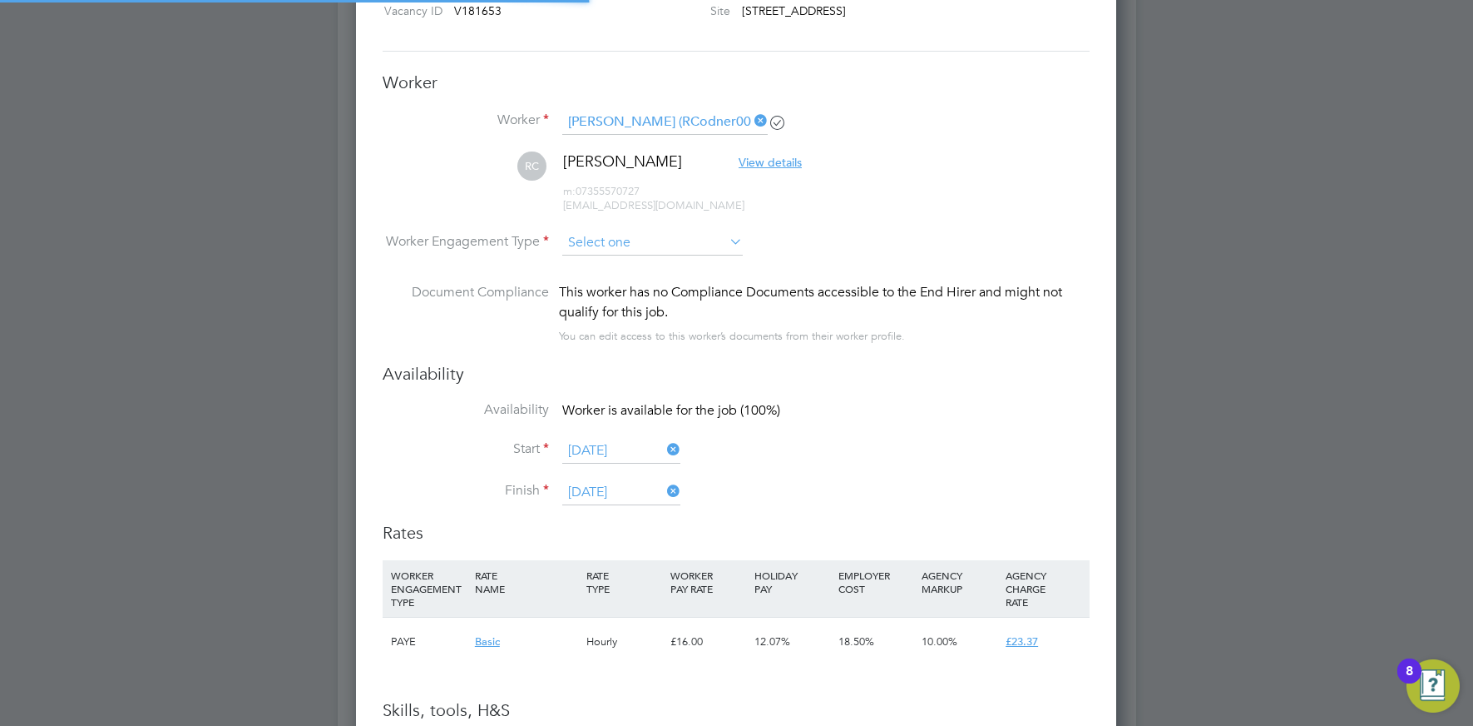
click at [613, 243] on input at bounding box center [652, 242] width 181 height 25
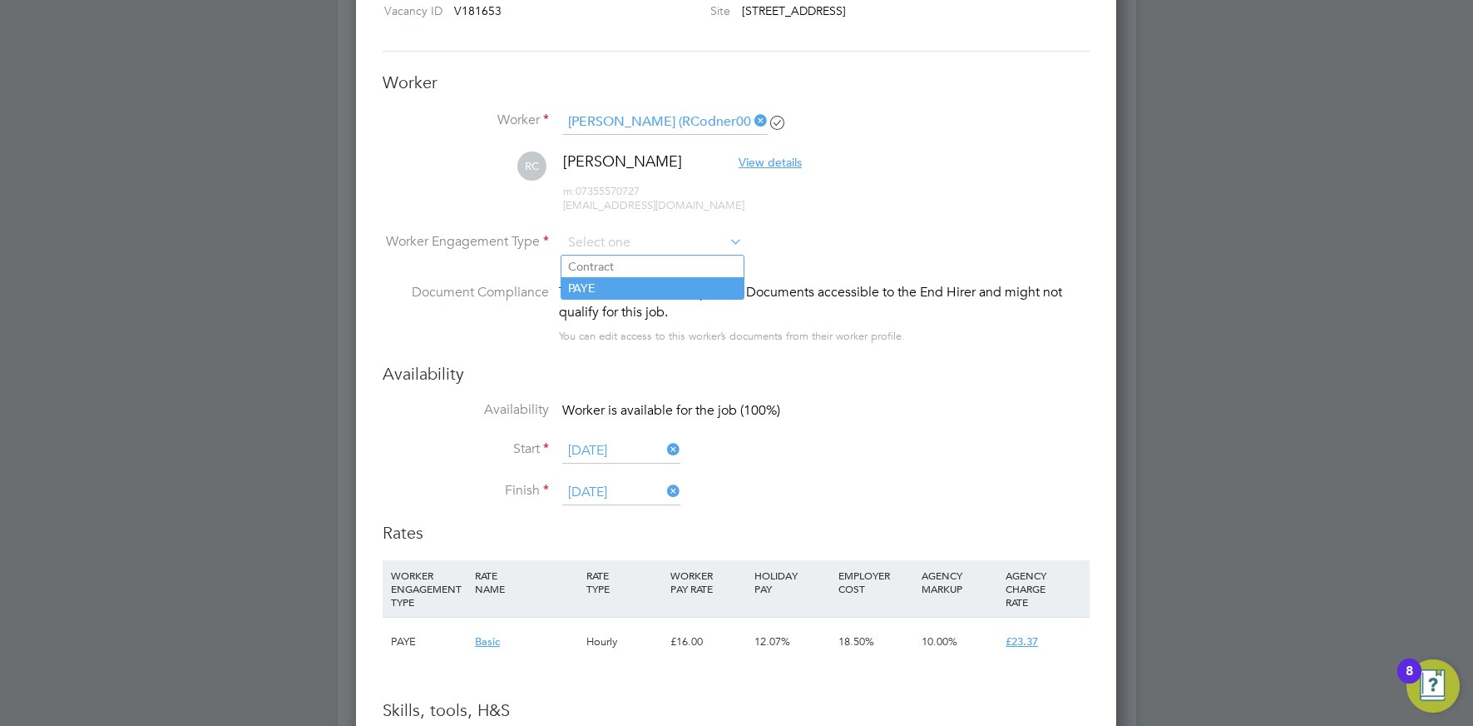
click at [616, 290] on li "PAYE" at bounding box center [653, 288] width 182 height 22
type input "PAYE"
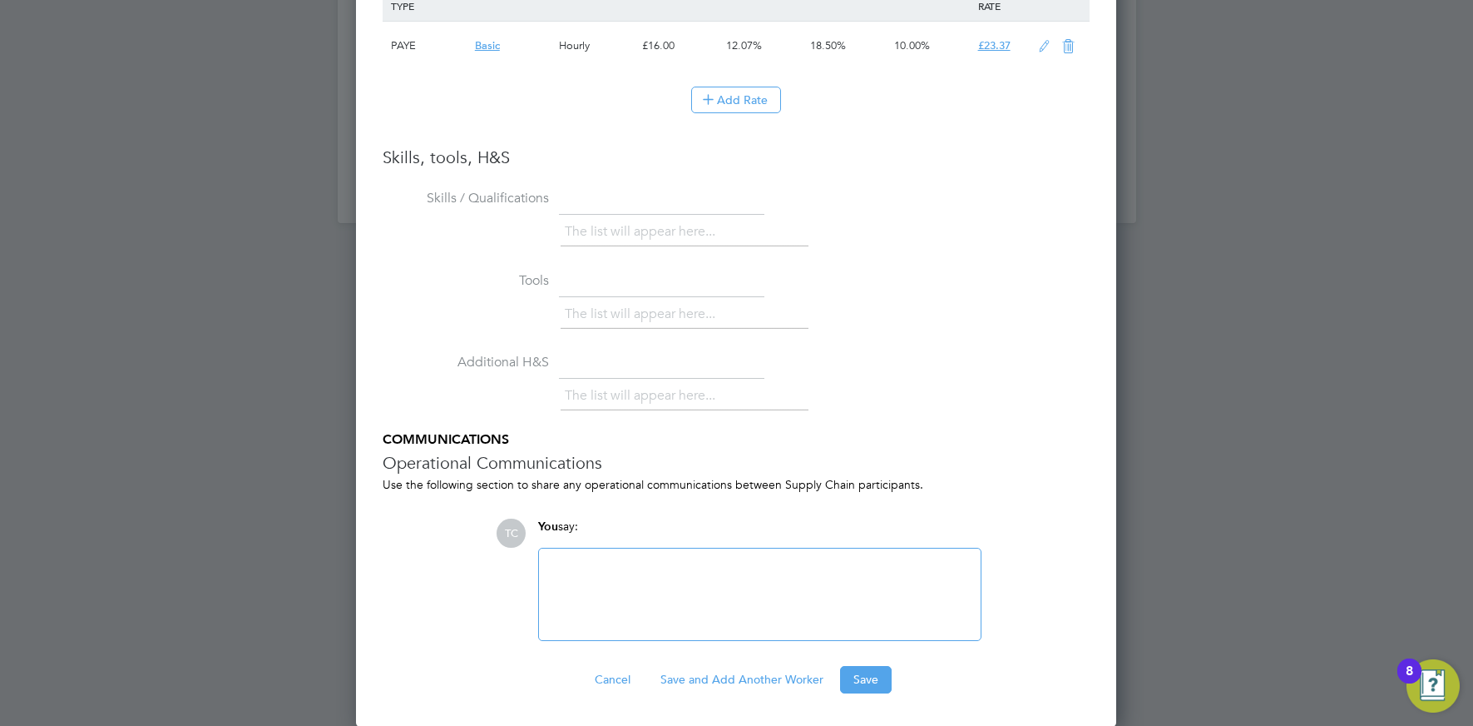
drag, startPoint x: 855, startPoint y: 675, endPoint x: 849, endPoint y: 662, distance: 14.1
click at [854, 674] on button "Save" at bounding box center [866, 679] width 52 height 27
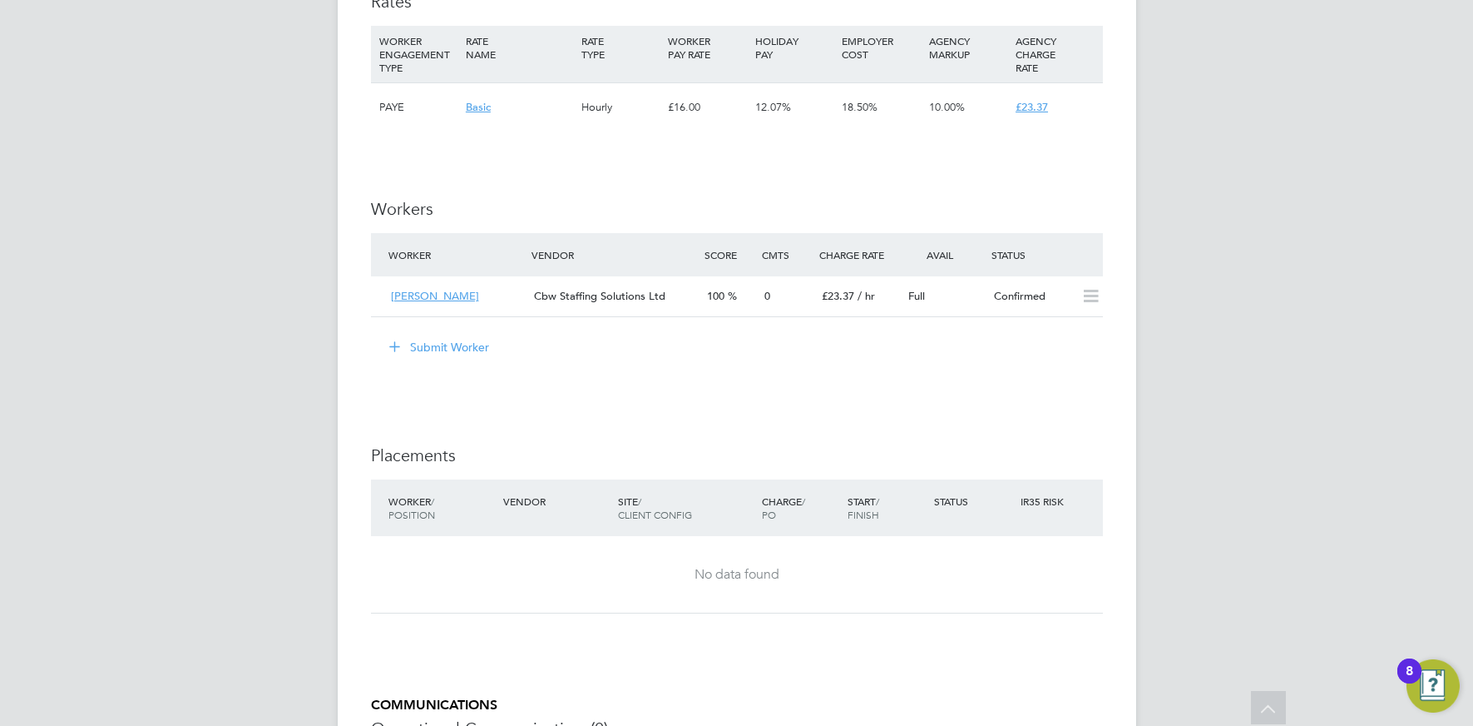
drag, startPoint x: 442, startPoint y: 345, endPoint x: 422, endPoint y: 350, distance: 20.6
click at [442, 345] on button "Submit Worker" at bounding box center [440, 347] width 125 height 27
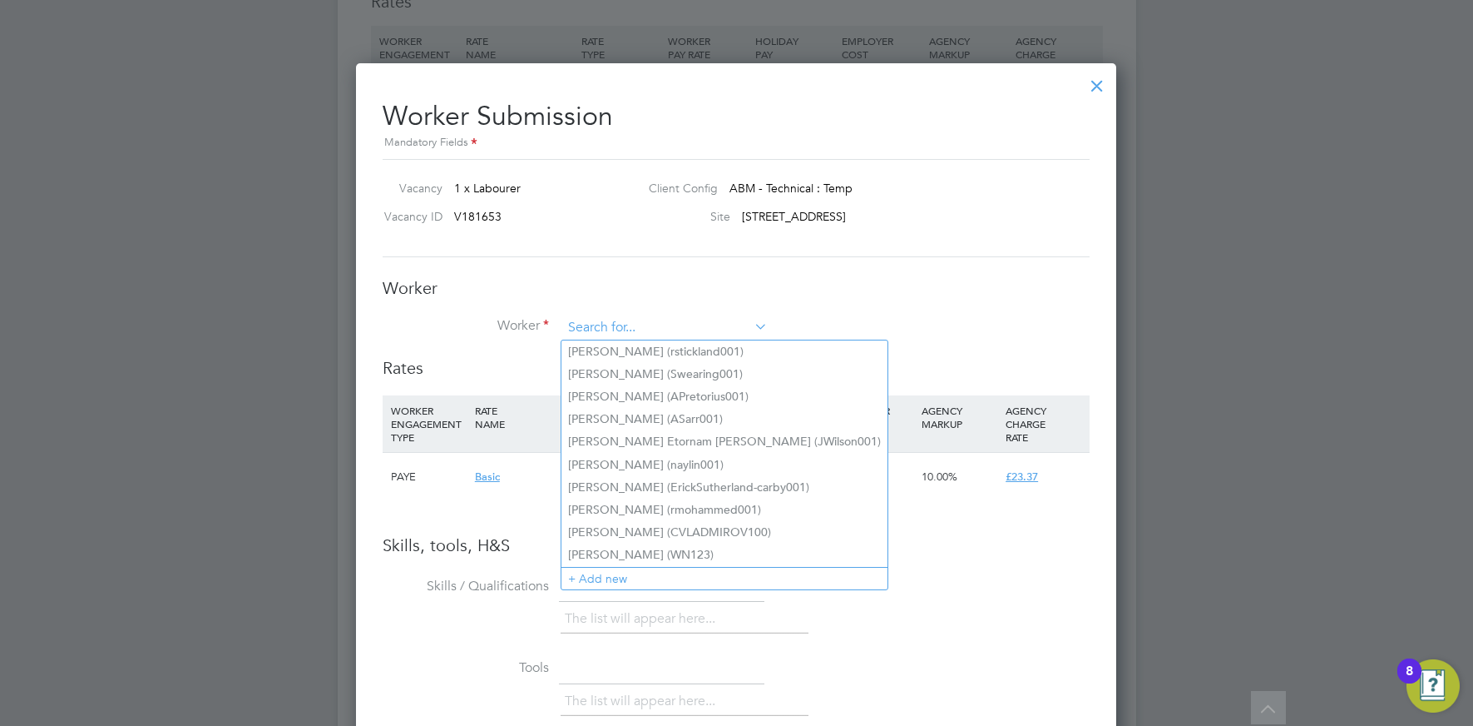
click at [646, 328] on input at bounding box center [665, 327] width 206 height 25
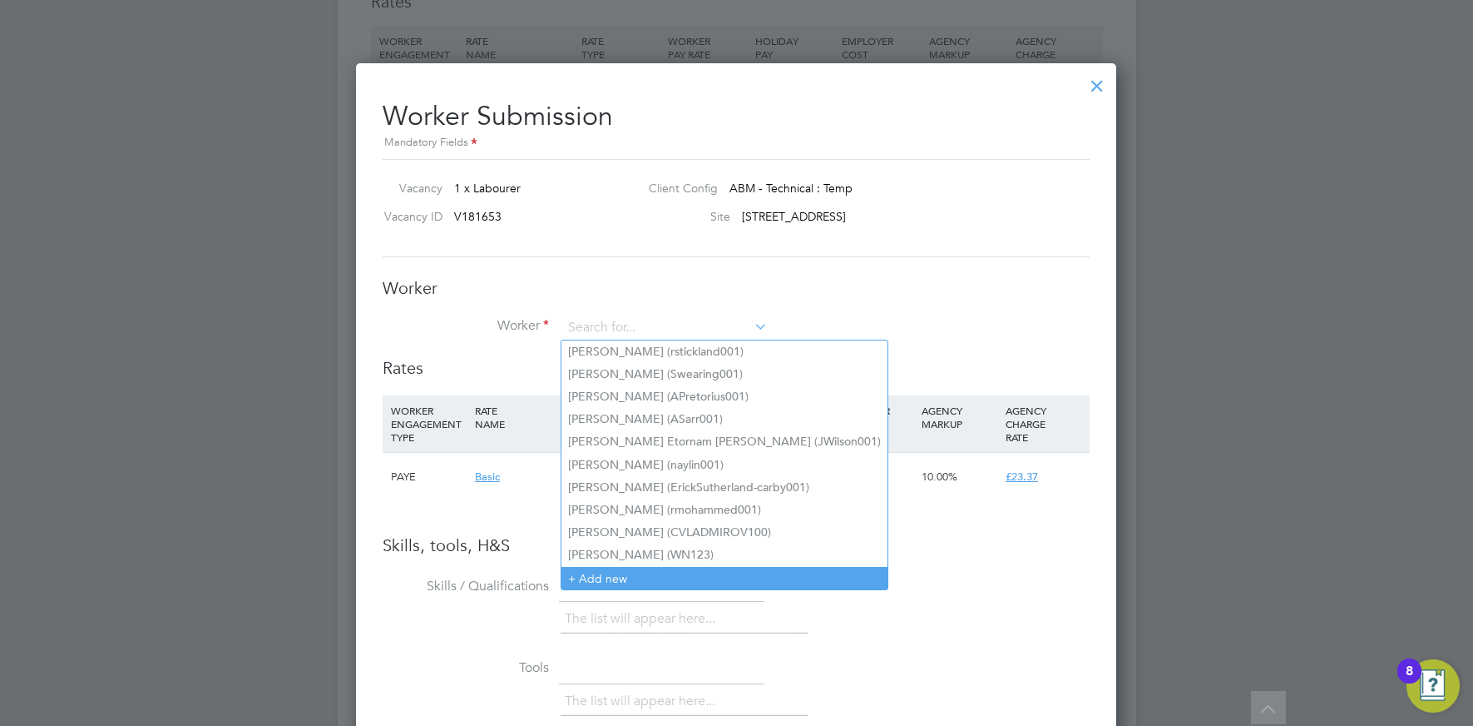
click at [591, 567] on li "+ Add new" at bounding box center [725, 578] width 326 height 22
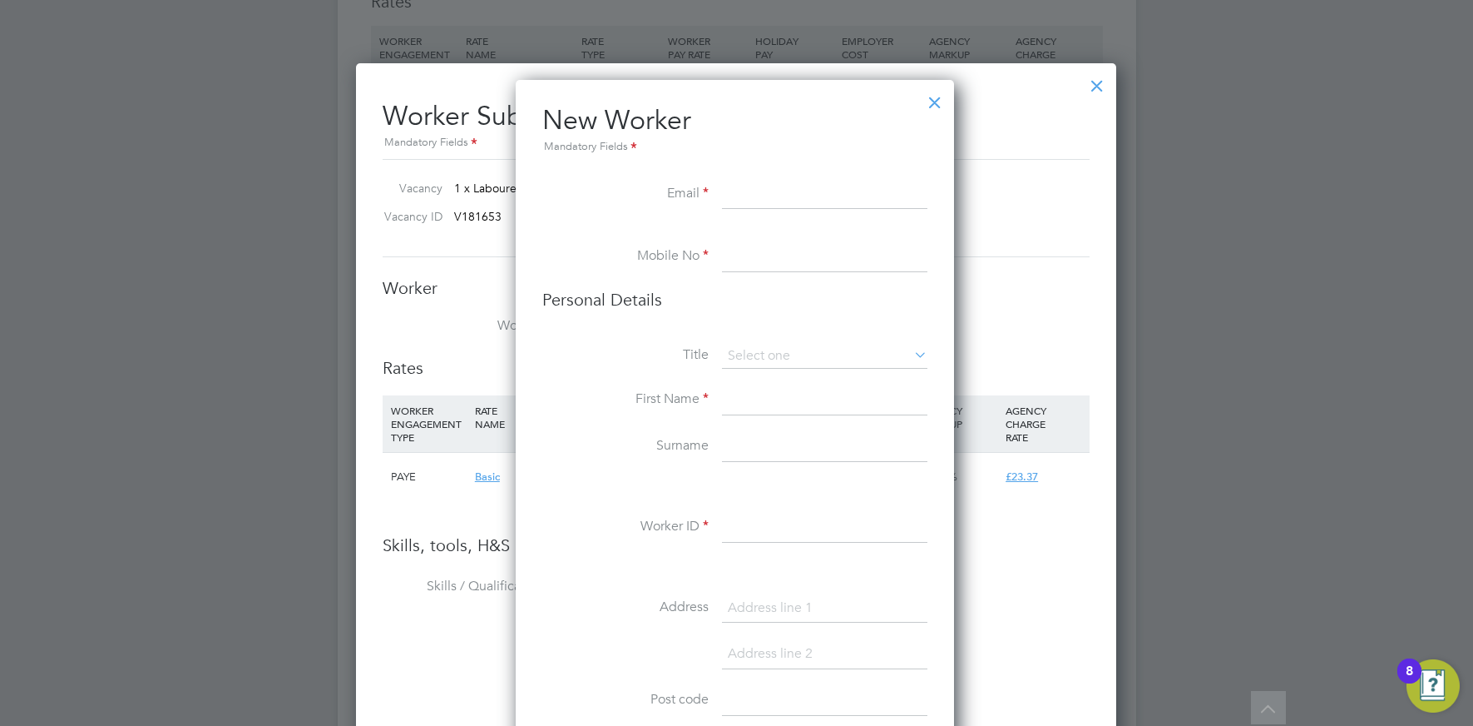
click at [788, 196] on input at bounding box center [825, 195] width 206 height 30
paste input "raphromann@gmail.com"
type input "raphromann@gmail.com"
click at [756, 255] on input at bounding box center [825, 257] width 206 height 30
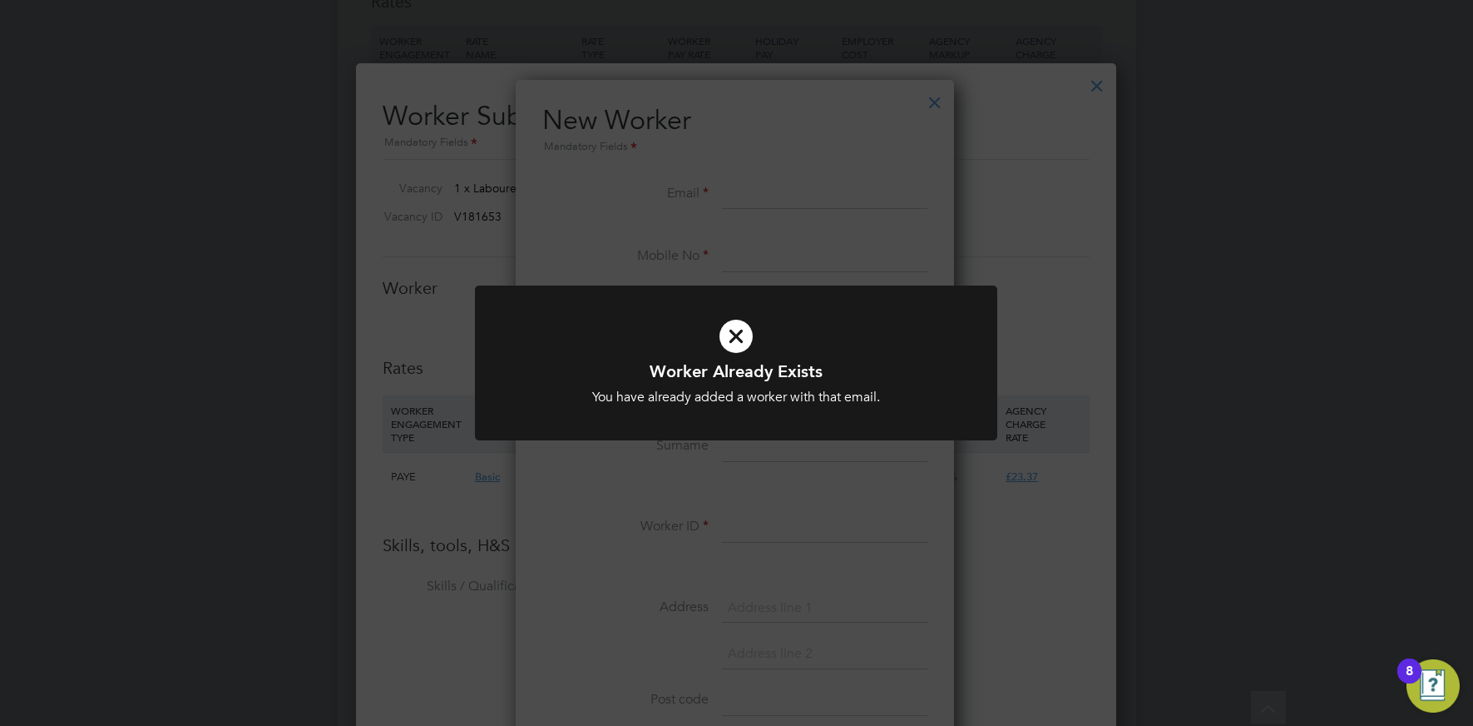
click at [548, 251] on div "Worker Already Exists You have already added a worker with that email. Cancel O…" at bounding box center [736, 363] width 1473 height 726
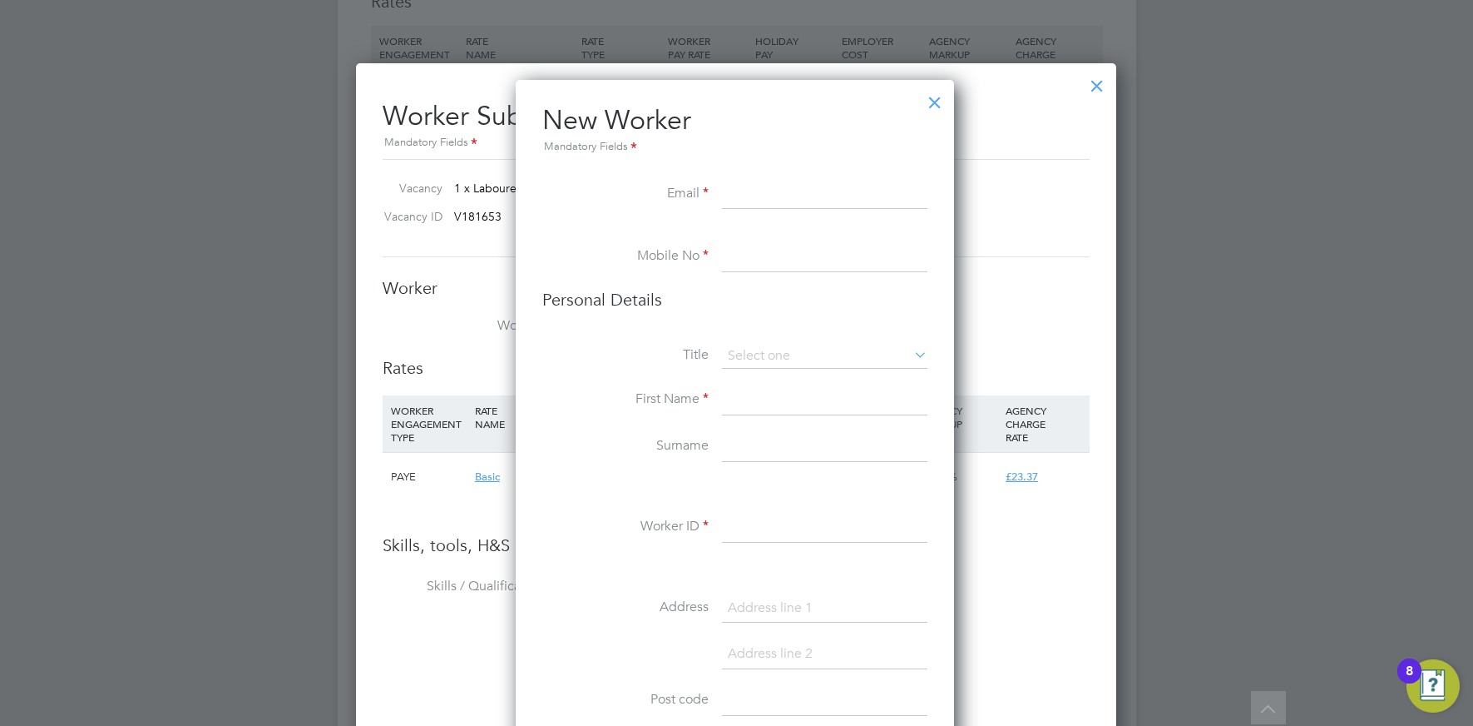
click at [750, 186] on input at bounding box center [825, 195] width 206 height 30
drag, startPoint x: 939, startPoint y: 104, endPoint x: 924, endPoint y: 107, distance: 15.3
click at [939, 104] on div at bounding box center [935, 98] width 30 height 30
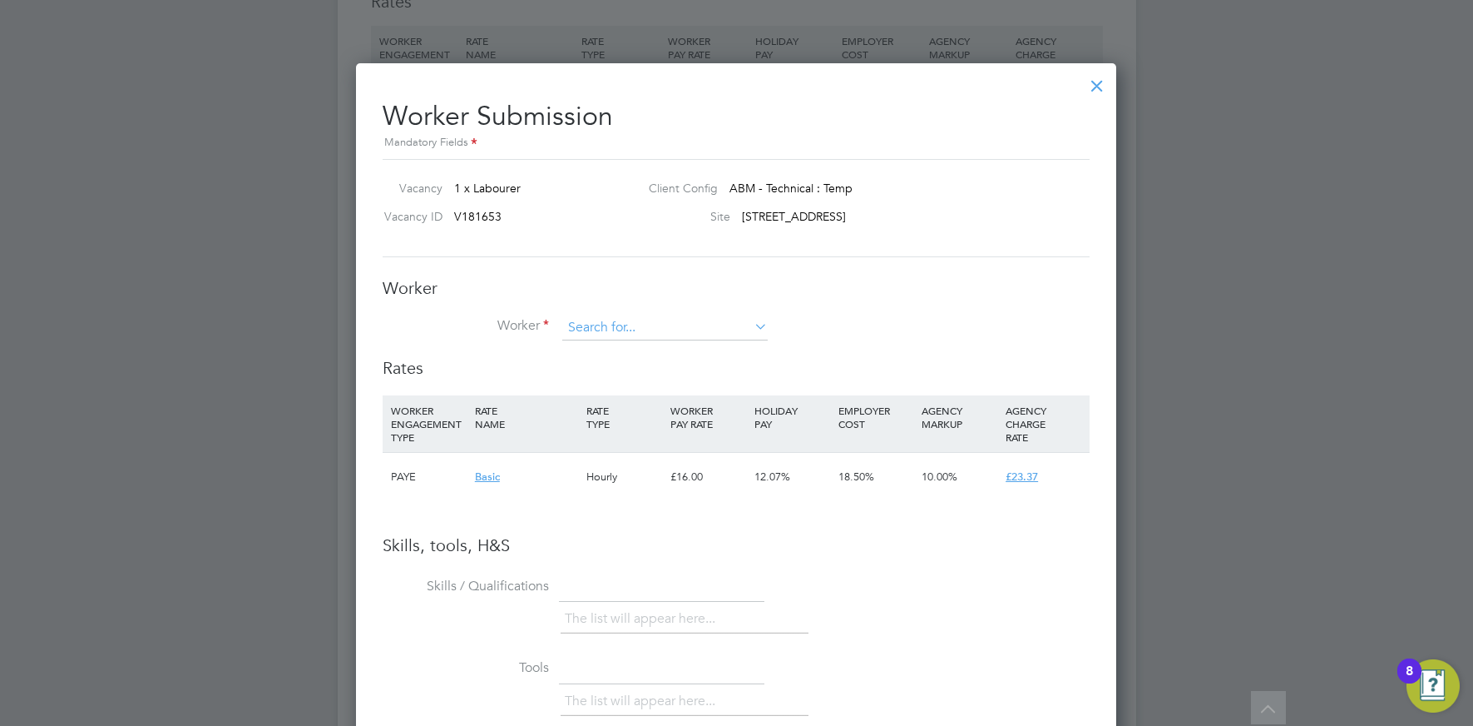
click at [625, 323] on input at bounding box center [665, 327] width 206 height 25
drag, startPoint x: 642, startPoint y: 346, endPoint x: 602, endPoint y: 340, distance: 40.4
click at [642, 346] on li "Raph ael Gbadebo (RGbadebo100)" at bounding box center [665, 351] width 207 height 22
type input "Raphael Gbadebo (RGbadebo100)"
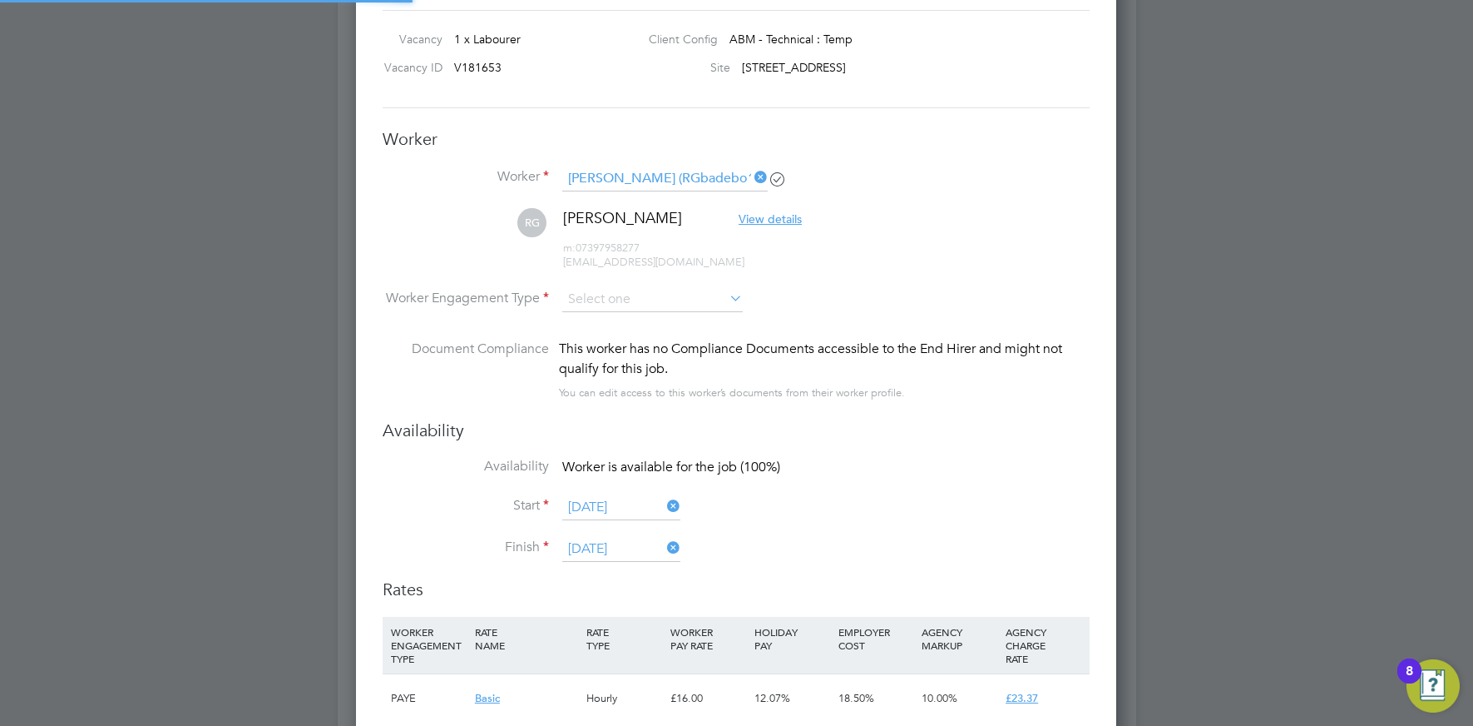
scroll to position [1347, 0]
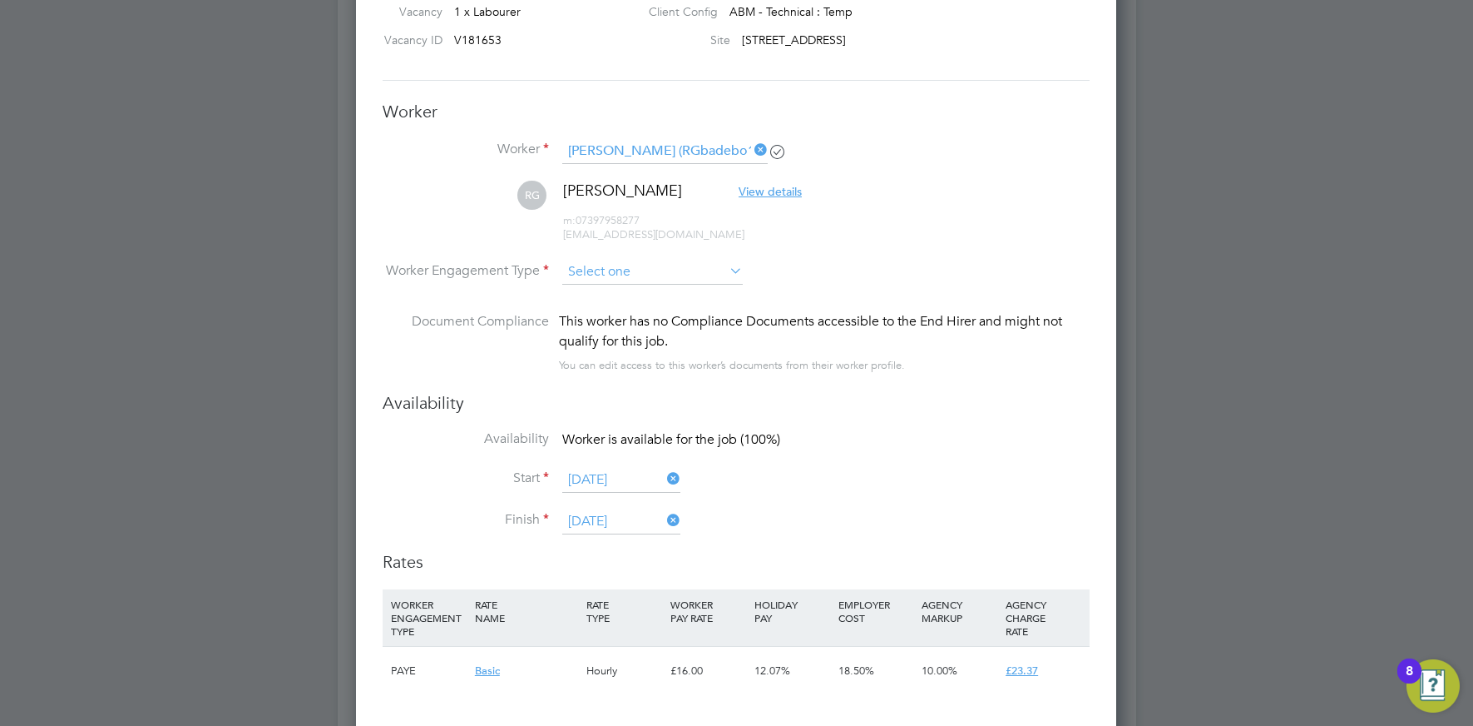
click at [591, 264] on input at bounding box center [652, 272] width 181 height 25
click at [587, 312] on li "PAYE" at bounding box center [653, 317] width 182 height 22
type input "PAYE"
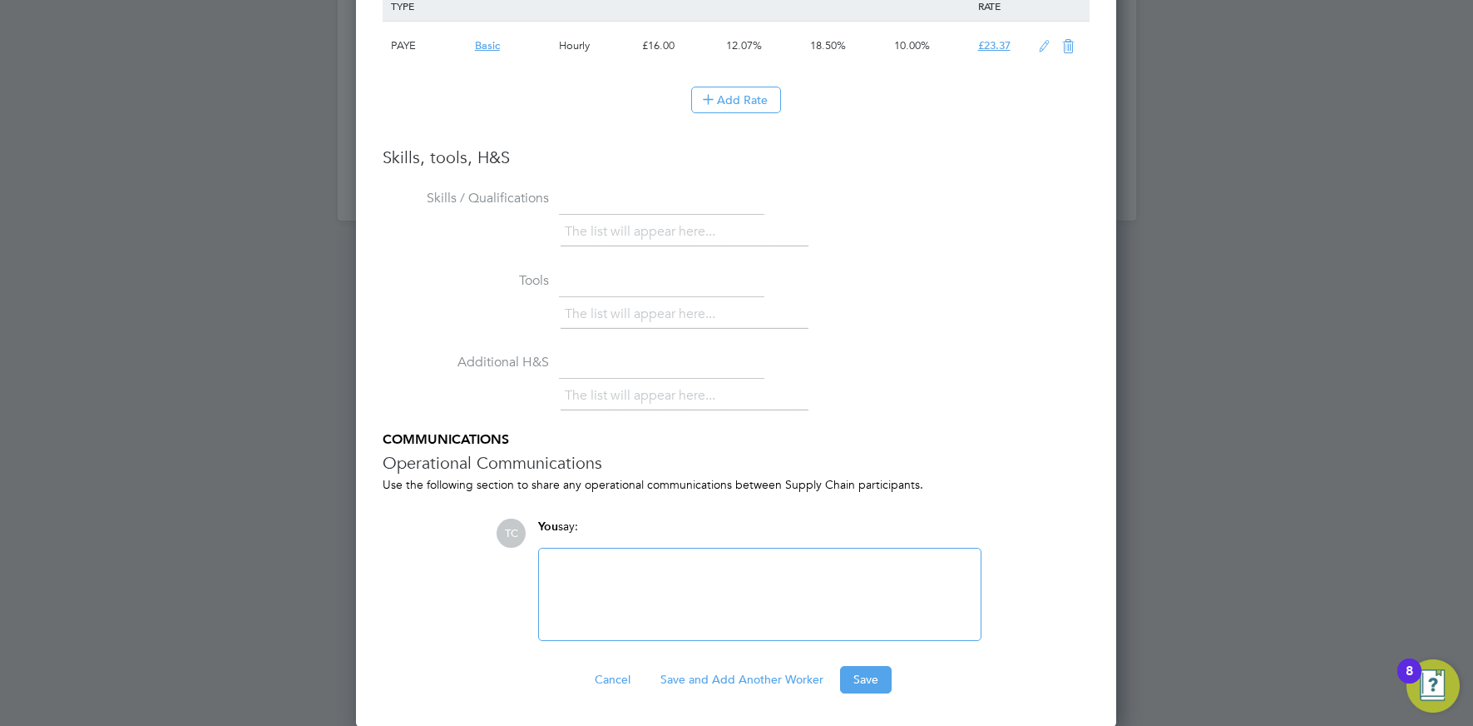
scroll to position [1969, 0]
drag, startPoint x: 853, startPoint y: 673, endPoint x: 802, endPoint y: 640, distance: 60.7
click at [852, 672] on button "Save" at bounding box center [866, 681] width 52 height 27
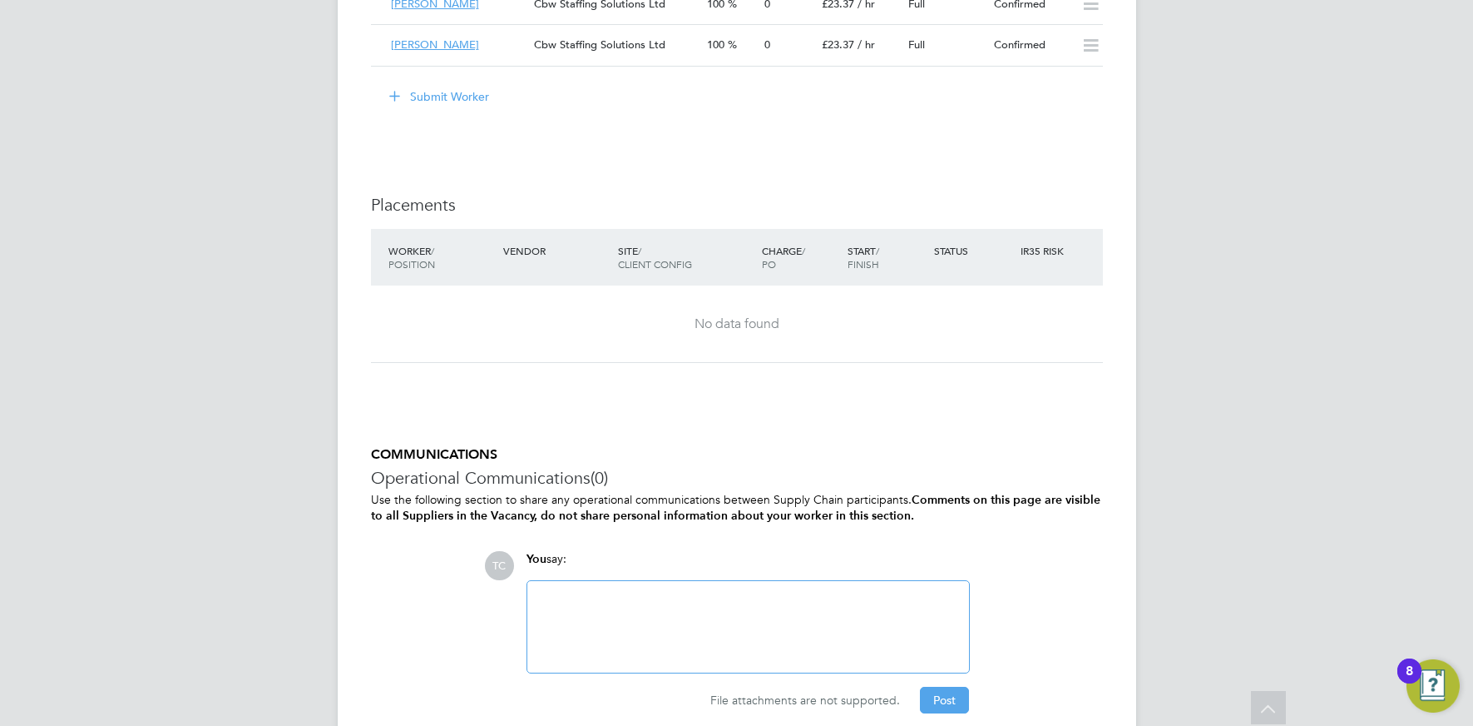
scroll to position [1463, 0]
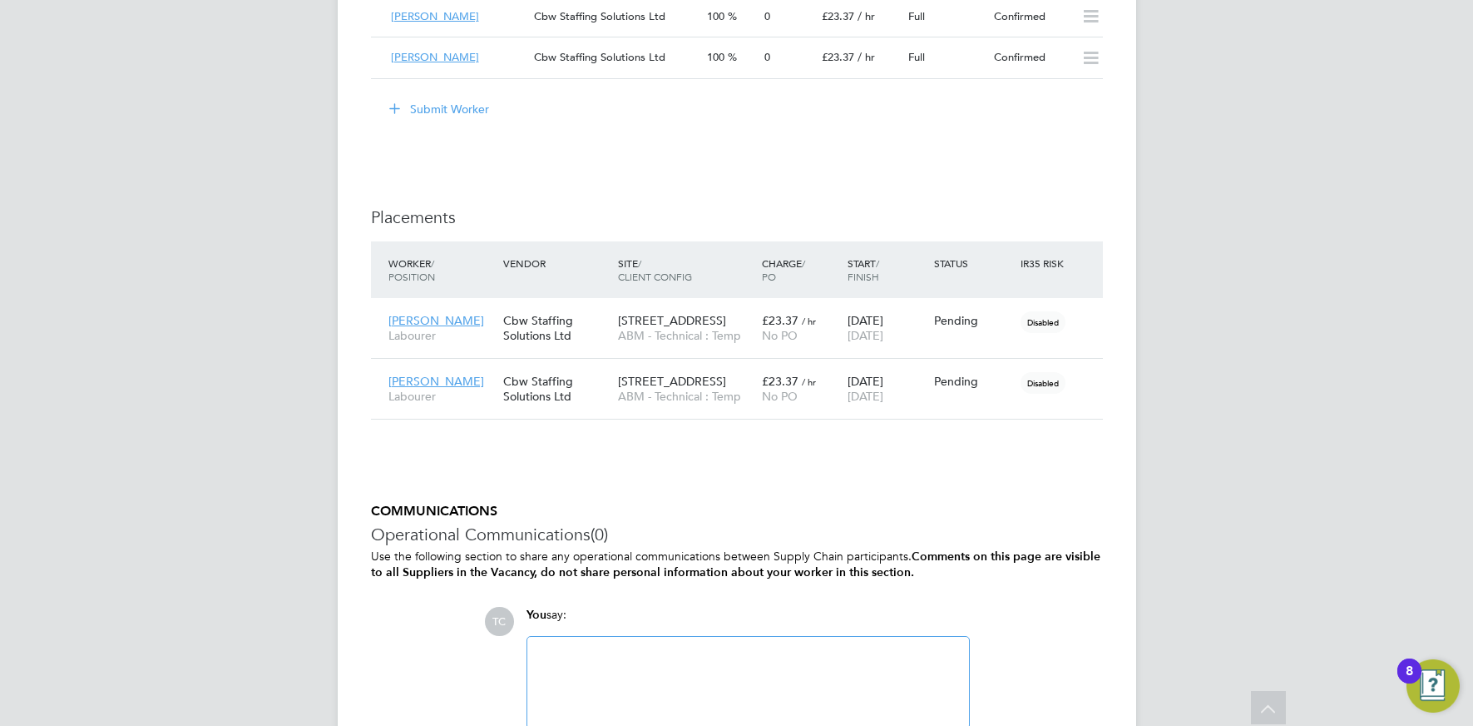
scroll to position [1497, 0]
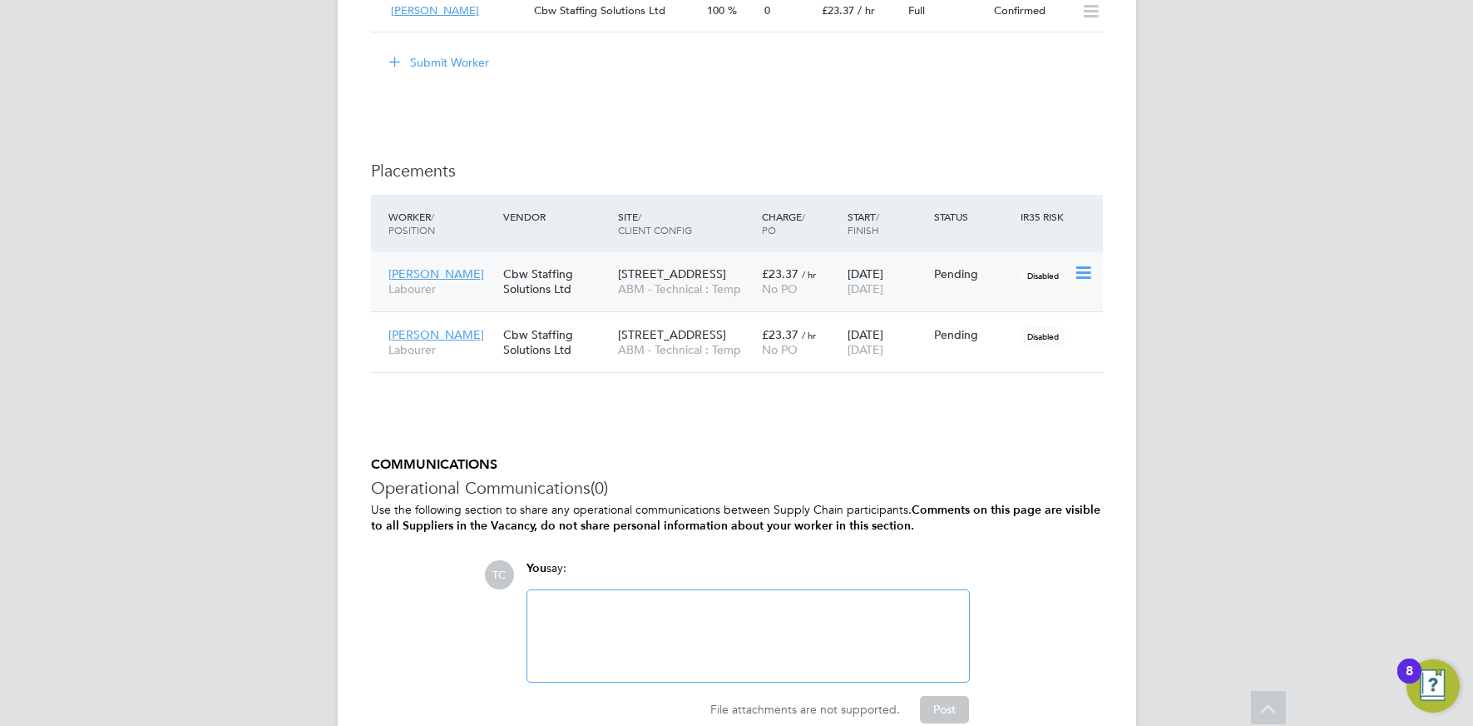
drag, startPoint x: 1078, startPoint y: 273, endPoint x: 1065, endPoint y: 278, distance: 14.2
click at [1078, 273] on icon at bounding box center [1082, 273] width 17 height 20
drag, startPoint x: 947, startPoint y: 375, endPoint x: 929, endPoint y: 373, distance: 18.5
click at [947, 375] on li "Start" at bounding box center [1007, 376] width 171 height 23
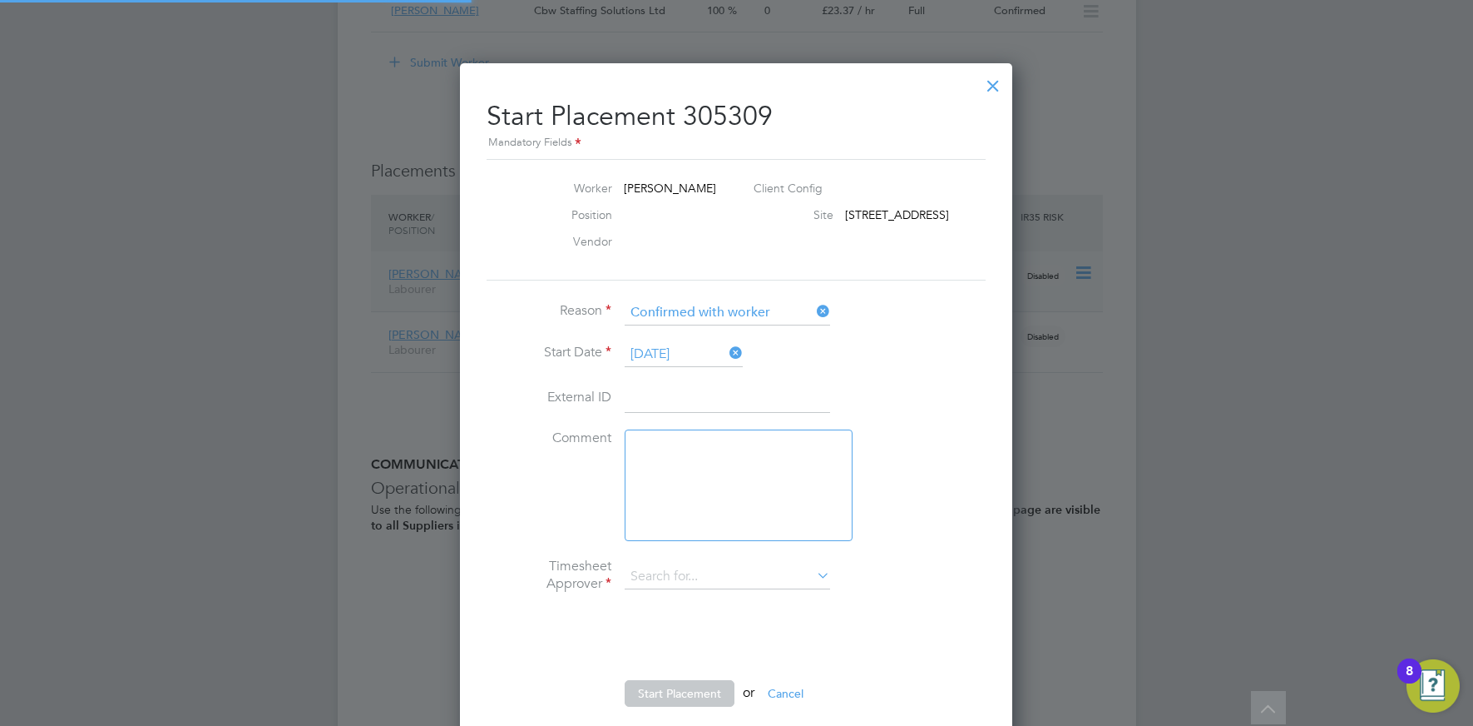
type input "[PERSON_NAME]"
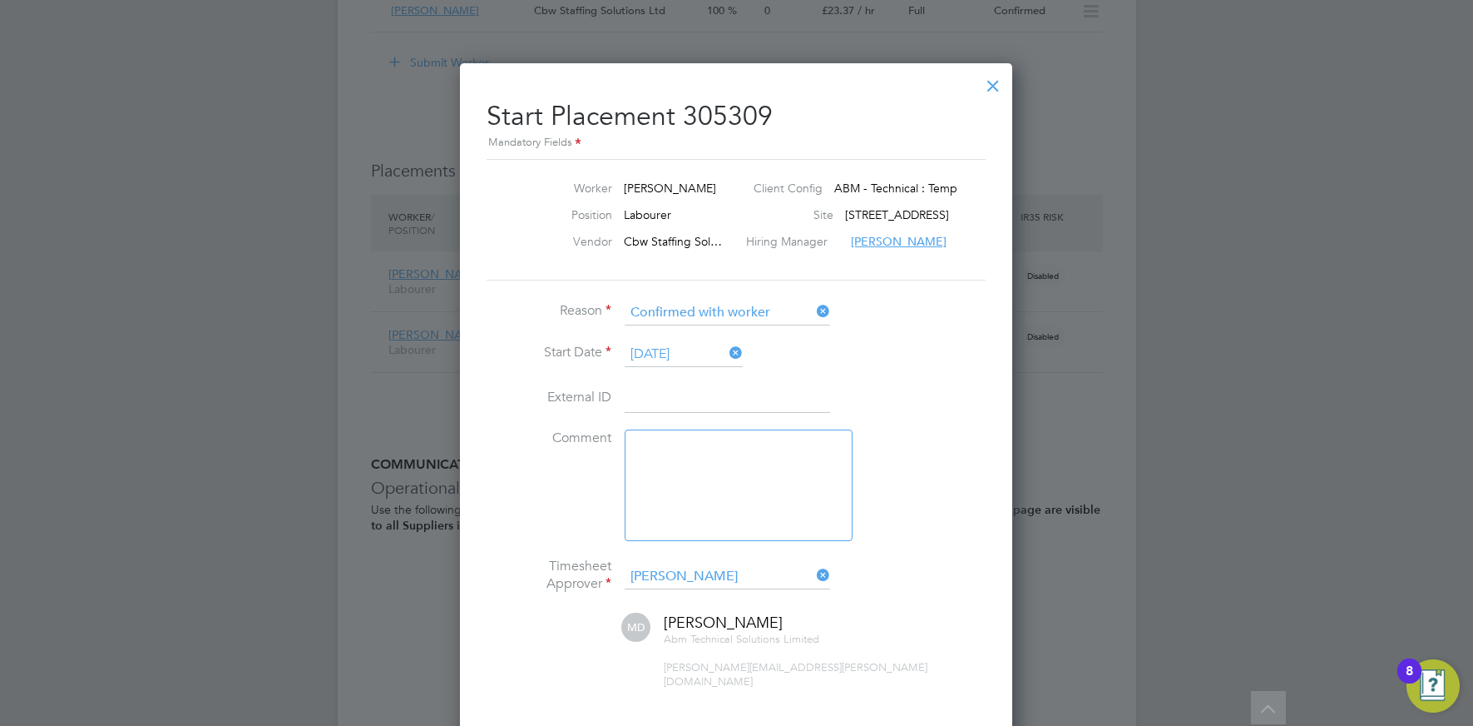
drag, startPoint x: 732, startPoint y: 350, endPoint x: 701, endPoint y: 352, distance: 31.7
click at [726, 350] on icon at bounding box center [726, 352] width 0 height 23
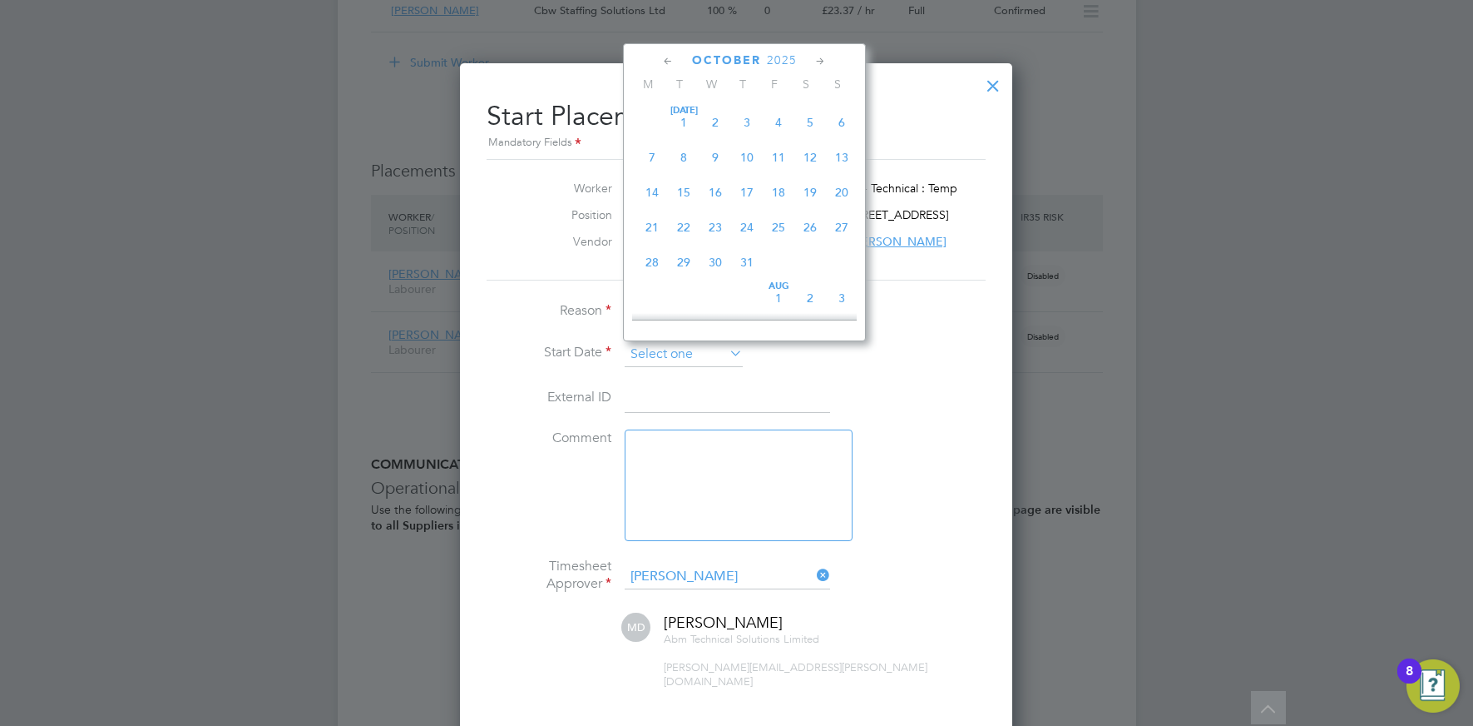
click at [671, 352] on input at bounding box center [684, 354] width 118 height 25
click at [648, 170] on span "22" at bounding box center [652, 157] width 32 height 32
type input "[DATE]"
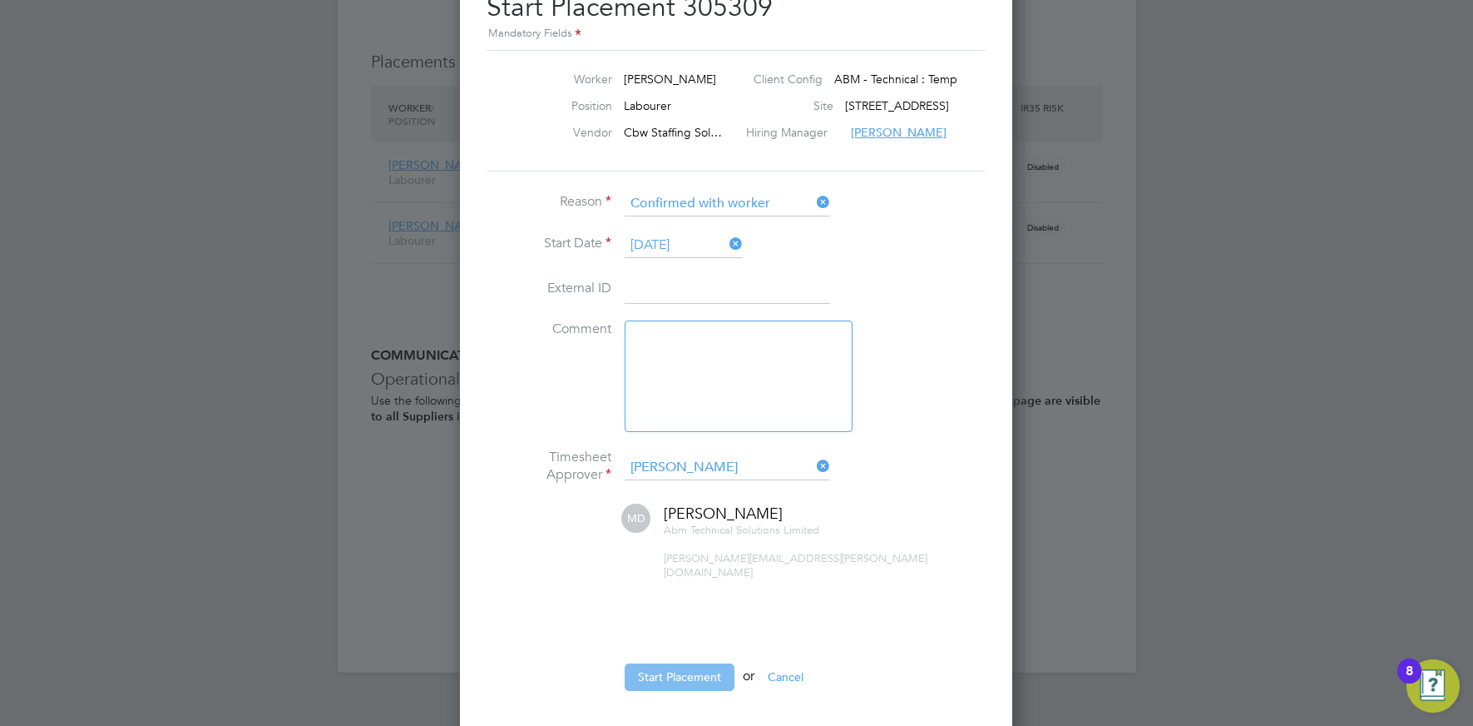
click at [698, 663] on button "Start Placement" at bounding box center [680, 676] width 110 height 27
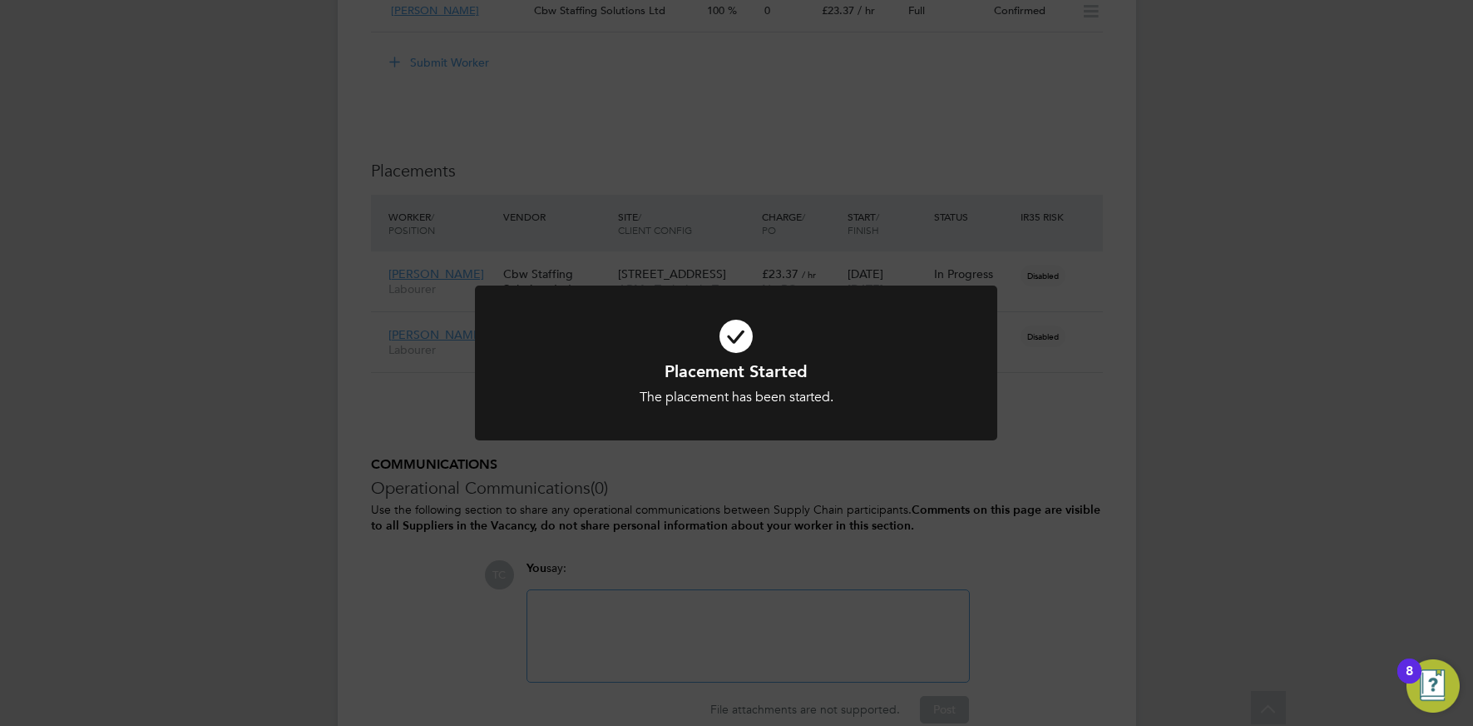
drag, startPoint x: 933, startPoint y: 483, endPoint x: 978, endPoint y: 462, distance: 50.3
click at [933, 483] on div "Placement Started The placement has been started. Cancel Okay" at bounding box center [736, 363] width 1473 height 726
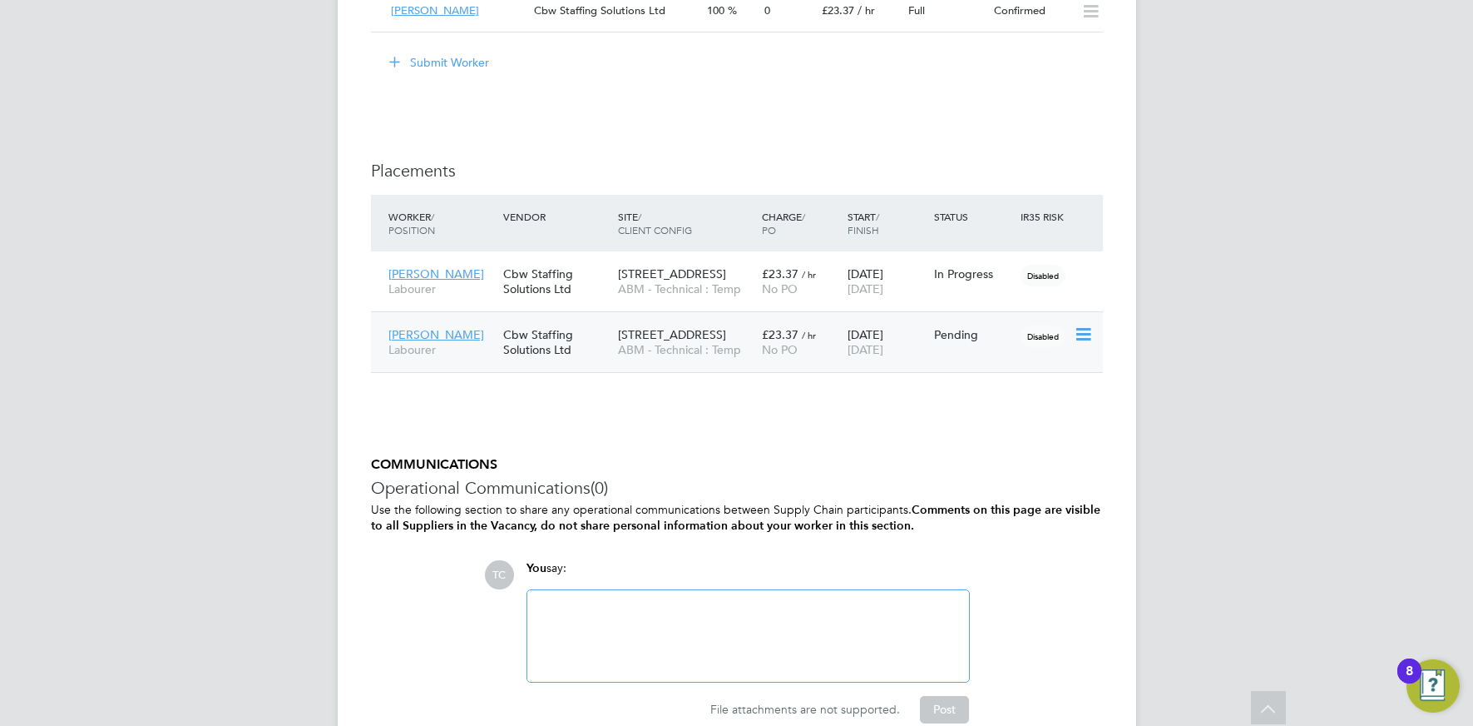
click at [1085, 331] on icon at bounding box center [1082, 334] width 17 height 20
drag, startPoint x: 943, startPoint y: 439, endPoint x: 881, endPoint y: 423, distance: 63.8
click at [943, 439] on li "Start" at bounding box center [1007, 437] width 171 height 23
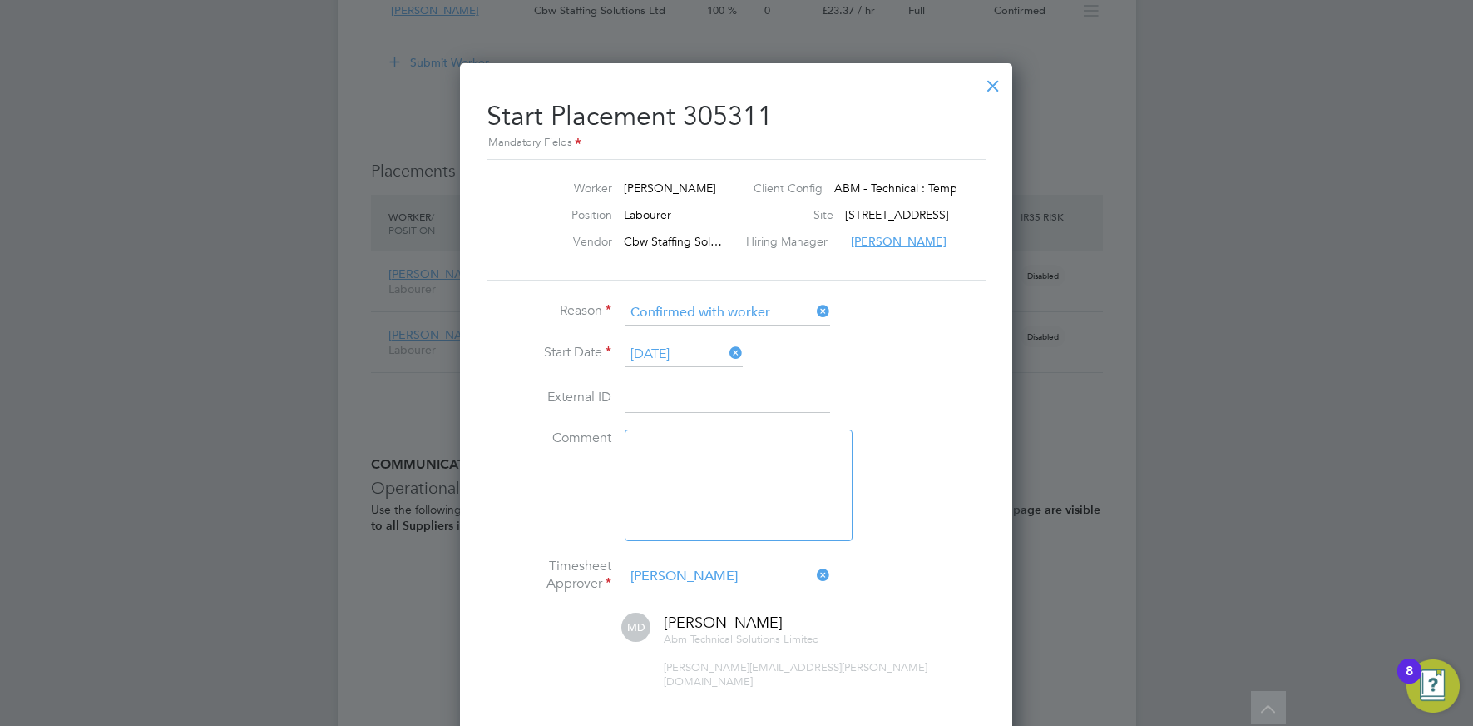
drag, startPoint x: 736, startPoint y: 355, endPoint x: 703, endPoint y: 354, distance: 33.3
click at [726, 355] on icon at bounding box center [726, 352] width 0 height 23
drag, startPoint x: 701, startPoint y: 354, endPoint x: 683, endPoint y: 354, distance: 18.3
click at [698, 354] on input at bounding box center [684, 354] width 118 height 25
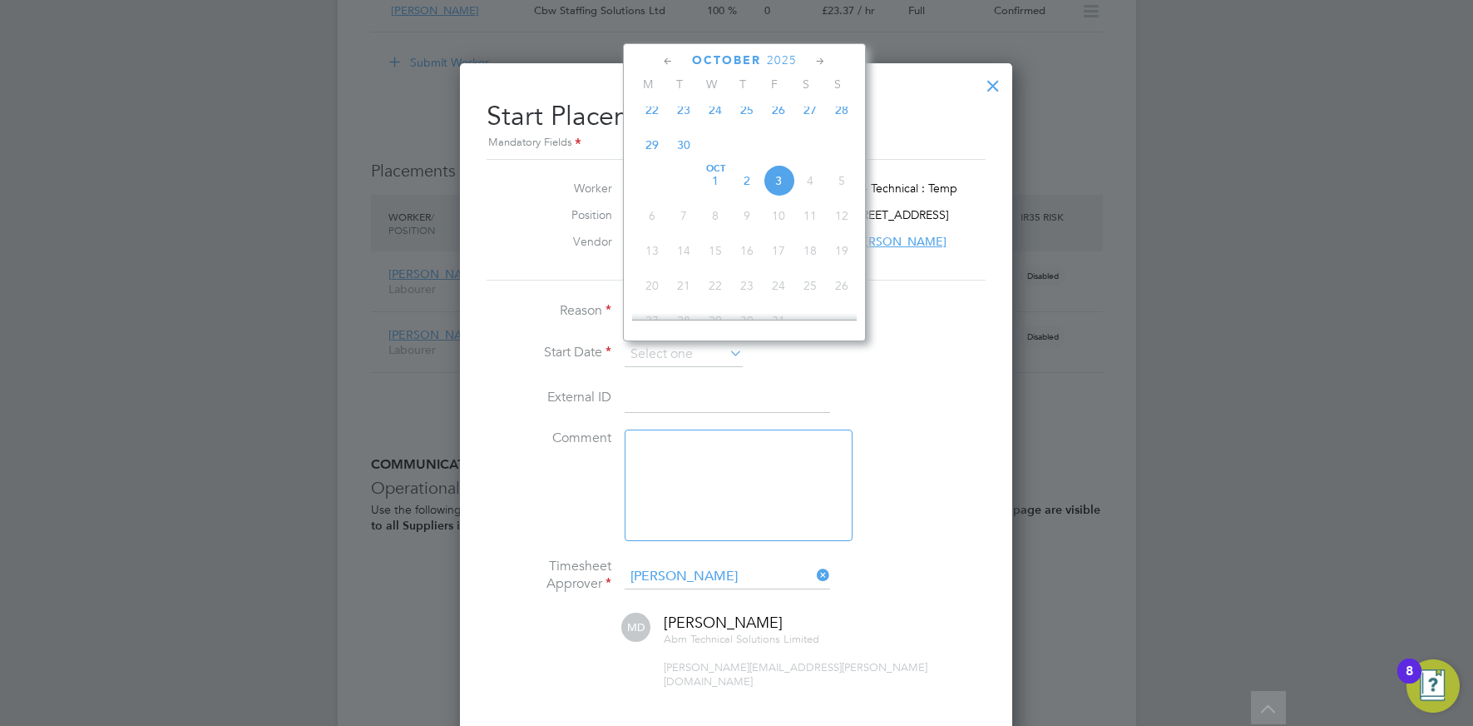
click at [654, 119] on span "22" at bounding box center [652, 110] width 32 height 32
type input "[DATE]"
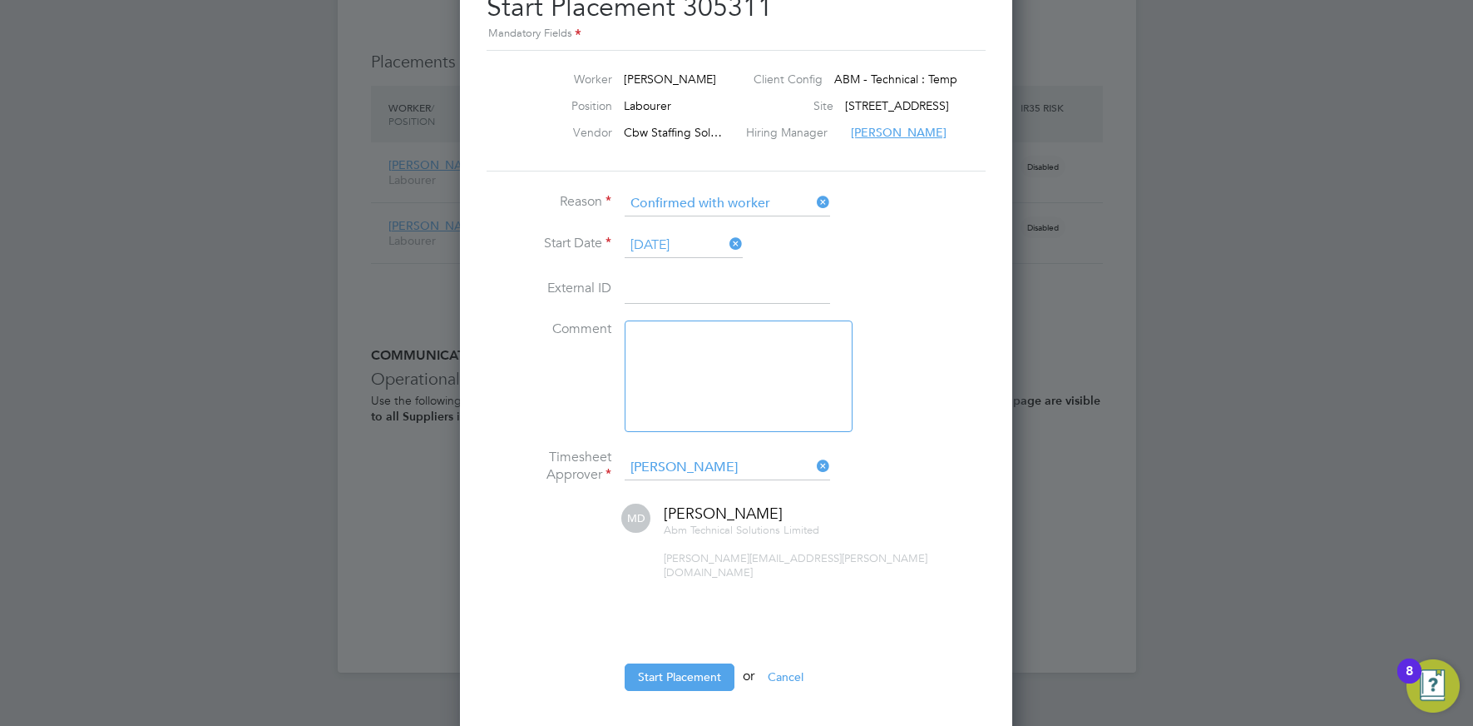
click at [705, 663] on button "Start Placement" at bounding box center [680, 676] width 110 height 27
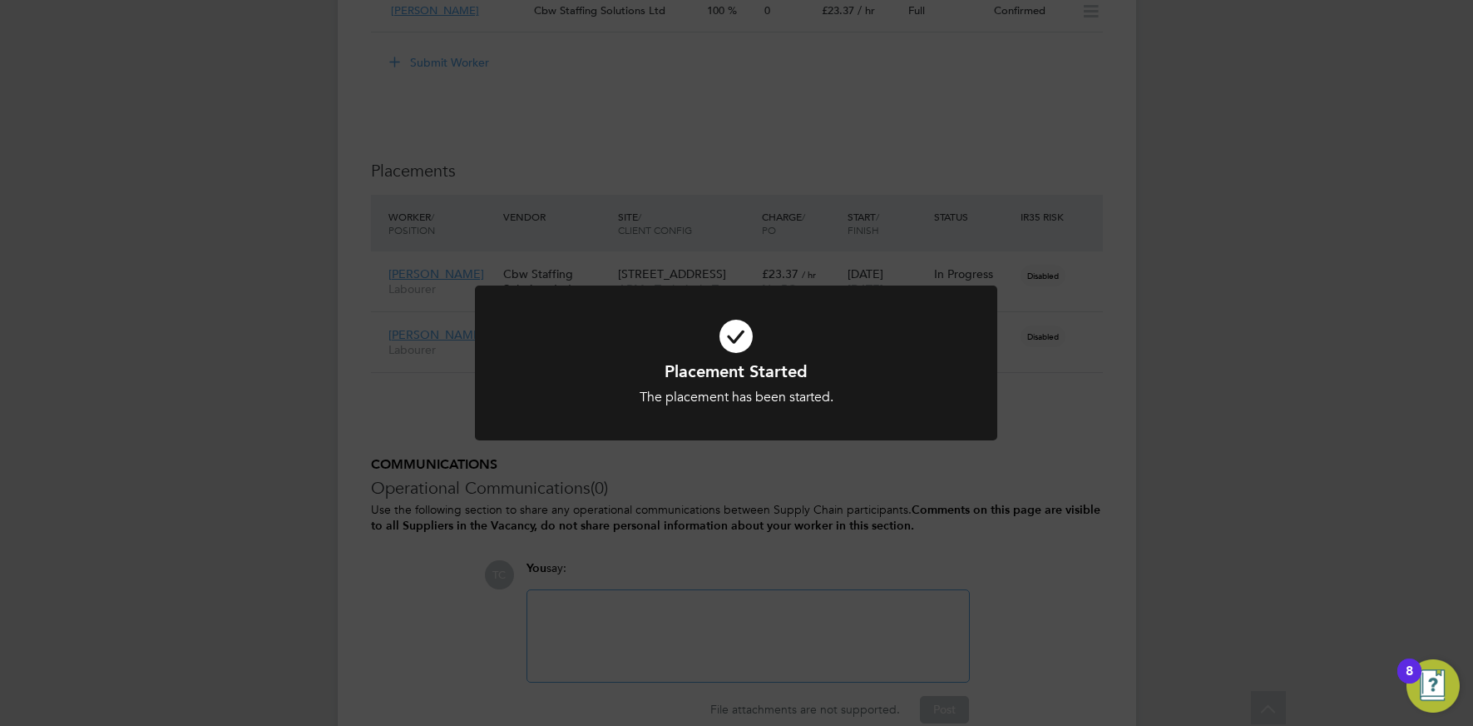
click at [640, 468] on div "Placement Started The placement has been started. Cancel Okay" at bounding box center [736, 363] width 1473 height 726
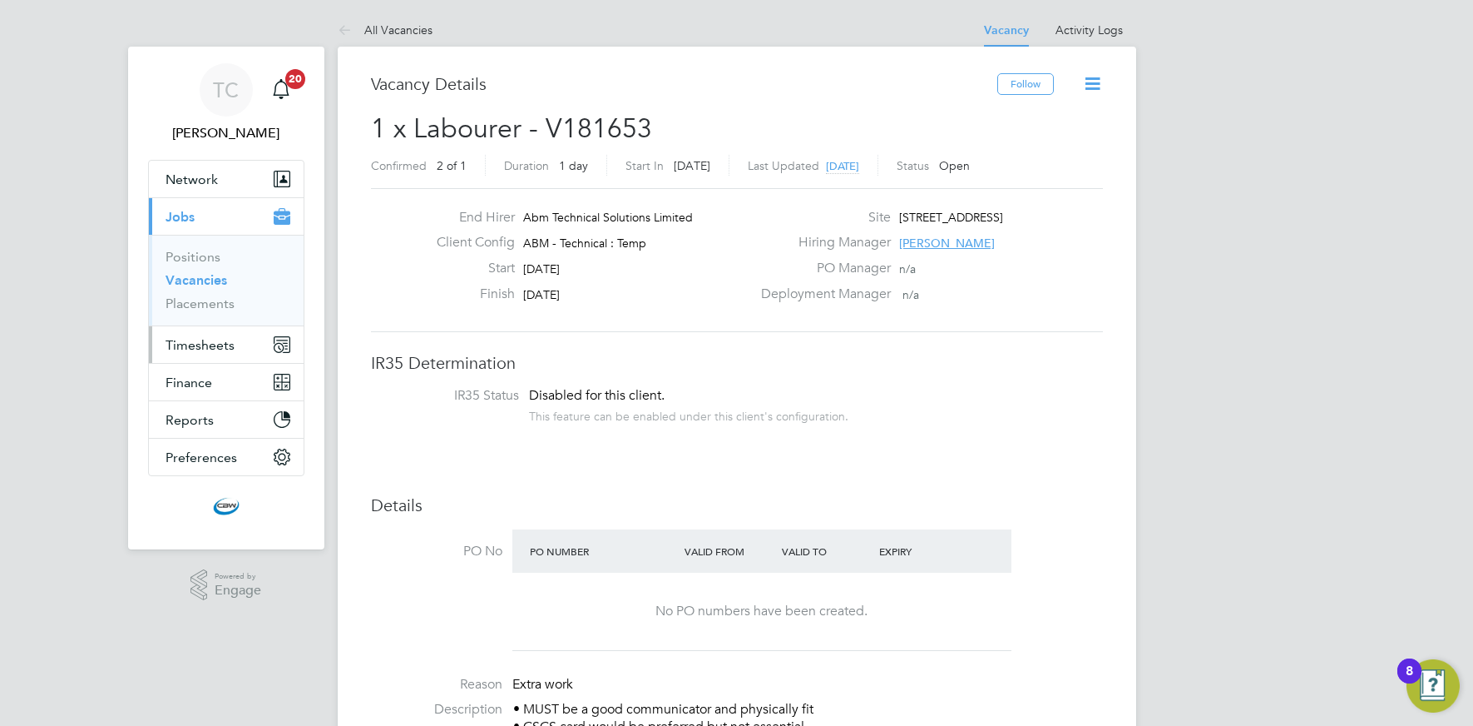
click at [196, 344] on span "Timesheets" at bounding box center [200, 345] width 69 height 16
